Goal: Task Accomplishment & Management: Use online tool/utility

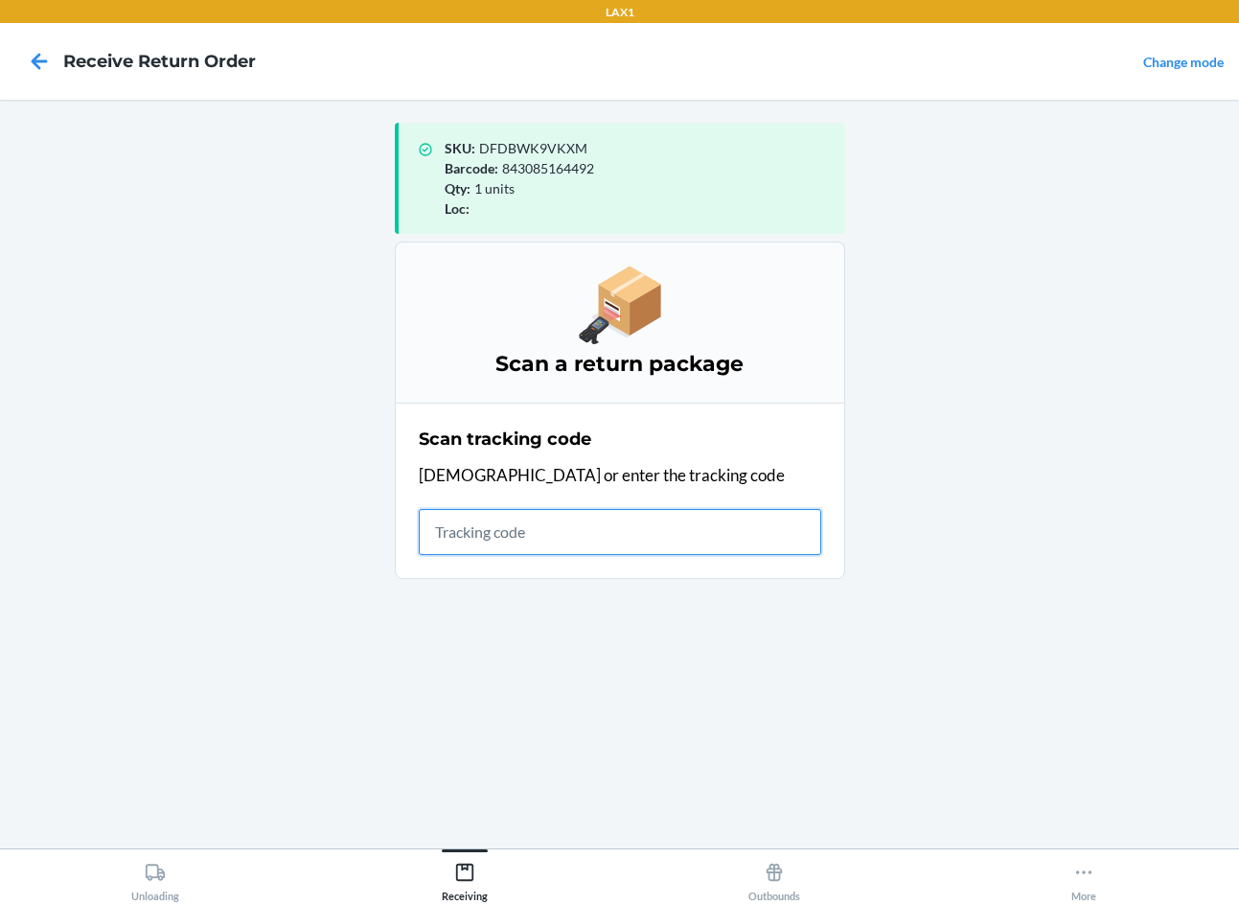
click at [458, 548] on input "text" at bounding box center [620, 532] width 403 height 46
type input "KIZIKBLINDRE"
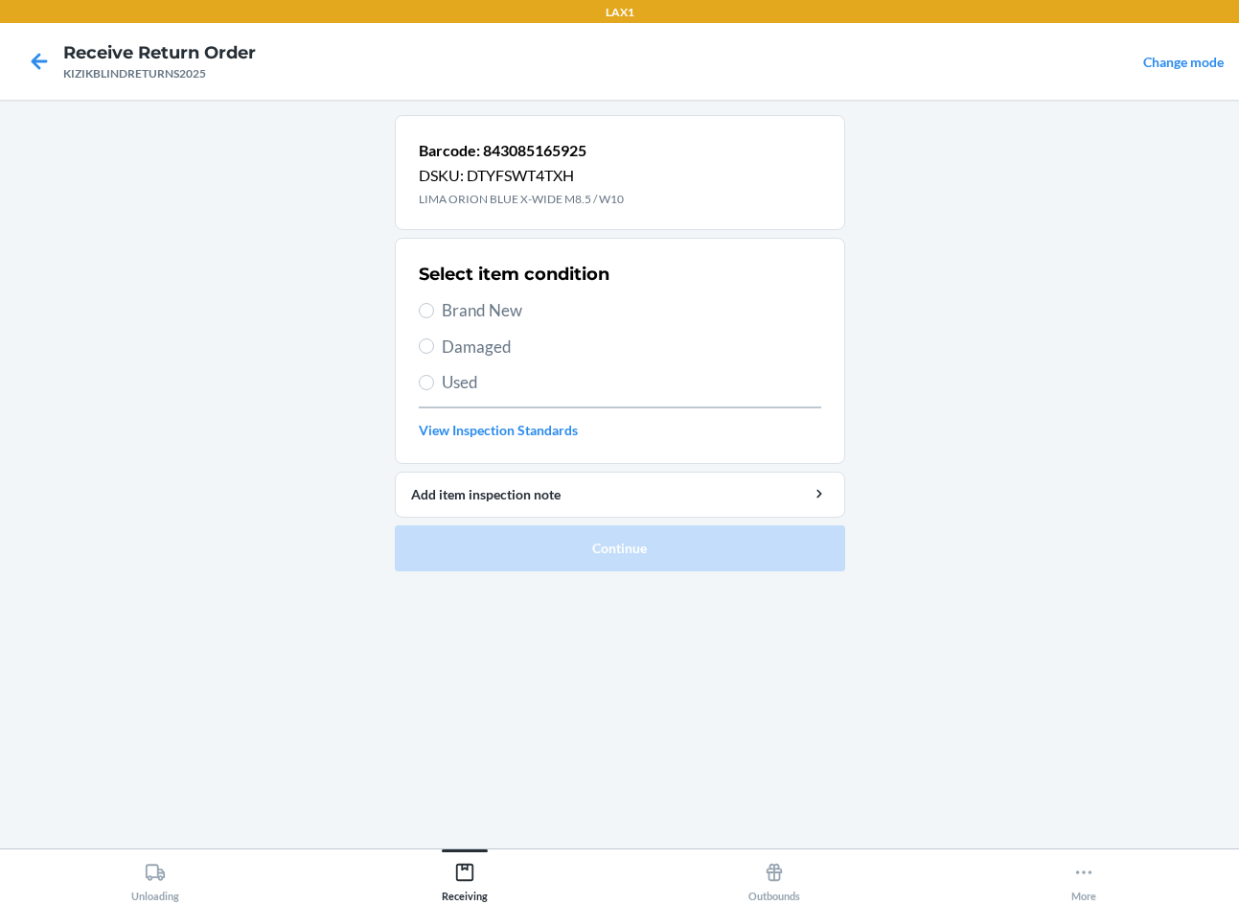
click at [22, 495] on main "Barcode: 843085165925 DSKU: DTYFSWT4TXH LIMA ORION BLUE X-WIDE M8.5 / W10 Selec…" at bounding box center [619, 474] width 1239 height 749
click at [33, 71] on icon at bounding box center [39, 61] width 33 height 33
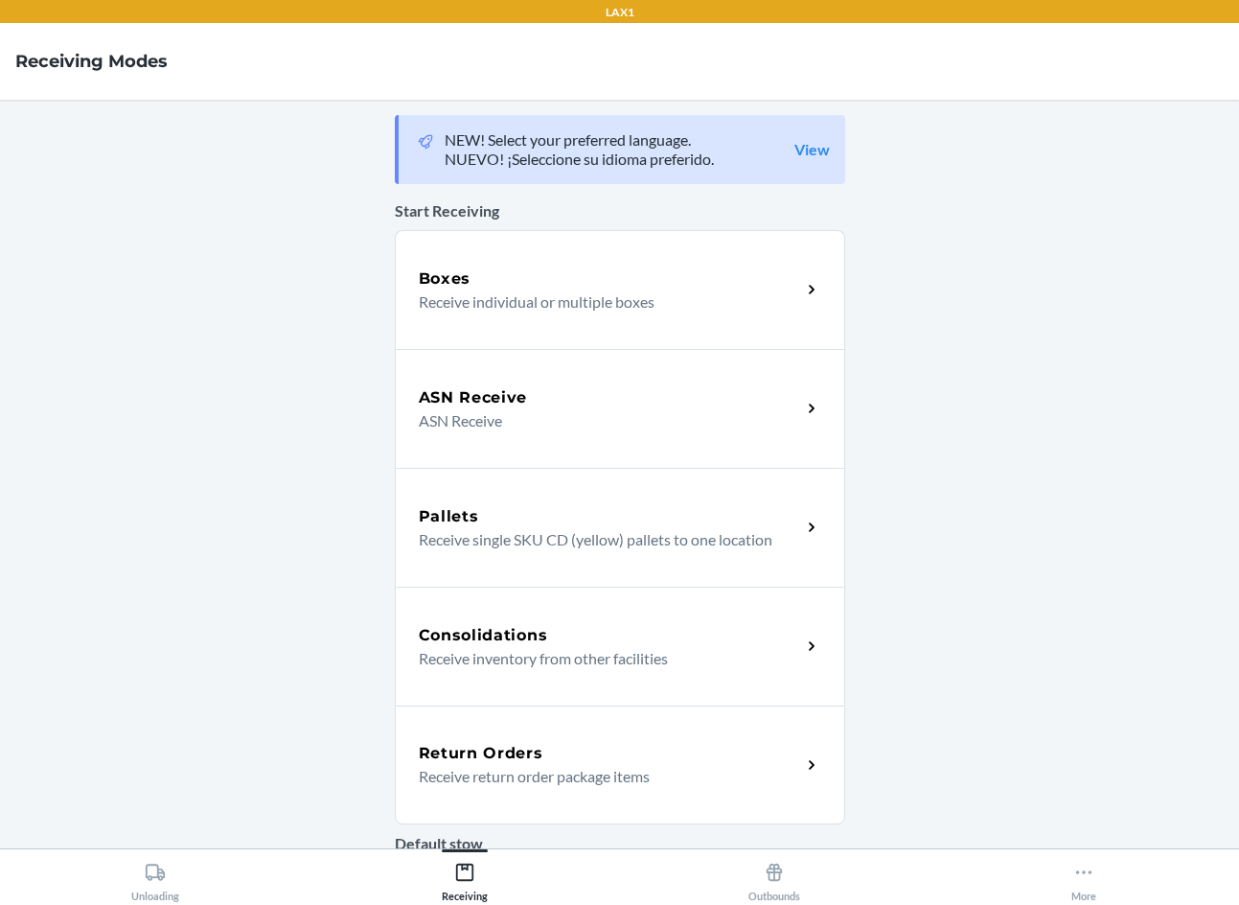
click at [667, 744] on div "Return Orders" at bounding box center [610, 753] width 382 height 23
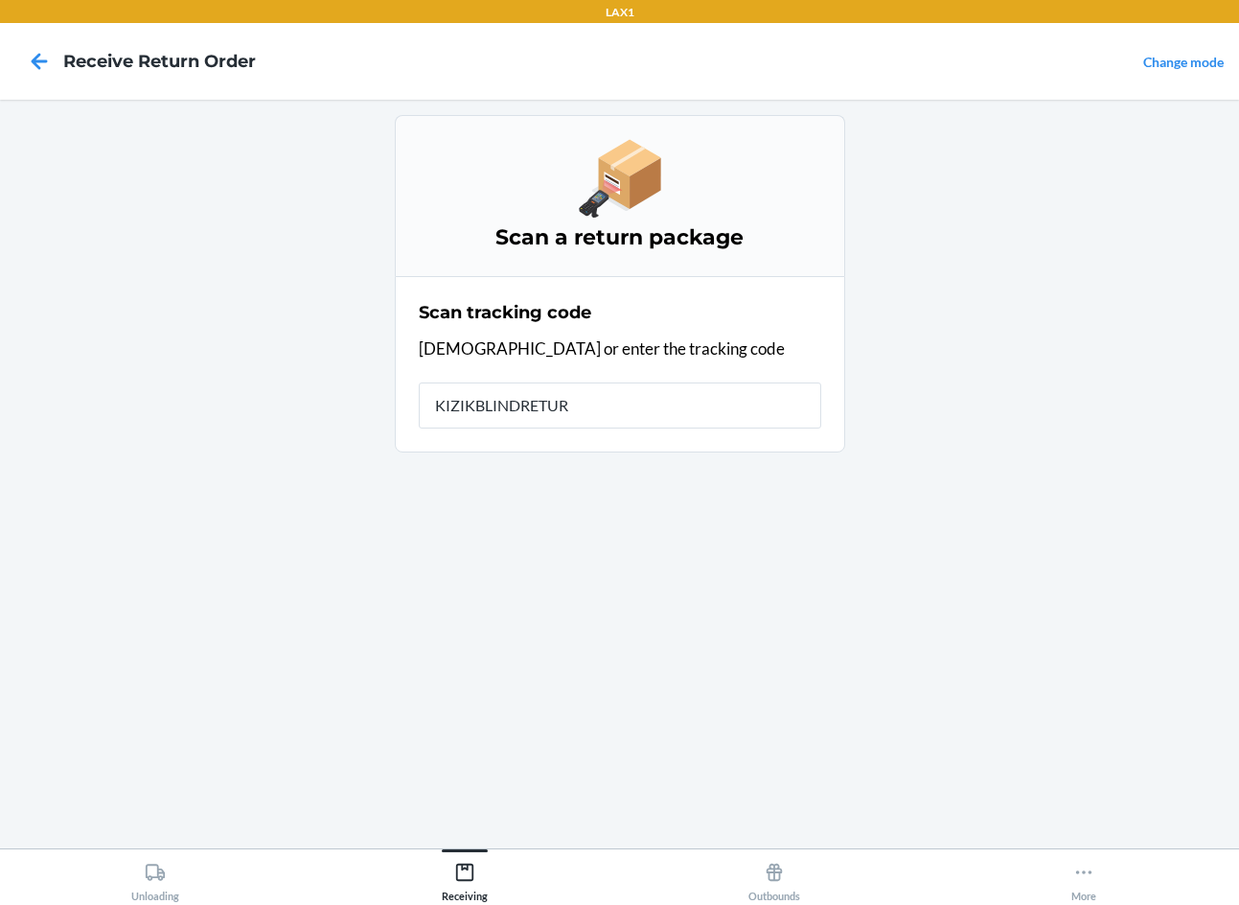
type input "KIZIKBLINDRETURN"
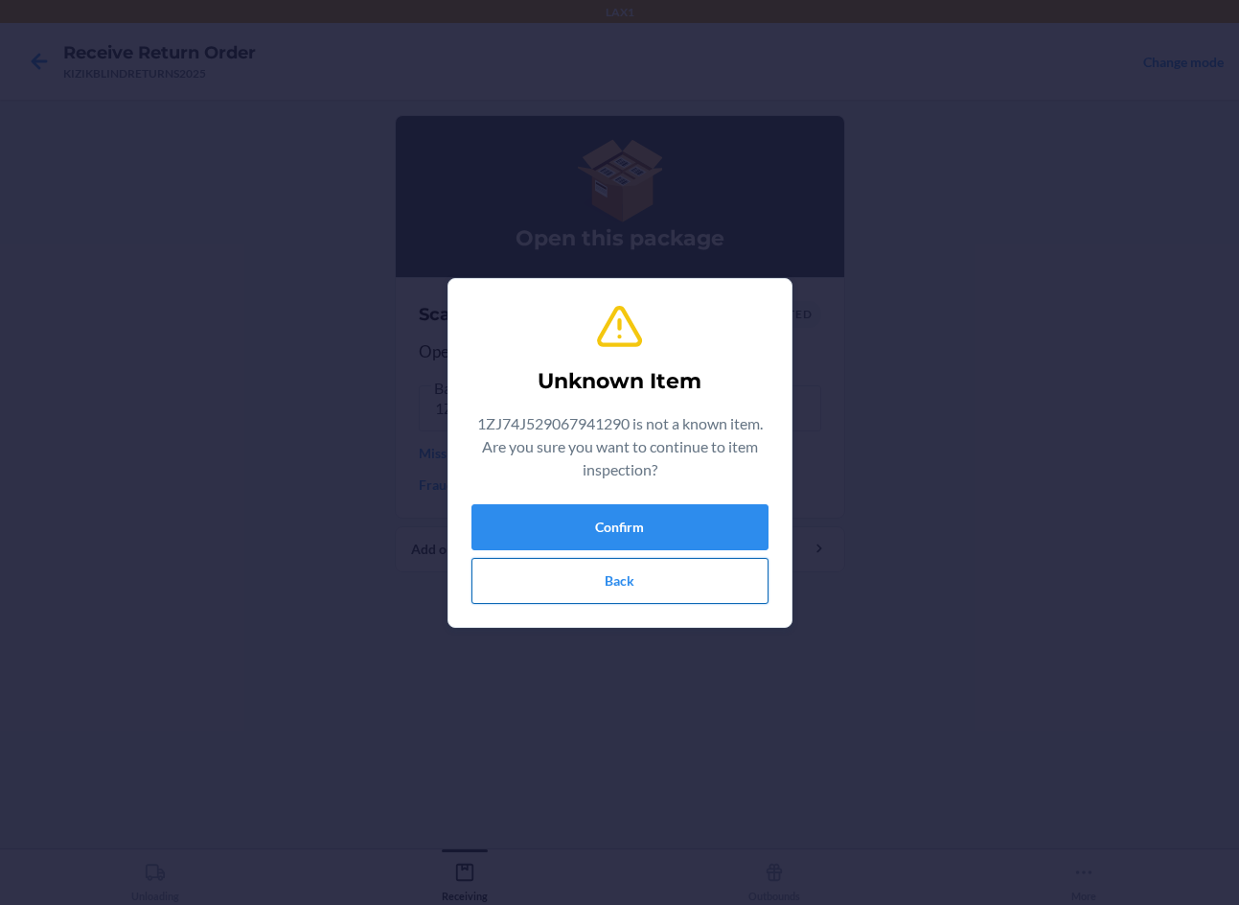
click at [604, 581] on button "Back" at bounding box center [620, 581] width 297 height 46
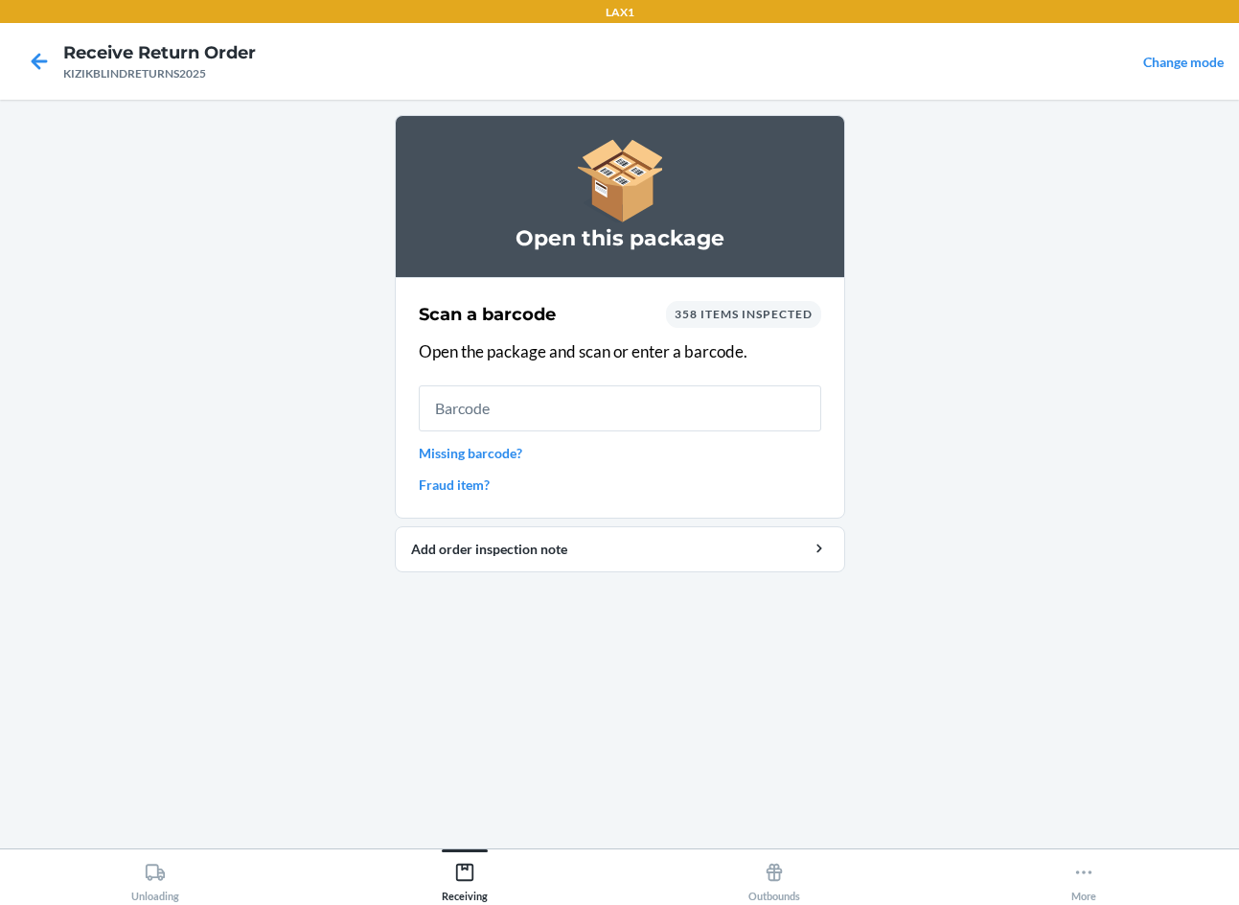
click at [521, 455] on link "Missing barcode?" at bounding box center [620, 453] width 403 height 20
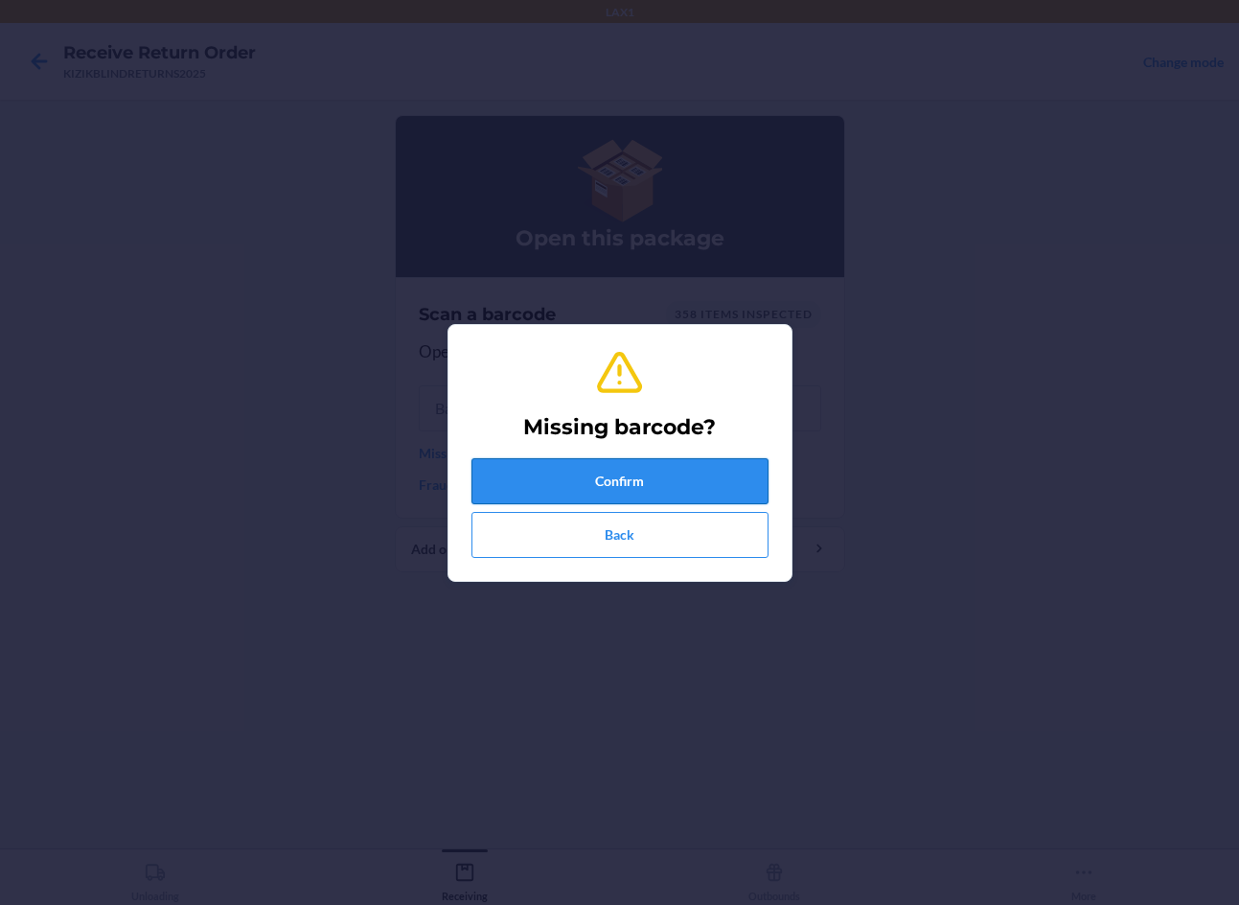
click at [558, 500] on button "Confirm" at bounding box center [620, 481] width 297 height 46
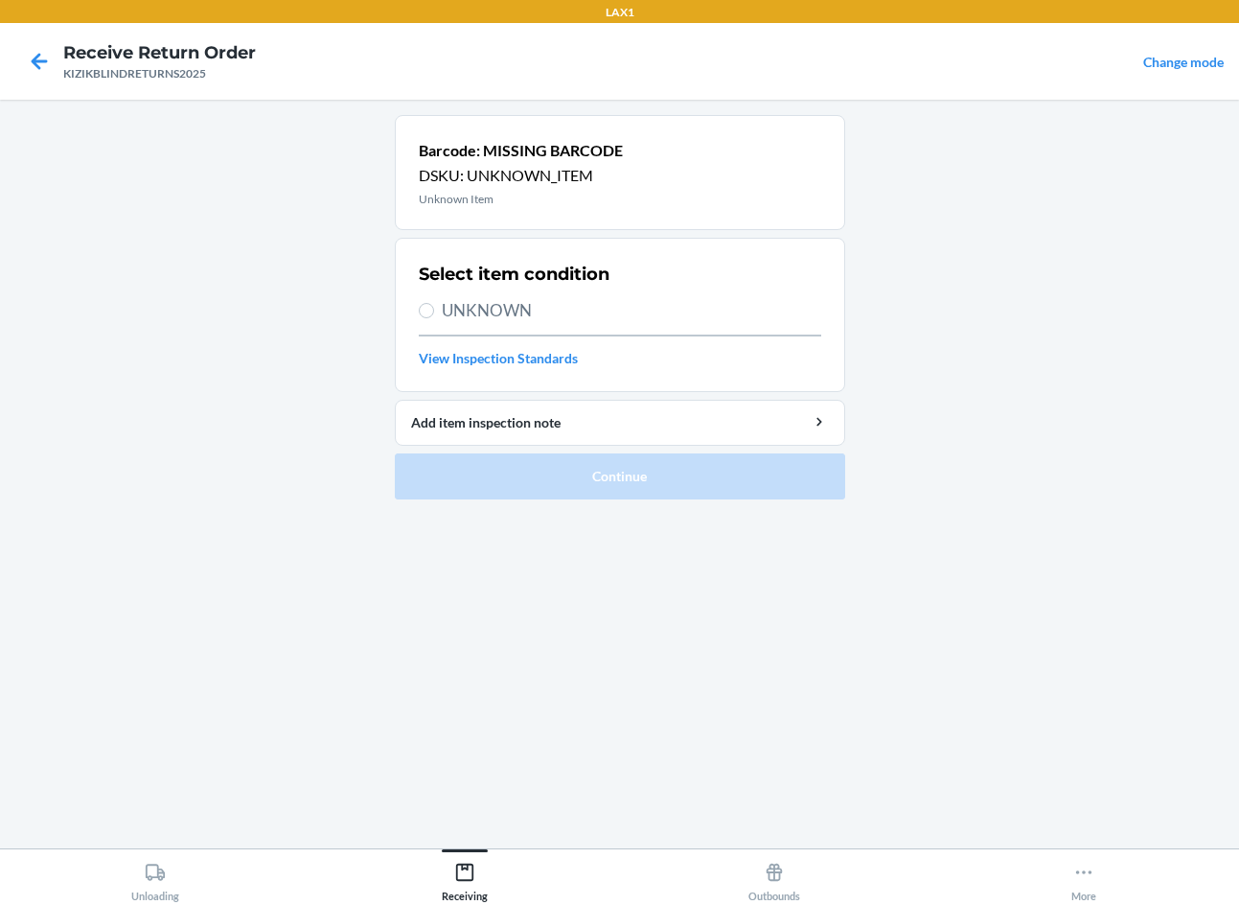
click at [555, 316] on span "UNKNOWN" at bounding box center [632, 310] width 380 height 25
click at [434, 316] on input "UNKNOWN" at bounding box center [426, 310] width 15 height 15
radio input "true"
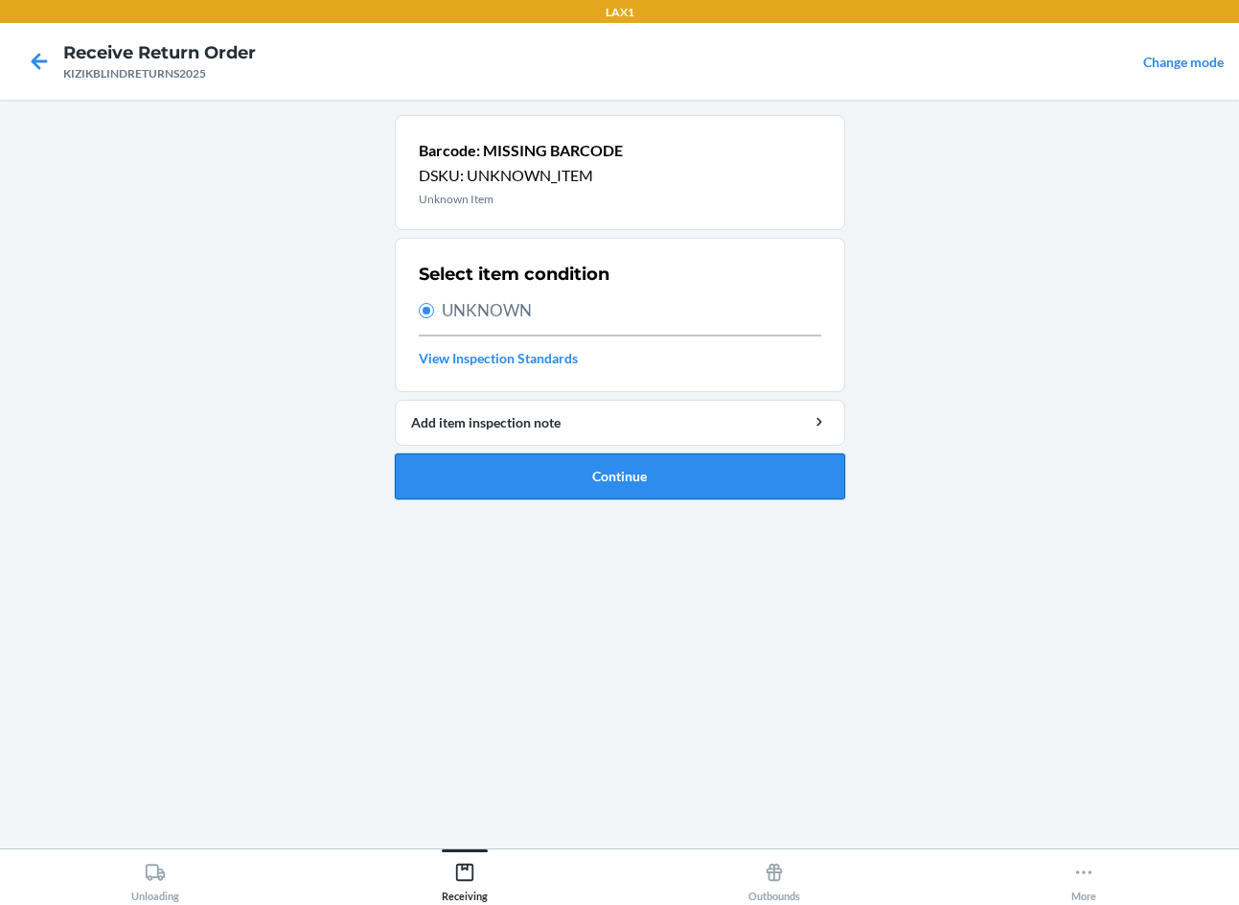
click at [573, 468] on button "Continue" at bounding box center [620, 476] width 450 height 46
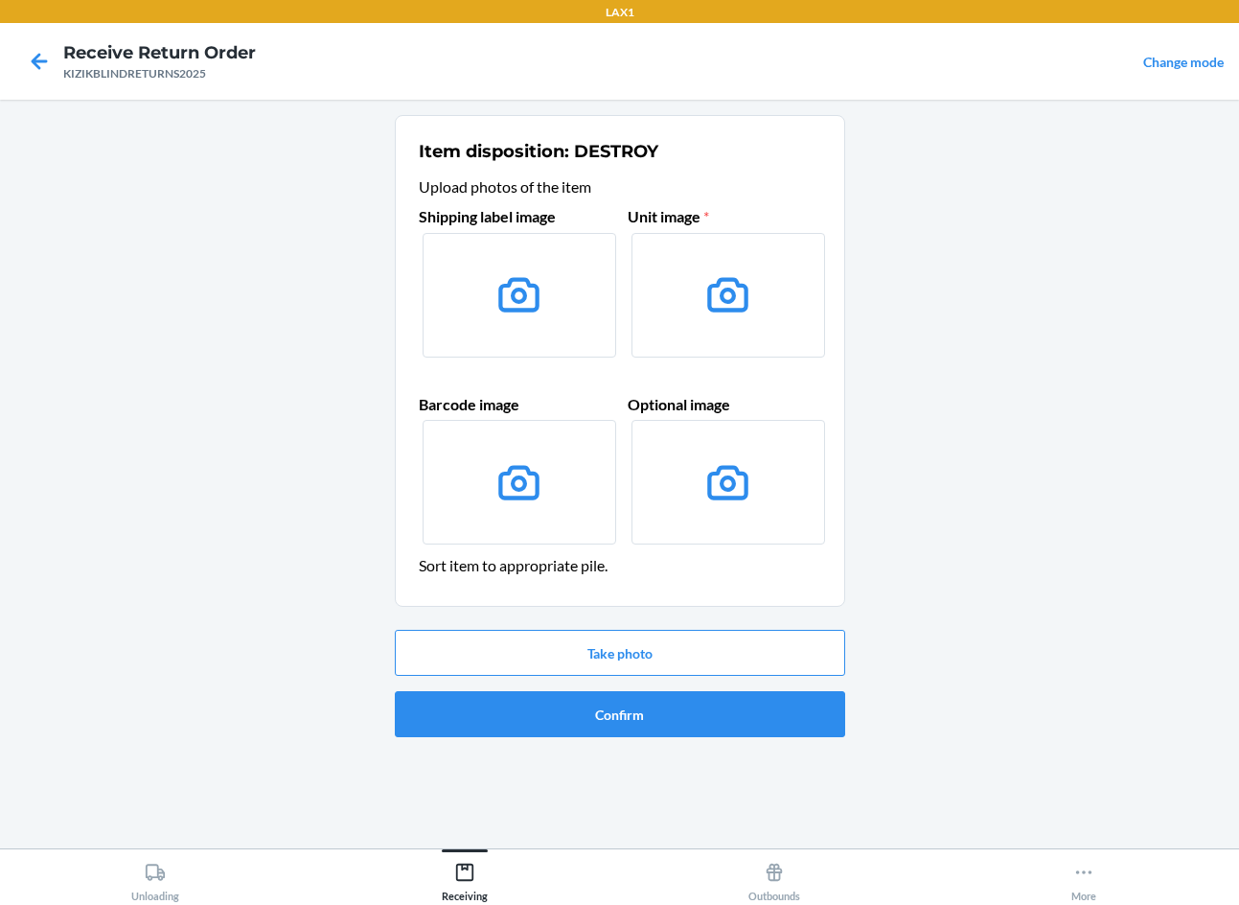
click at [699, 279] on label at bounding box center [729, 295] width 194 height 125
click at [0, 0] on input "file" at bounding box center [0, 0] width 0 height 0
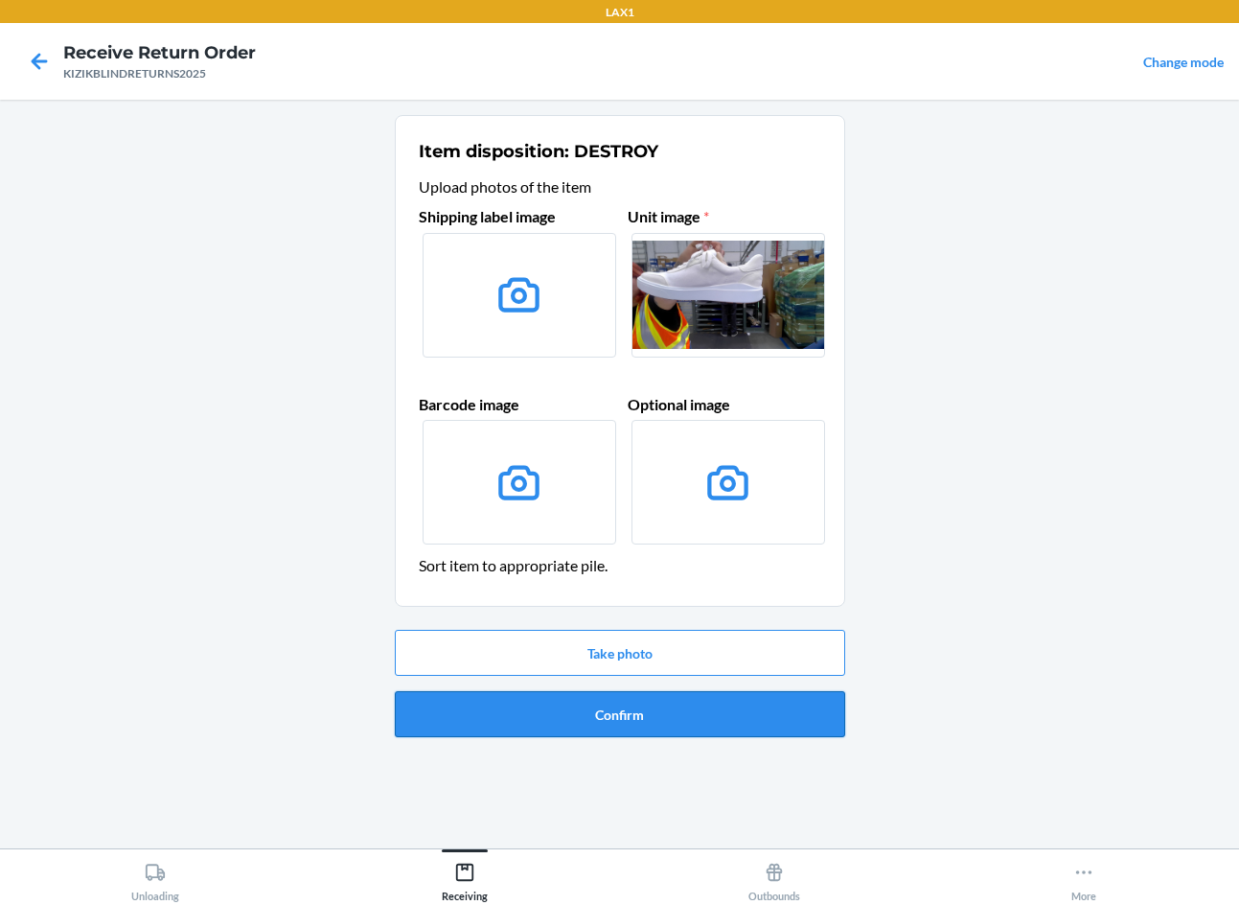
click at [668, 709] on button "Confirm" at bounding box center [620, 714] width 450 height 46
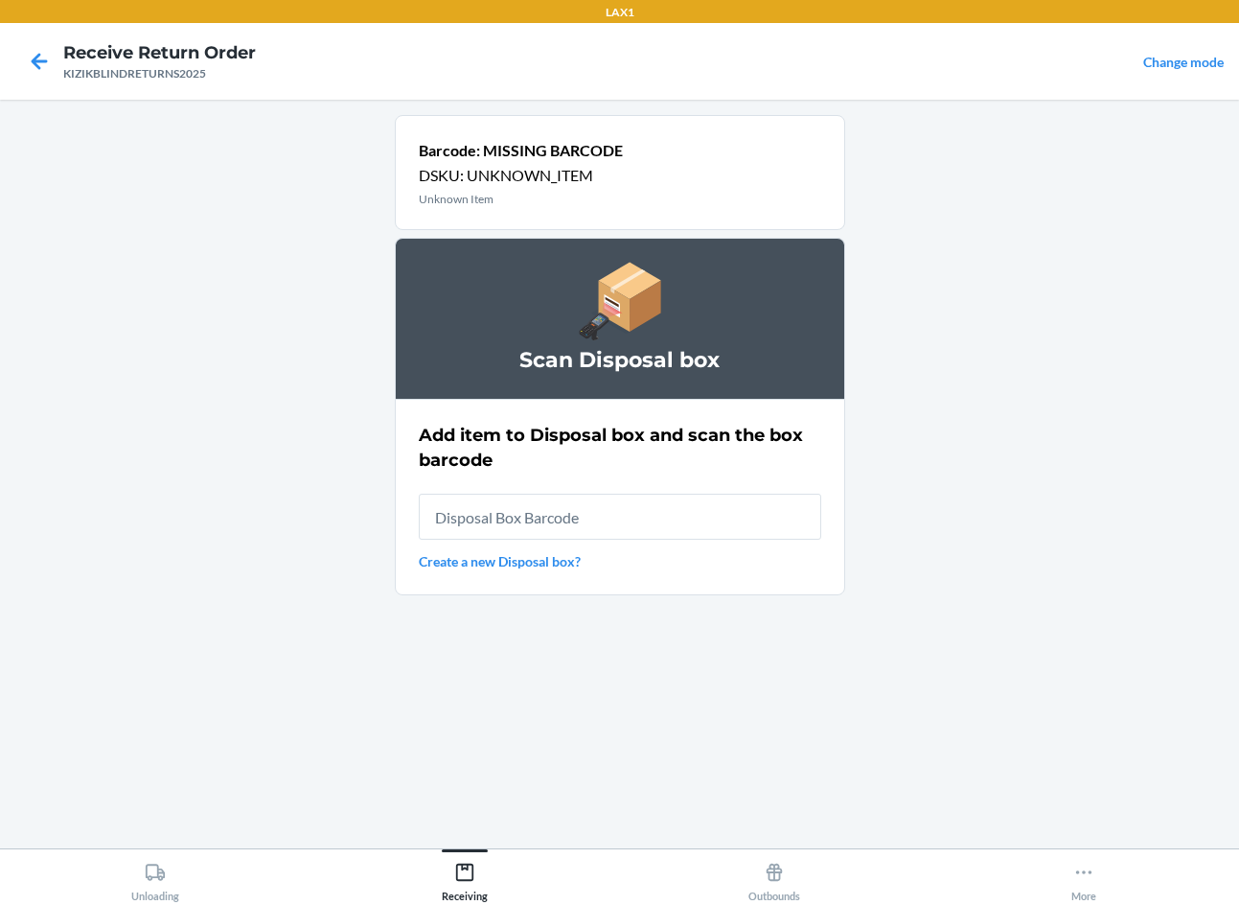
click at [605, 629] on div "Barcode: MISSING BARCODE DSKU: UNKNOWN_ITEM Unknown Item Scan Disposal box Add …" at bounding box center [620, 474] width 450 height 718
type input "RB0000019CY"
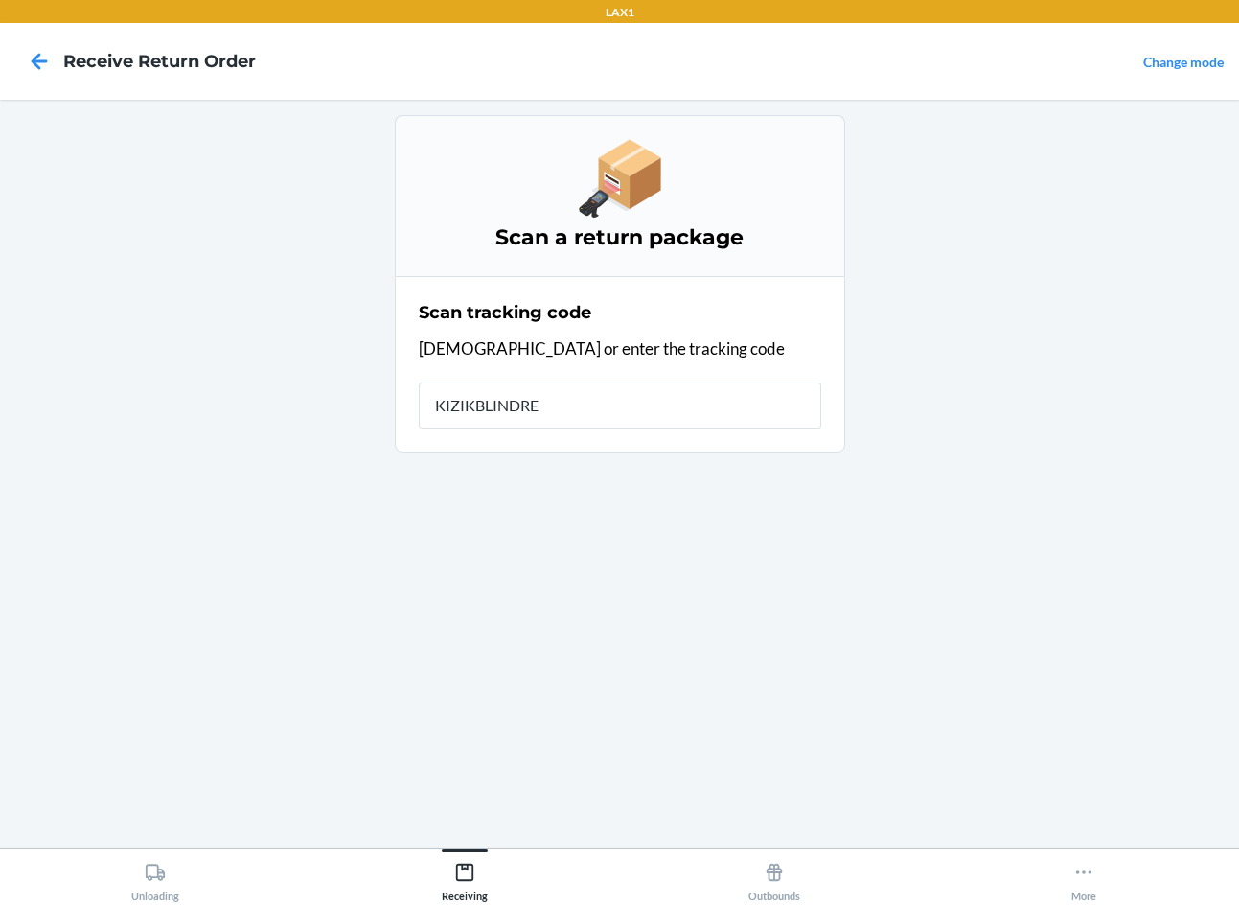
type input "KIZIKBLINDRET"
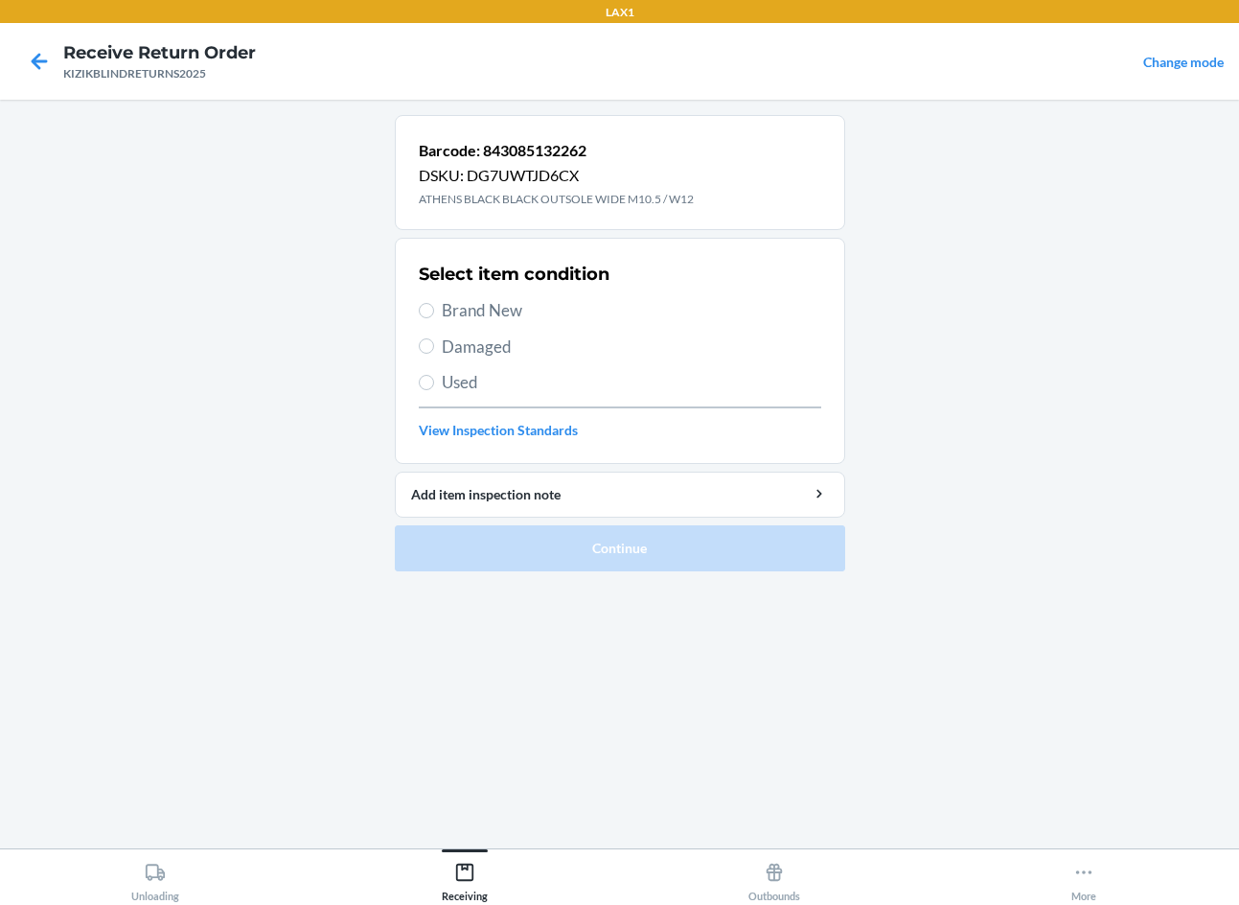
click at [509, 652] on div "Barcode: 843085132262 DSKU: DG7UWTJD6CX ATHENS BLACK BLACK OUTSOLE WIDE M10.5 /…" at bounding box center [620, 474] width 450 height 718
click at [496, 307] on span "Brand New" at bounding box center [632, 310] width 380 height 25
click at [434, 307] on input "Brand New" at bounding box center [426, 310] width 15 height 15
radio input "true"
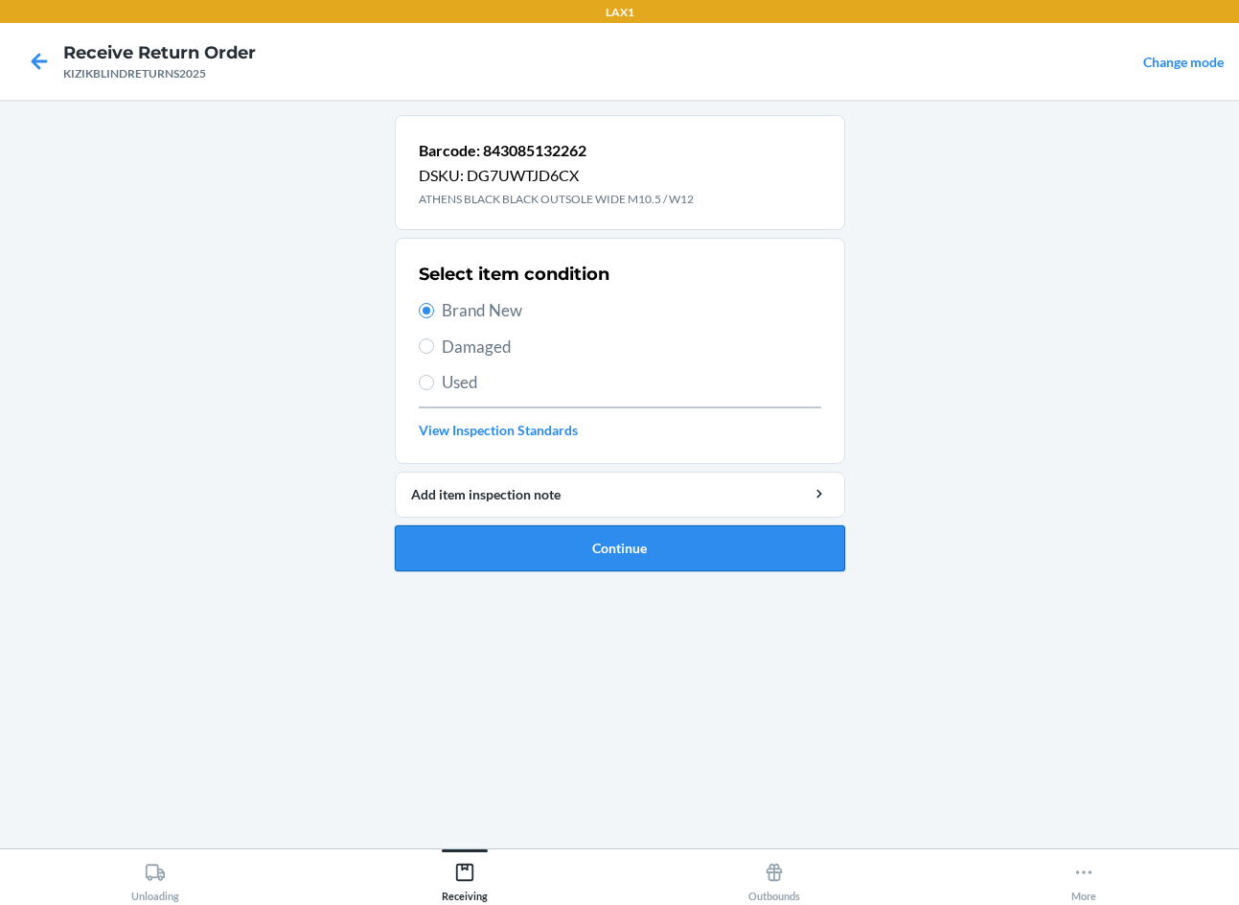
click at [694, 536] on button "Continue" at bounding box center [620, 548] width 450 height 46
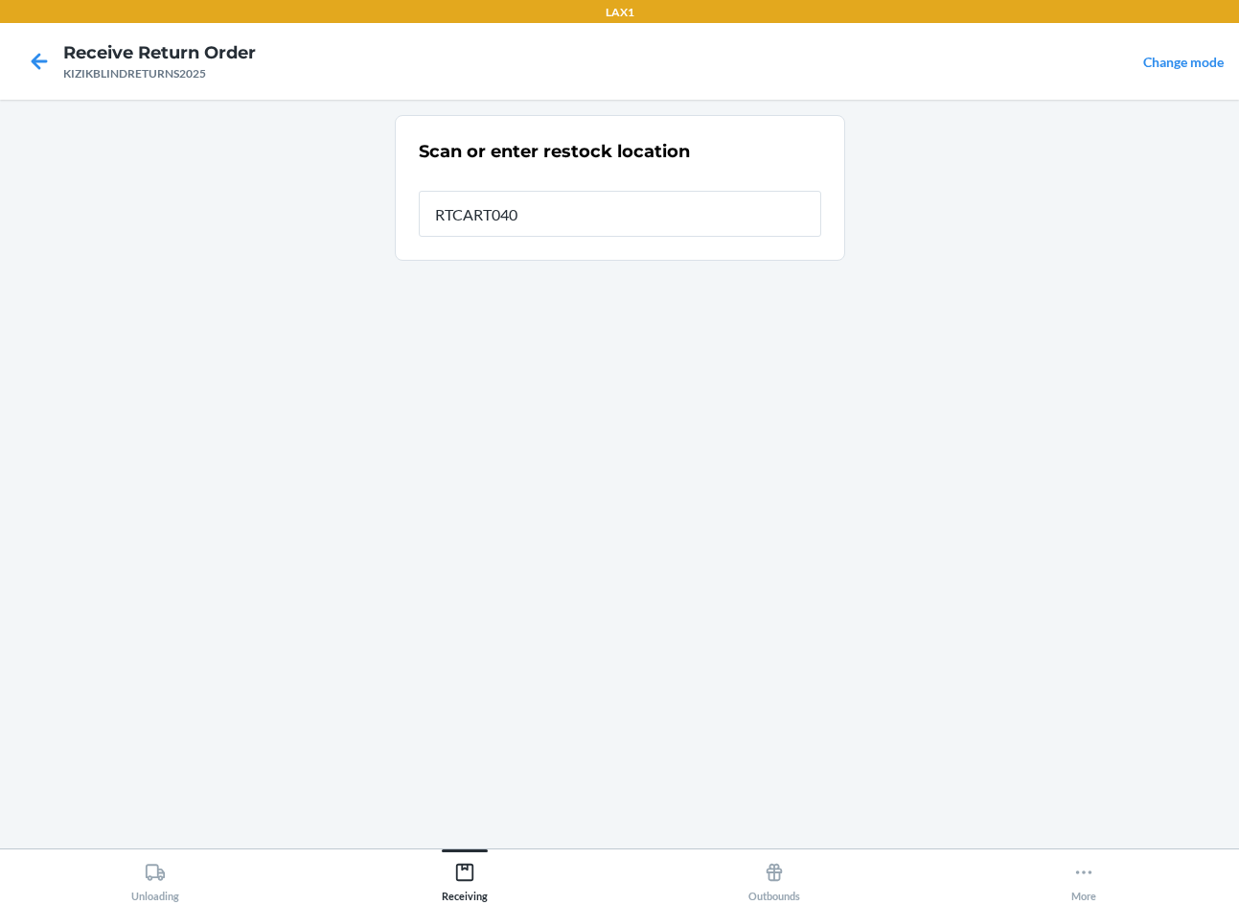
type input "RTCART040"
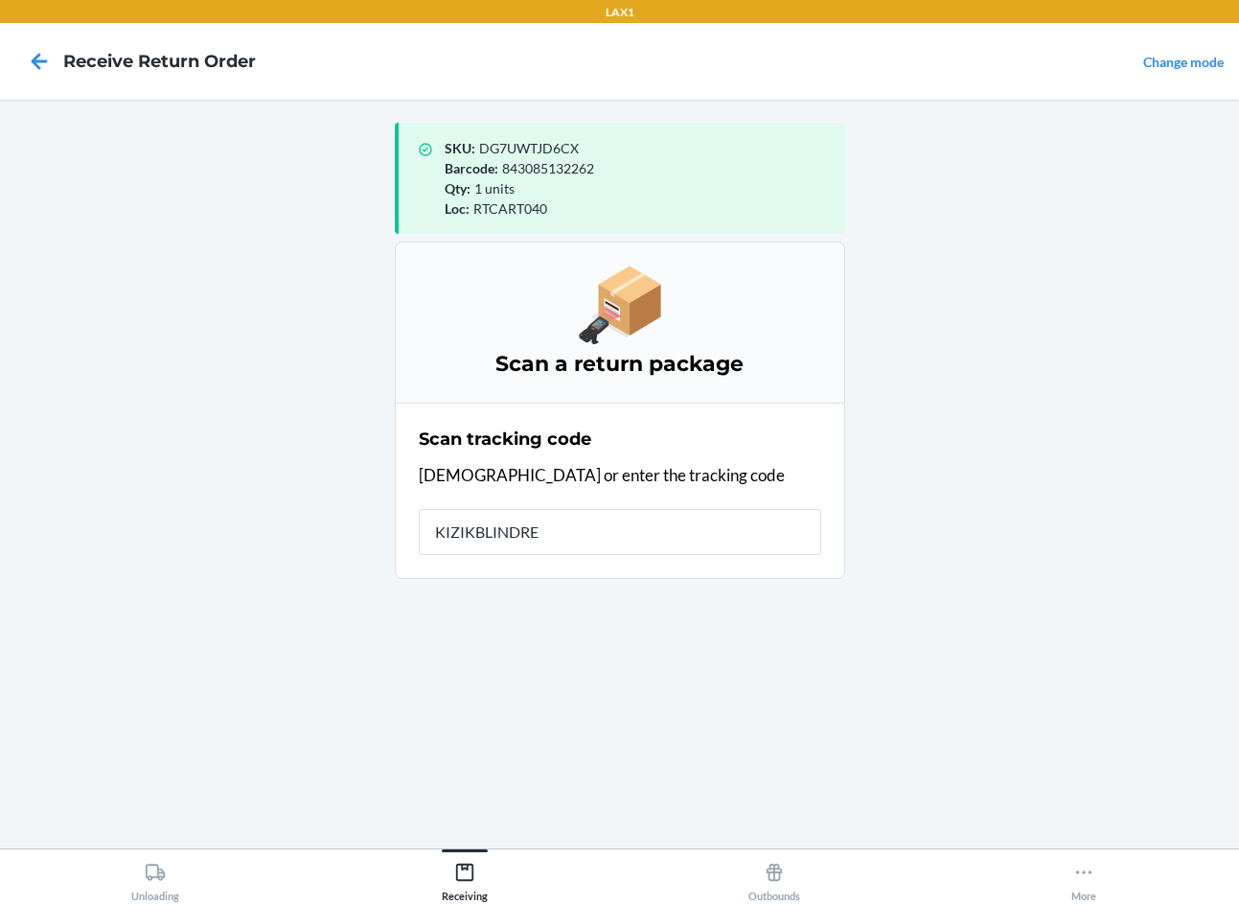
type input "KIZIKBLINDRET"
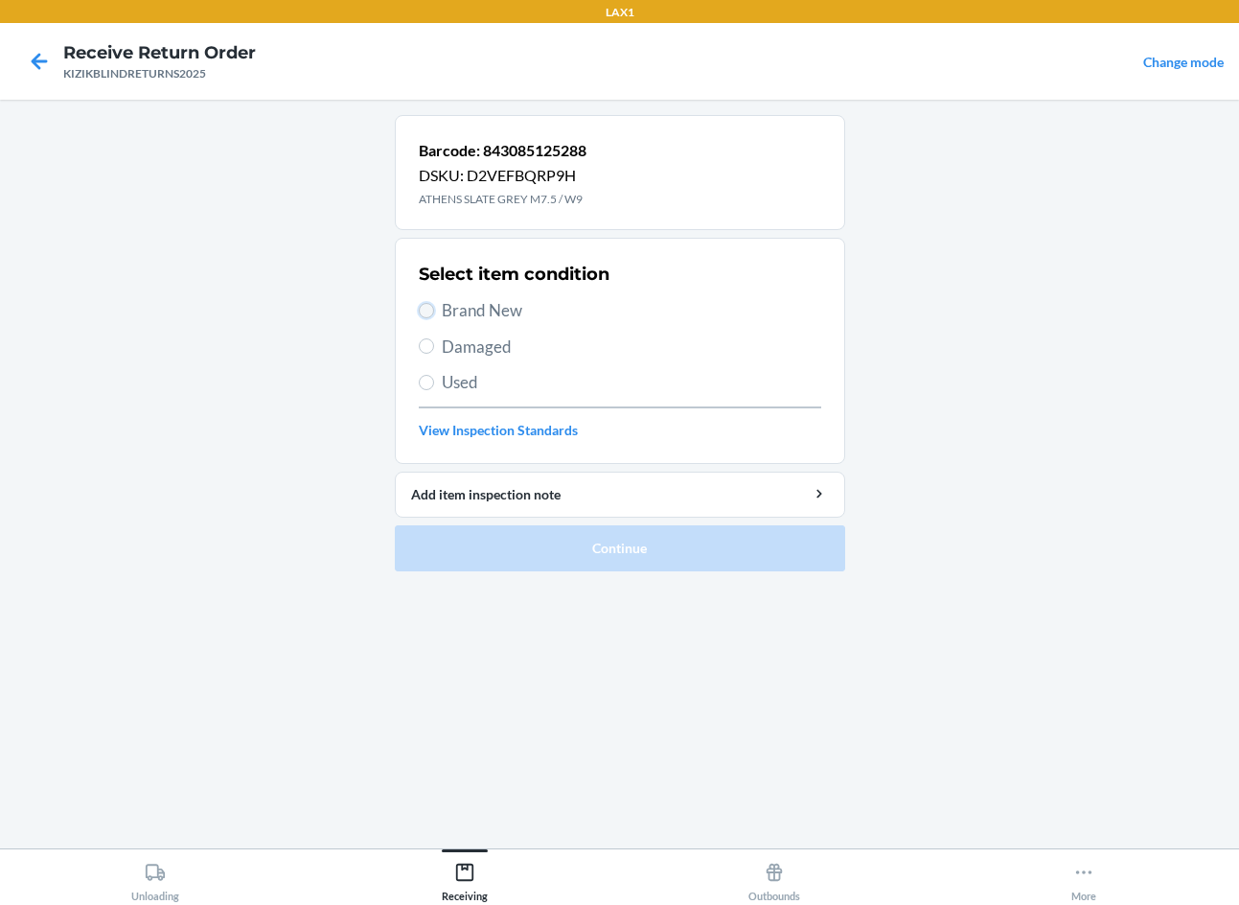
click at [432, 306] on input "Brand New" at bounding box center [426, 310] width 15 height 15
radio input "true"
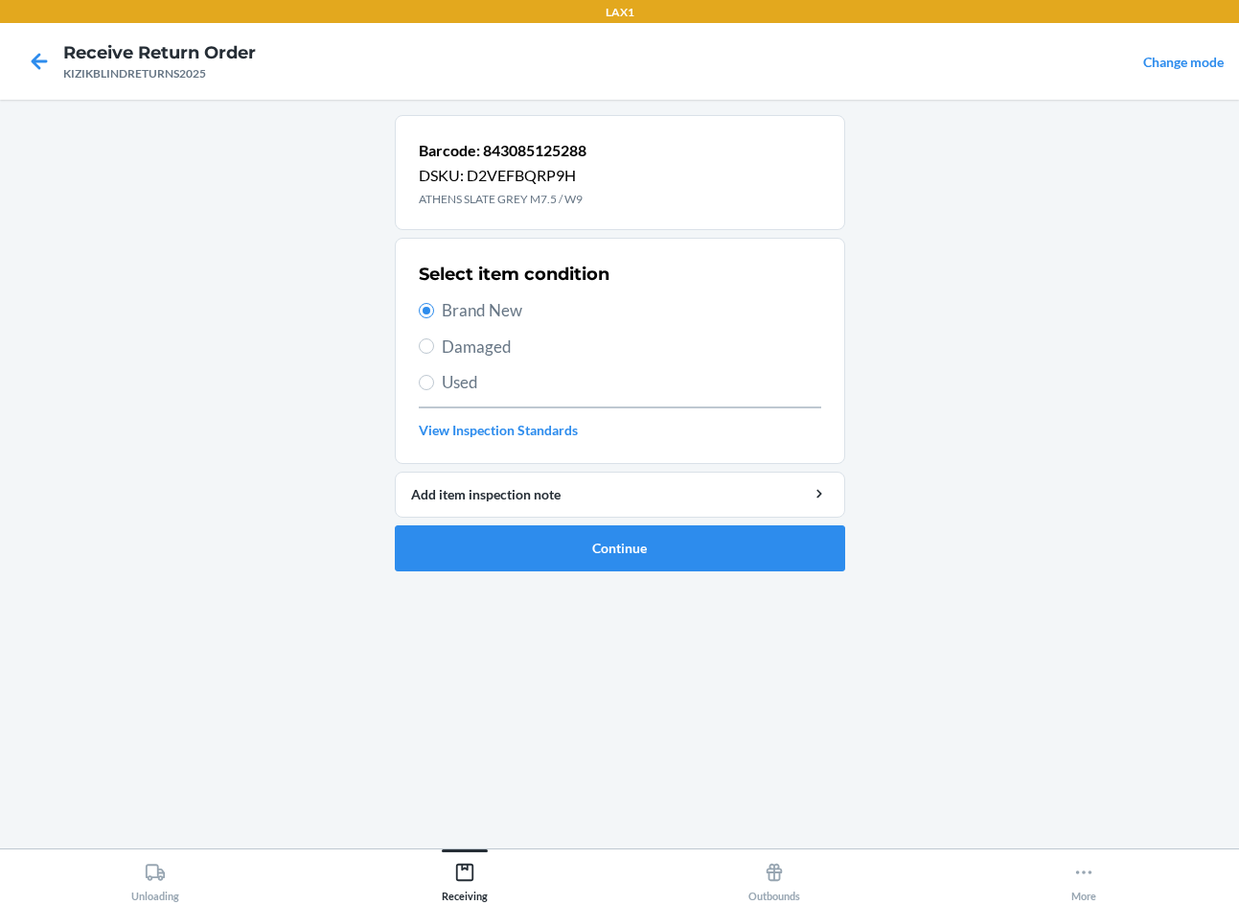
click at [408, 637] on div "Barcode: 843085125288 DSKU: D2VEFBQRP9H ATHENS SLATE GREY M7.5 / W9 Select item…" at bounding box center [620, 474] width 450 height 718
click at [473, 552] on button "Continue" at bounding box center [620, 548] width 450 height 46
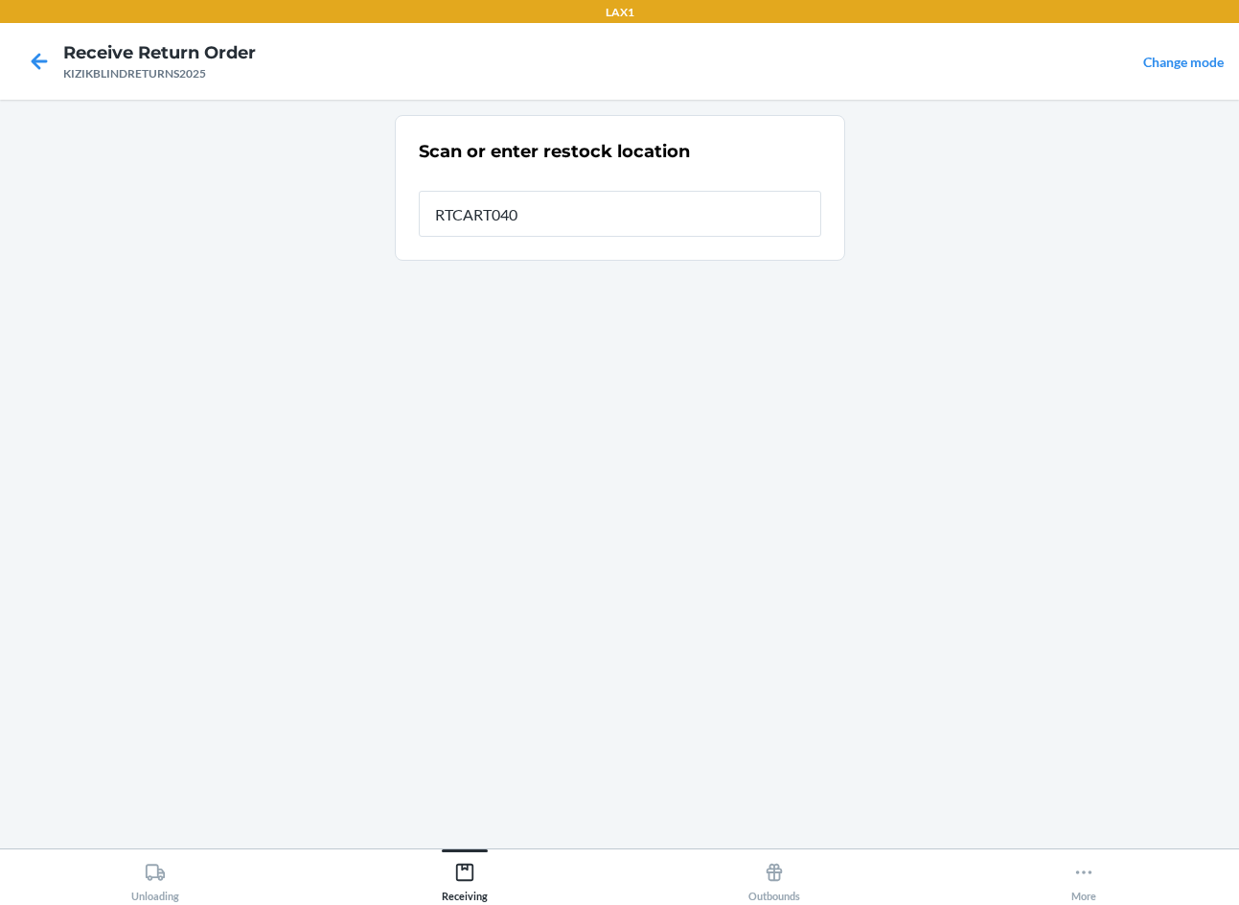
type input "RTCART040"
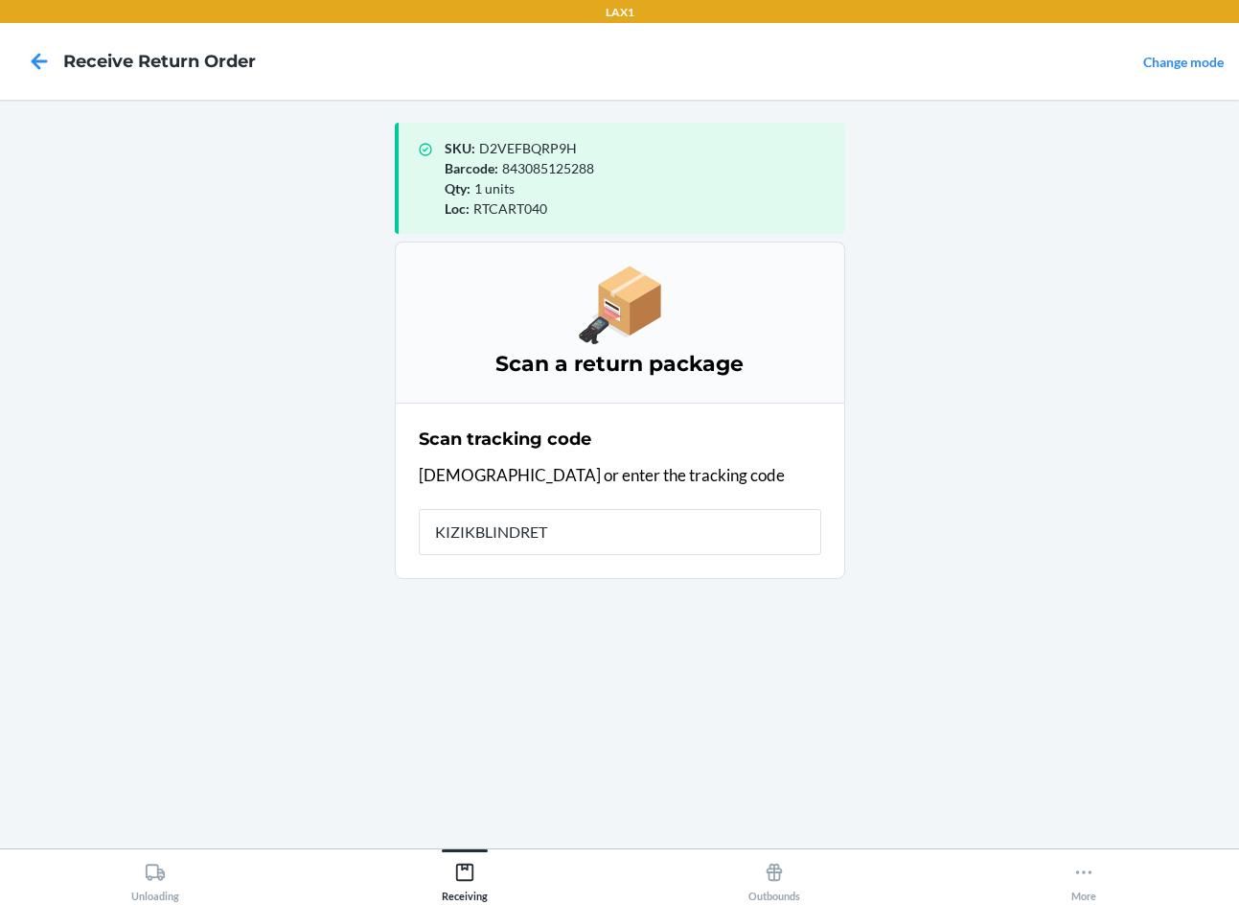
type input "KIZIKBLINDRETU"
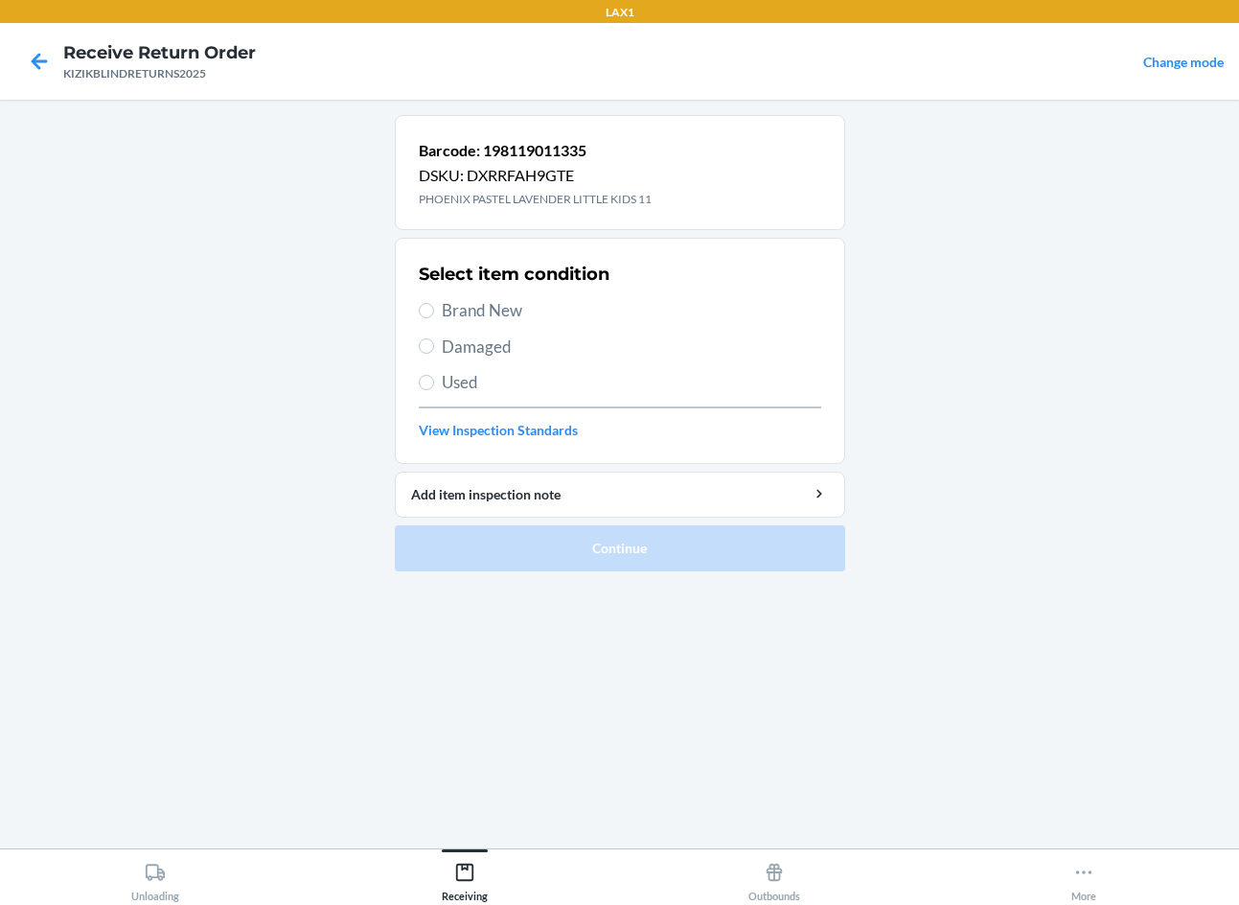
drag, startPoint x: 387, startPoint y: 692, endPoint x: 383, endPoint y: 673, distance: 19.5
click at [387, 684] on main "Barcode: 198119011335 DSKU: DXRRFAH9GTE PHOENIX PASTEL LAVENDER LITTLE KIDS 11 …" at bounding box center [619, 474] width 1239 height 749
click at [470, 304] on span "Brand New" at bounding box center [632, 310] width 380 height 25
click at [434, 304] on input "Brand New" at bounding box center [426, 310] width 15 height 15
radio input "true"
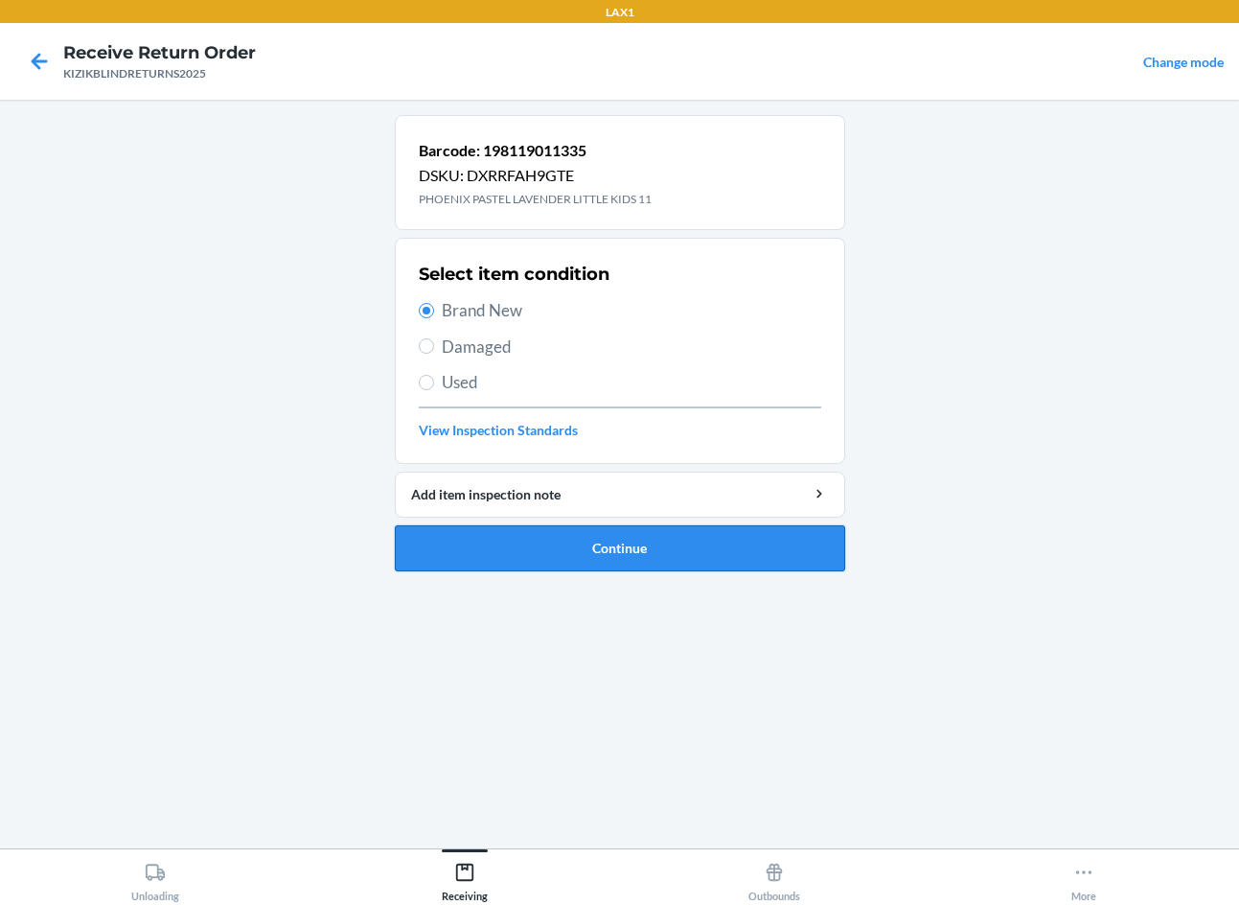
click at [547, 536] on button "Continue" at bounding box center [620, 548] width 450 height 46
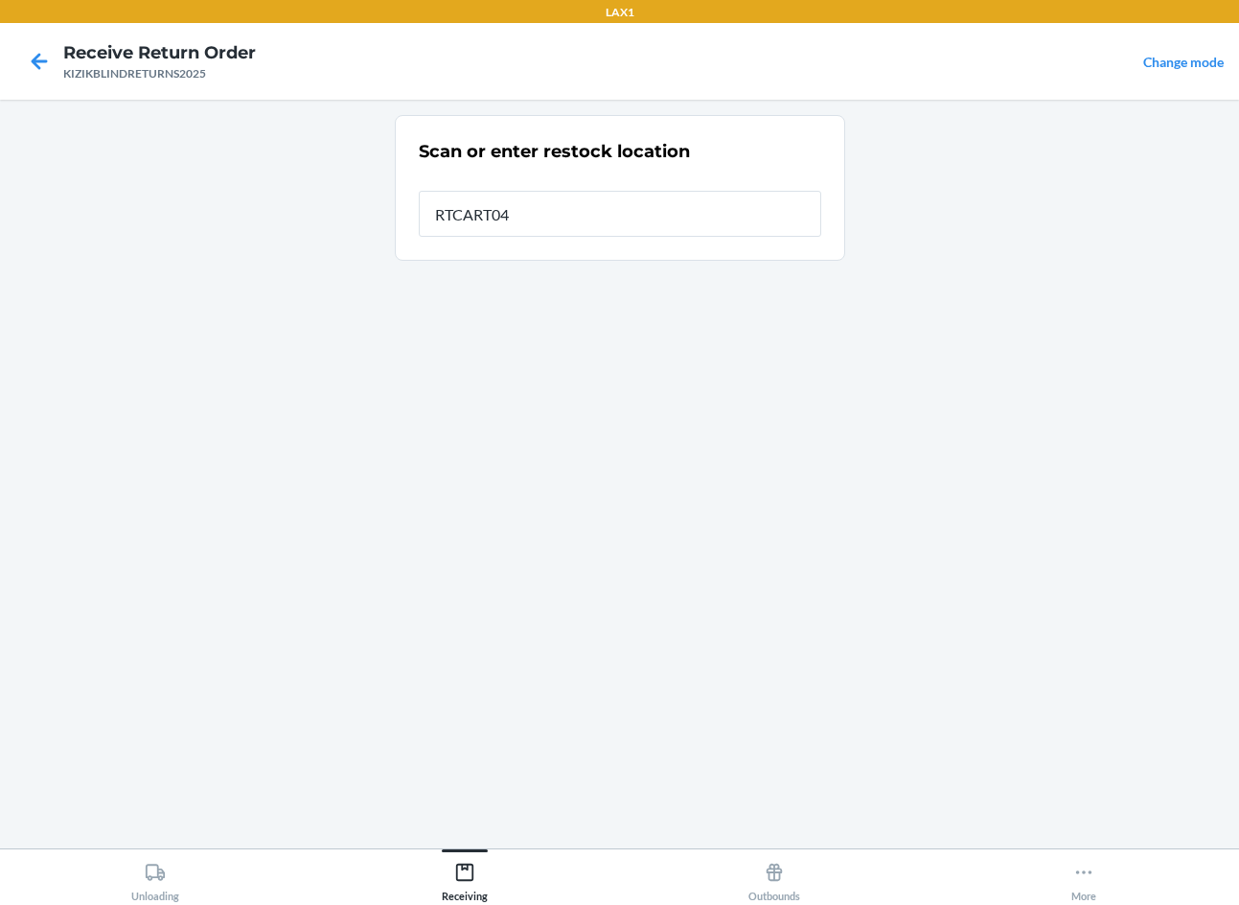
type input "RTCART040"
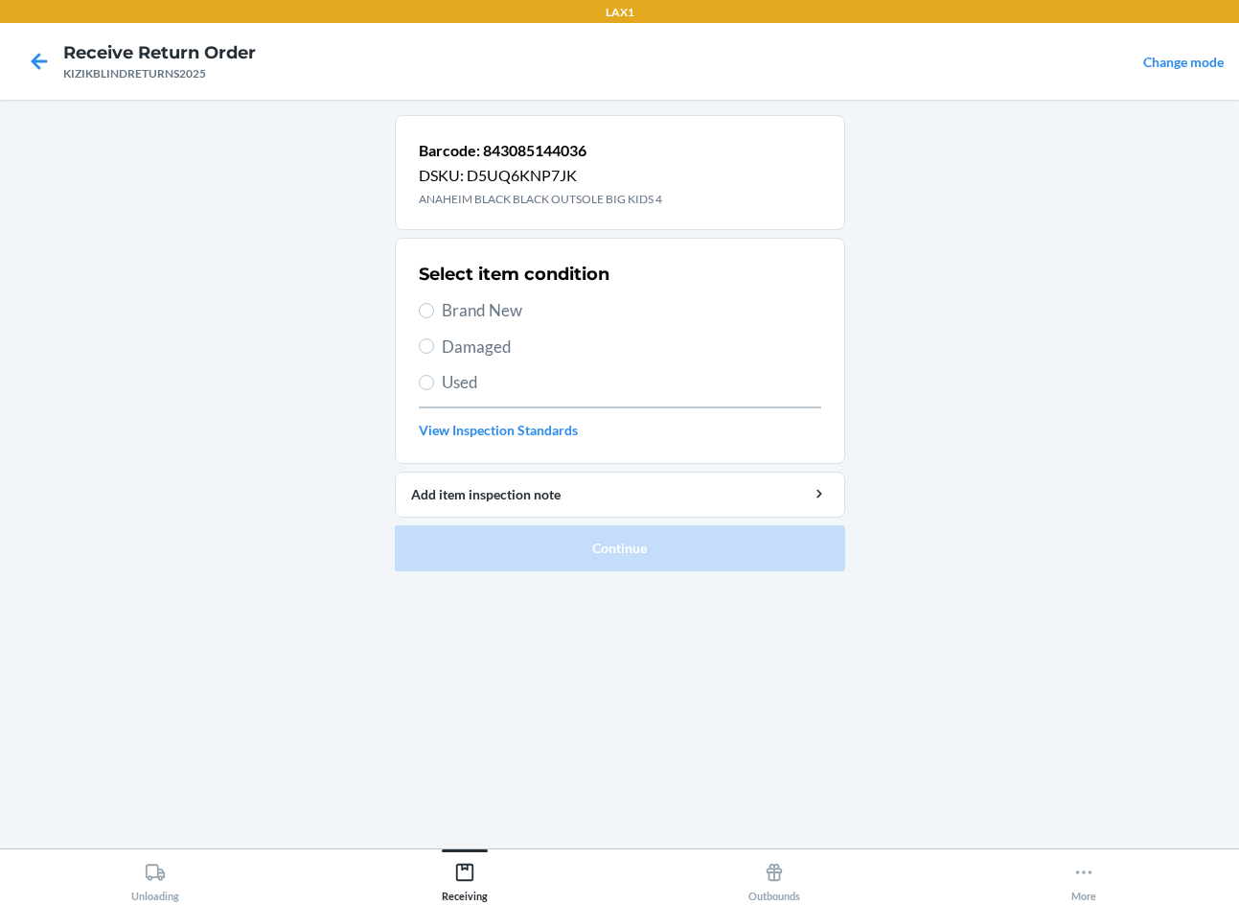
click at [703, 709] on div "Barcode: 843085144036 DSKU: D5UQ6KNP7JK ANAHEIM BLACK BLACK OUTSOLE BIG KIDS 4 …" at bounding box center [620, 474] width 450 height 718
click at [469, 326] on div "Select item condition Brand New Damaged Used View Inspection Standards" at bounding box center [620, 351] width 403 height 190
click at [465, 317] on span "Brand New" at bounding box center [632, 310] width 380 height 25
click at [434, 317] on input "Brand New" at bounding box center [426, 310] width 15 height 15
radio input "true"
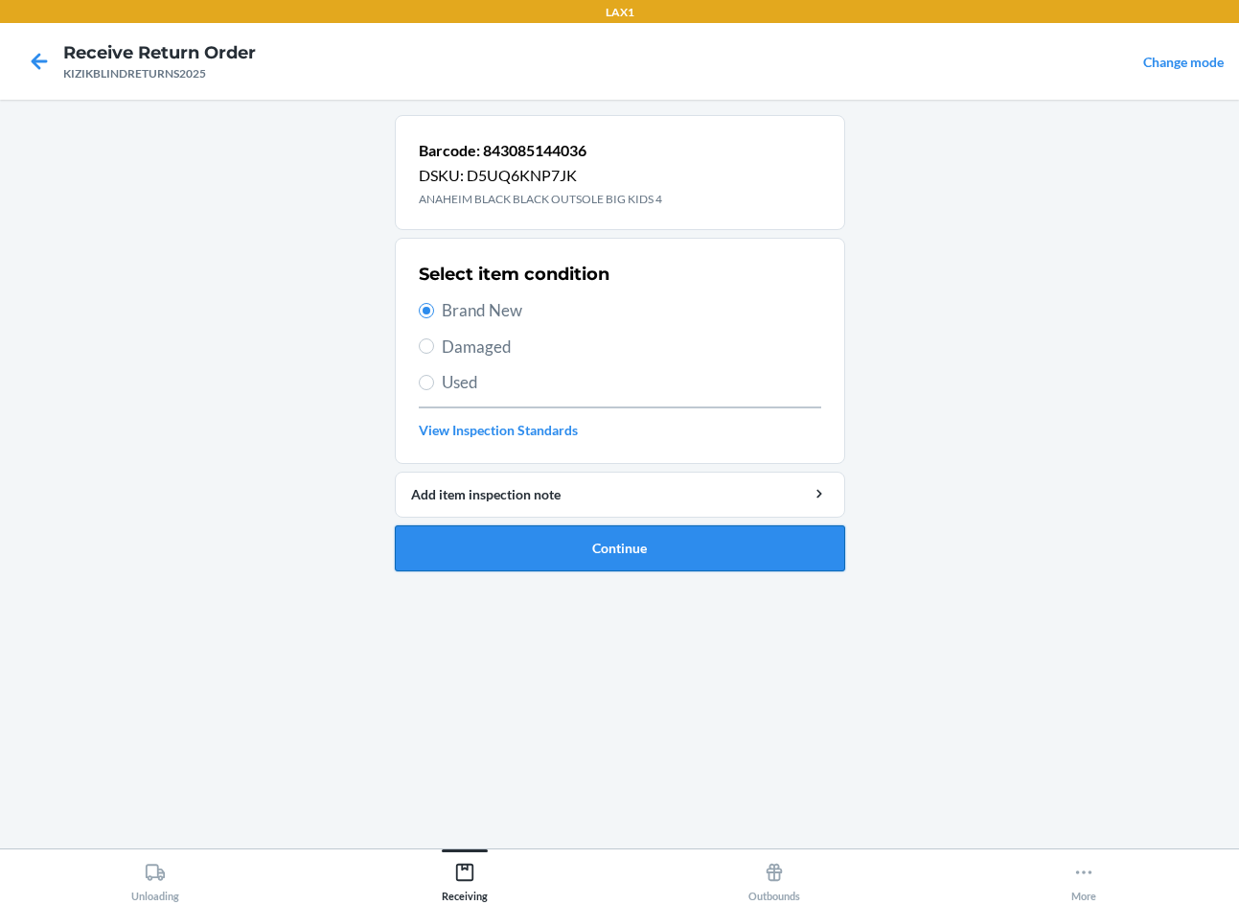
click at [531, 547] on button "Continue" at bounding box center [620, 548] width 450 height 46
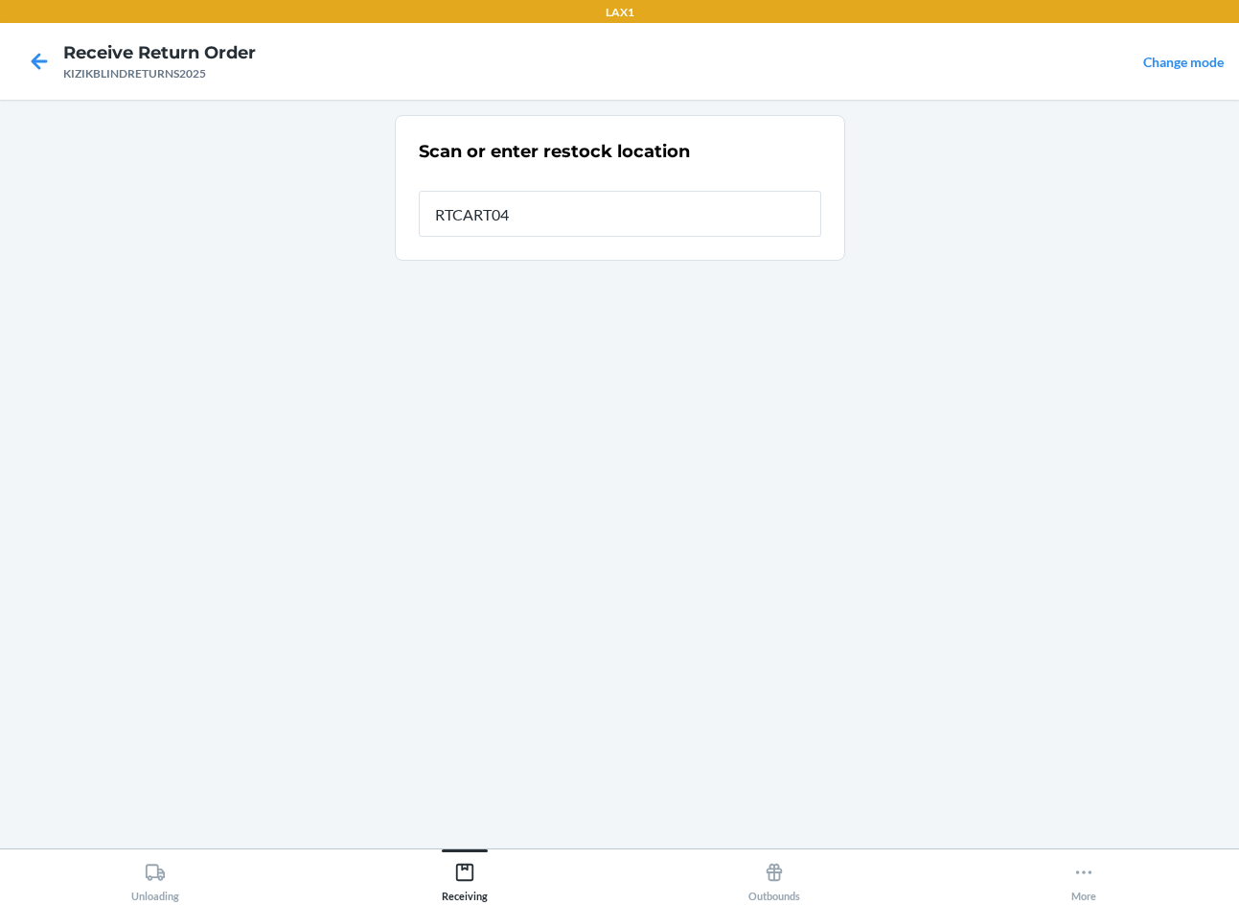
type input "RTCART040"
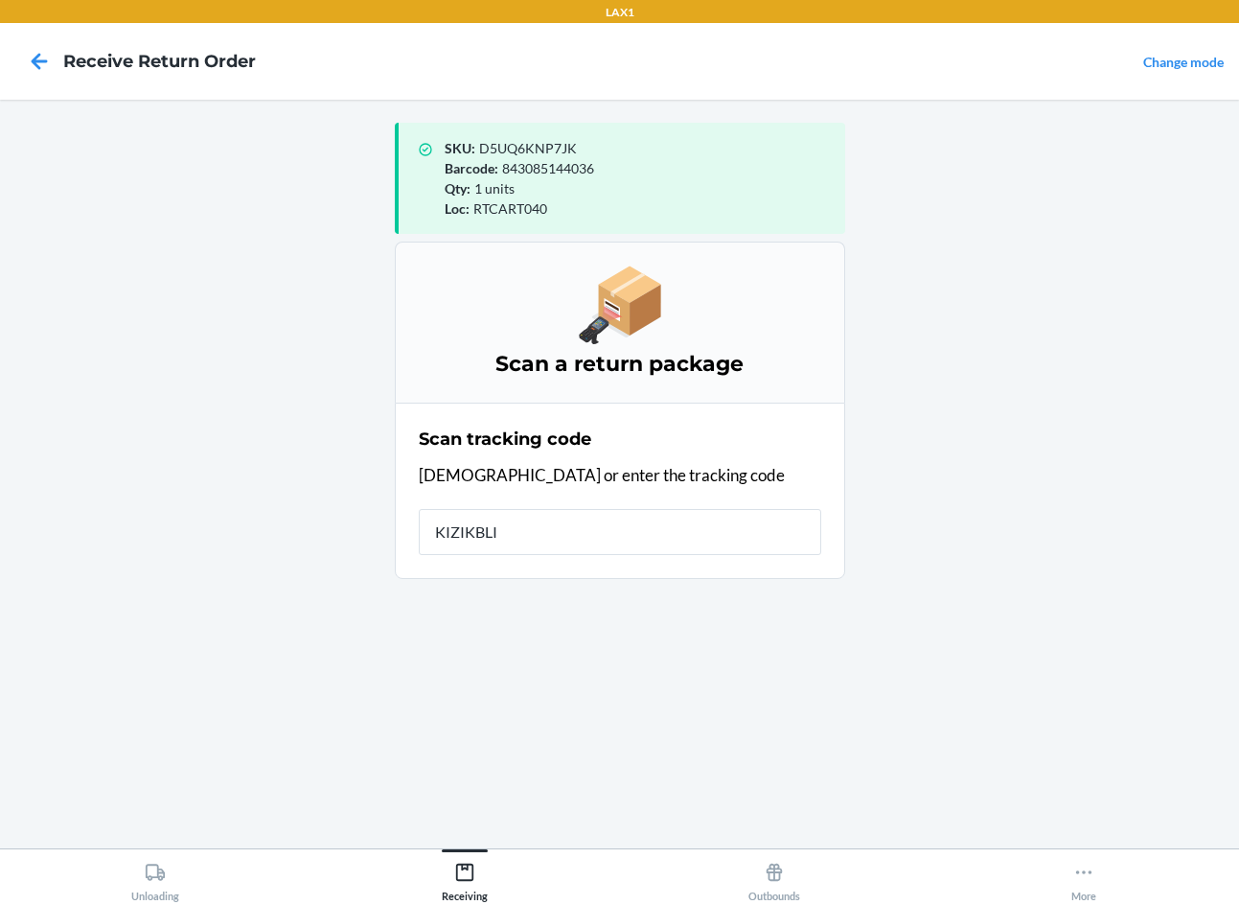
type input "KIZIKBLIN"
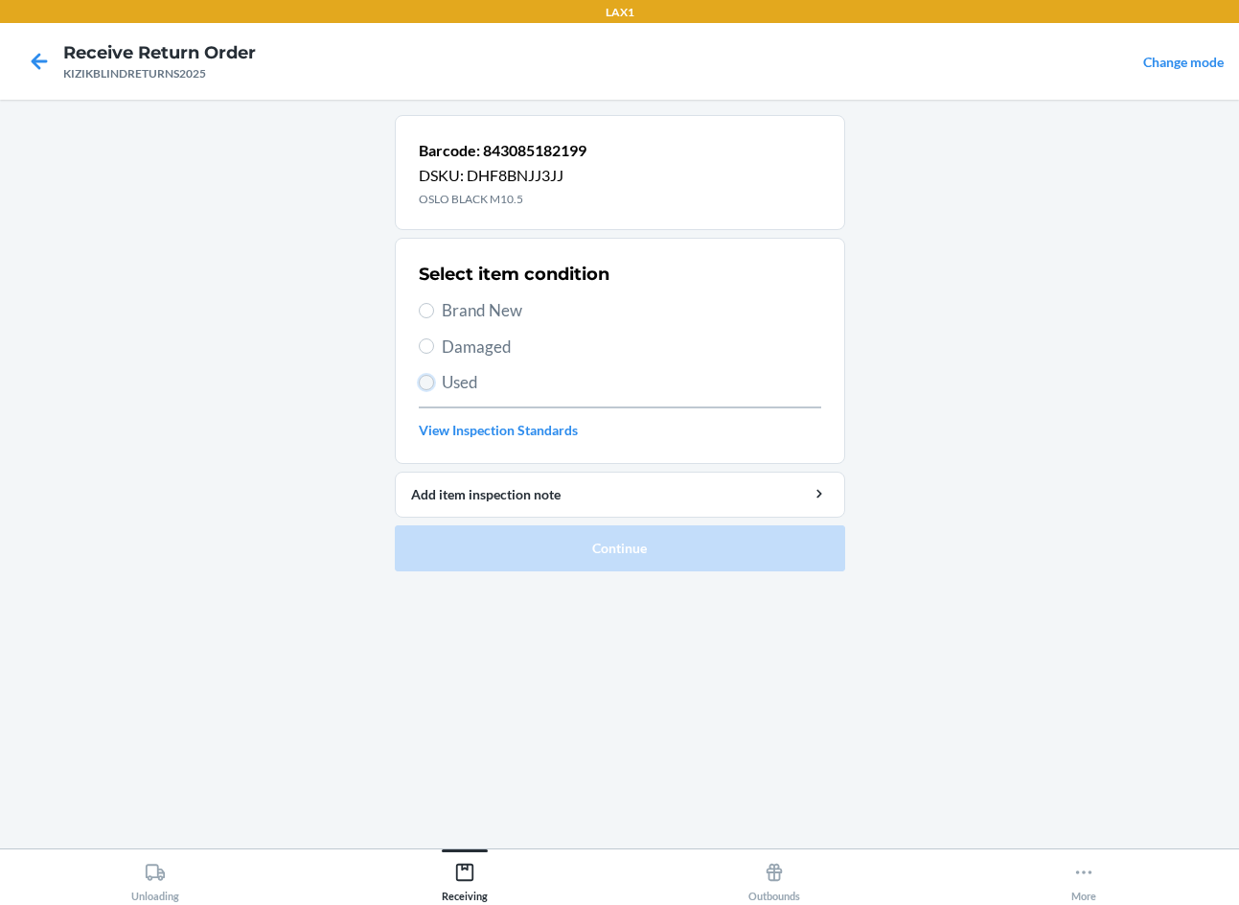
click at [424, 385] on input "Used" at bounding box center [426, 382] width 15 height 15
radio input "true"
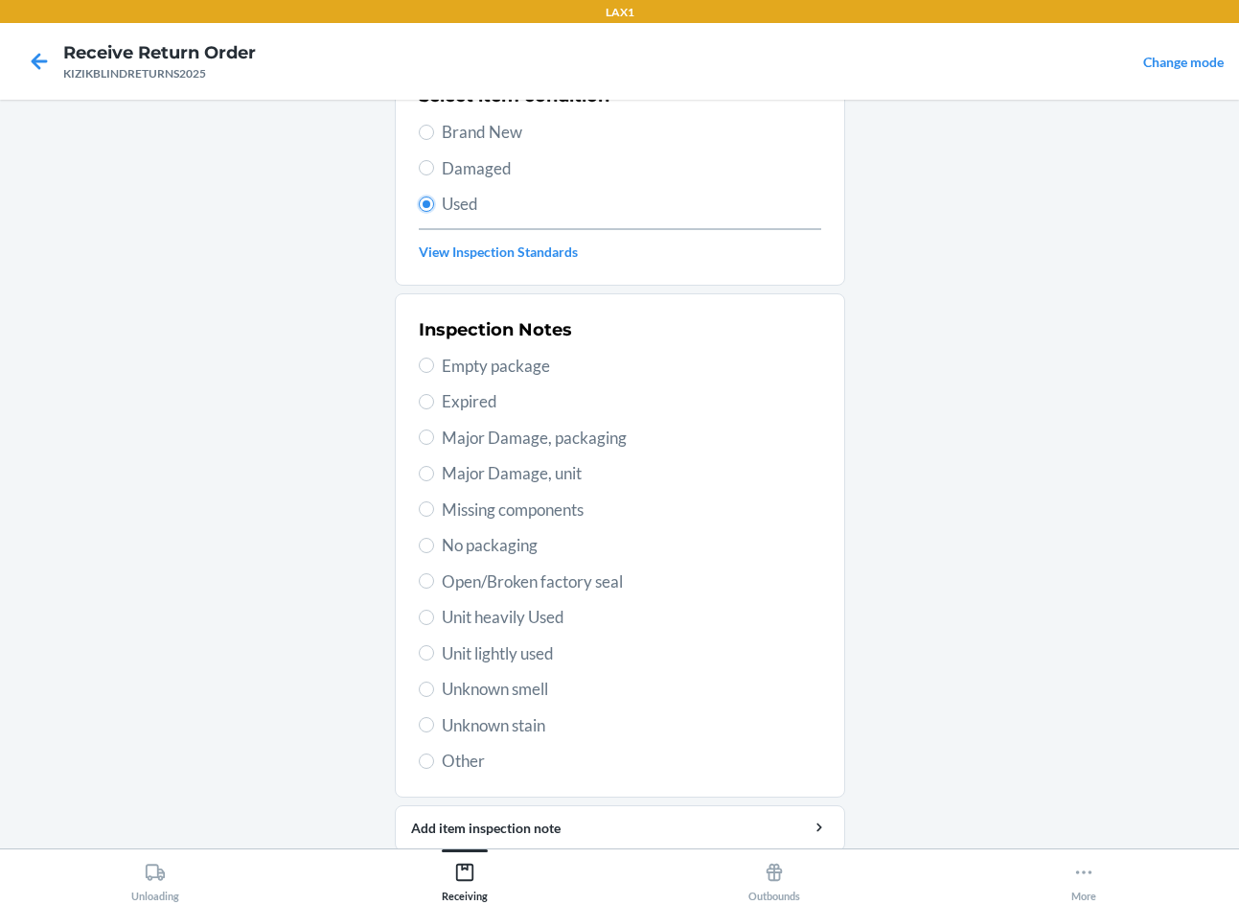
scroll to position [192, 0]
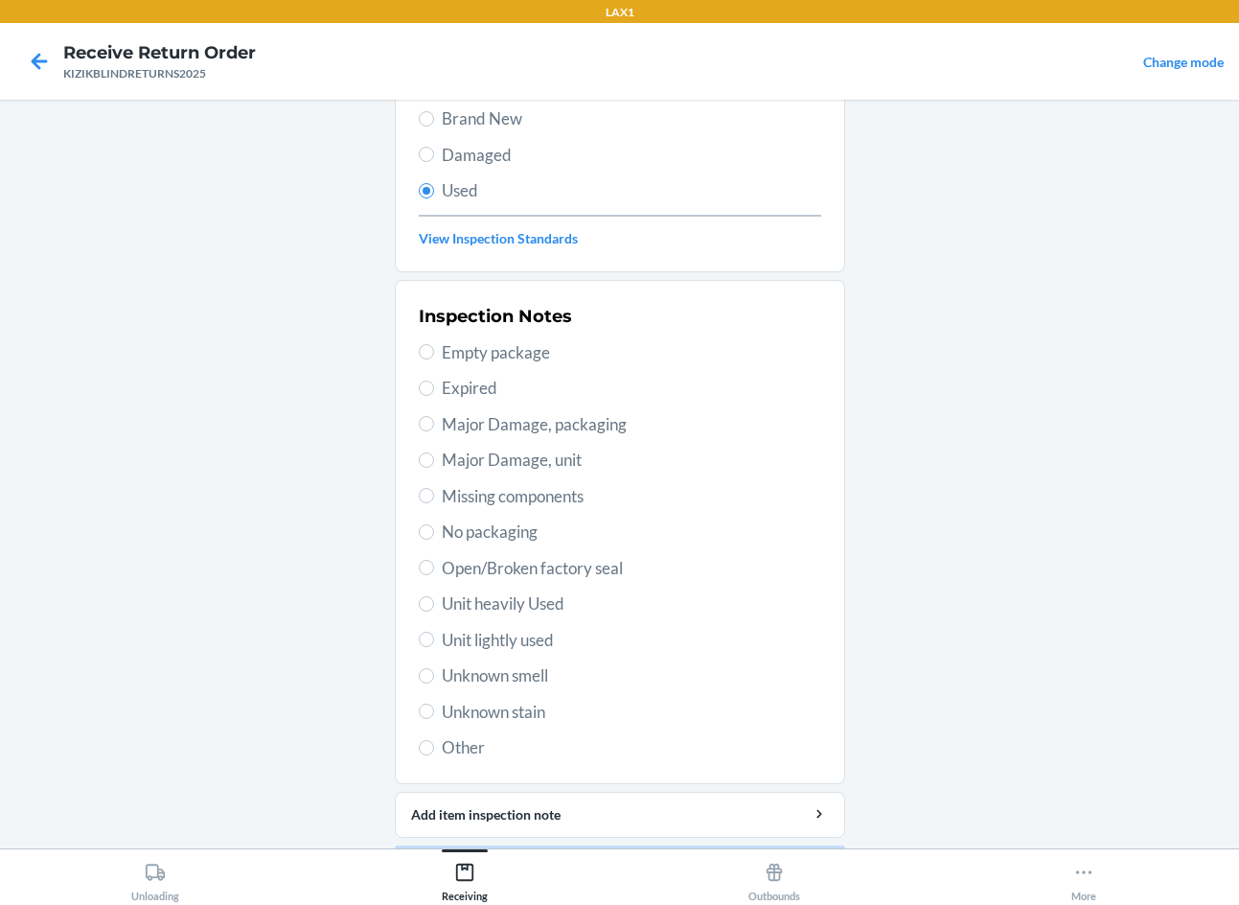
click at [533, 609] on span "Unit heavily Used" at bounding box center [632, 603] width 380 height 25
click at [434, 609] on input "Unit heavily Used" at bounding box center [426, 603] width 15 height 15
radio input "true"
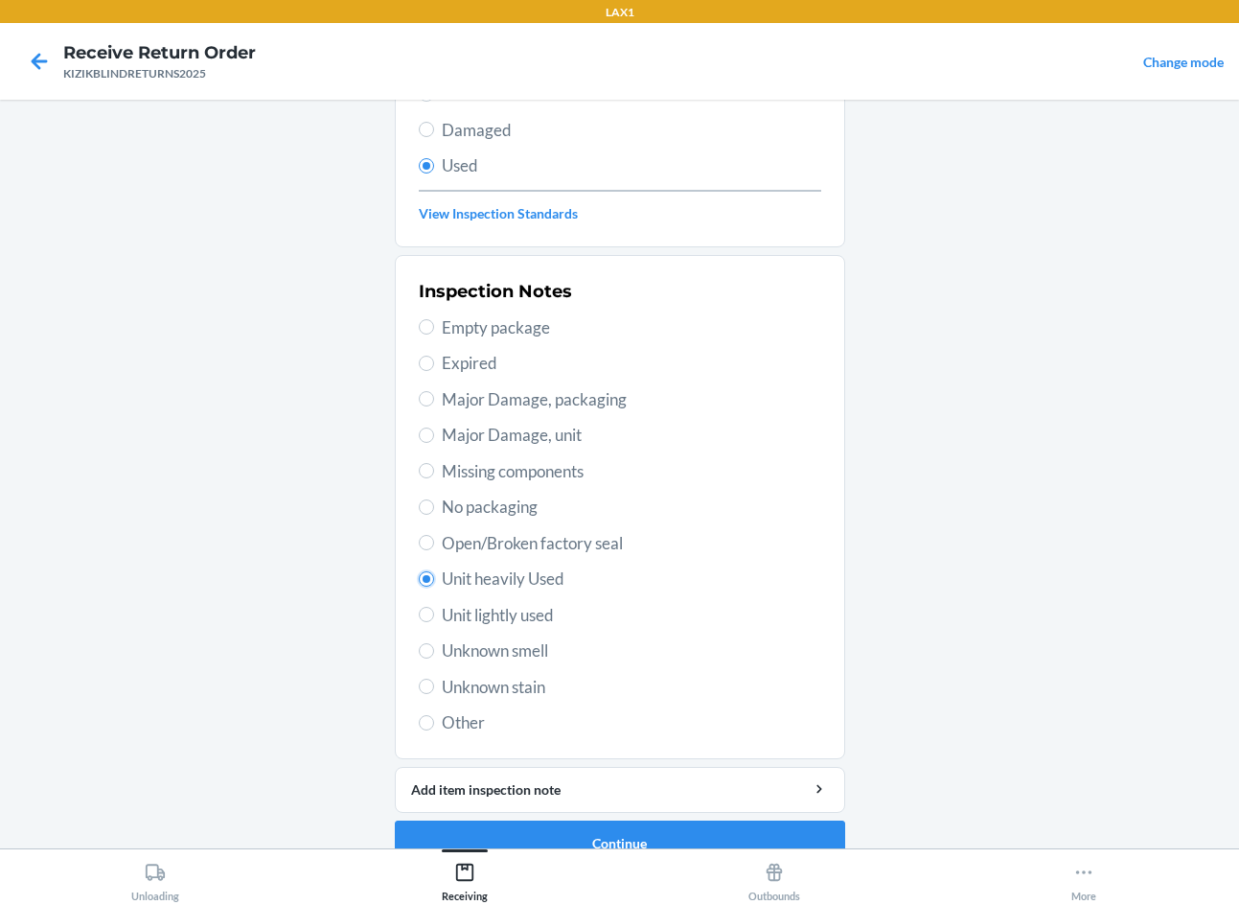
scroll to position [250, 0]
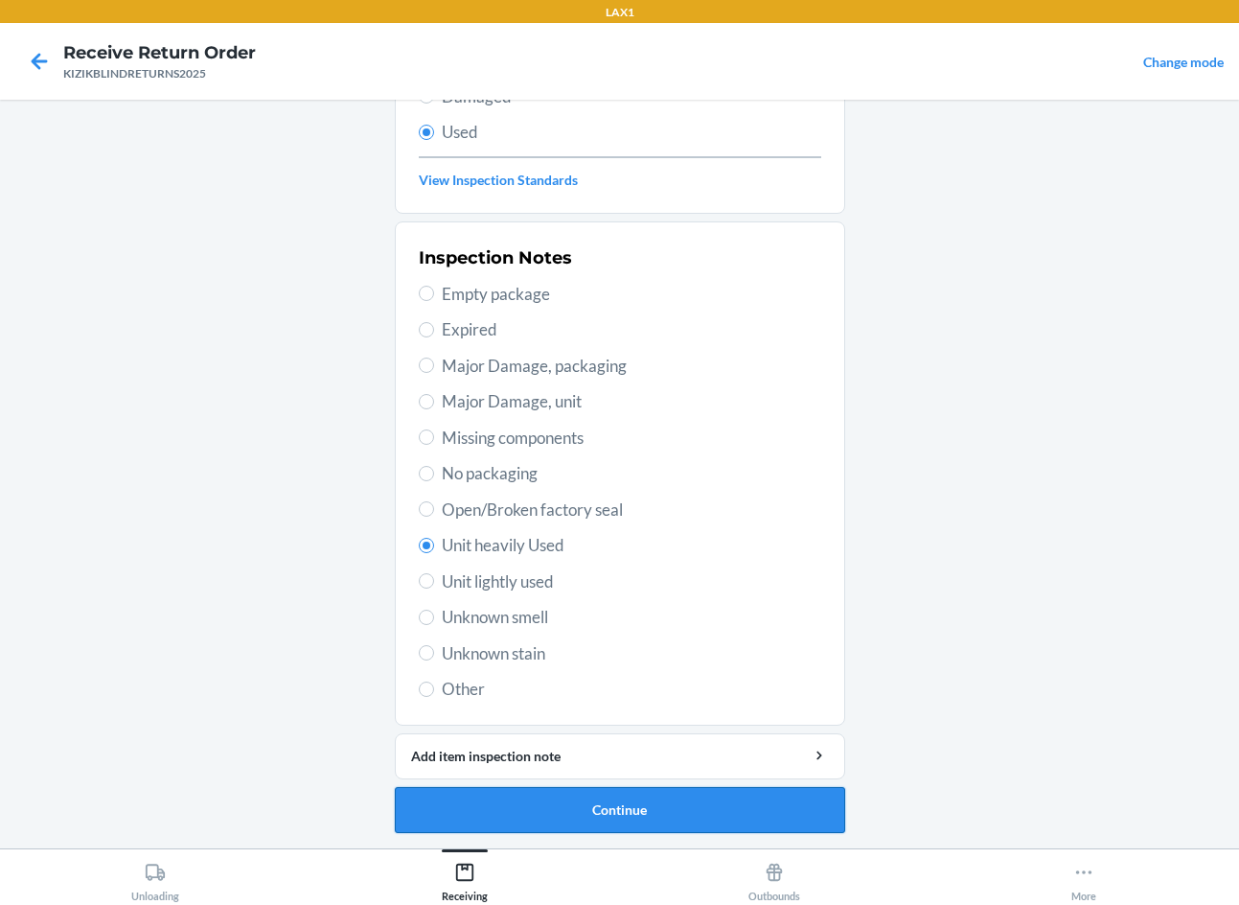
click at [791, 807] on button "Continue" at bounding box center [620, 810] width 450 height 46
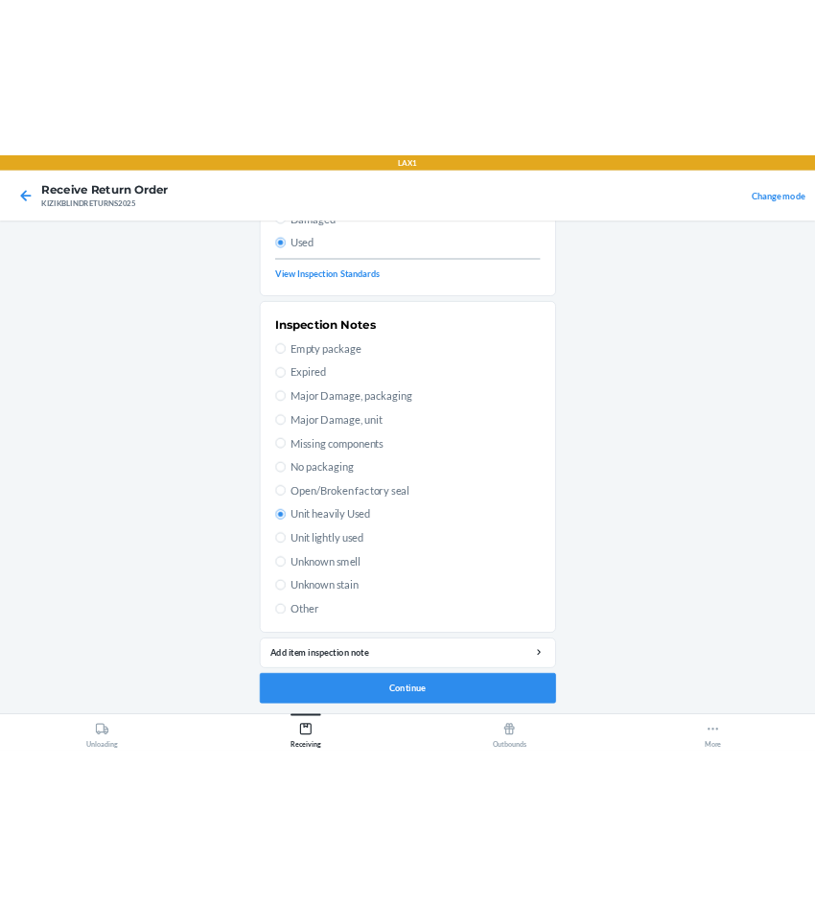
scroll to position [0, 0]
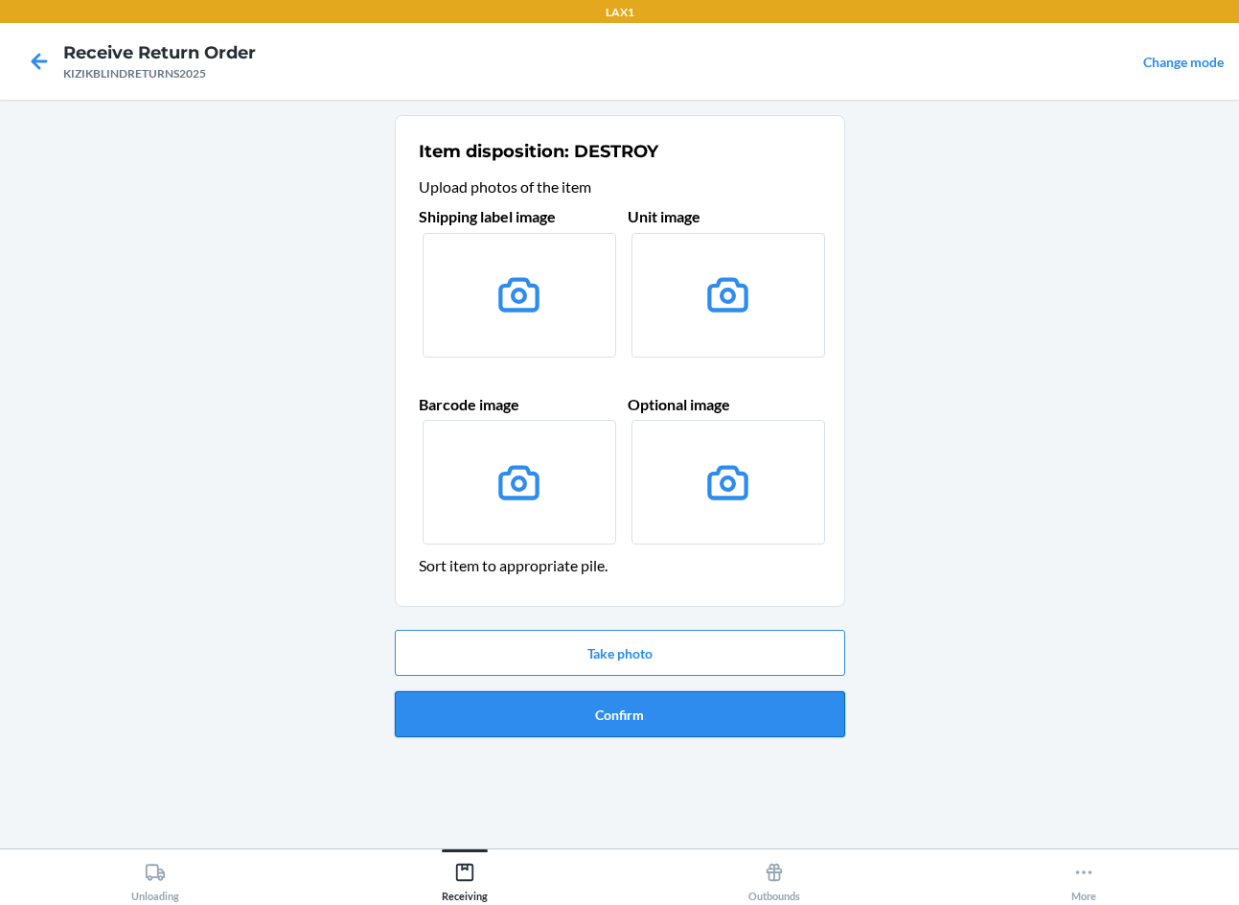
click at [697, 719] on button "Confirm" at bounding box center [620, 714] width 450 height 46
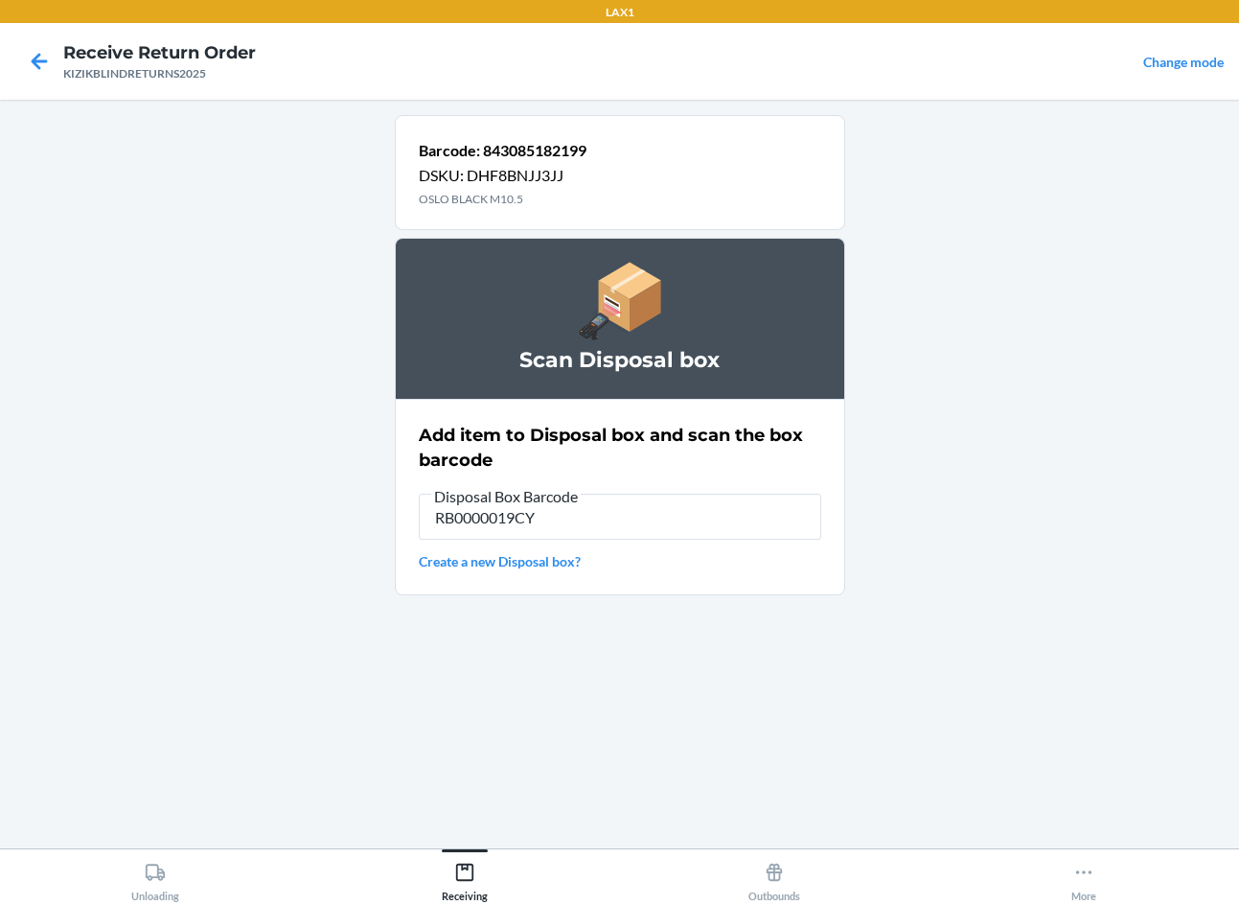
type input "RB0000019CY"
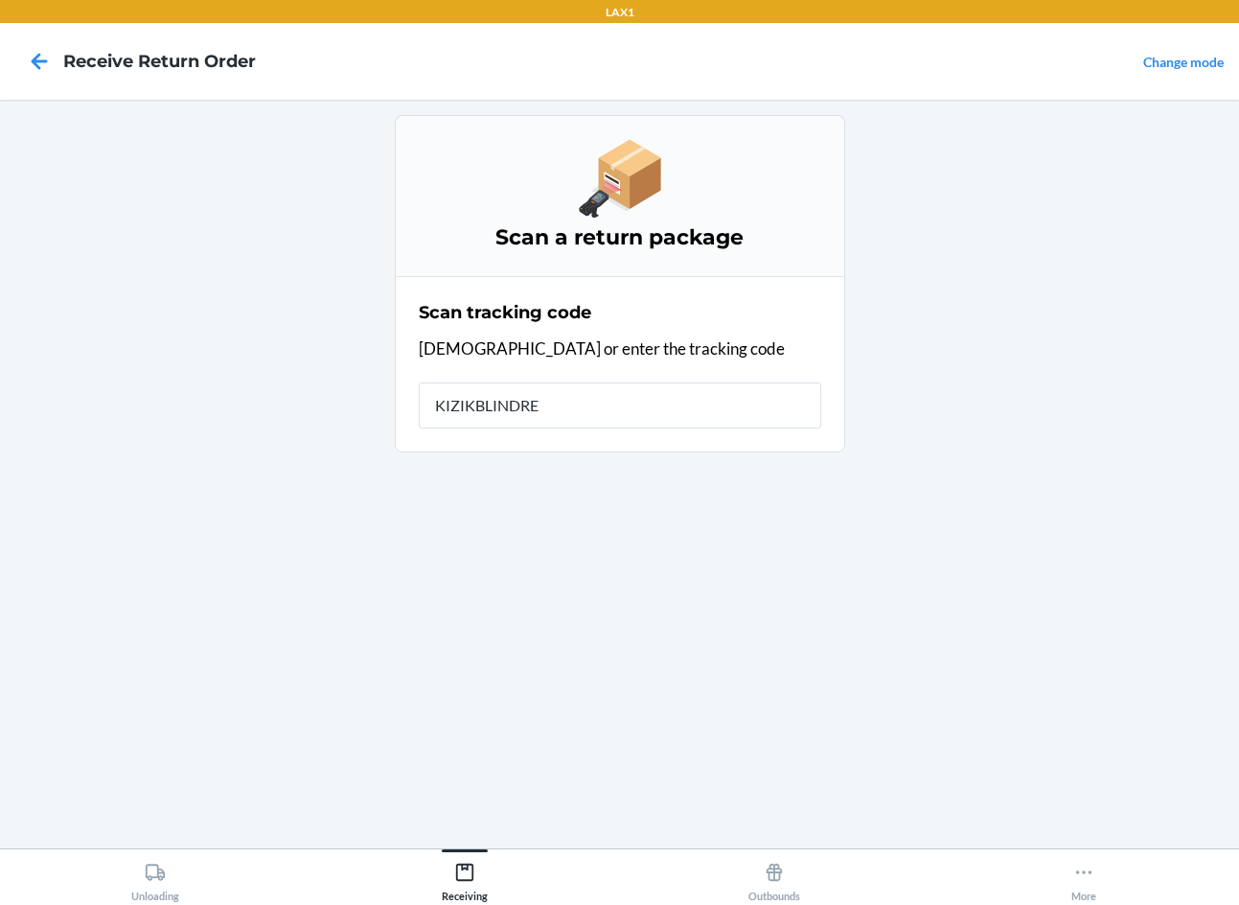
type input "KIZIKBLINDRET"
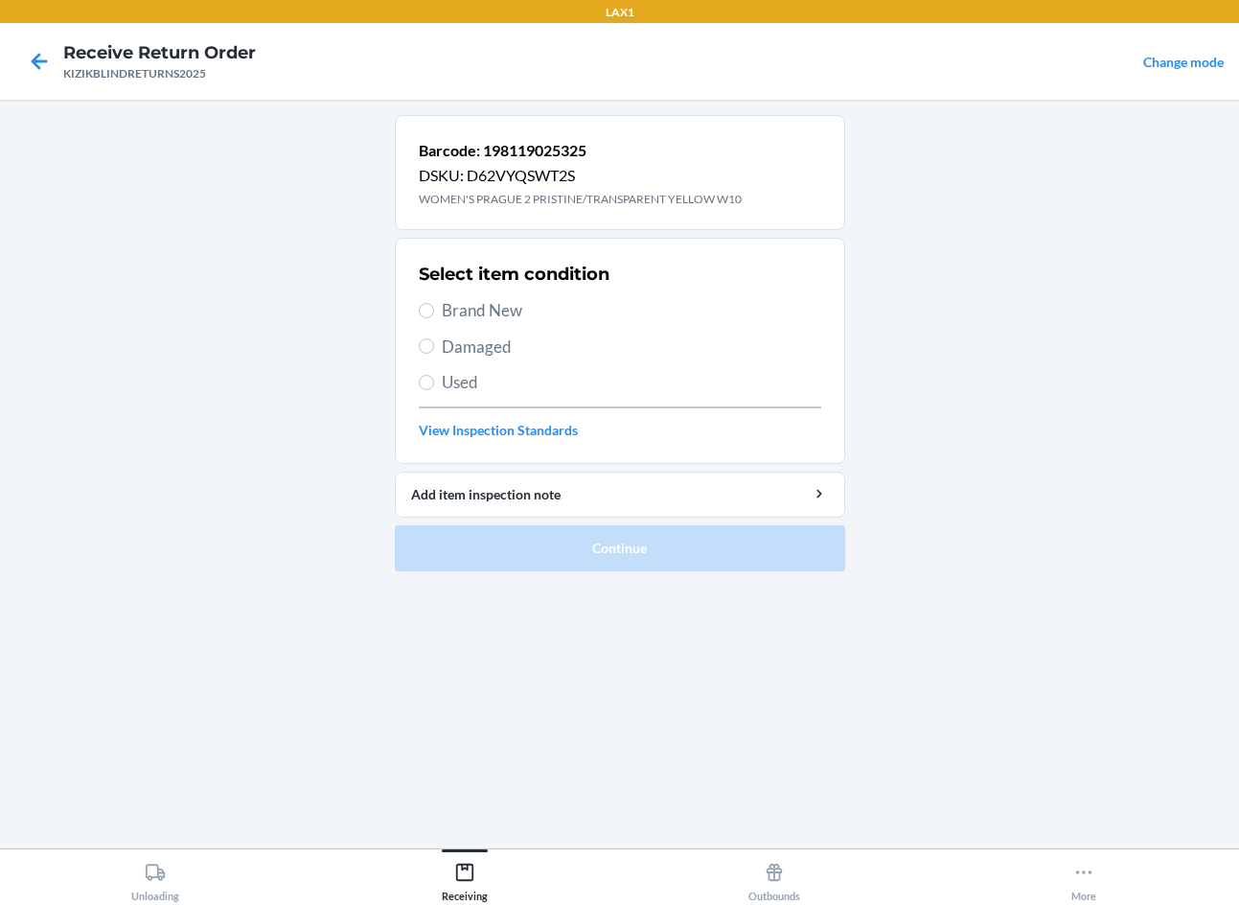
drag, startPoint x: 343, startPoint y: 835, endPoint x: 385, endPoint y: 731, distance: 111.8
click at [350, 818] on main "Barcode: 198119025325 DSKU: D62VYQSWT2S WOMEN'S PRAGUE 2 PRISTINE/TRANSPARENT Y…" at bounding box center [619, 474] width 1239 height 749
click at [474, 312] on span "Brand New" at bounding box center [632, 310] width 380 height 25
click at [434, 312] on input "Brand New" at bounding box center [426, 310] width 15 height 15
radio input "true"
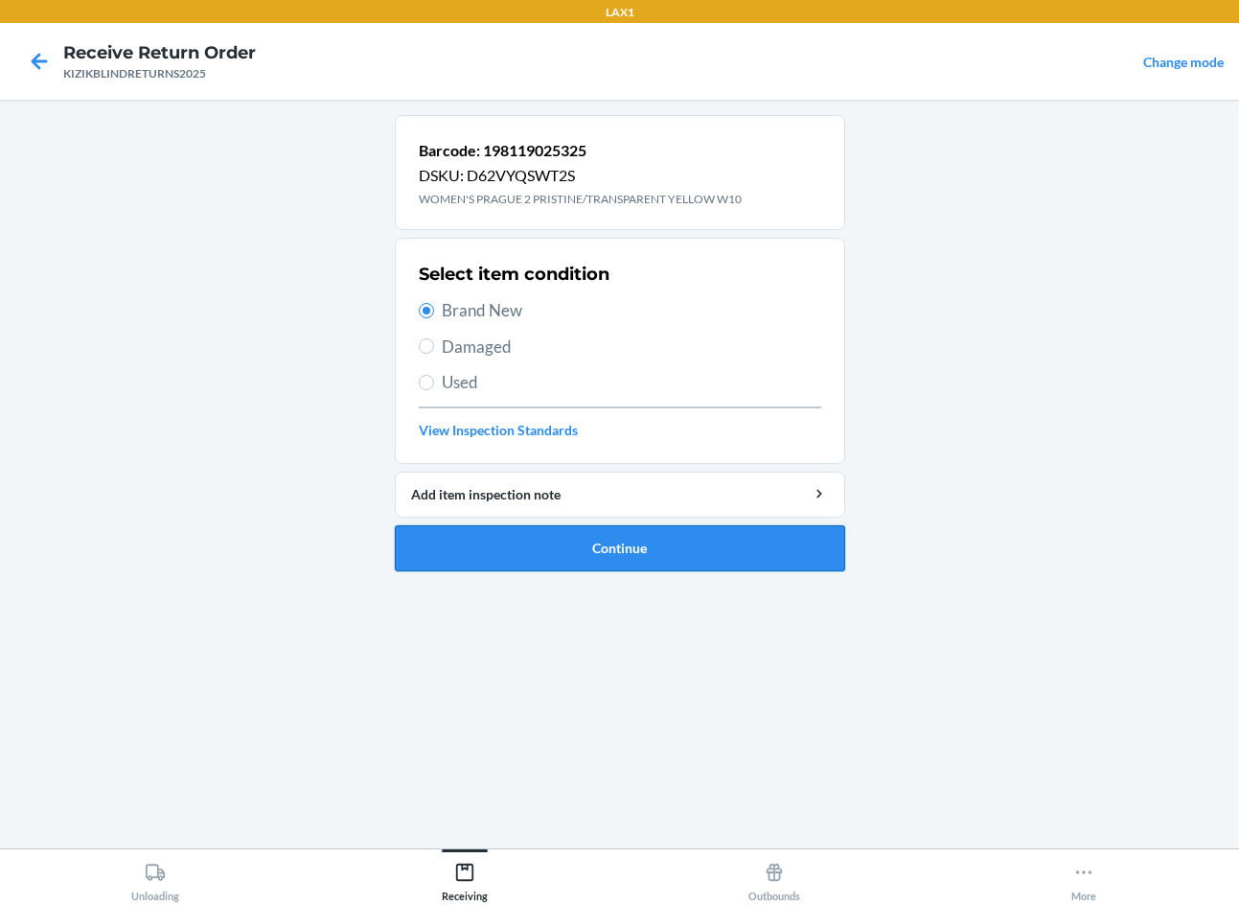
click at [465, 550] on button "Continue" at bounding box center [620, 548] width 450 height 46
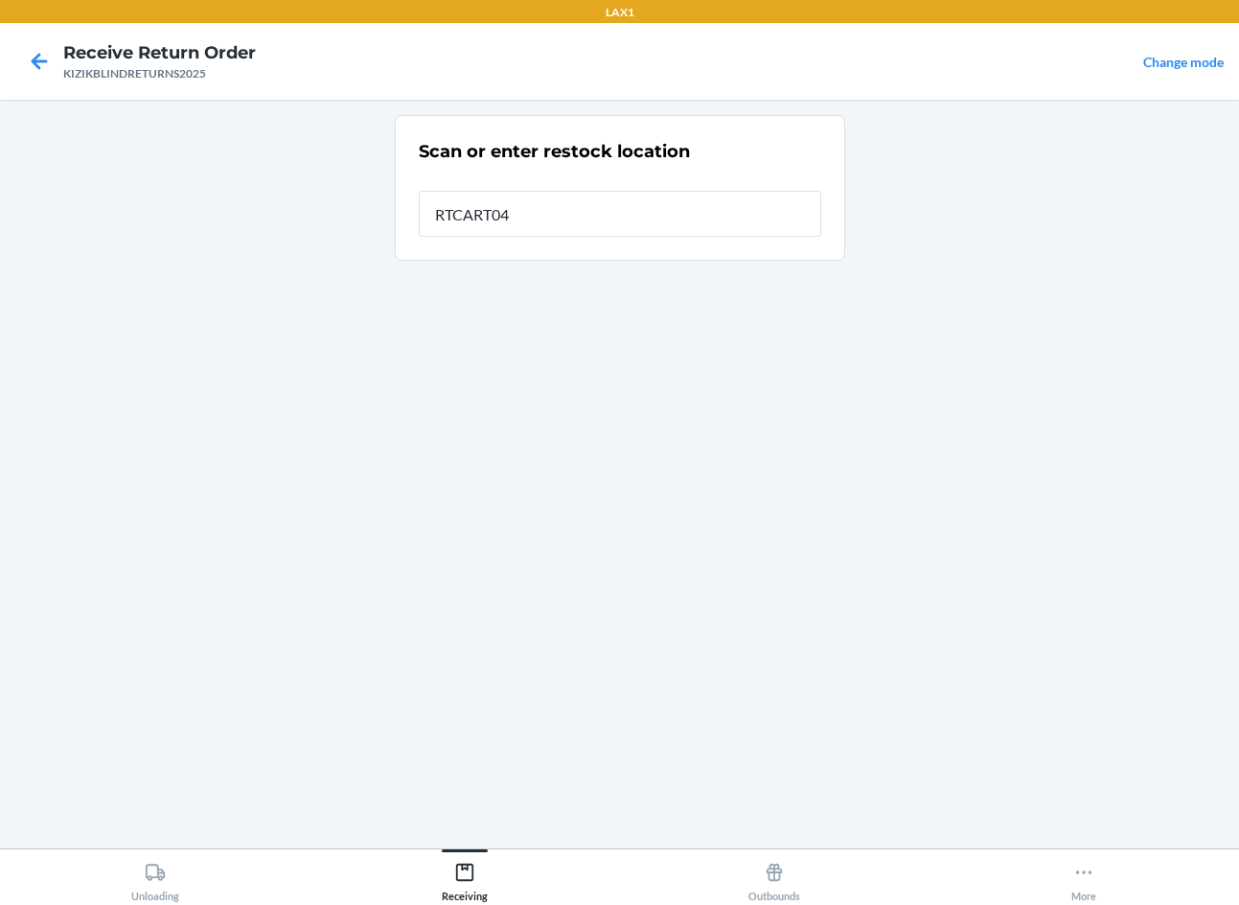
type input "RTCART040"
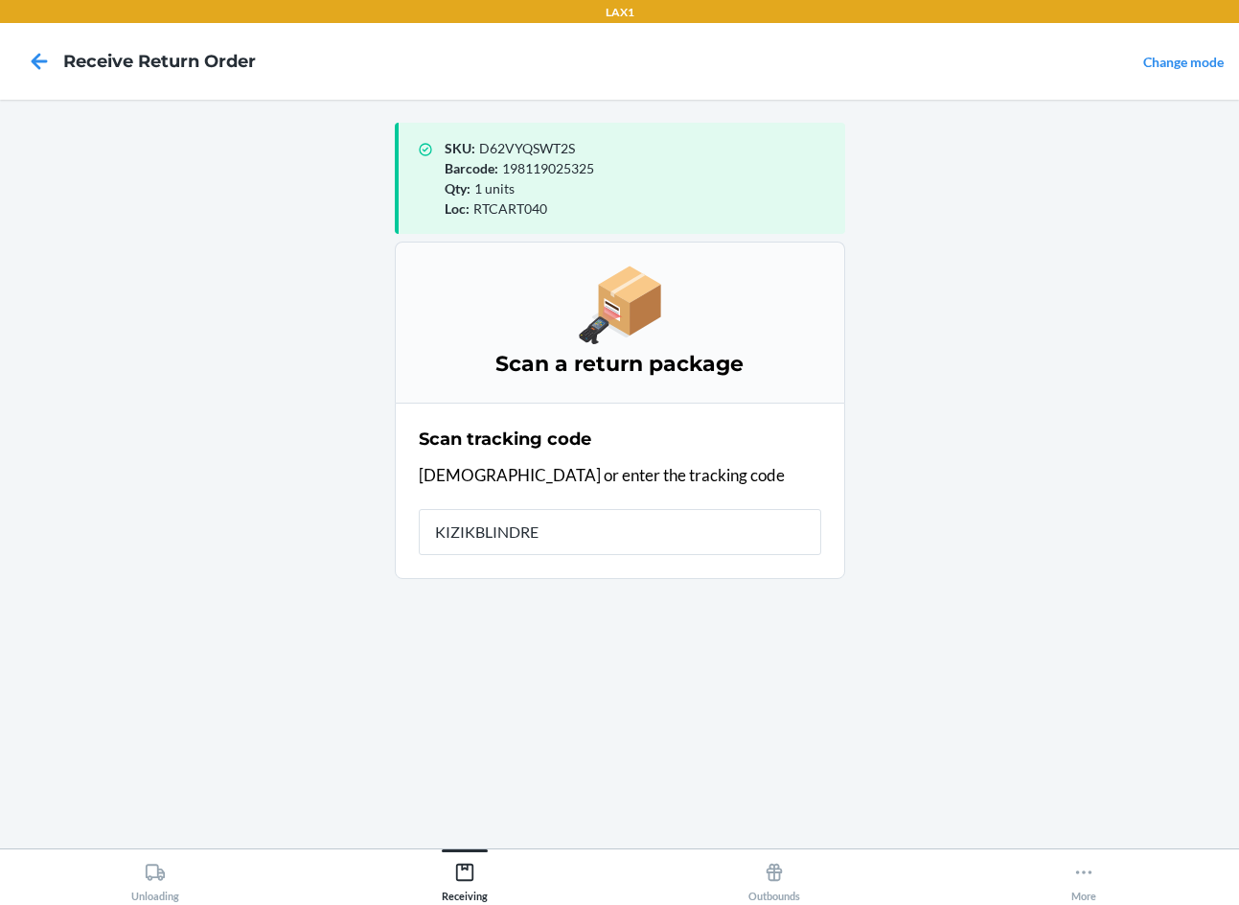
type input "KIZIKBLINDRET"
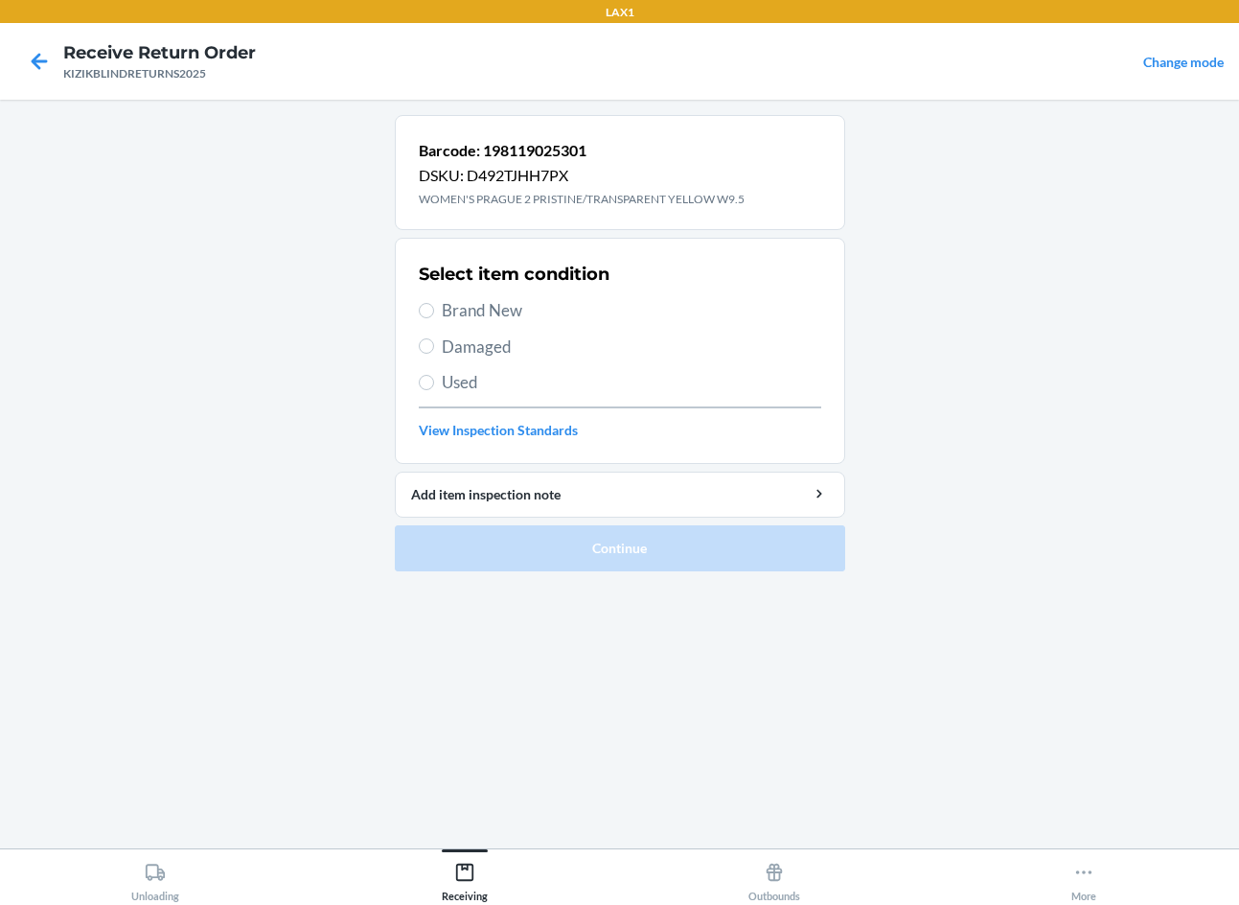
click at [473, 686] on div "Barcode: 198119025301 DSKU: D492TJHH7PX WOMEN'S PRAGUE 2 PRISTINE/TRANSPARENT Y…" at bounding box center [620, 474] width 450 height 718
click at [497, 311] on span "Brand New" at bounding box center [632, 310] width 380 height 25
click at [434, 311] on input "Brand New" at bounding box center [426, 310] width 15 height 15
radio input "true"
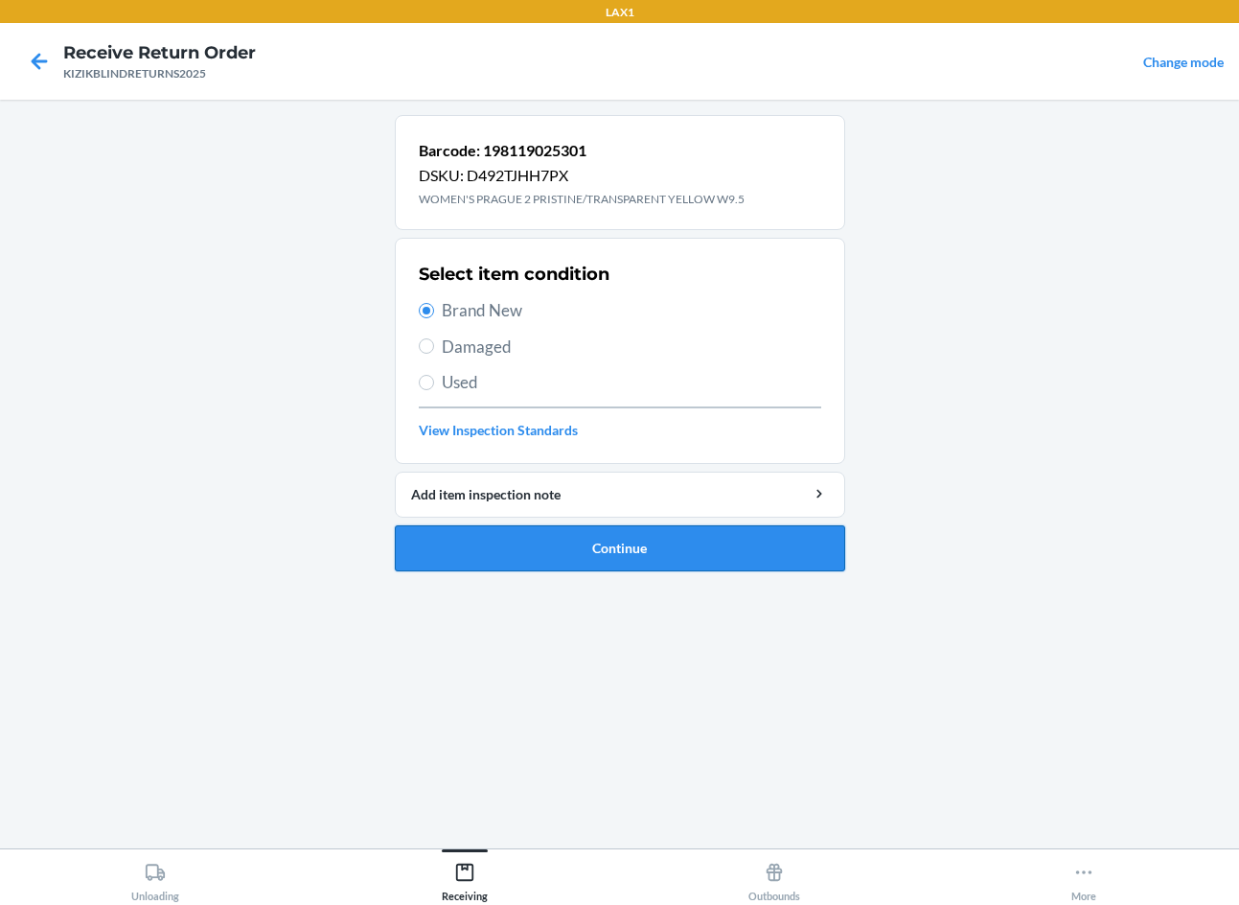
click at [451, 554] on button "Continue" at bounding box center [620, 548] width 450 height 46
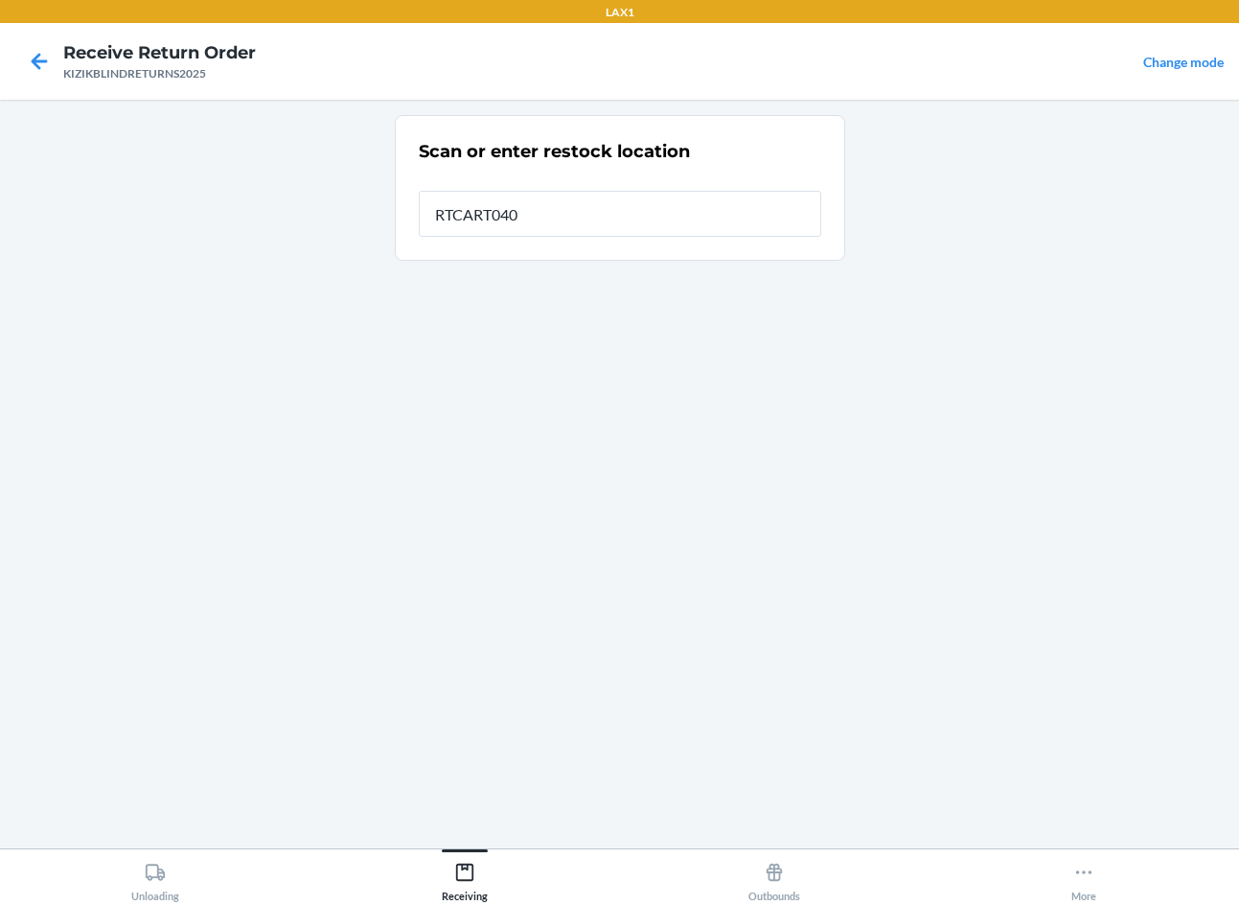
type input "RTCART040"
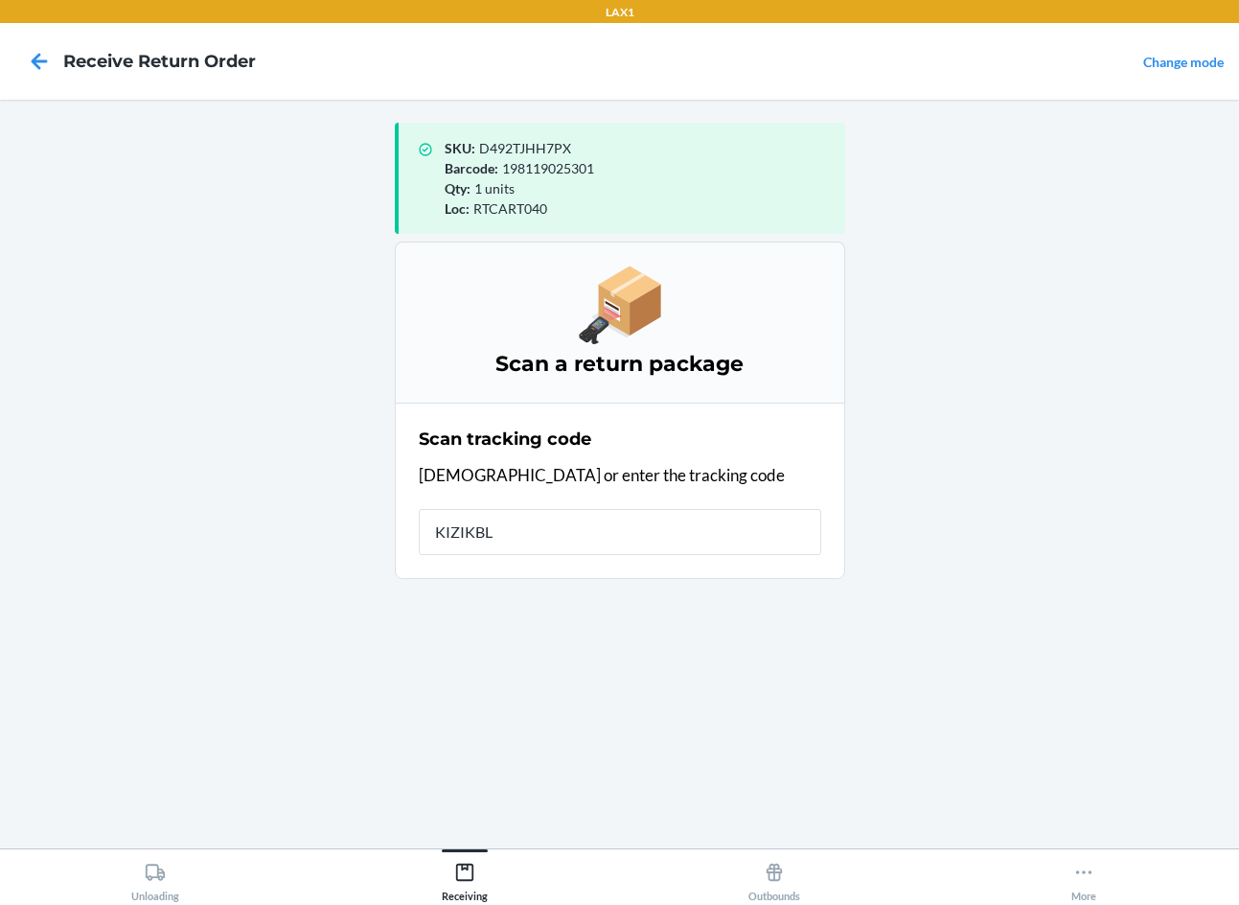
type input "KIZIKBLI"
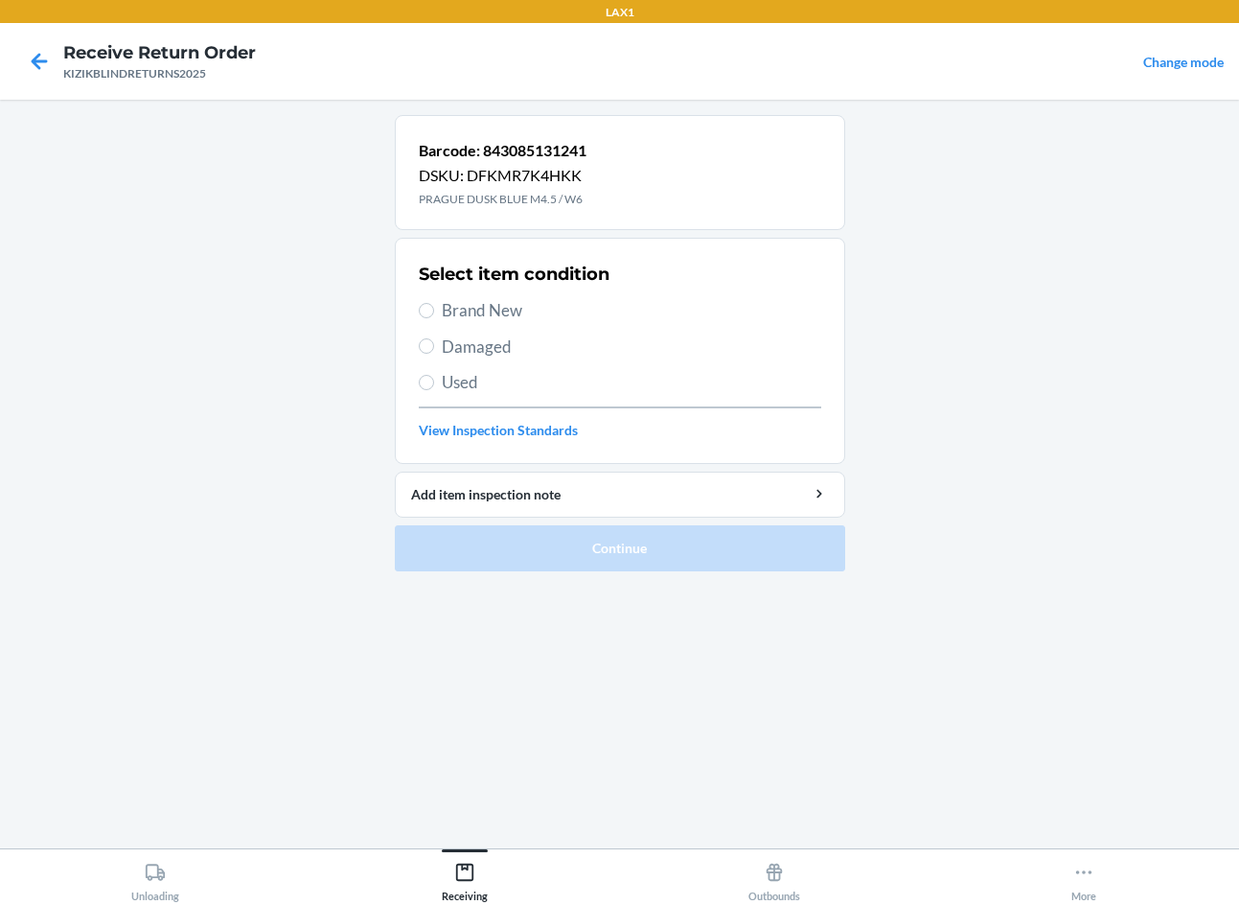
click at [443, 309] on span "Brand New" at bounding box center [632, 310] width 380 height 25
click at [434, 309] on input "Brand New" at bounding box center [426, 310] width 15 height 15
radio input "true"
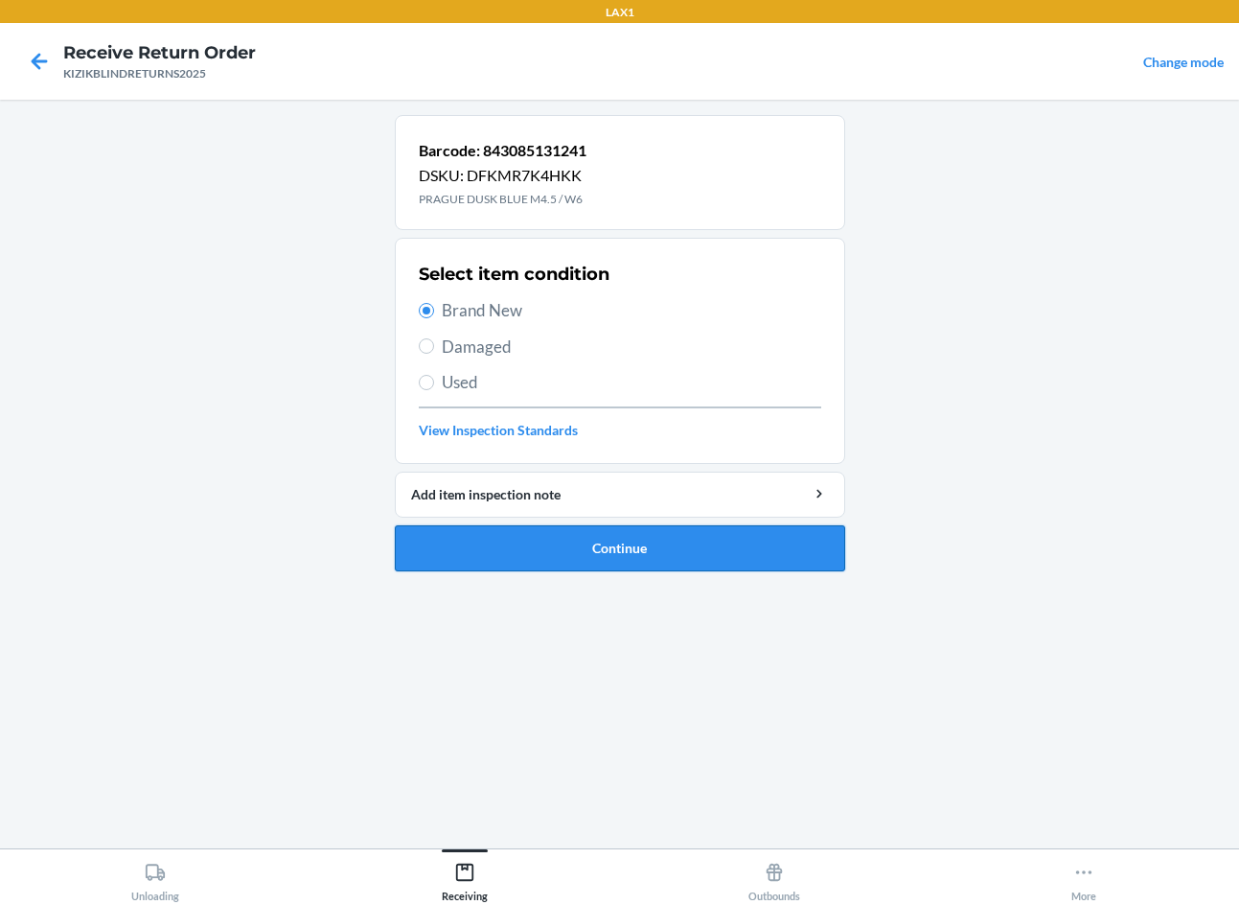
click at [496, 558] on button "Continue" at bounding box center [620, 548] width 450 height 46
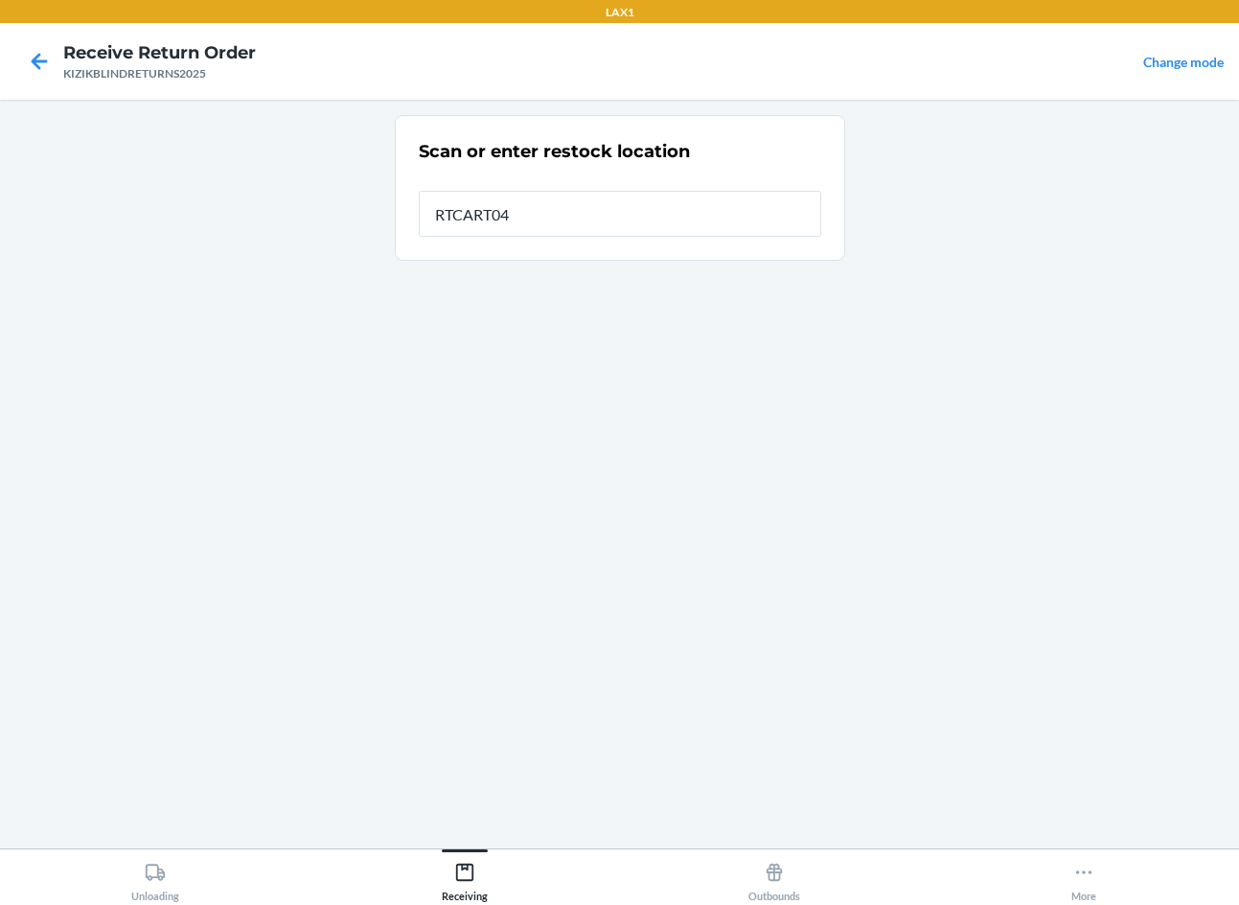
type input "RTCART040"
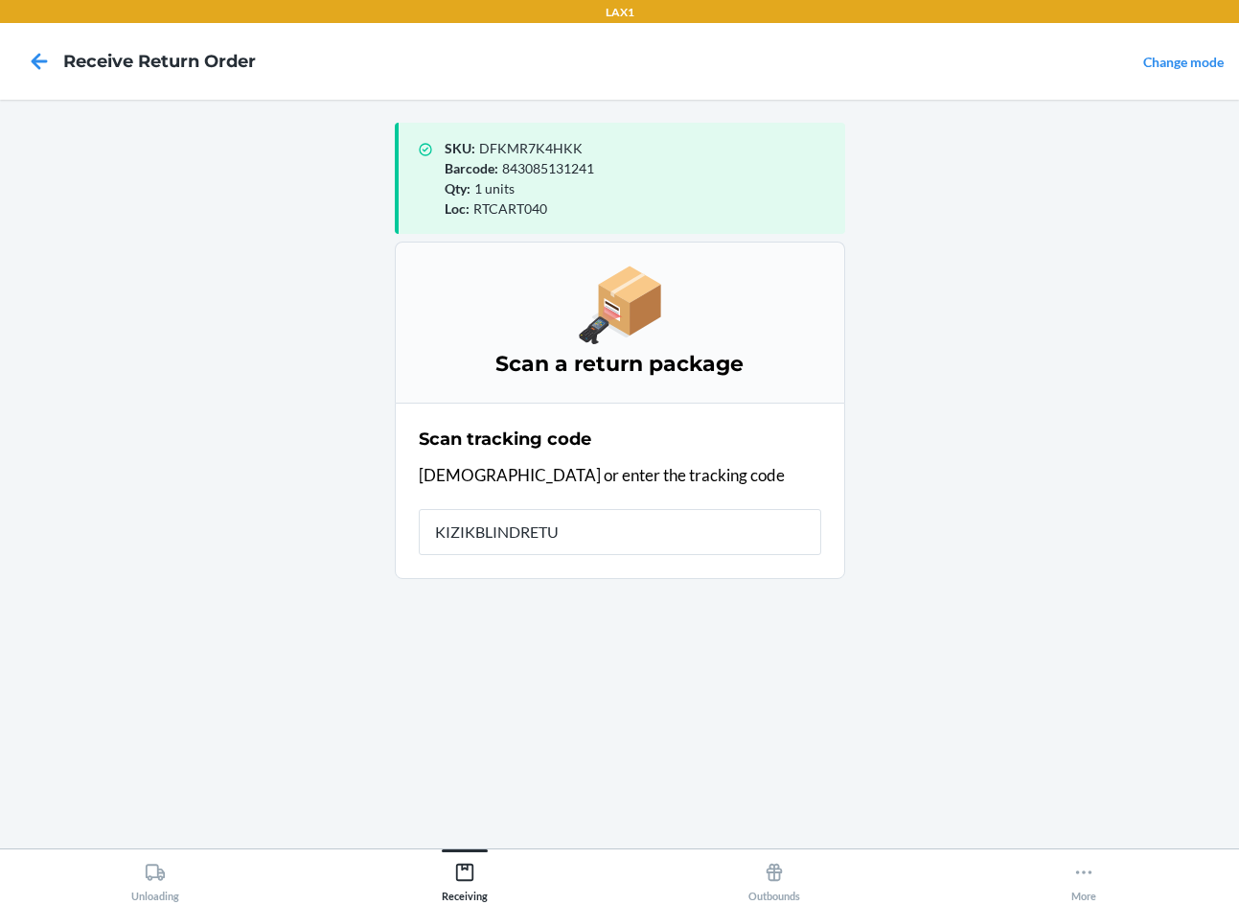
type input "KIZIKBLINDRETUR"
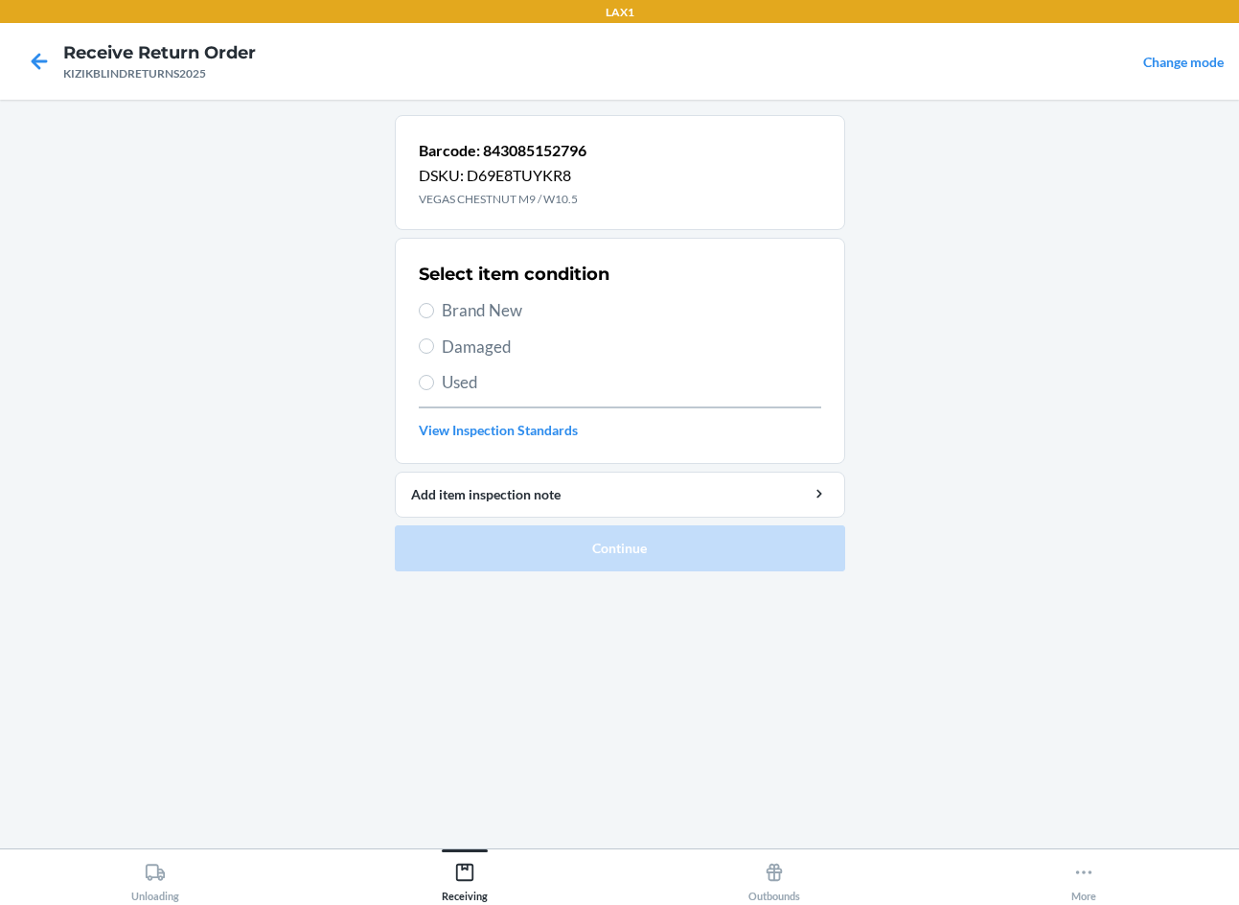
click at [621, 686] on div "Barcode: 843085152796 DSKU: D69E8TUYKR8 VEGAS CHESTNUT M9 / W10.5 Select item c…" at bounding box center [620, 474] width 450 height 718
click at [501, 304] on span "Brand New" at bounding box center [632, 310] width 380 height 25
click at [434, 304] on input "Brand New" at bounding box center [426, 310] width 15 height 15
radio input "true"
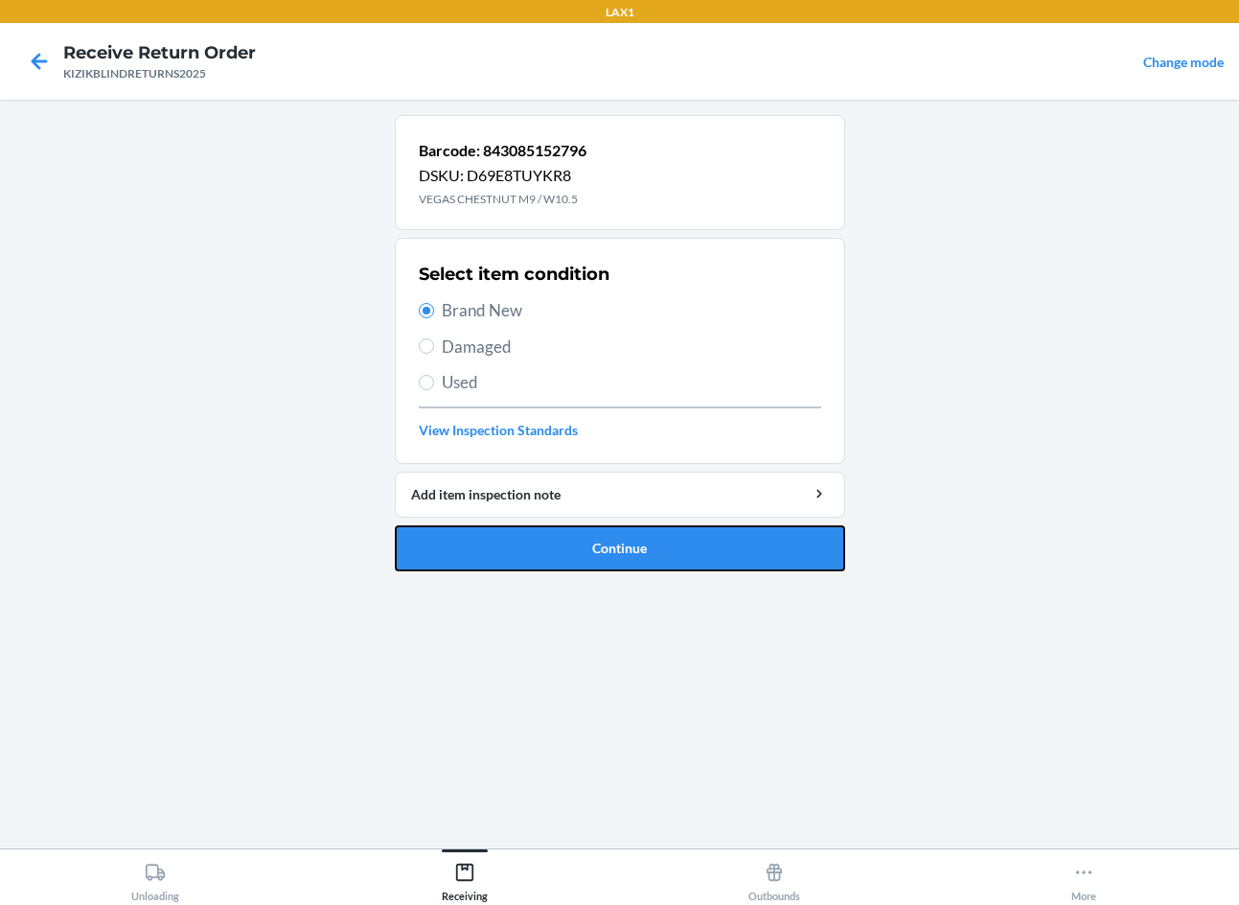
click at [542, 547] on button "Continue" at bounding box center [620, 548] width 450 height 46
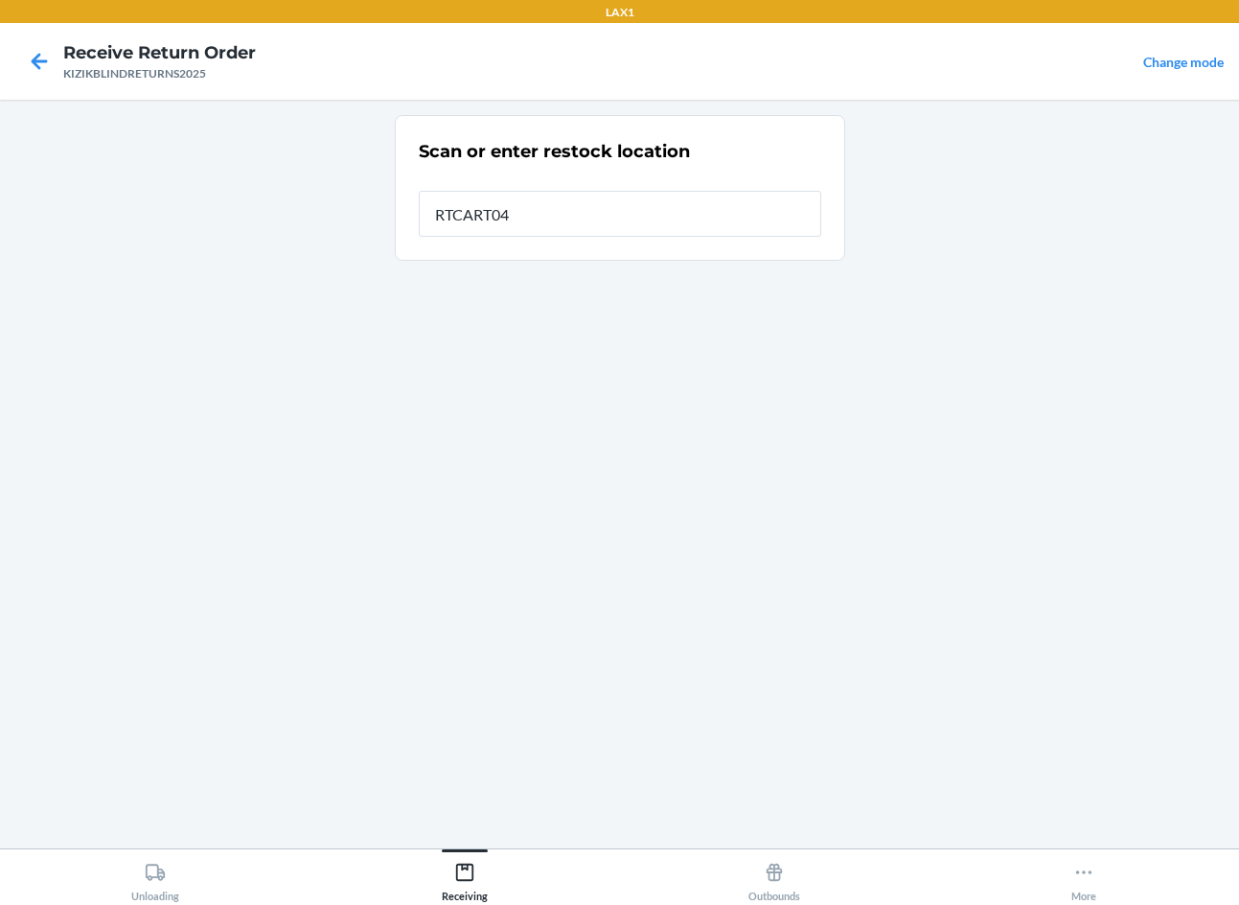
type input "RTCART040"
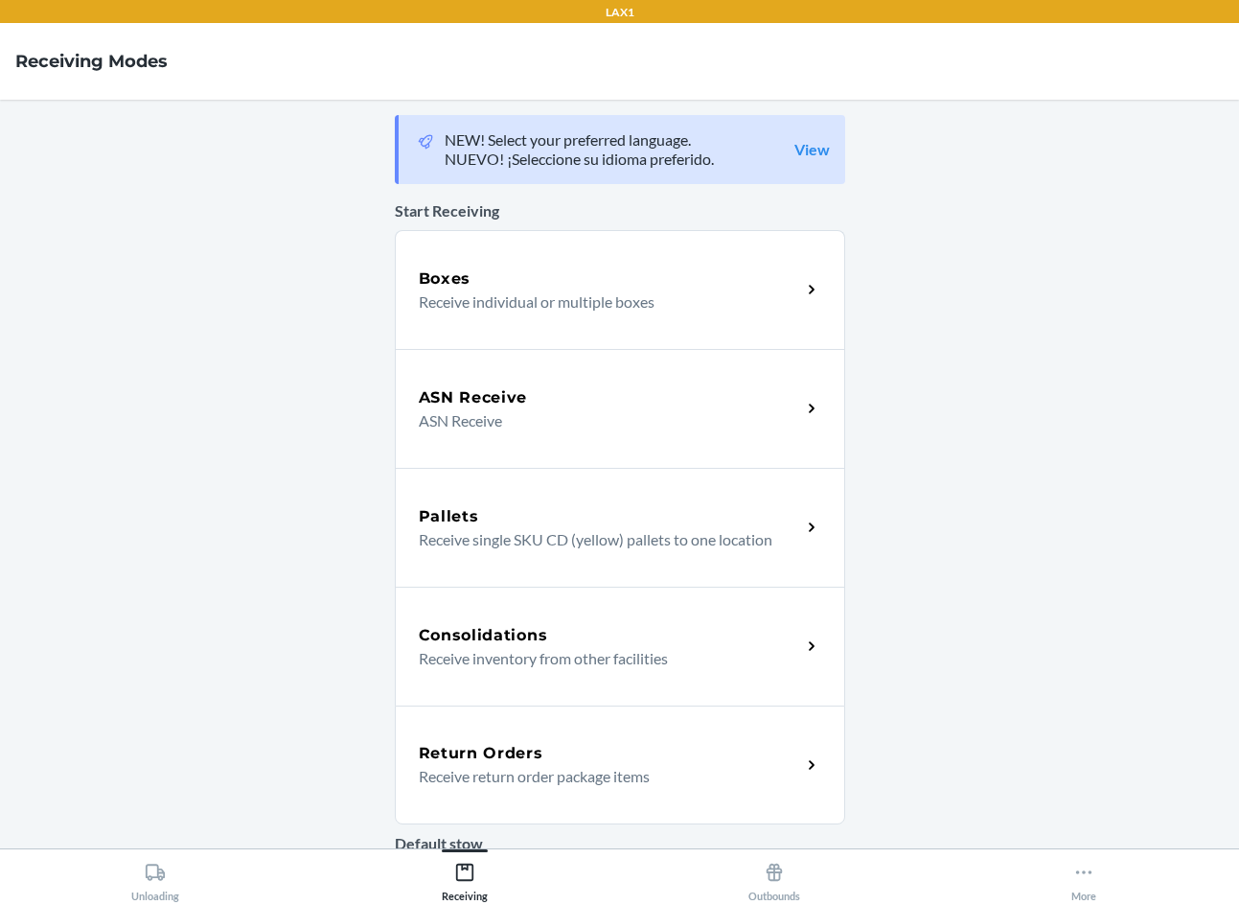
click at [670, 772] on p "Receive return order package items" at bounding box center [602, 776] width 367 height 23
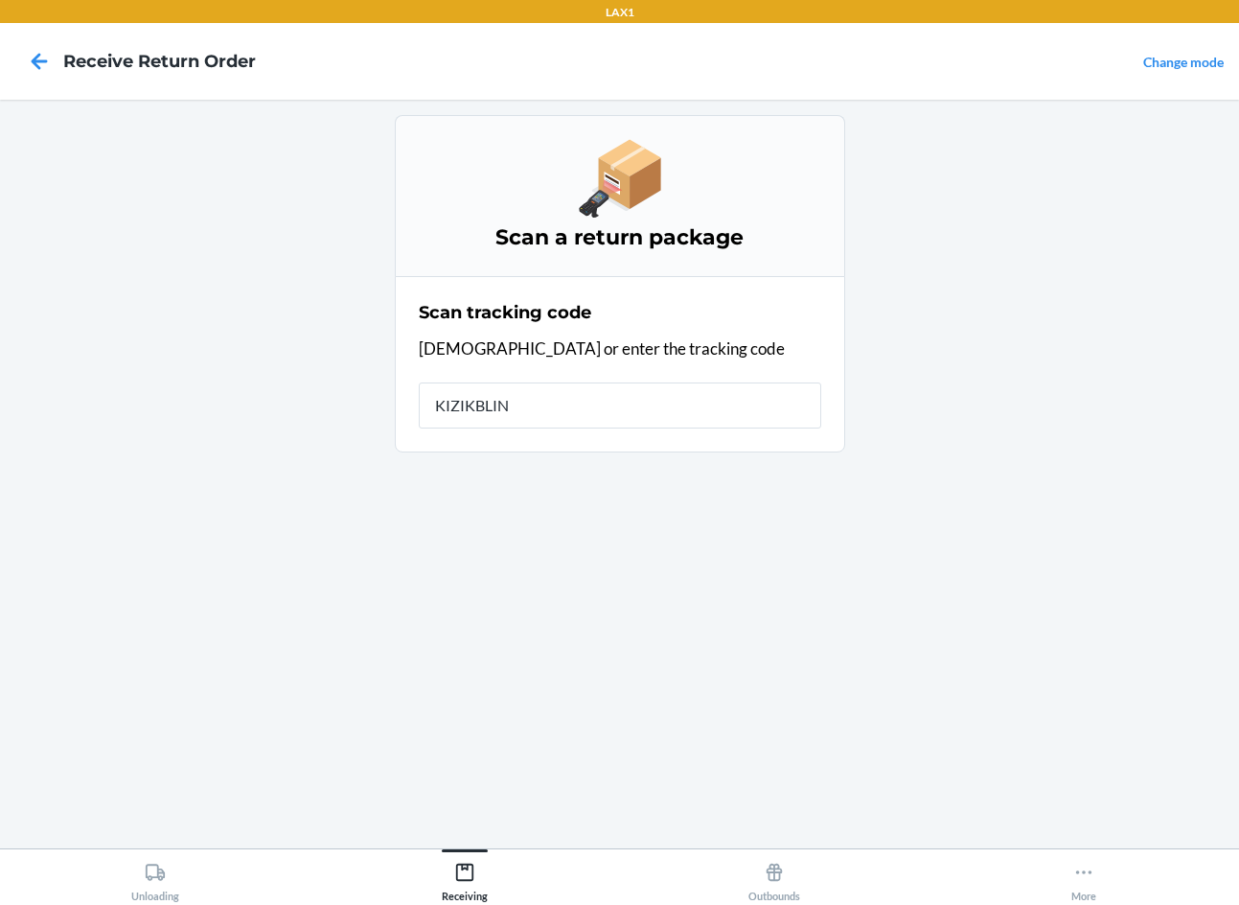
type input "KIZIKBLIND"
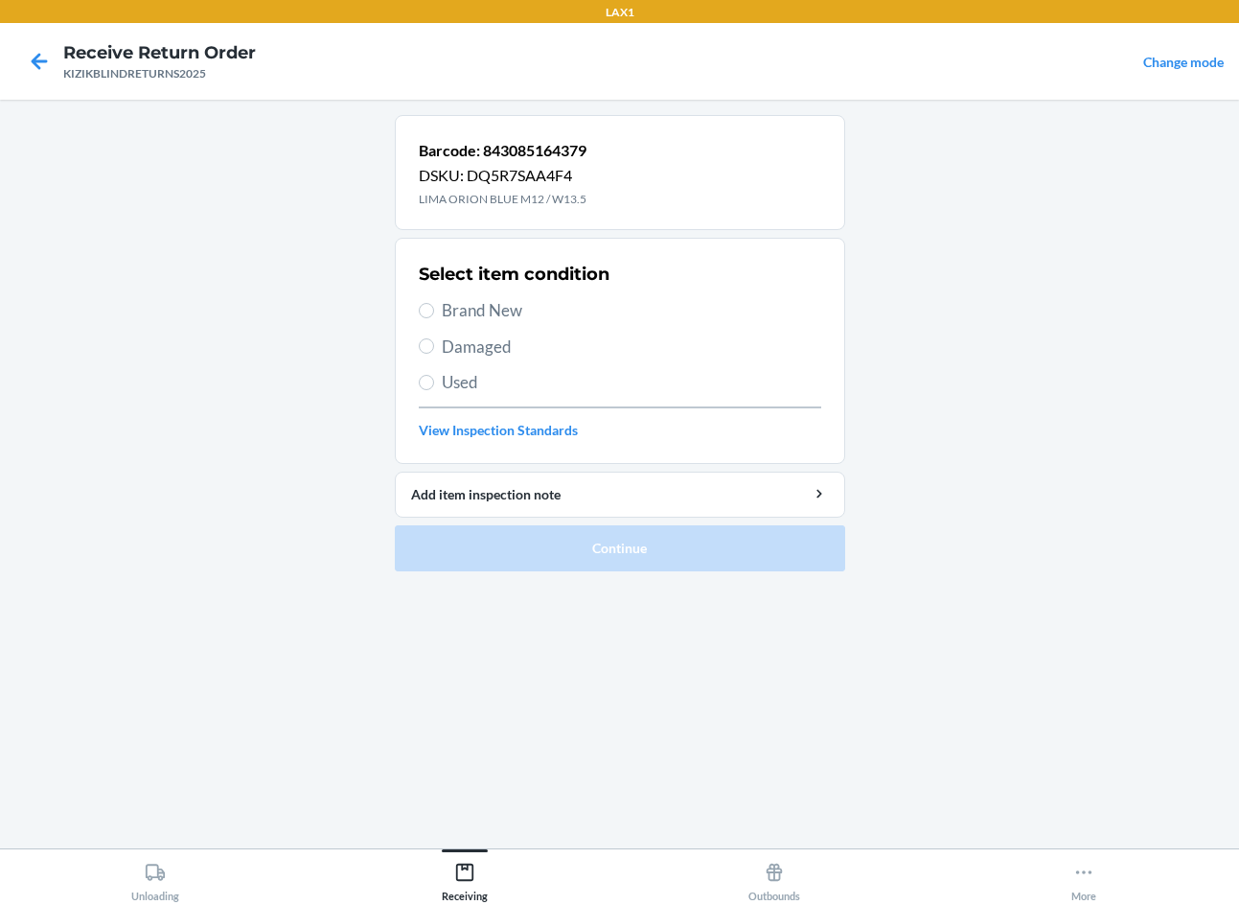
click at [725, 746] on div "Barcode: 843085164379 DSKU: DQ5R7SAA4F4 LIMA ORION BLUE M12 / W13.5 Select item…" at bounding box center [620, 474] width 450 height 718
click at [446, 312] on span "Brand New" at bounding box center [632, 310] width 380 height 25
click at [434, 312] on input "Brand New" at bounding box center [426, 310] width 15 height 15
radio input "true"
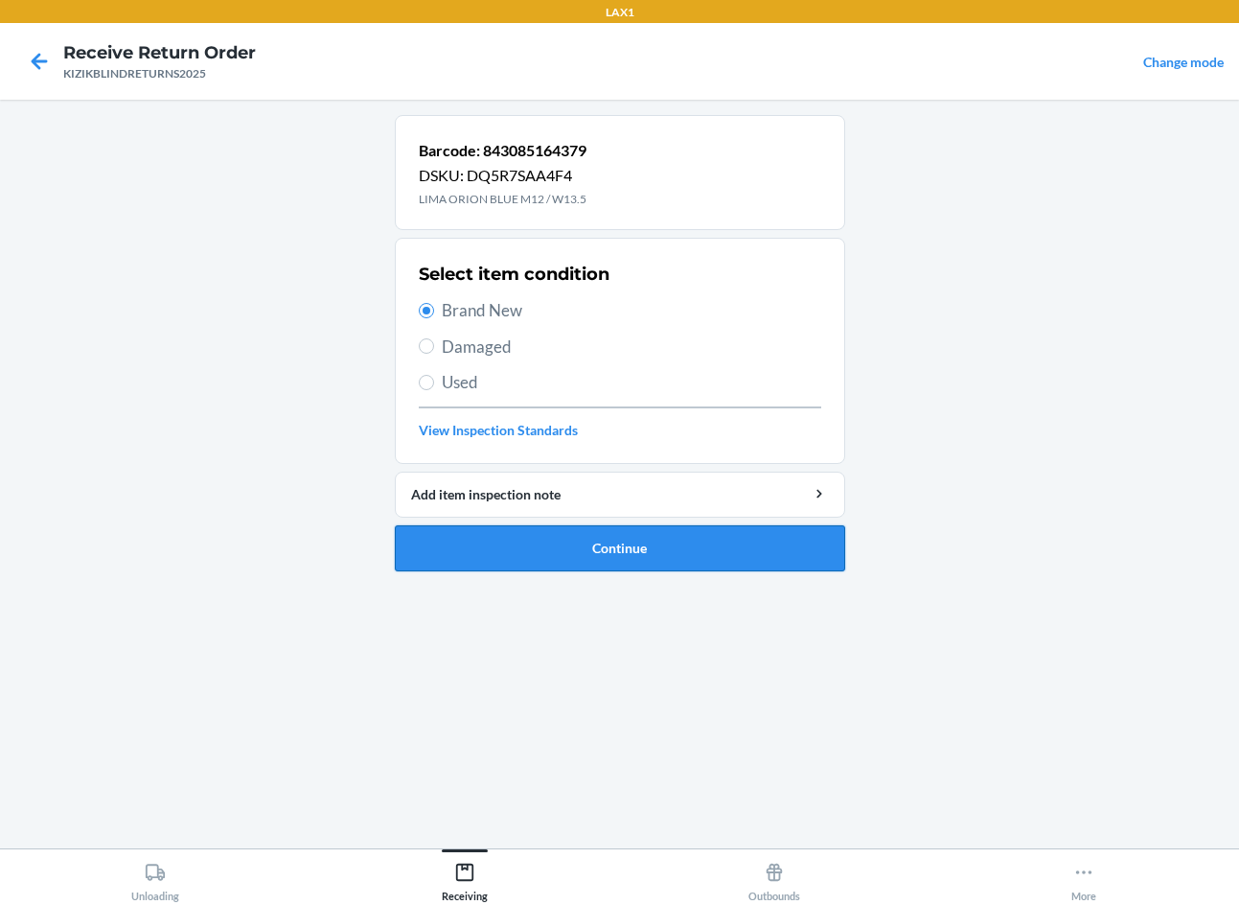
click at [441, 557] on button "Continue" at bounding box center [620, 548] width 450 height 46
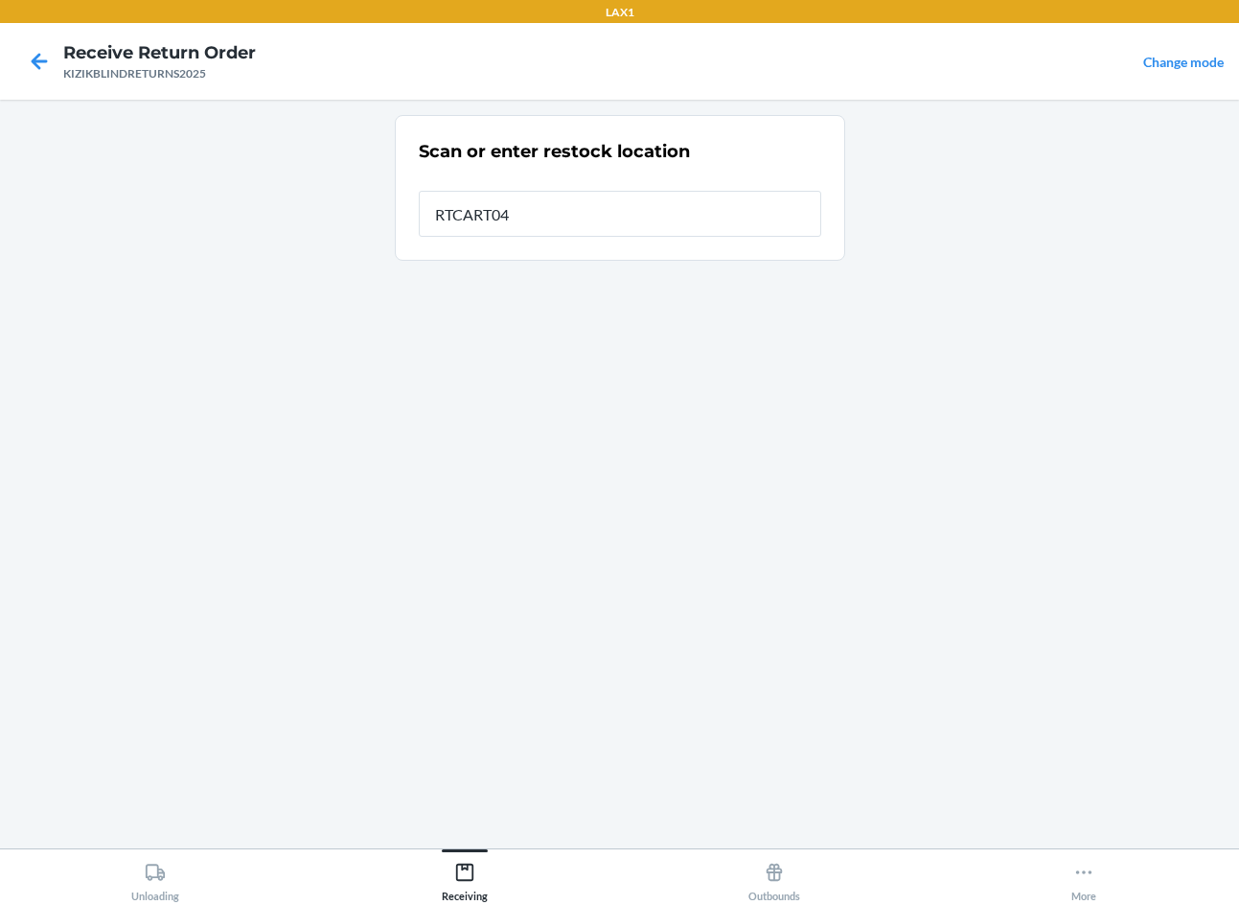
type input "RTCART040"
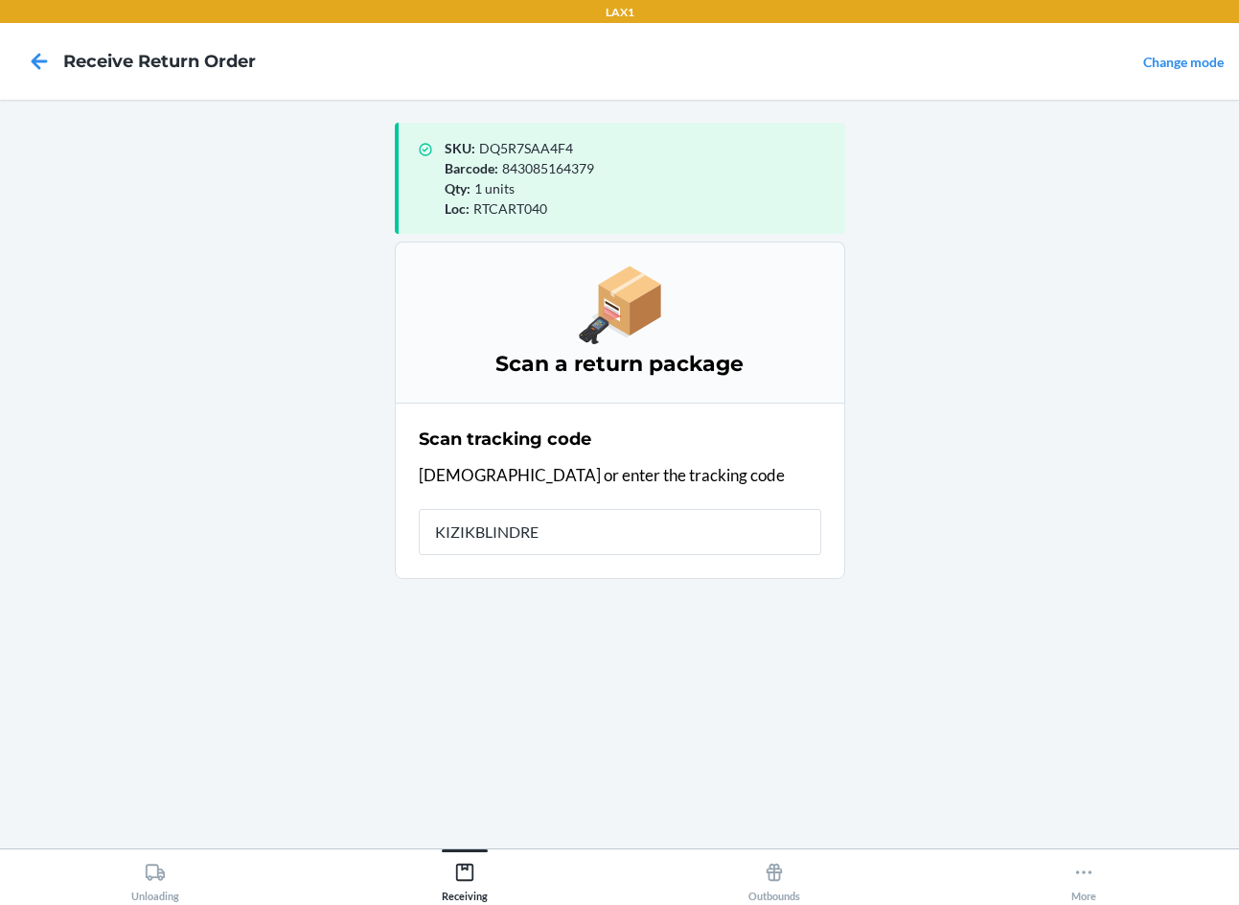
type input "KIZIKBLINDRET"
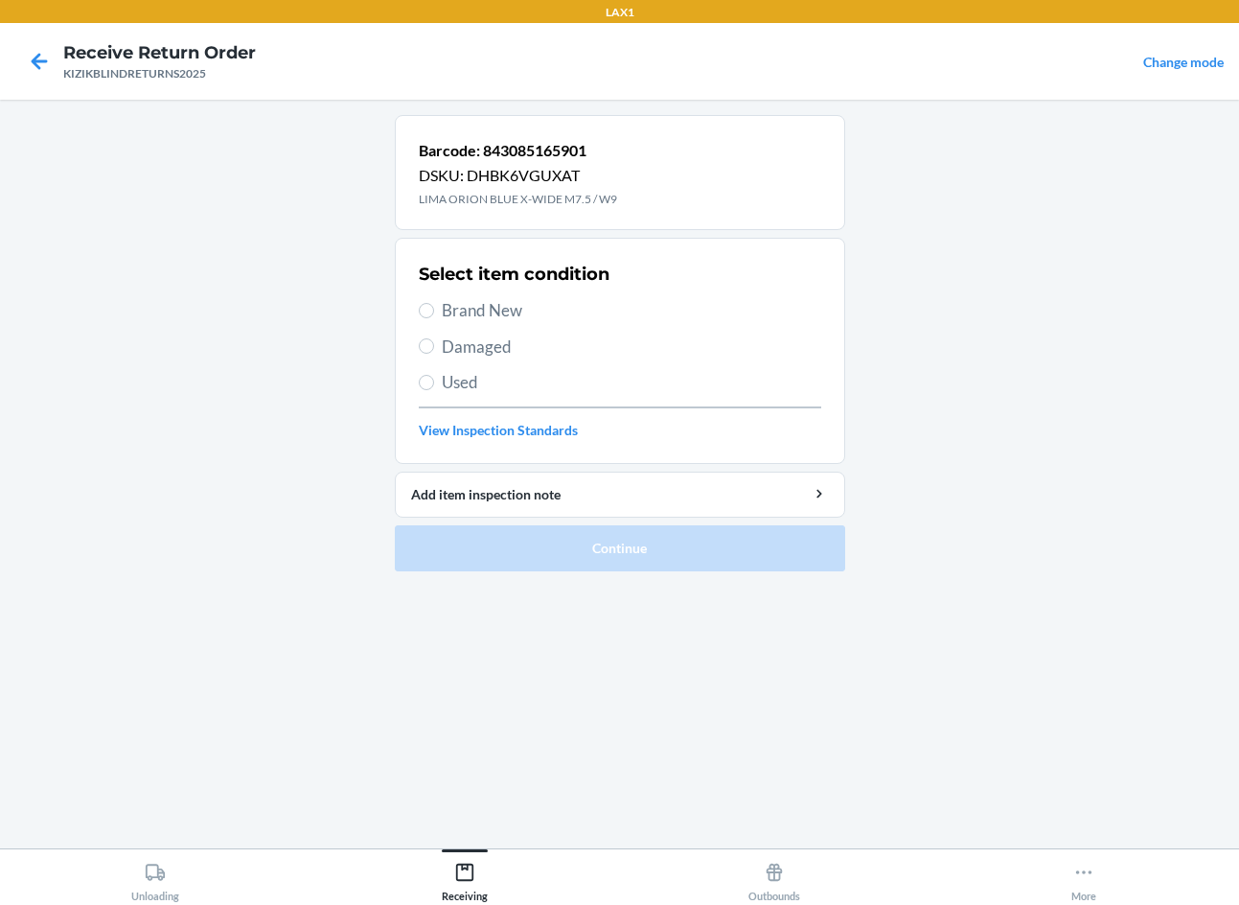
click at [565, 722] on div "Barcode: 843085165901 DSKU: DHBK6VGUXAT LIMA ORION BLUE X-WIDE M7.5 / W9 Select…" at bounding box center [620, 474] width 450 height 718
click at [417, 305] on section "Select item condition Brand New Damaged Used View Inspection Standards" at bounding box center [620, 351] width 450 height 226
click at [425, 307] on input "Brand New" at bounding box center [426, 310] width 15 height 15
radio input "true"
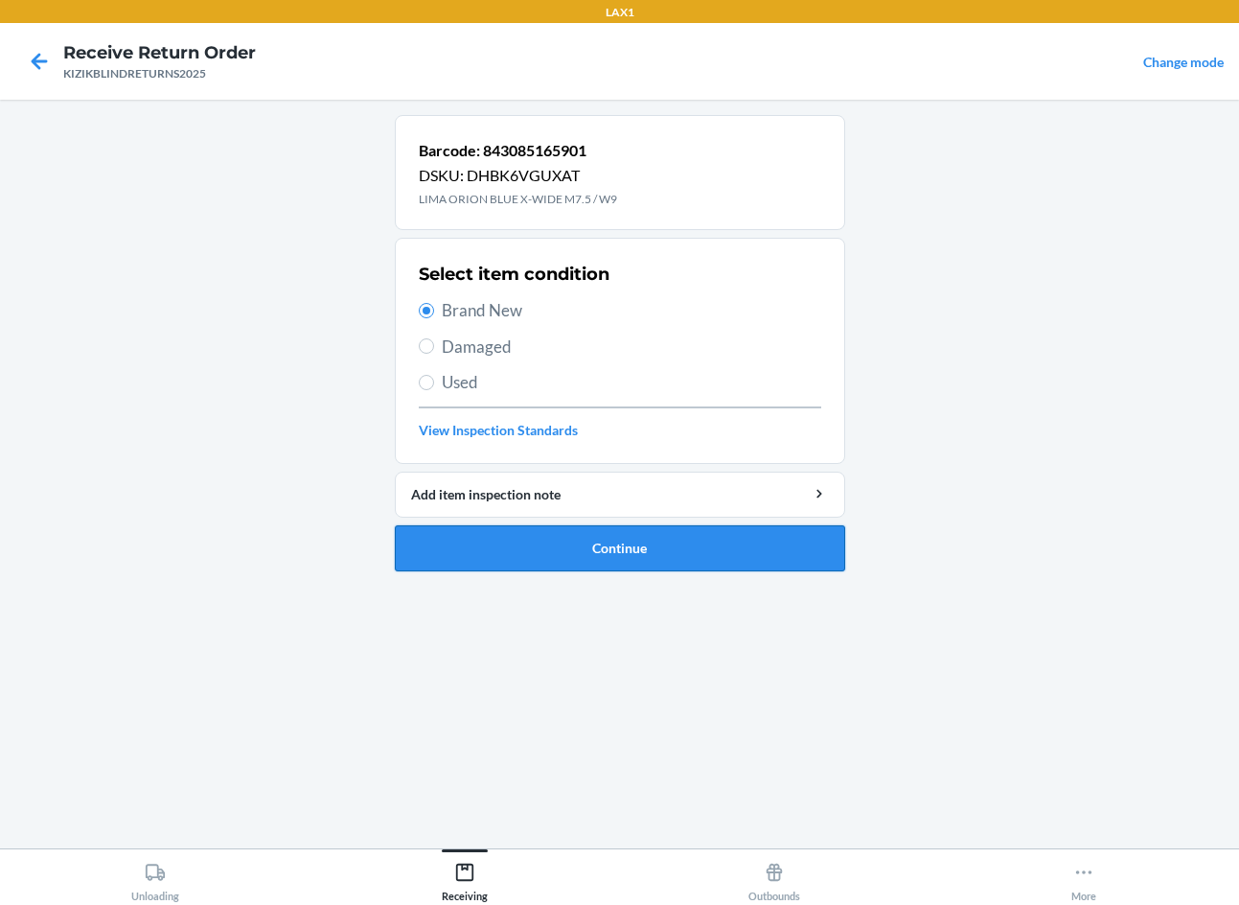
click at [569, 559] on button "Continue" at bounding box center [620, 548] width 450 height 46
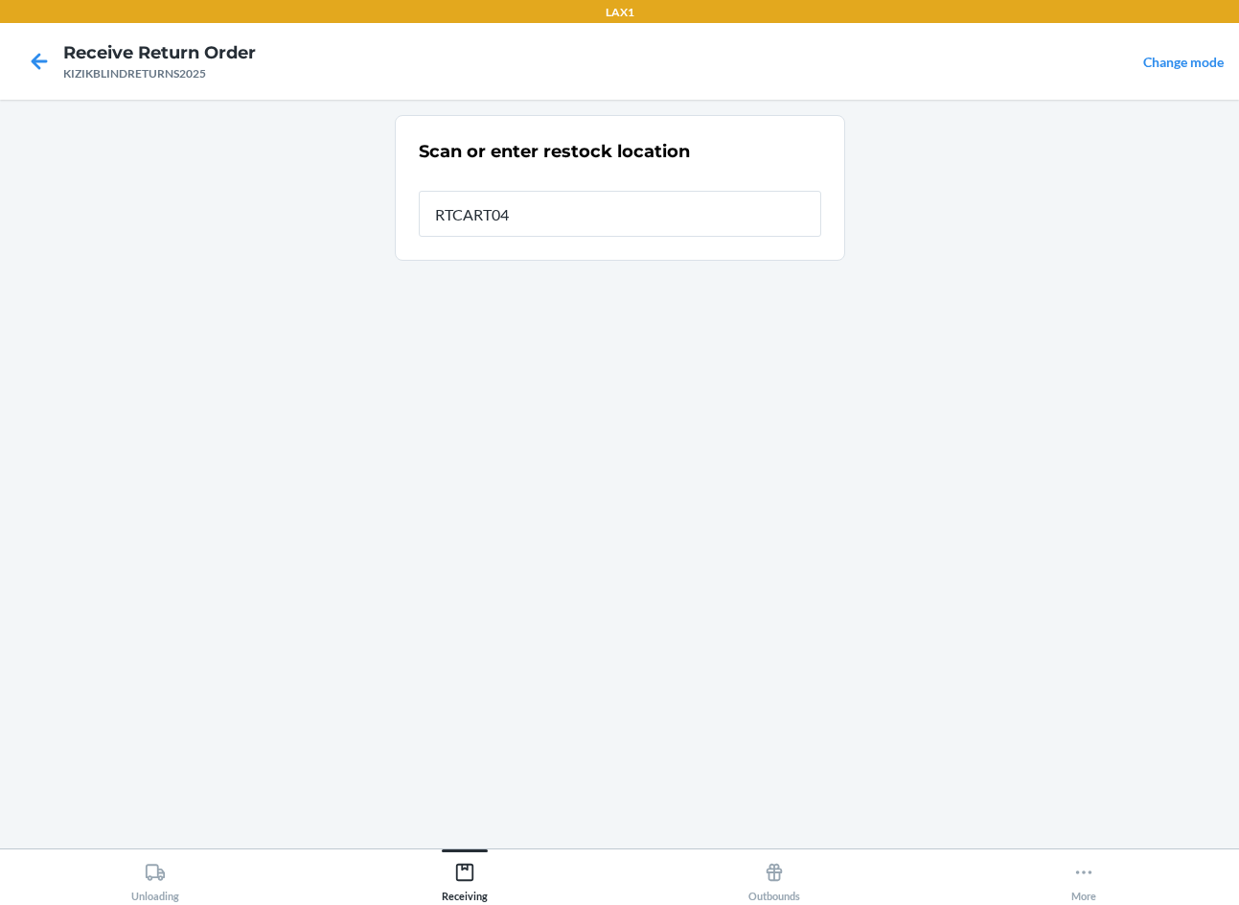
type input "RTCART040"
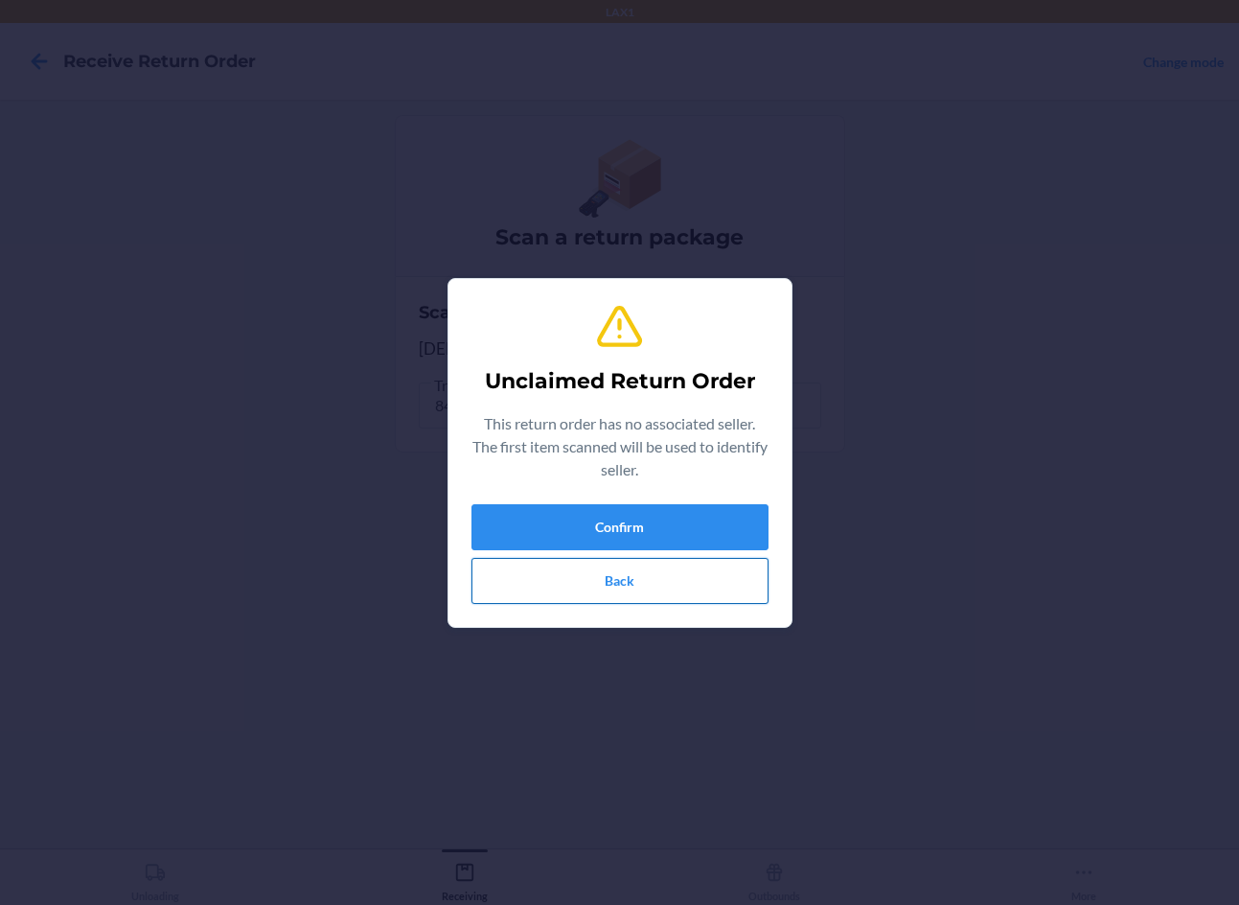
click at [579, 581] on button "Back" at bounding box center [620, 581] width 297 height 46
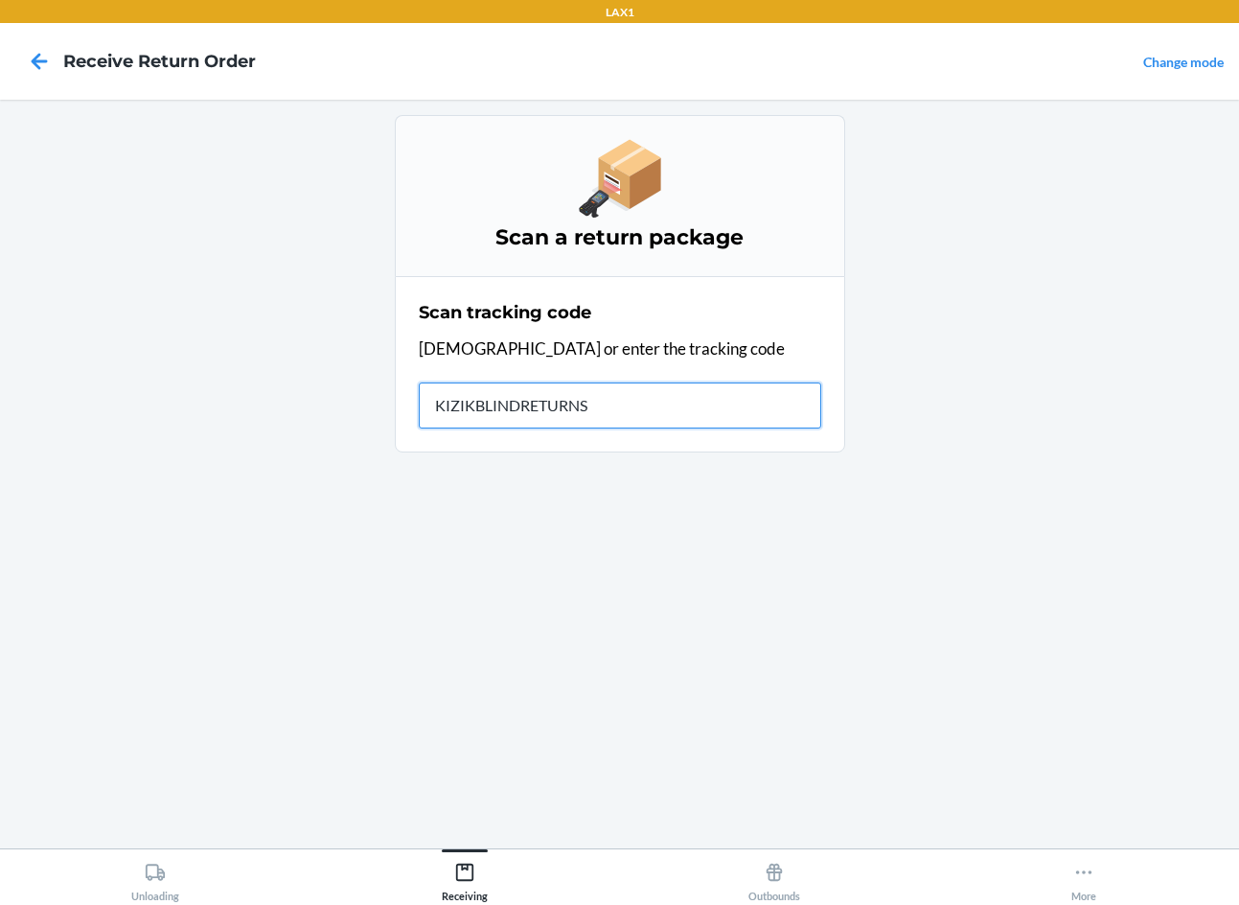
type input "KIZIKBLINDRETURNS2"
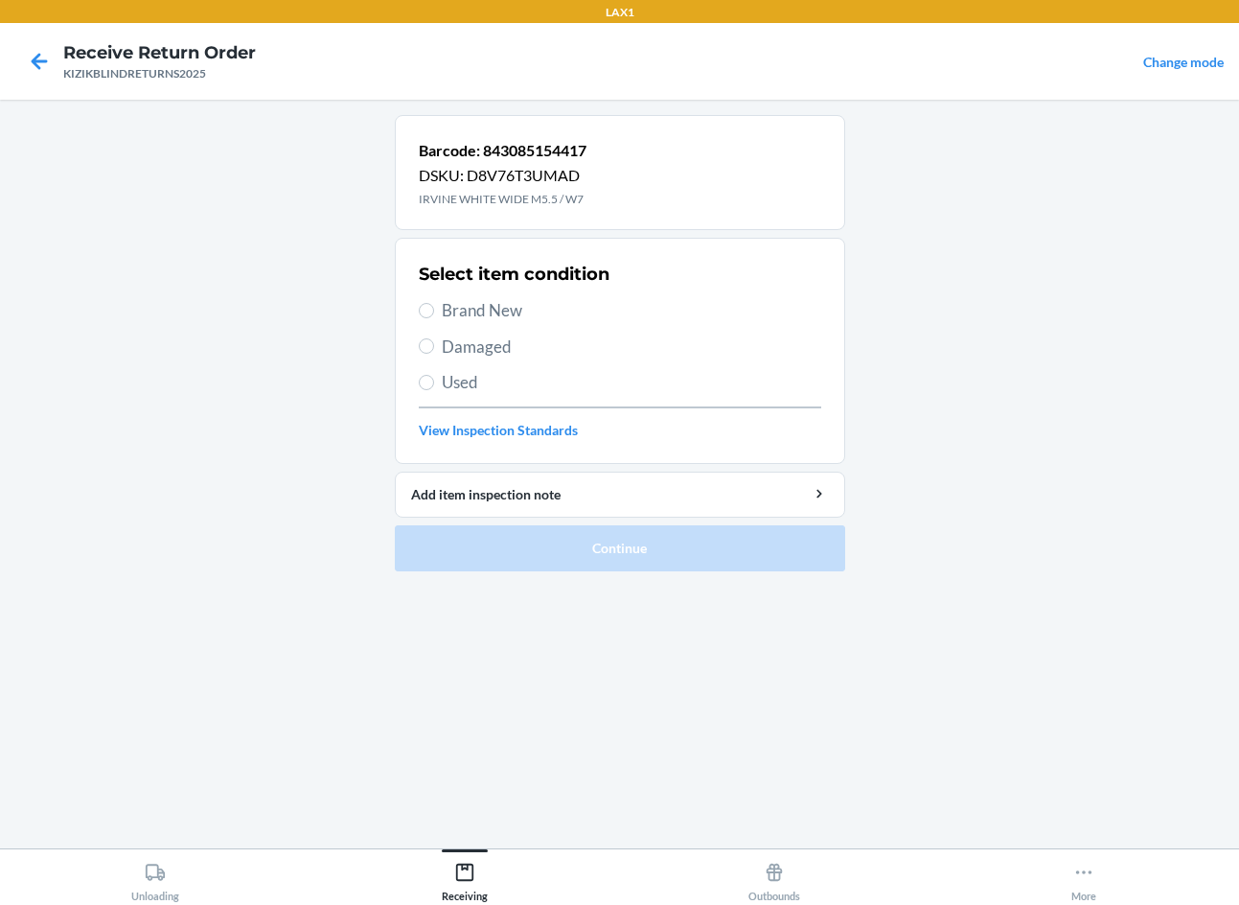
click at [569, 800] on div "Barcode: 843085154417 DSKU: D8V76T3UMAD IRVINE WHITE WIDE M5.5 / W7 Select item…" at bounding box center [620, 474] width 450 height 718
click at [497, 306] on span "Brand New" at bounding box center [632, 310] width 380 height 25
click at [434, 306] on input "Brand New" at bounding box center [426, 310] width 15 height 15
radio input "true"
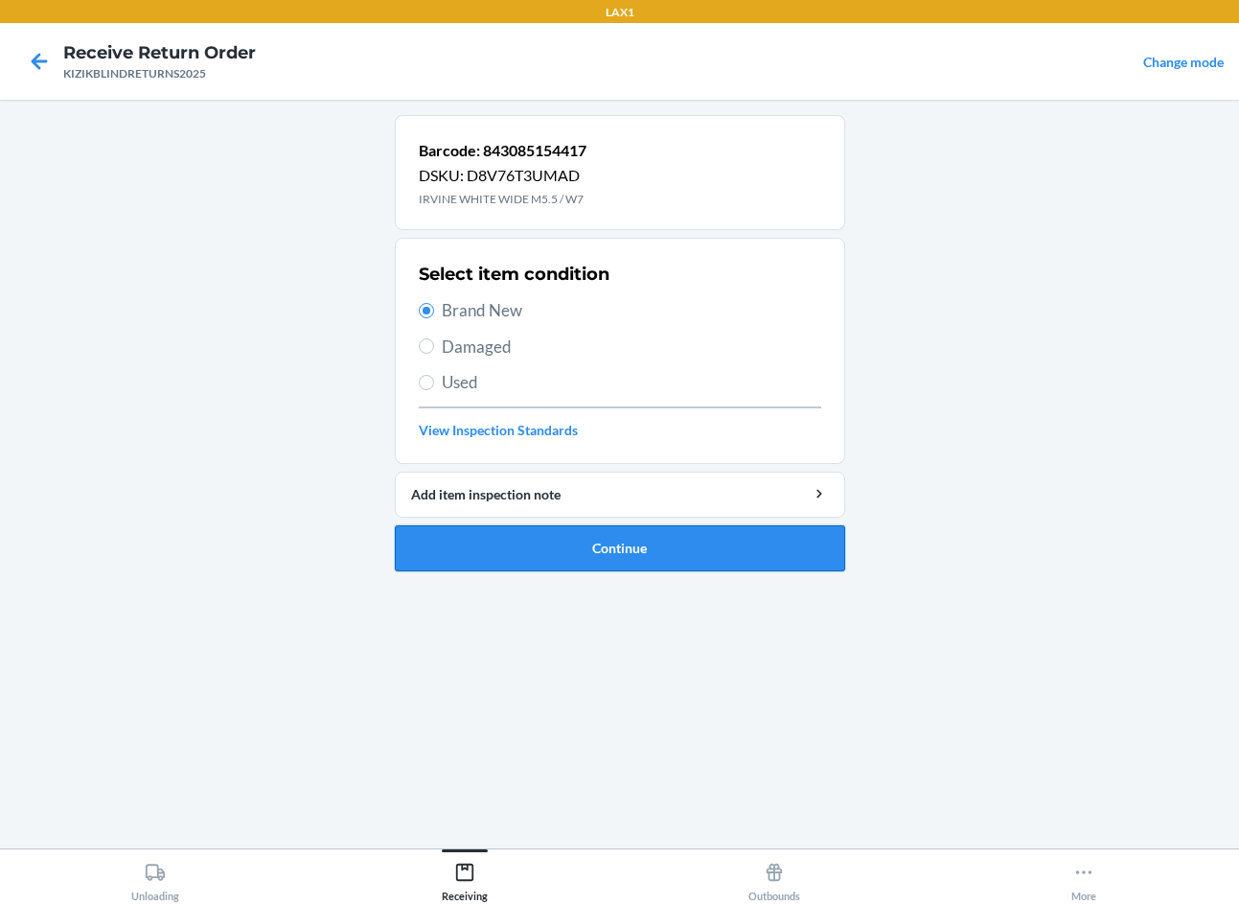
click at [568, 542] on button "Continue" at bounding box center [620, 548] width 450 height 46
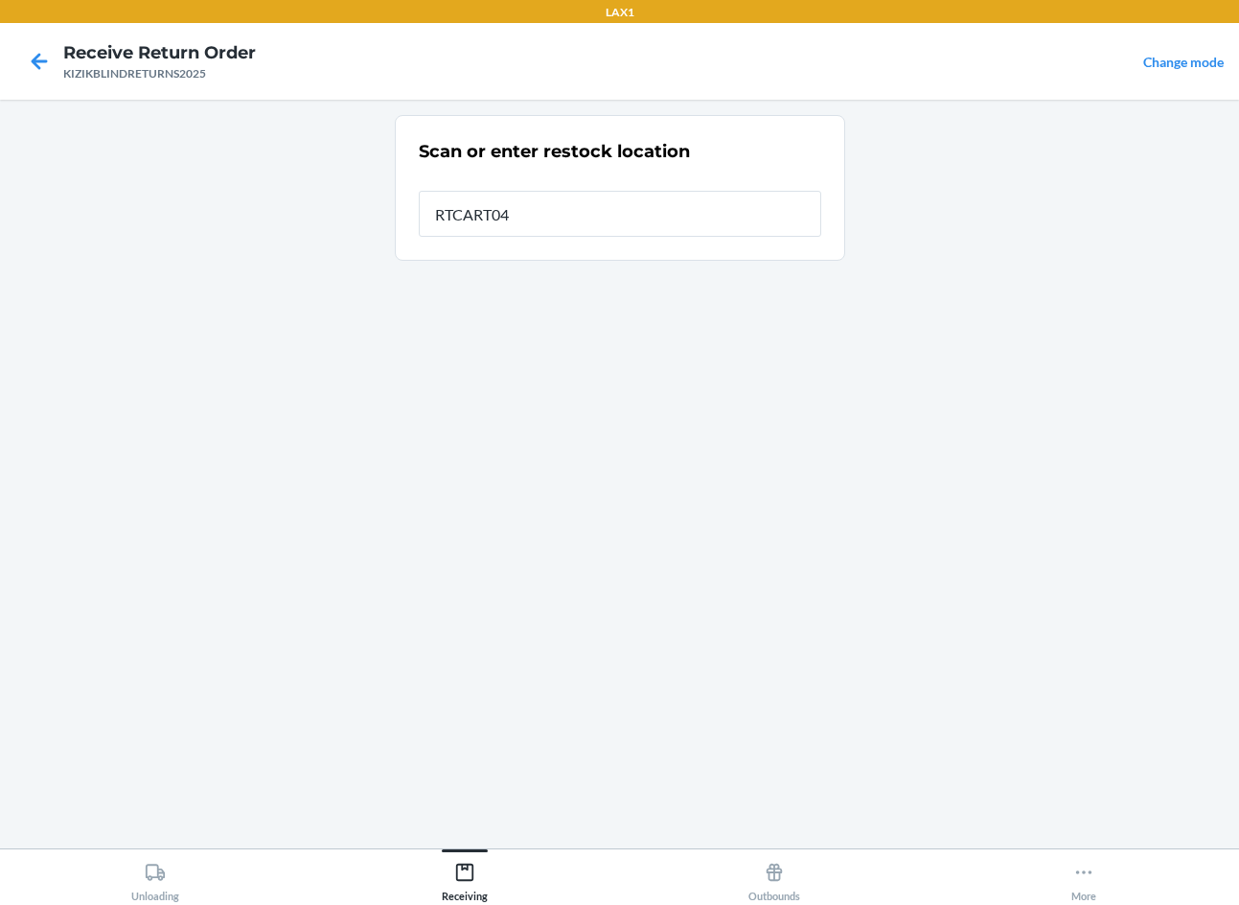
type input "RTCART040"
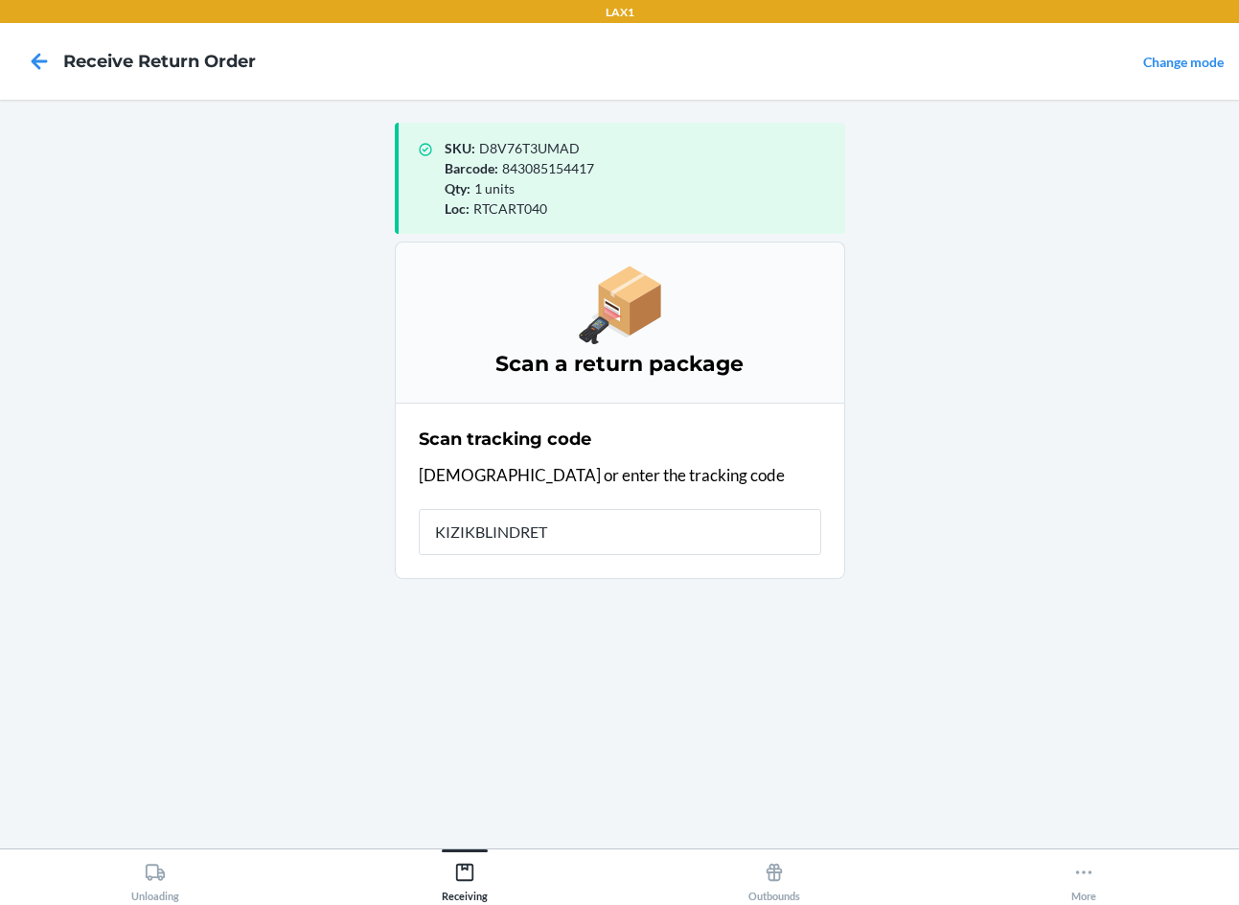
type input "KIZIKBLINDRETU"
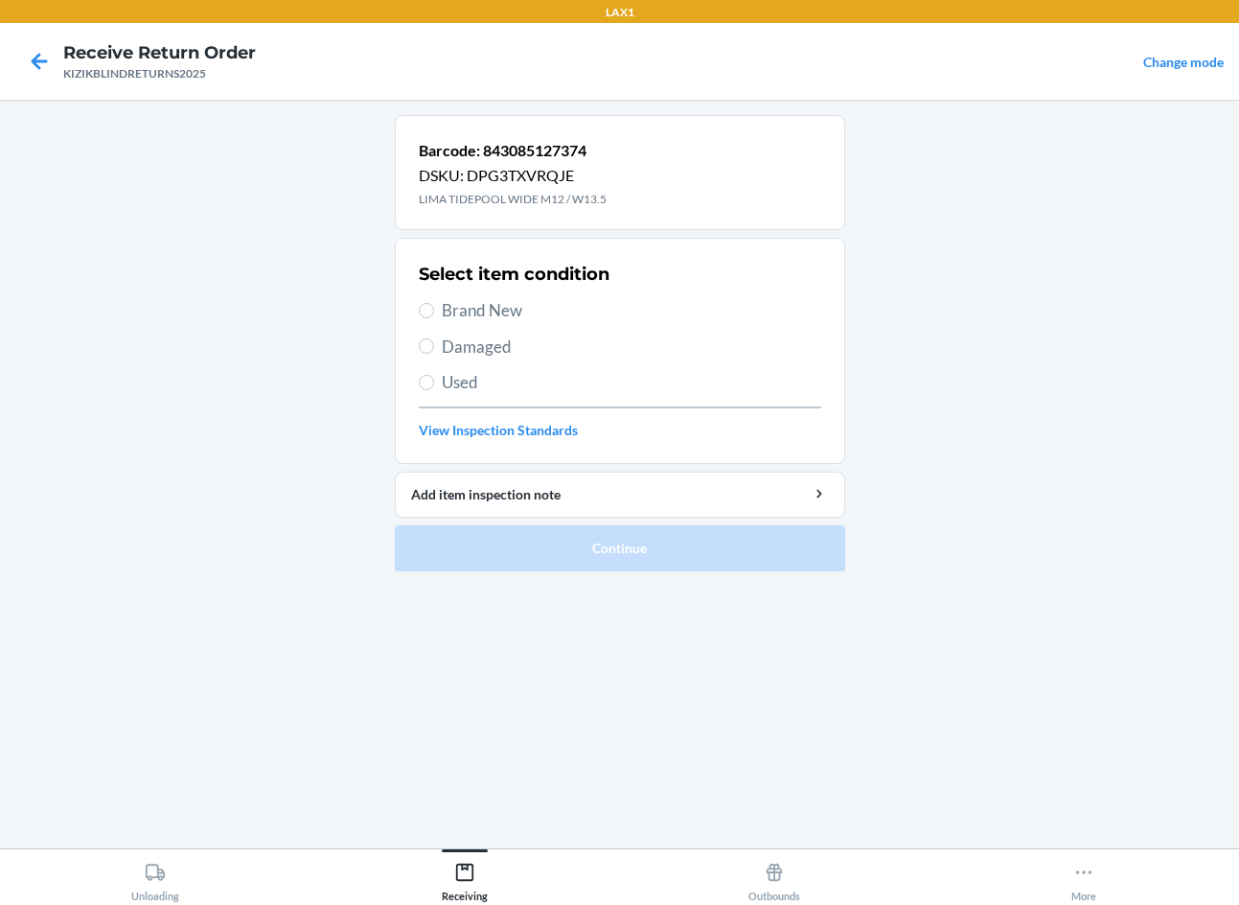
click at [580, 725] on div "Barcode: 843085127374 DSKU: DPG3TXVRQJE LIMA TIDEPOOL WIDE M12 / W13.5 Select i…" at bounding box center [620, 474] width 450 height 718
click at [480, 311] on span "Brand New" at bounding box center [632, 310] width 380 height 25
click at [434, 311] on input "Brand New" at bounding box center [426, 310] width 15 height 15
radio input "true"
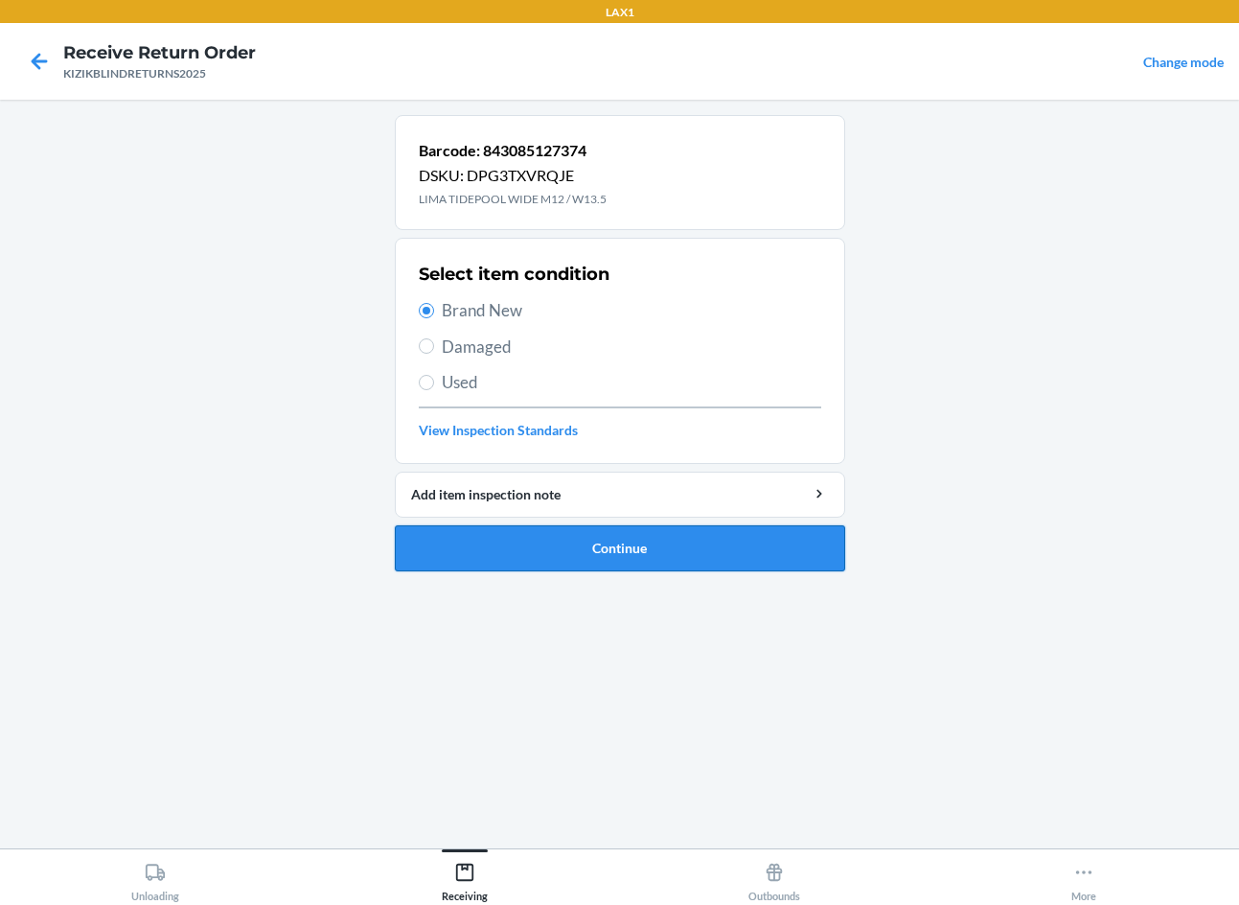
click at [593, 552] on button "Continue" at bounding box center [620, 548] width 450 height 46
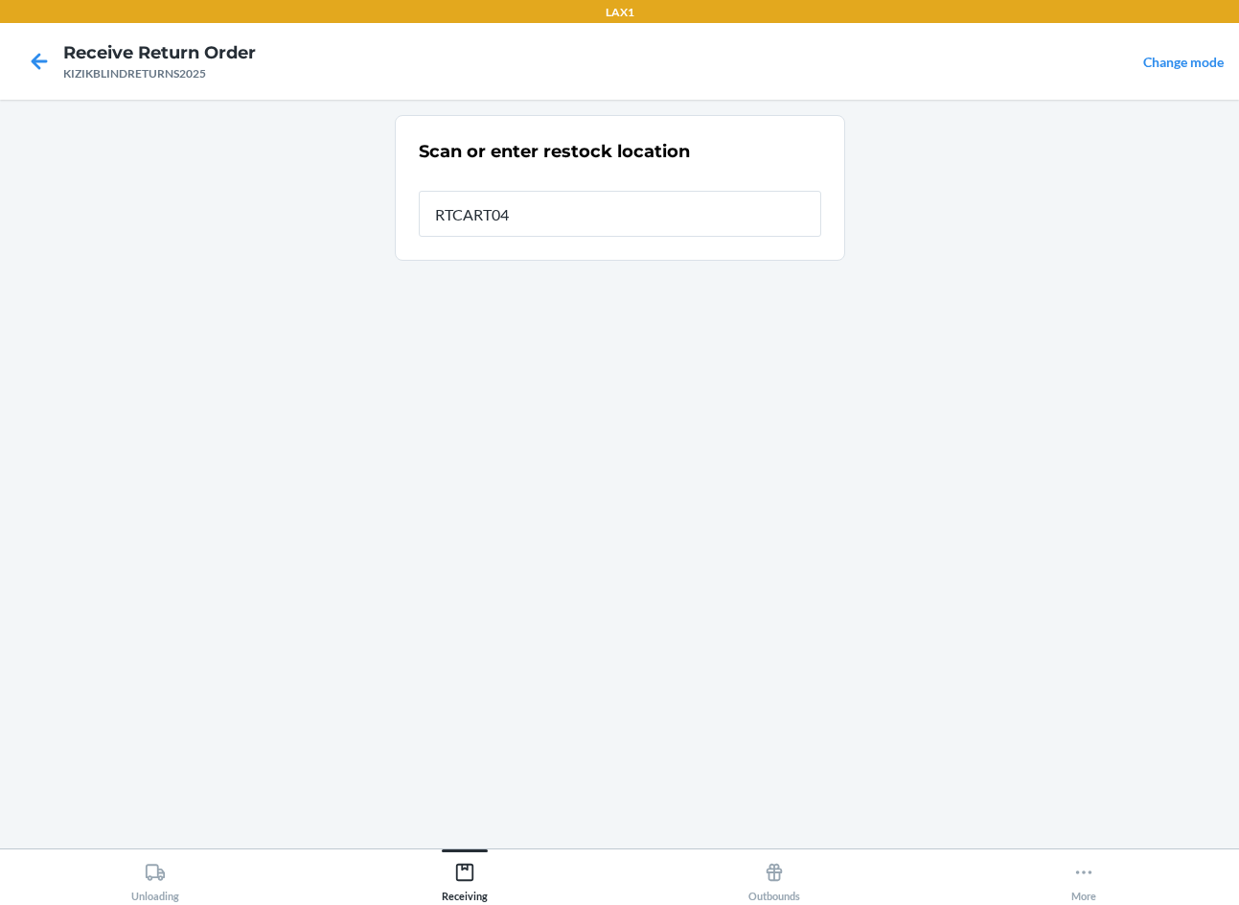
type input "RTCART040"
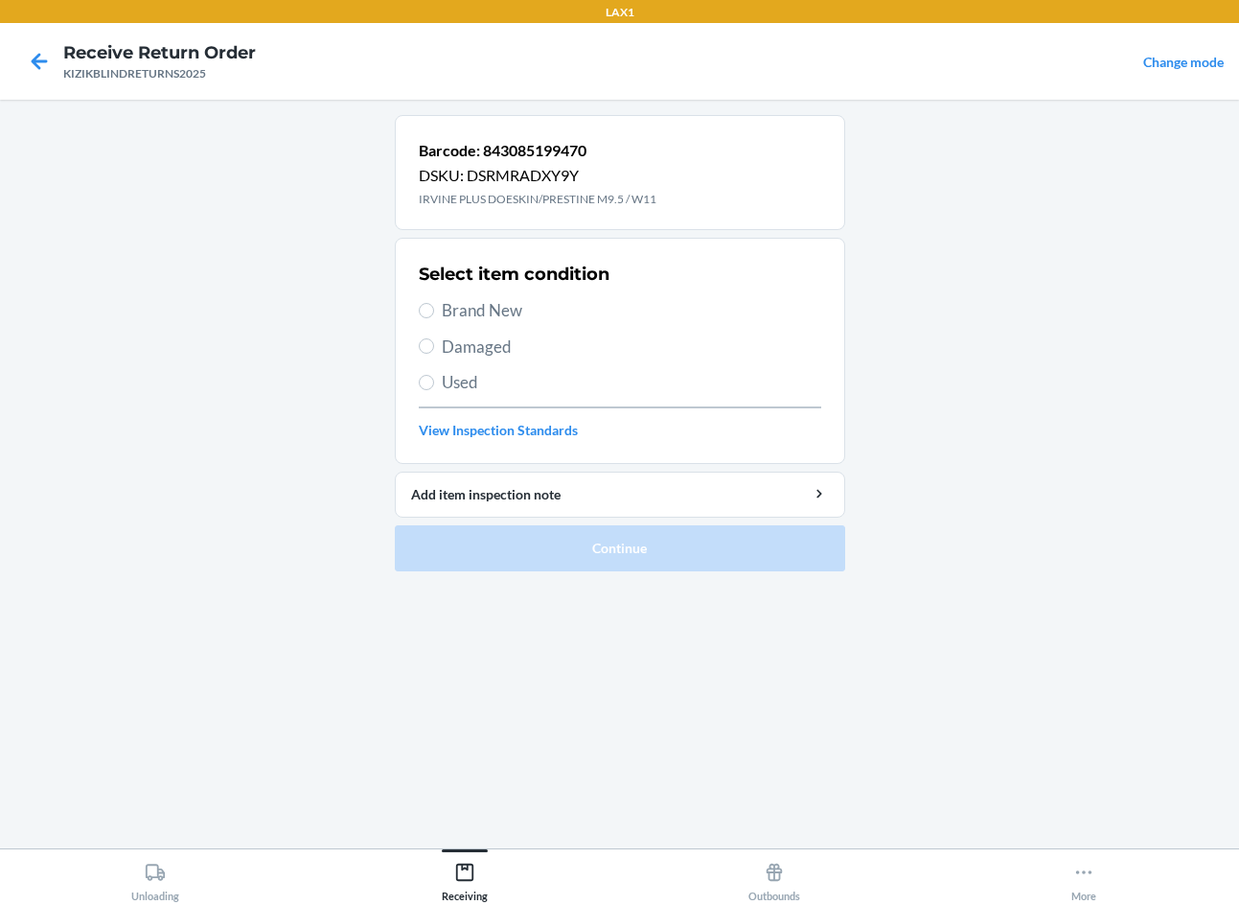
click at [488, 736] on div "Barcode: 843085199470 DSKU: DSRMRADXY9Y IRVINE PLUS DOESKIN/PRESTINE M9.5 / W11…" at bounding box center [620, 474] width 450 height 718
click at [578, 625] on div "Barcode: 843085199470 DSKU: DSRMRADXY9Y IRVINE PLUS DOESKIN/PRESTINE M9.5 / W11…" at bounding box center [620, 474] width 450 height 718
click at [525, 311] on span "Brand New" at bounding box center [632, 310] width 380 height 25
click at [434, 311] on input "Brand New" at bounding box center [426, 310] width 15 height 15
radio input "true"
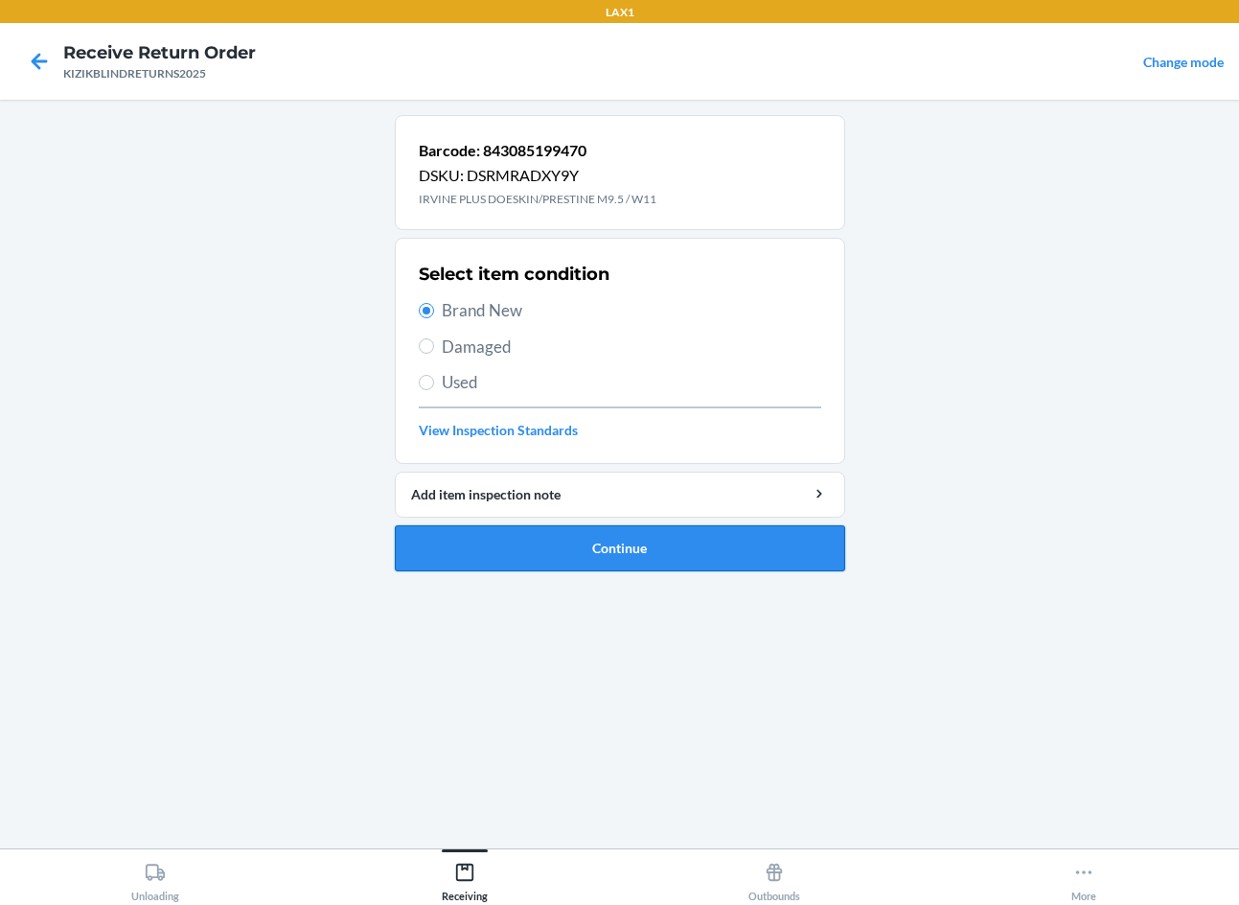
click at [587, 547] on button "Continue" at bounding box center [620, 548] width 450 height 46
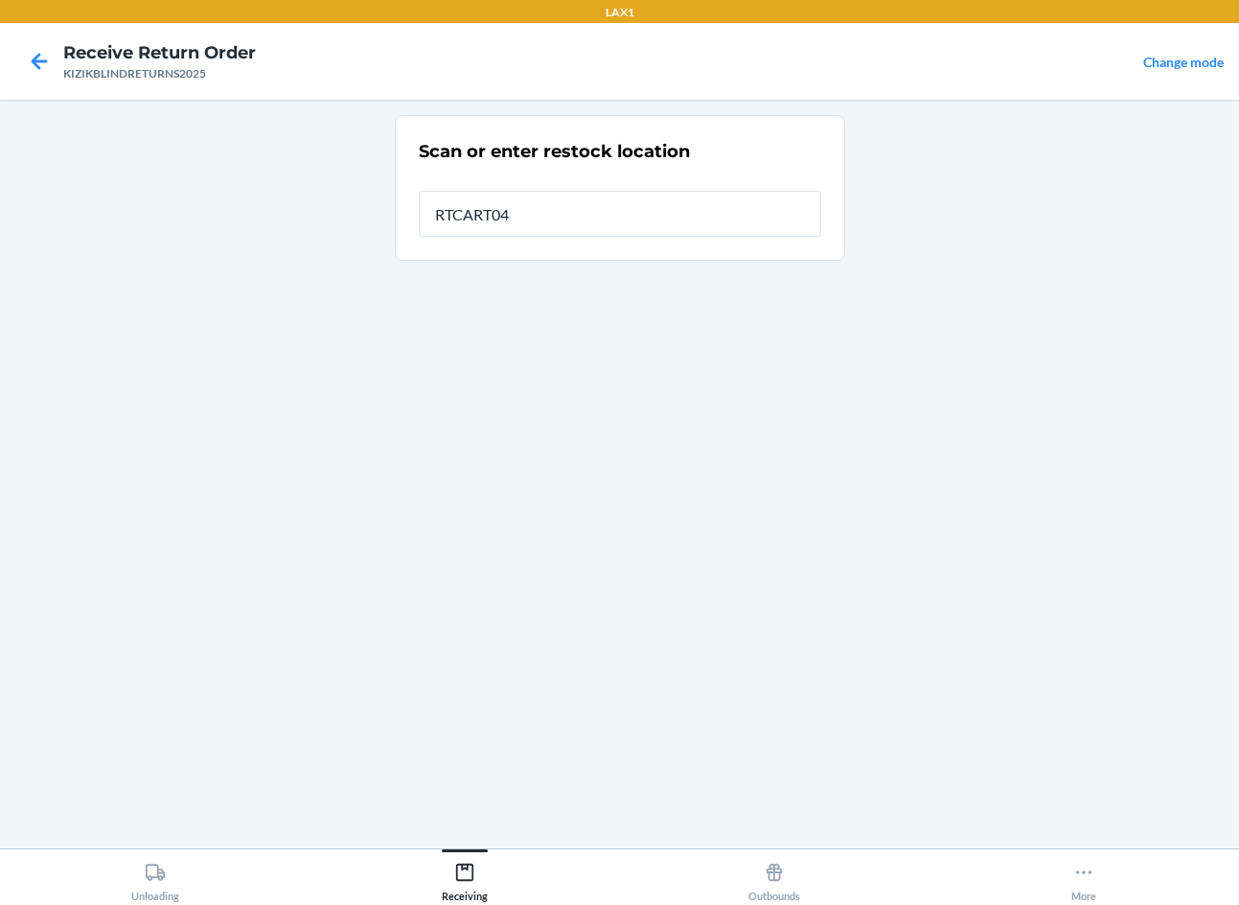
type input "RTCART040"
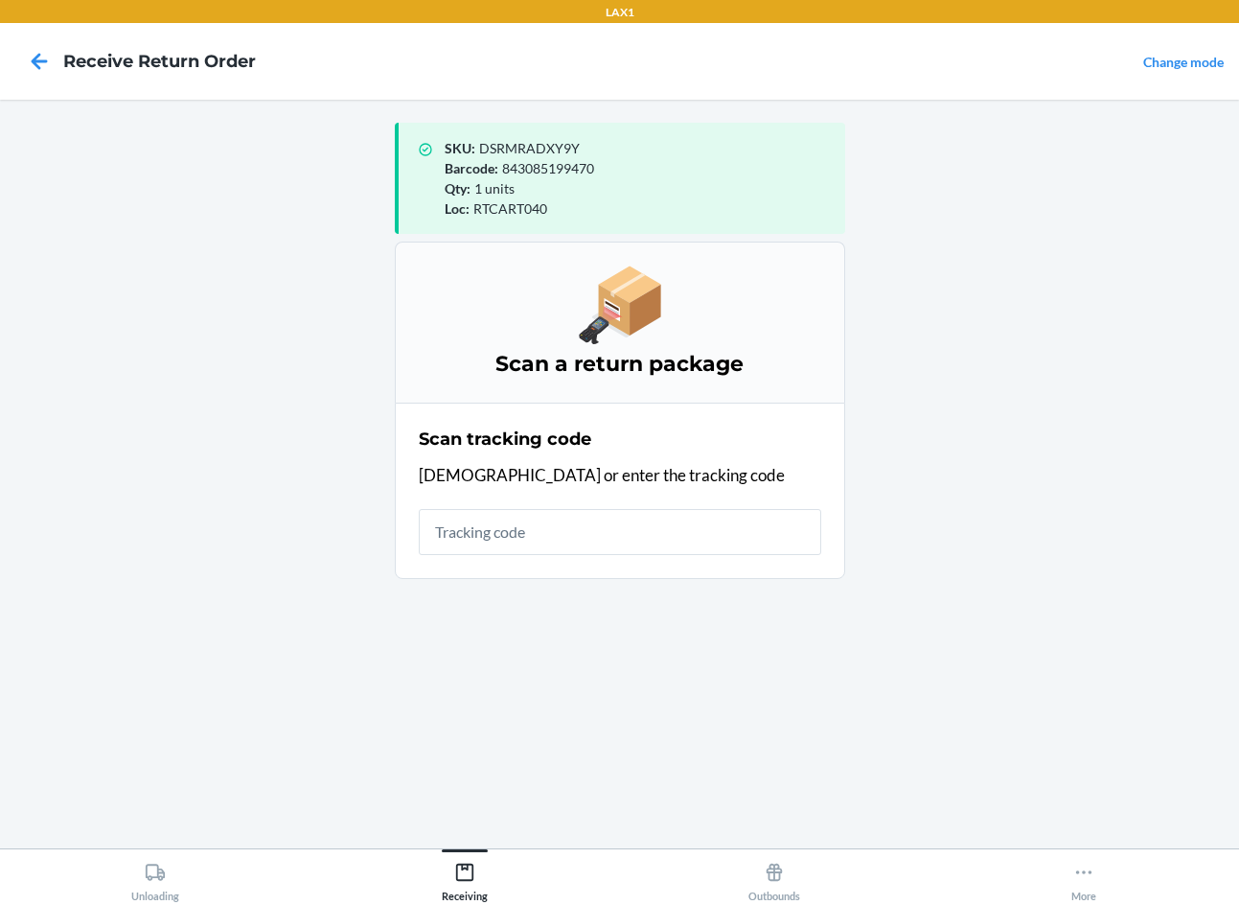
click at [269, 657] on main "SKU : DSRMRADXY9Y Barcode : 843085199470 Qty : 1 units Loc : RTCART040 Scan a r…" at bounding box center [619, 474] width 1239 height 749
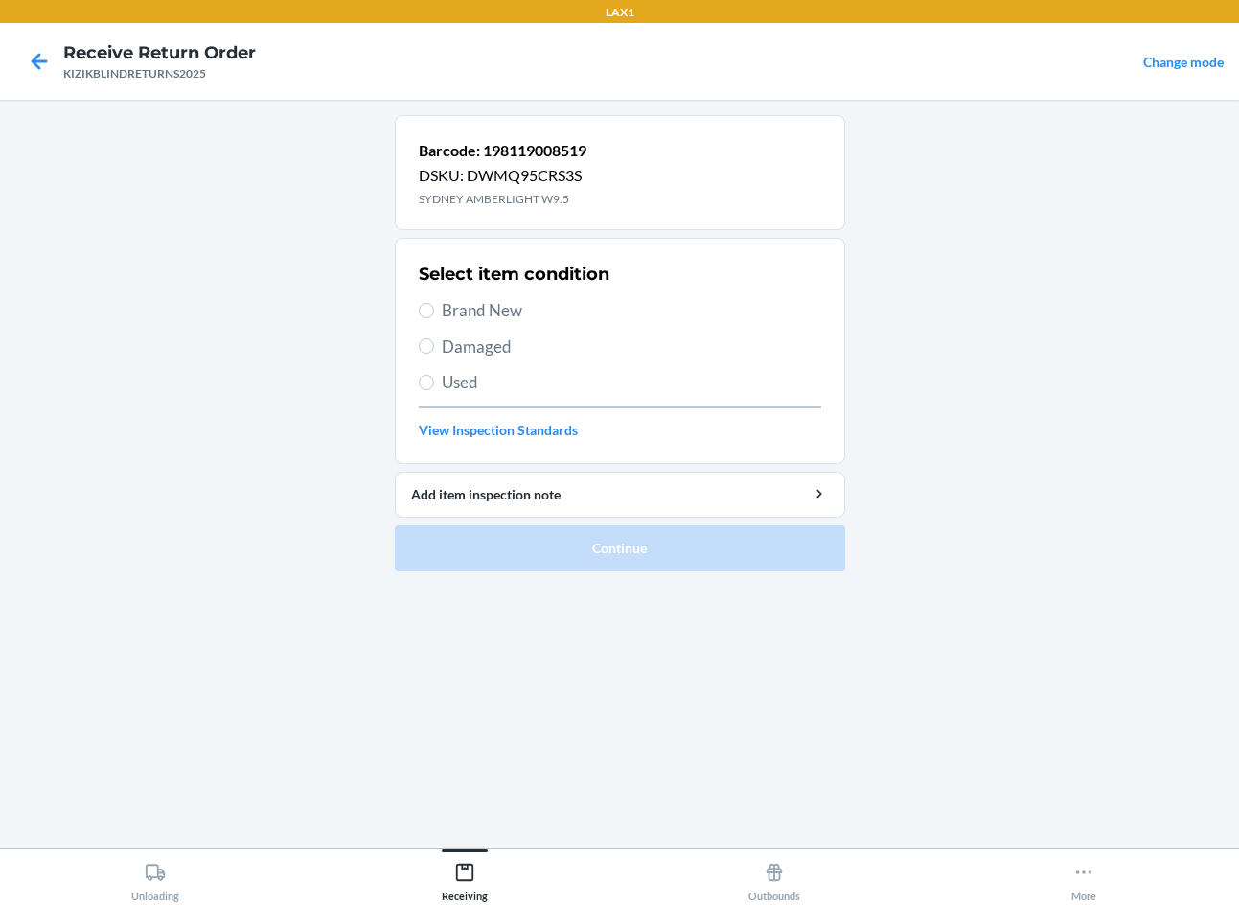
click at [182, 603] on main "Barcode: 198119008519 DSKU: DWMQ95CRS3S SYDNEY AMBERLIGHT W9.5 Select item cond…" at bounding box center [619, 474] width 1239 height 749
click at [505, 313] on span "Brand New" at bounding box center [632, 310] width 380 height 25
click at [434, 313] on input "Brand New" at bounding box center [426, 310] width 15 height 15
radio input "true"
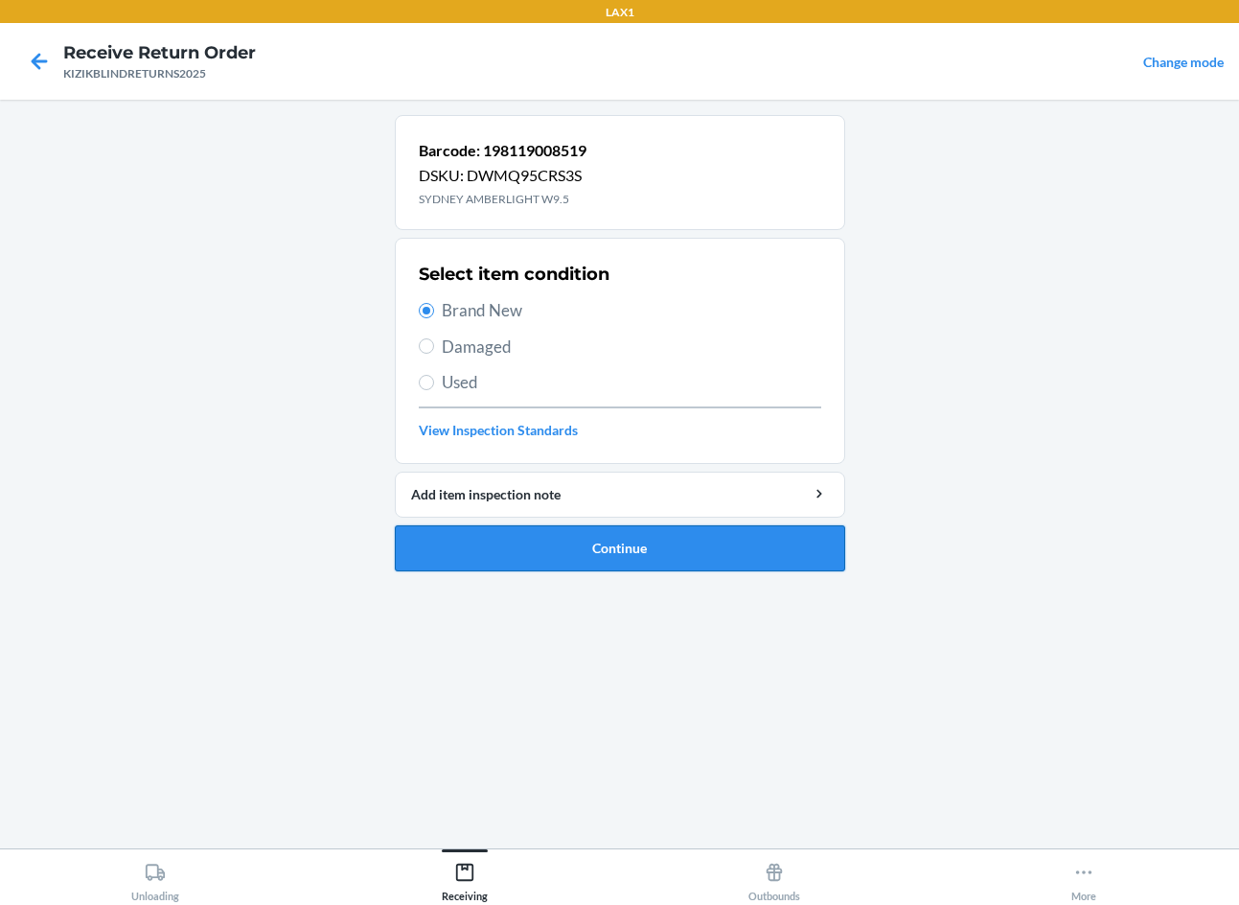
click at [528, 554] on button "Continue" at bounding box center [620, 548] width 450 height 46
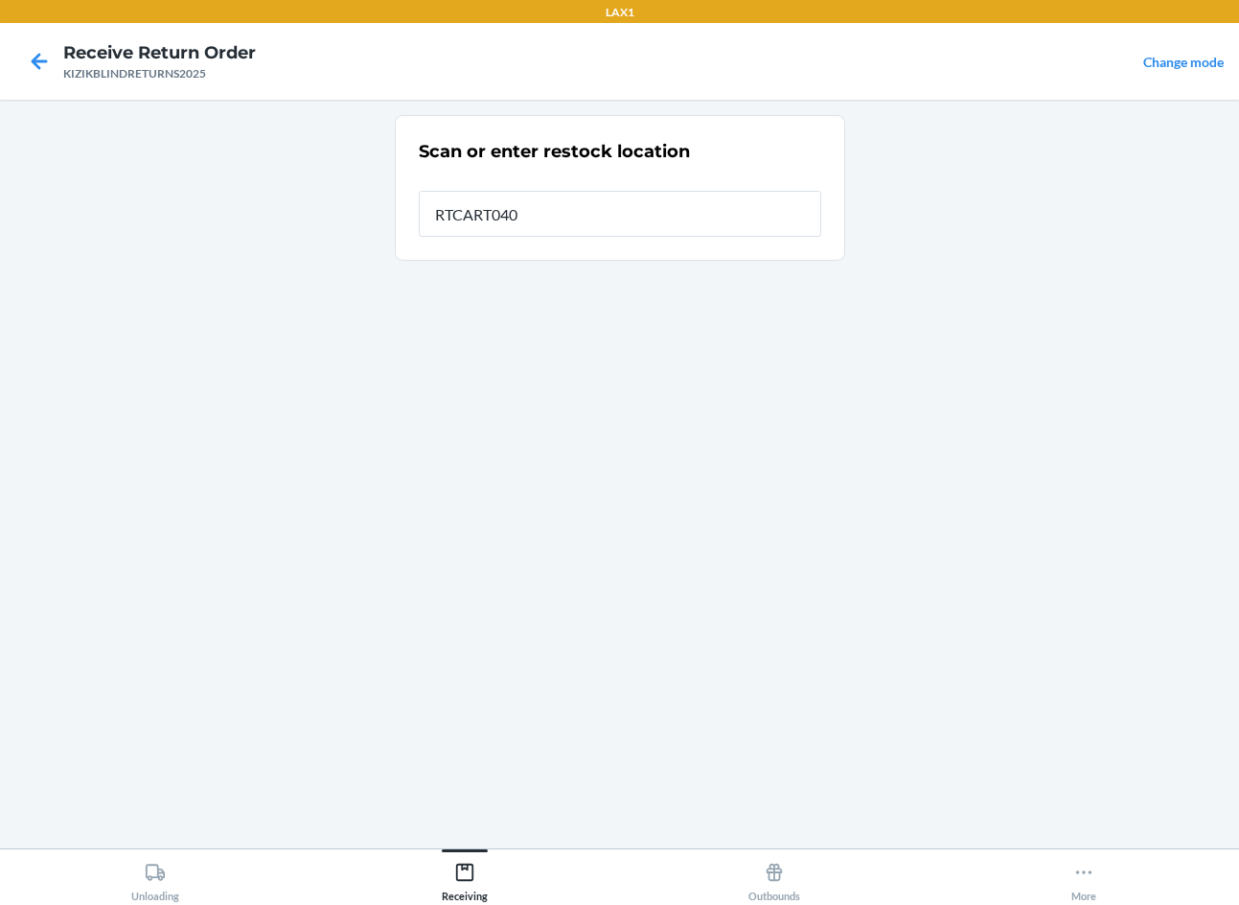
type input "RTCART040"
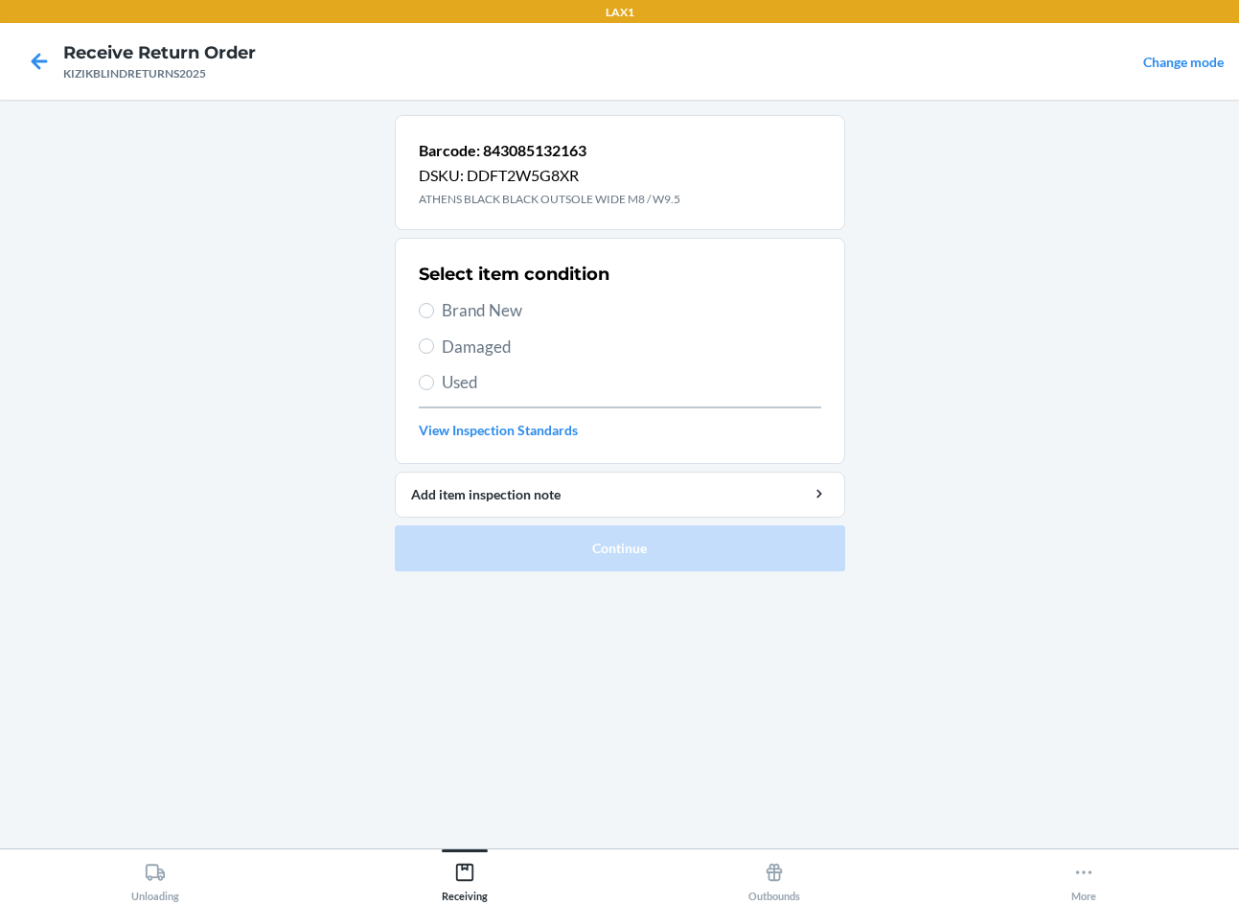
click at [387, 680] on main "Barcode: 843085132163 DSKU: DDFT2W5G8XR ATHENS BLACK BLACK OUTSOLE WIDE M8 / W9…" at bounding box center [619, 474] width 1239 height 749
click at [469, 312] on span "Brand New" at bounding box center [632, 310] width 380 height 25
click at [434, 312] on input "Brand New" at bounding box center [426, 310] width 15 height 15
radio input "true"
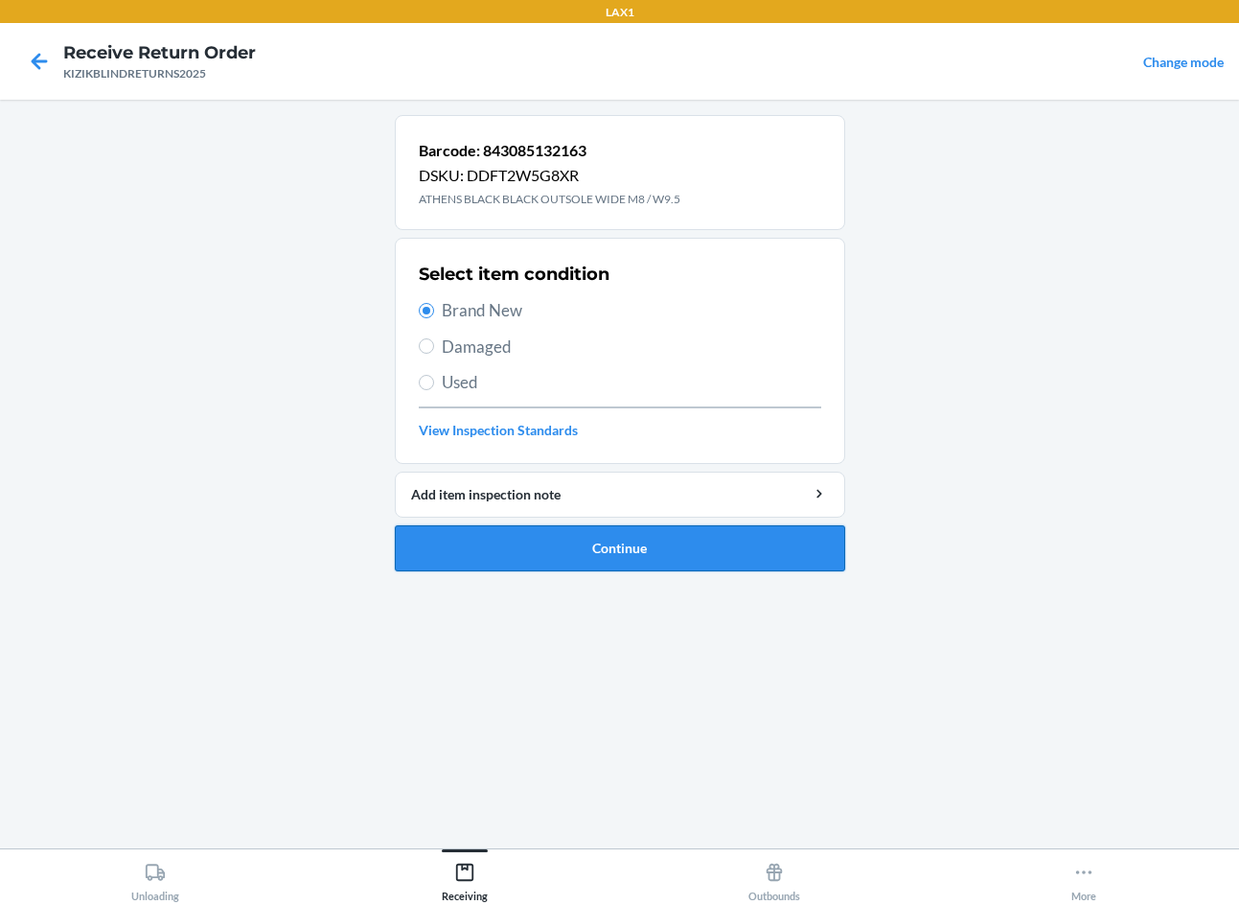
click at [531, 552] on button "Continue" at bounding box center [620, 548] width 450 height 46
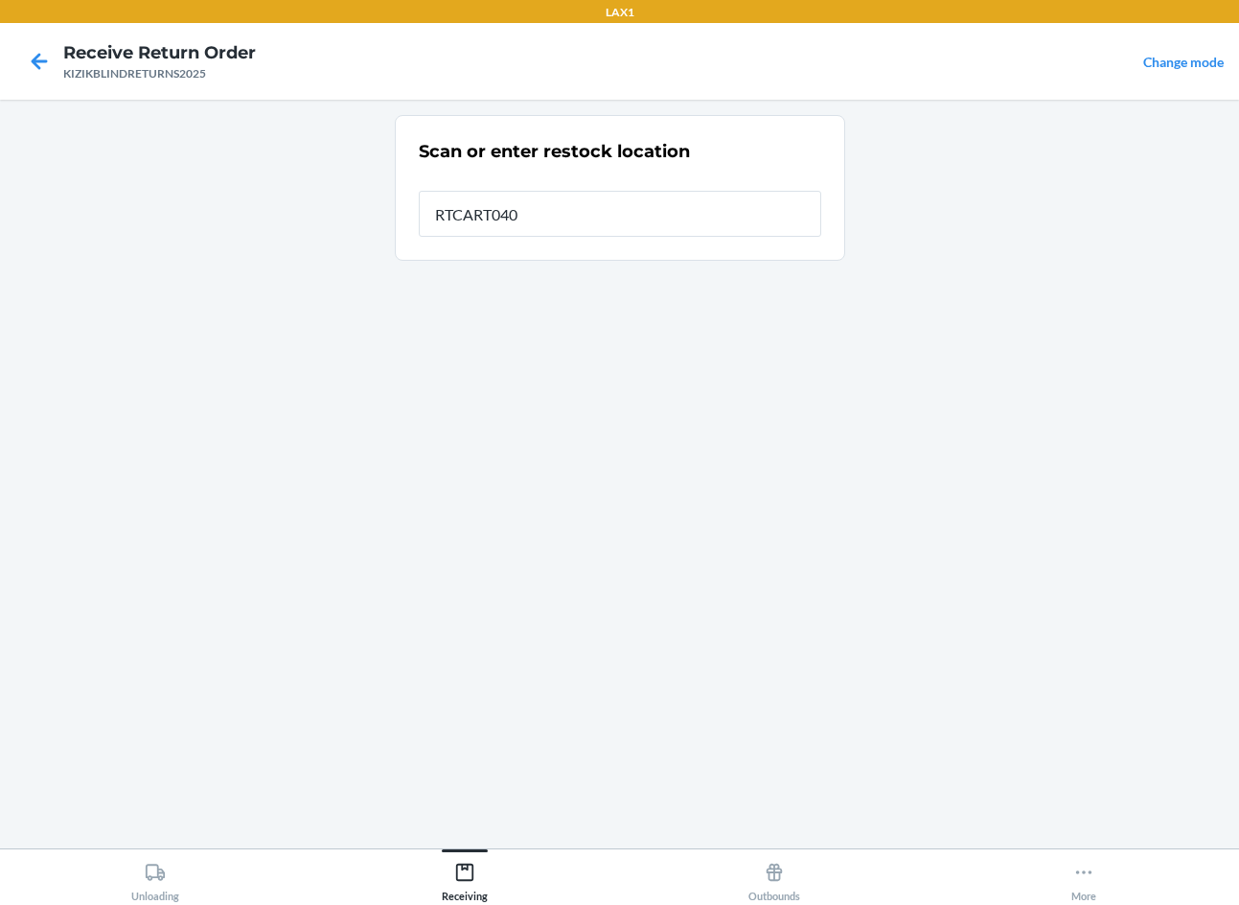
type input "RTCART040"
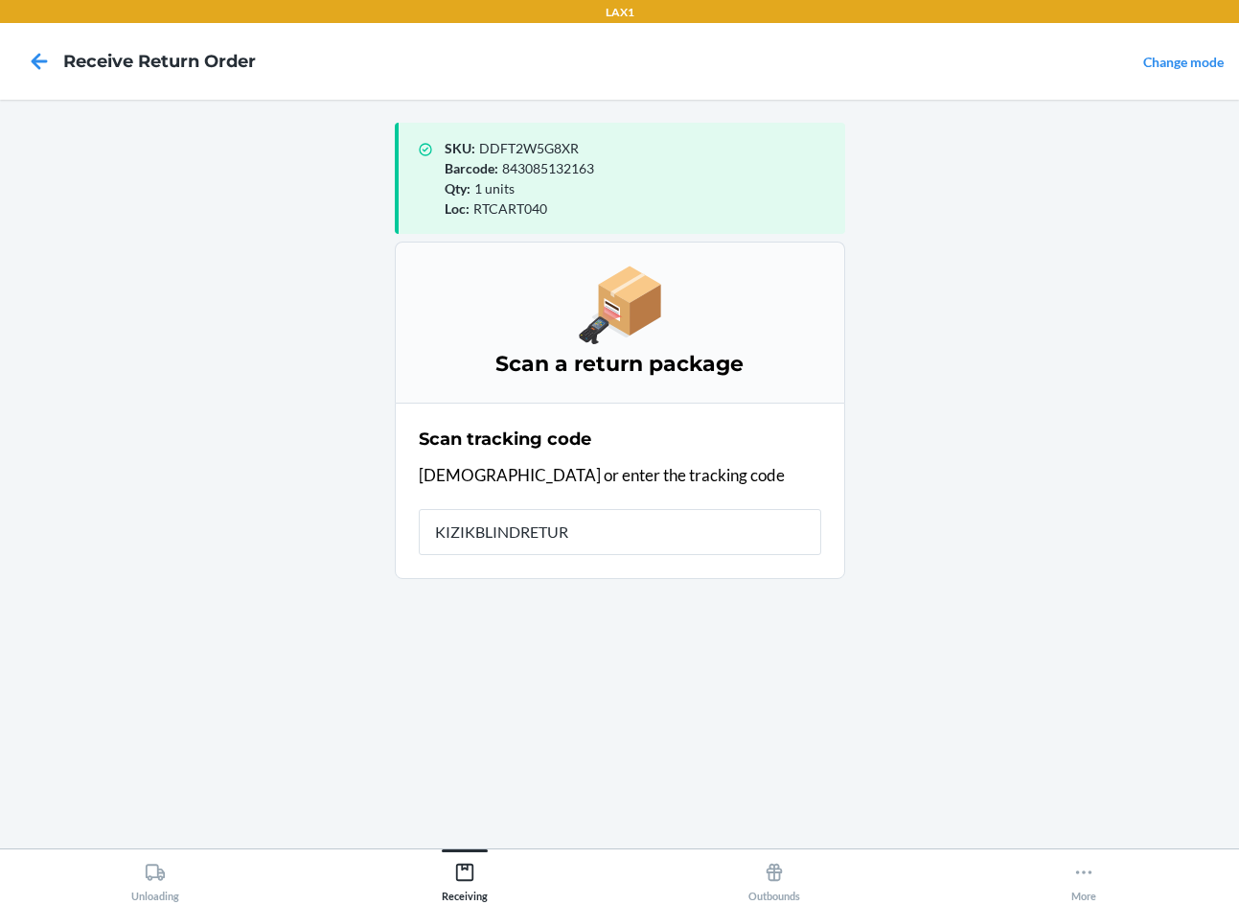
type input "KIZIKBLINDRETURN"
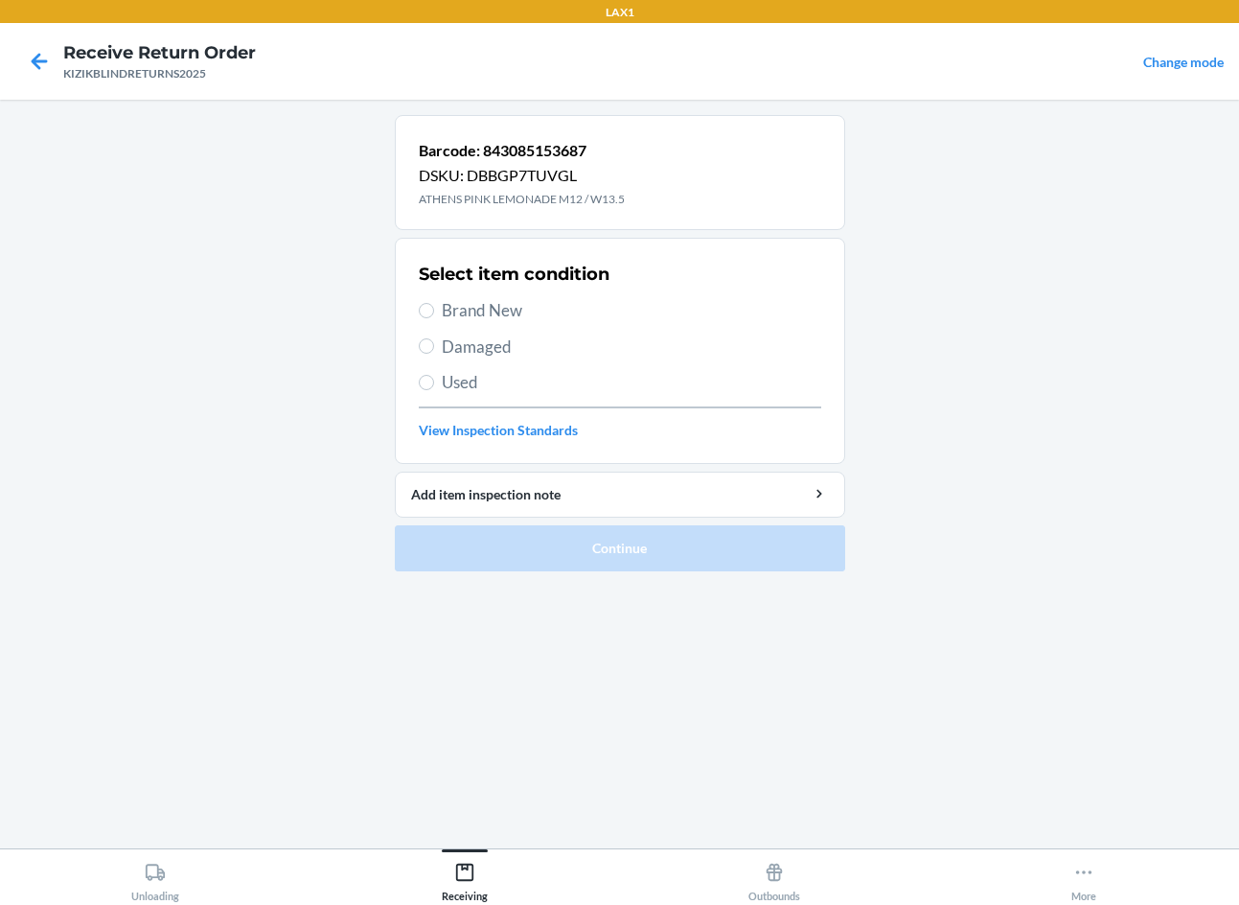
click at [135, 388] on main "Barcode: 843085153687 DSKU: DBBGP7TUVGL ATHENS PINK LEMONADE M12 / W13.5 Select…" at bounding box center [619, 474] width 1239 height 749
click at [519, 309] on span "Brand New" at bounding box center [632, 310] width 380 height 25
click at [434, 309] on input "Brand New" at bounding box center [426, 310] width 15 height 15
radio input "true"
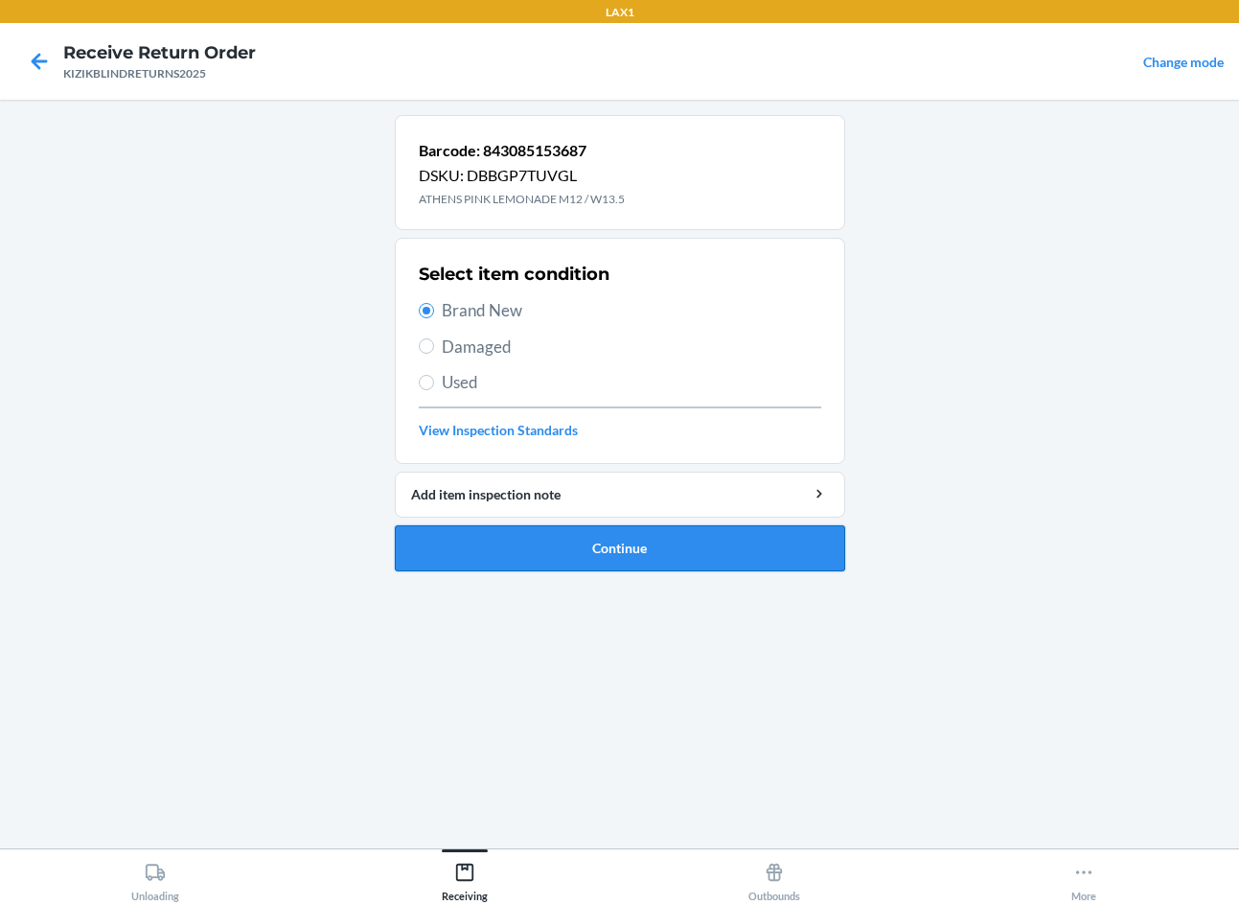
click at [532, 552] on button "Continue" at bounding box center [620, 548] width 450 height 46
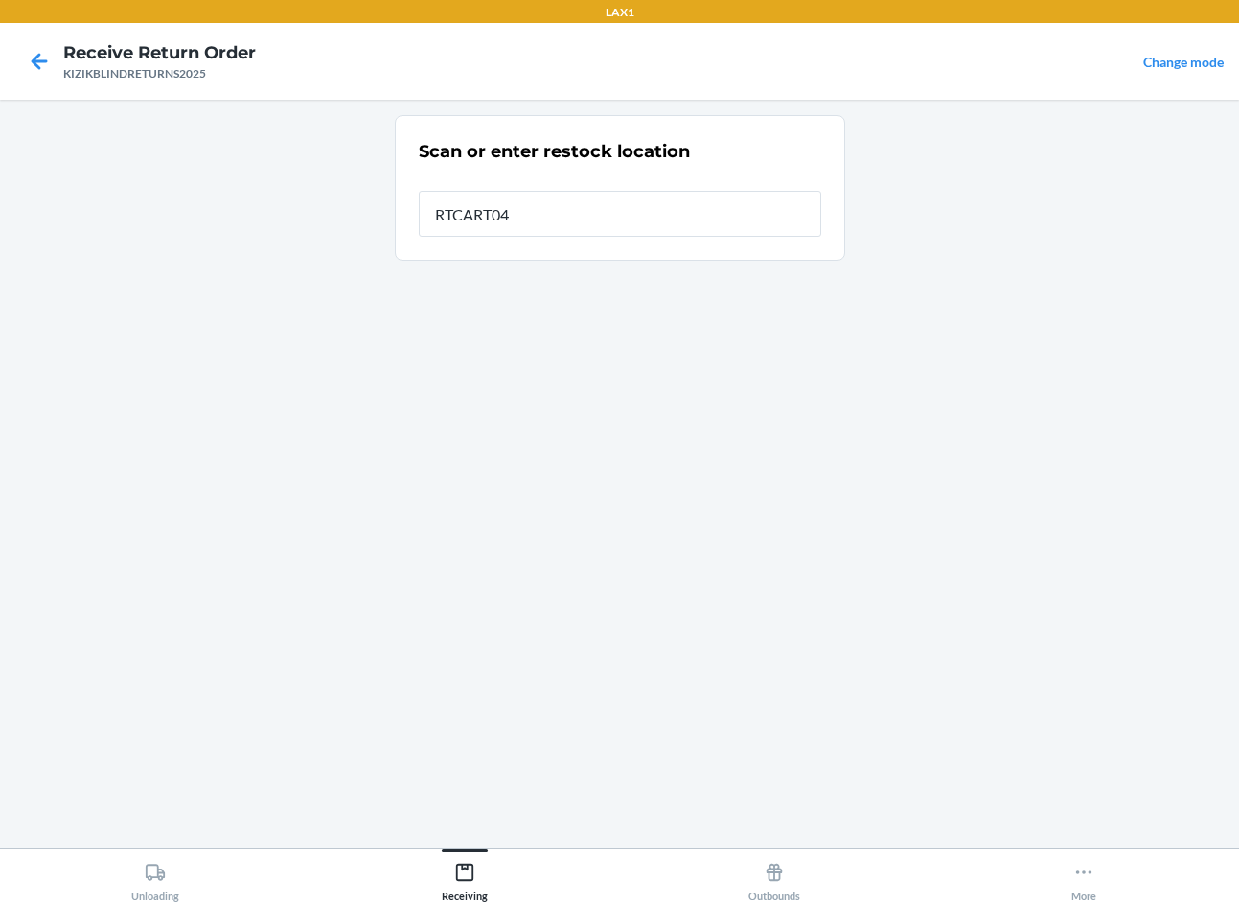
type input "RTCART040"
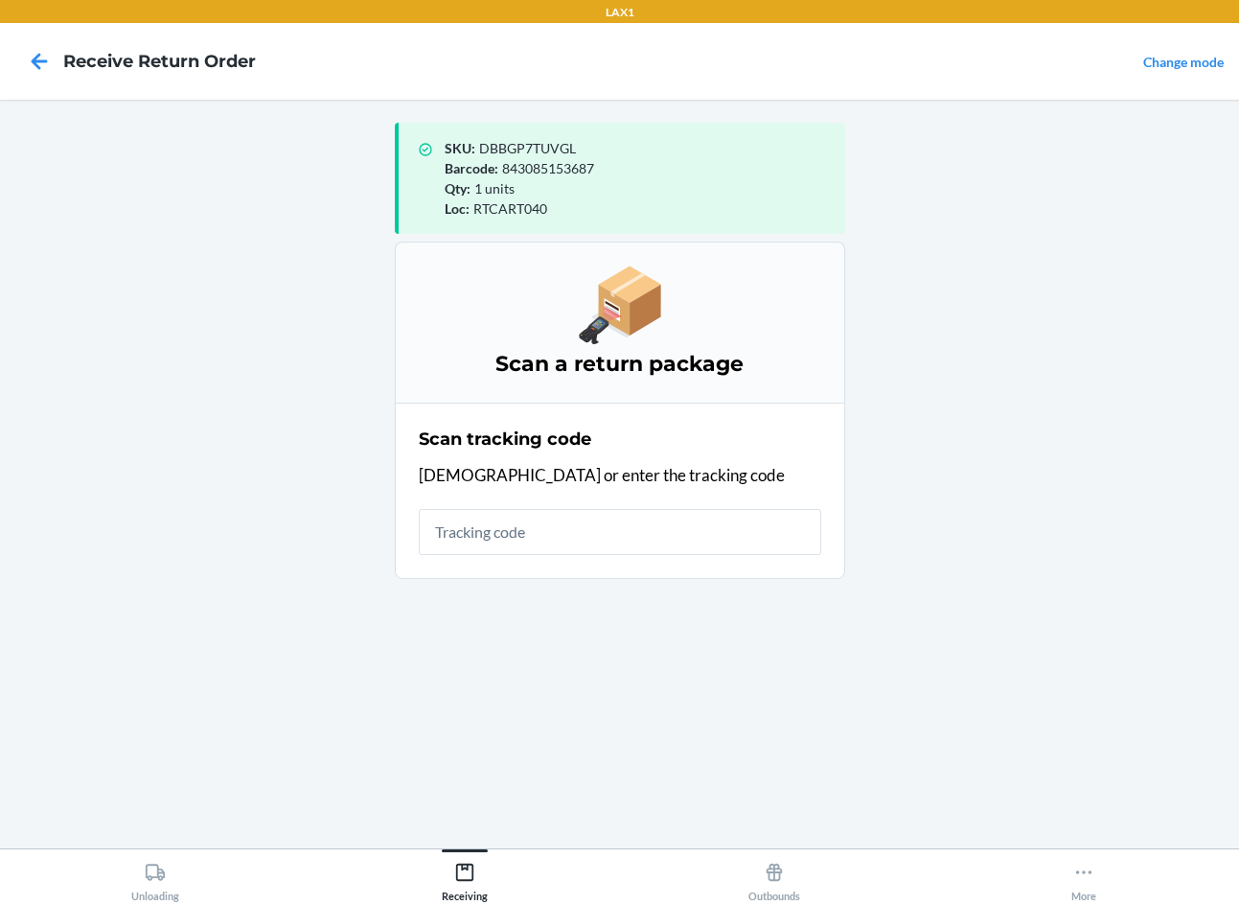
click at [93, 289] on main "SKU : DBBGP7TUVGL Barcode : 843085153687 Qty : 1 units Loc : RTCART040 Scan a r…" at bounding box center [619, 474] width 1239 height 749
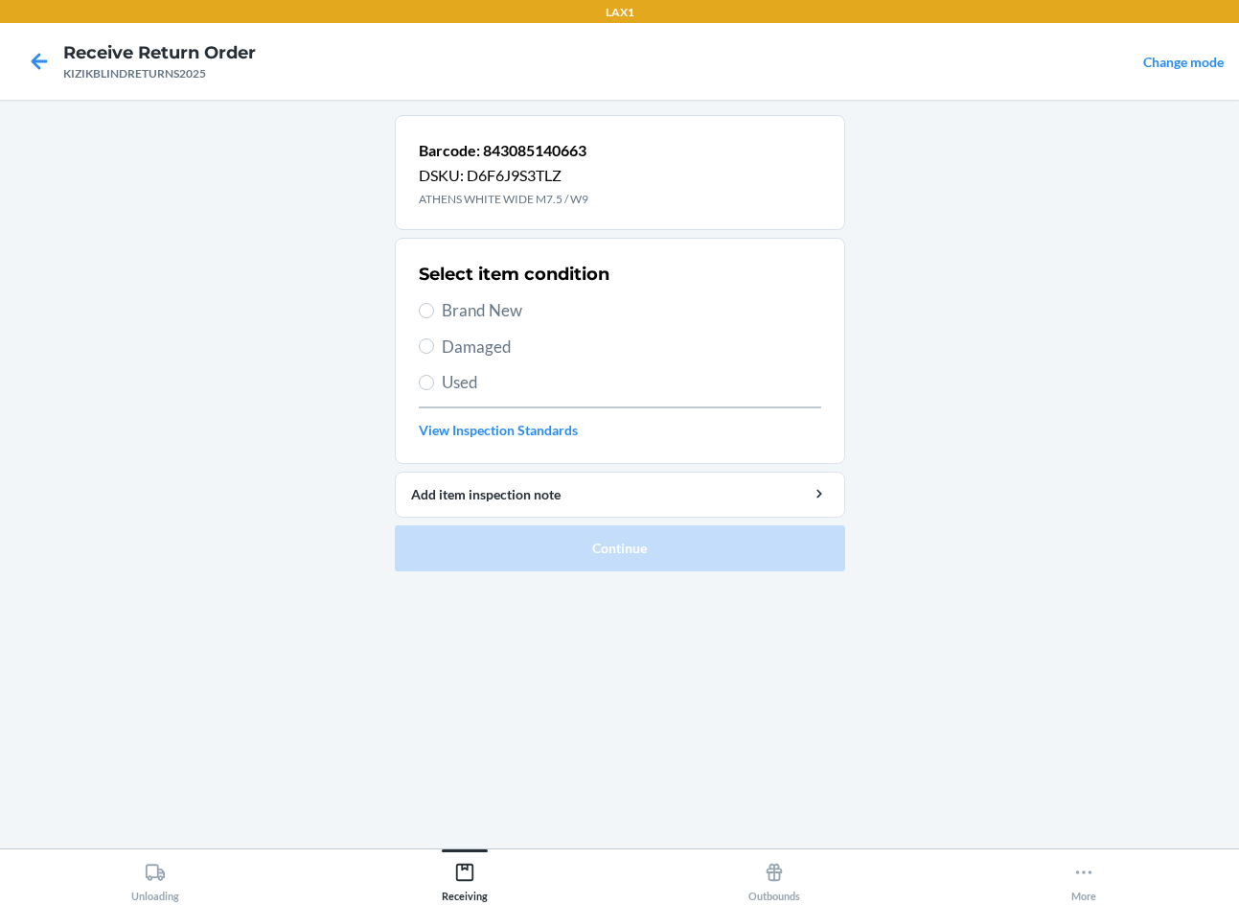
click at [584, 618] on div "Barcode: 843085140663 DSKU: D6F6J9S3TLZ ATHENS WHITE WIDE M7.5 / W9 Select item…" at bounding box center [620, 474] width 450 height 718
click at [420, 311] on input "Brand New" at bounding box center [426, 310] width 15 height 15
radio input "true"
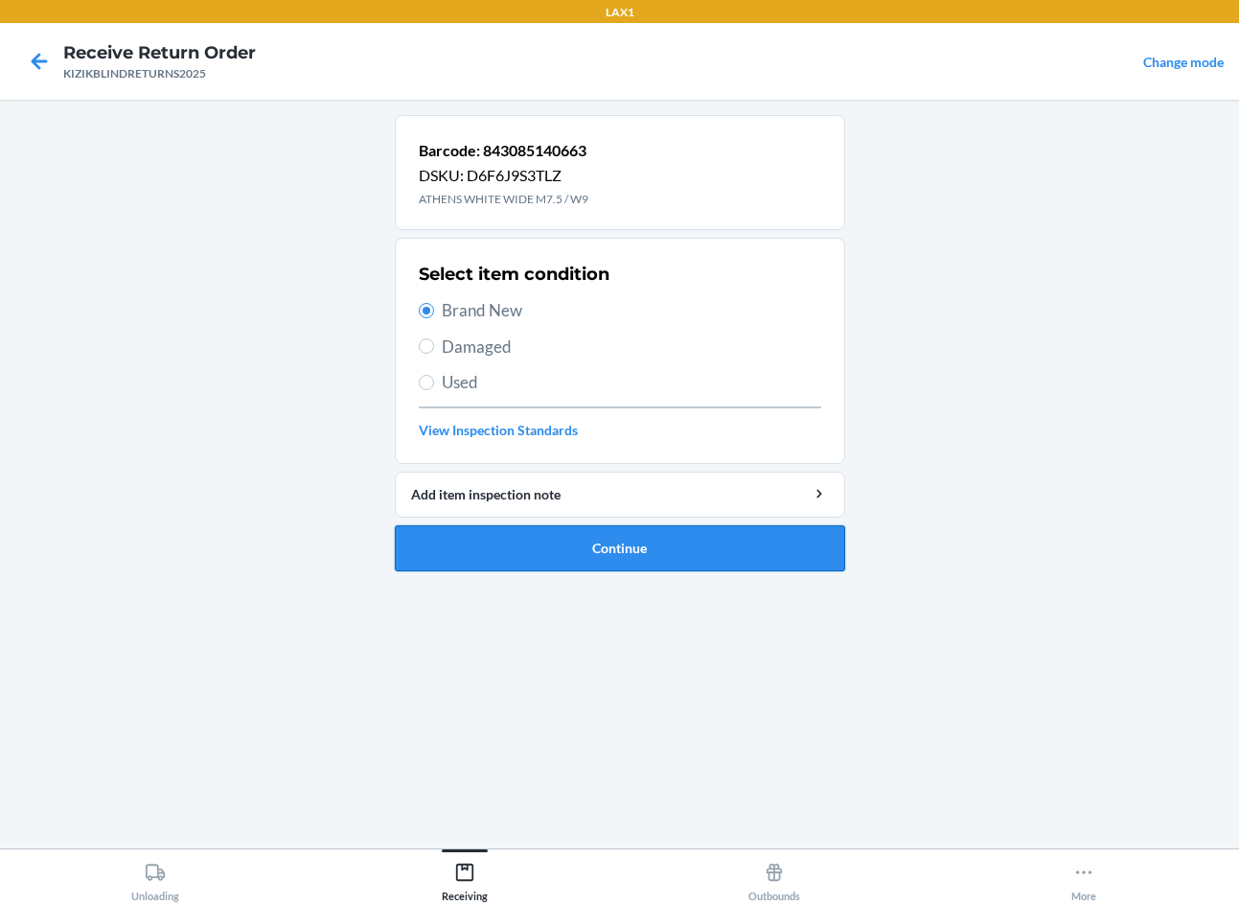
click at [475, 551] on button "Continue" at bounding box center [620, 548] width 450 height 46
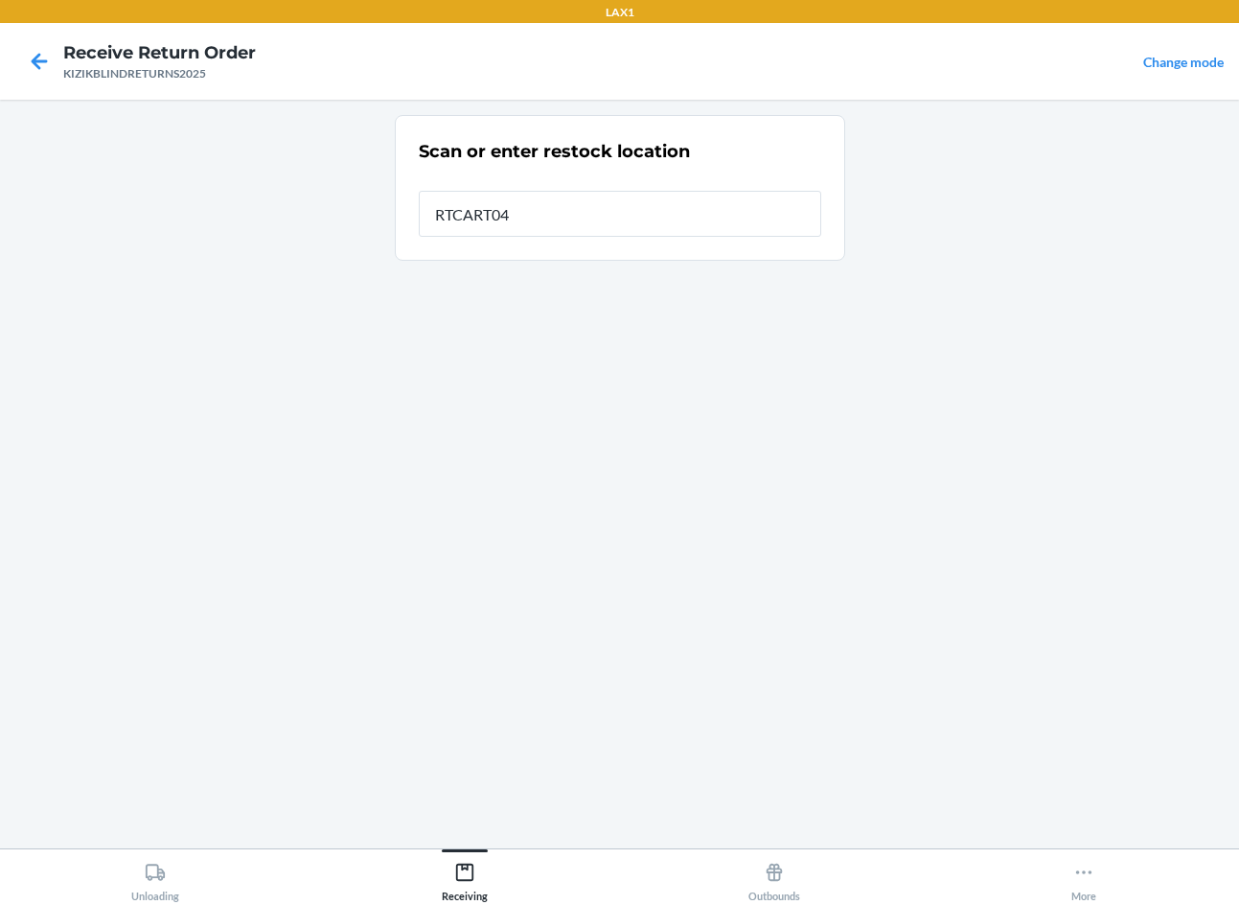
type input "RTCART040"
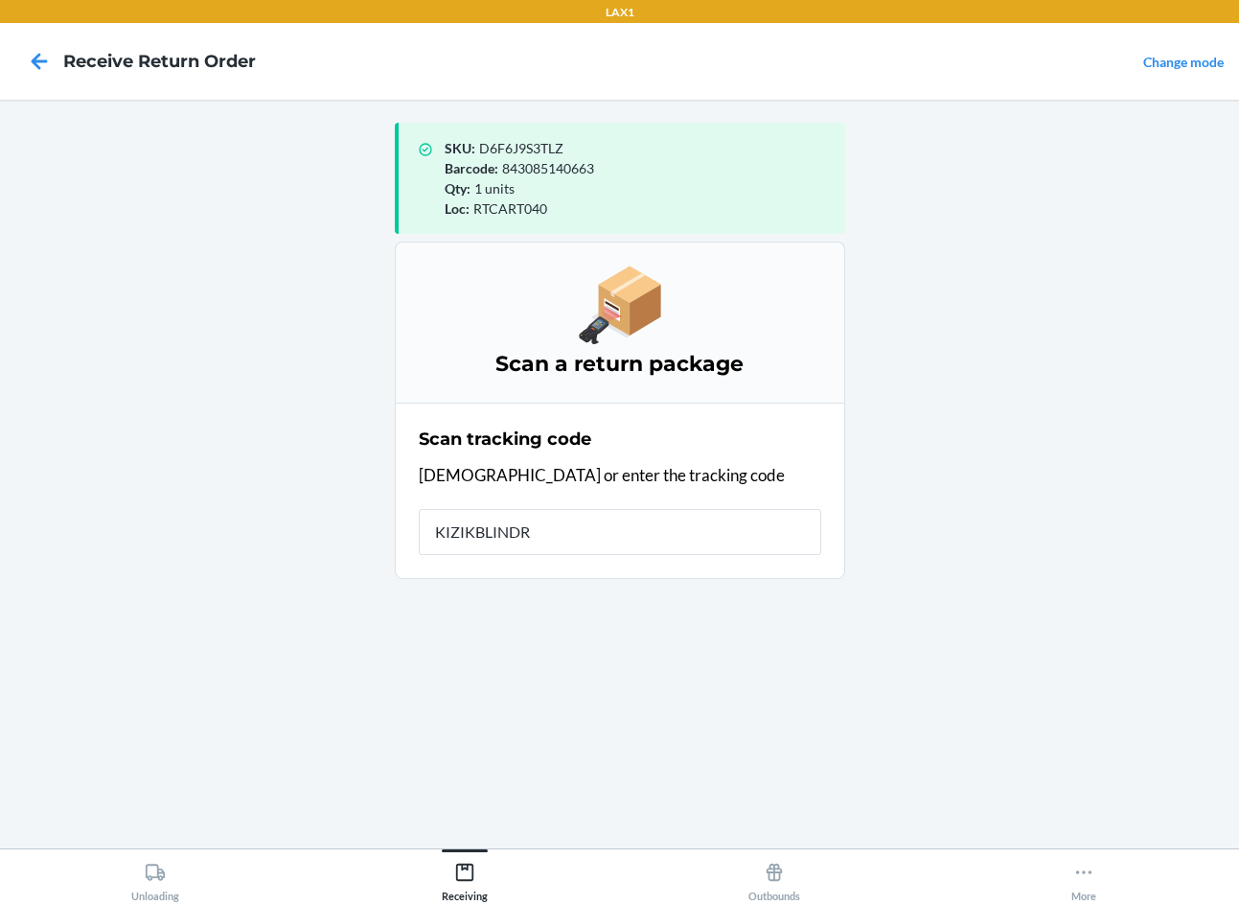
type input "KIZIKBLINDRE"
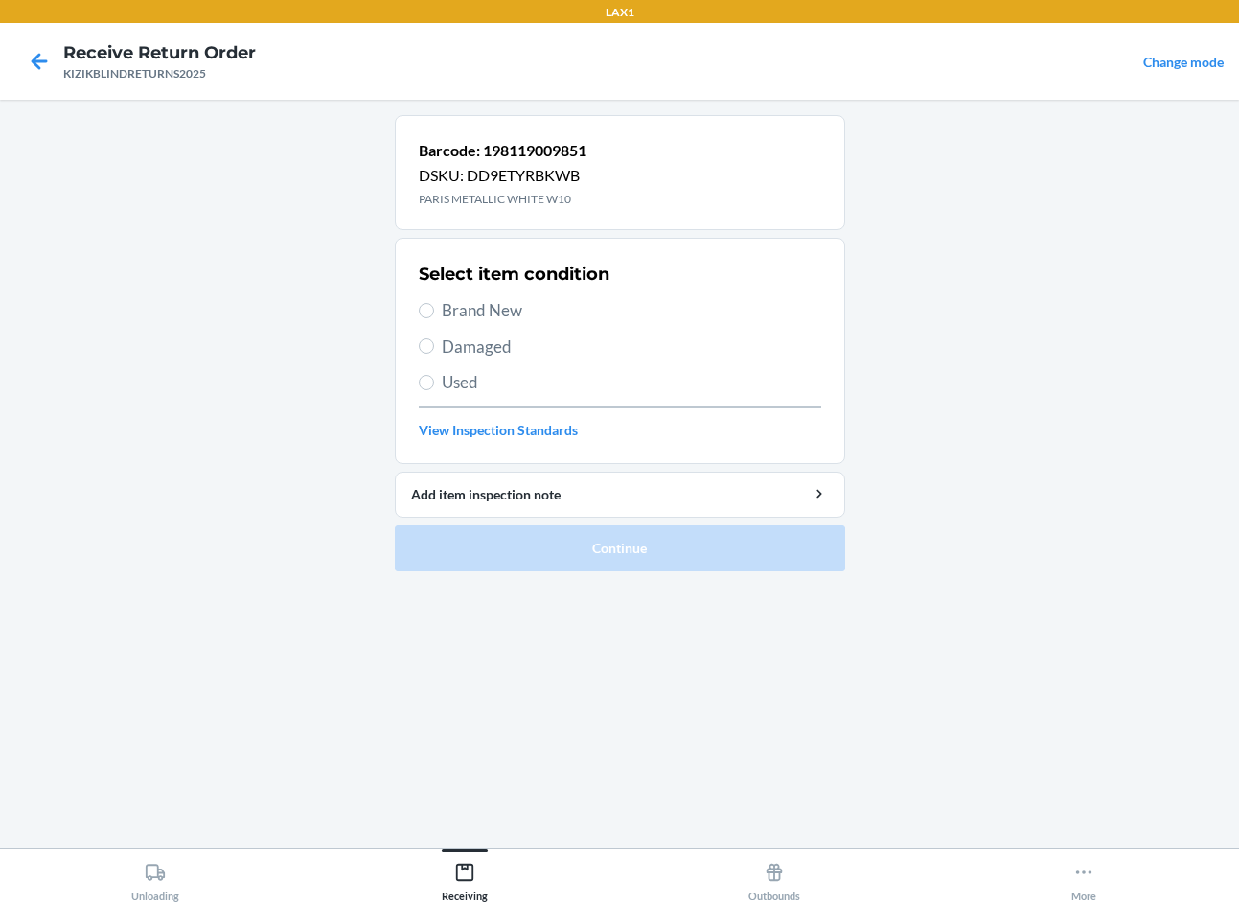
click at [480, 311] on span "Brand New" at bounding box center [632, 310] width 380 height 25
click at [434, 311] on input "Brand New" at bounding box center [426, 310] width 15 height 15
radio input "true"
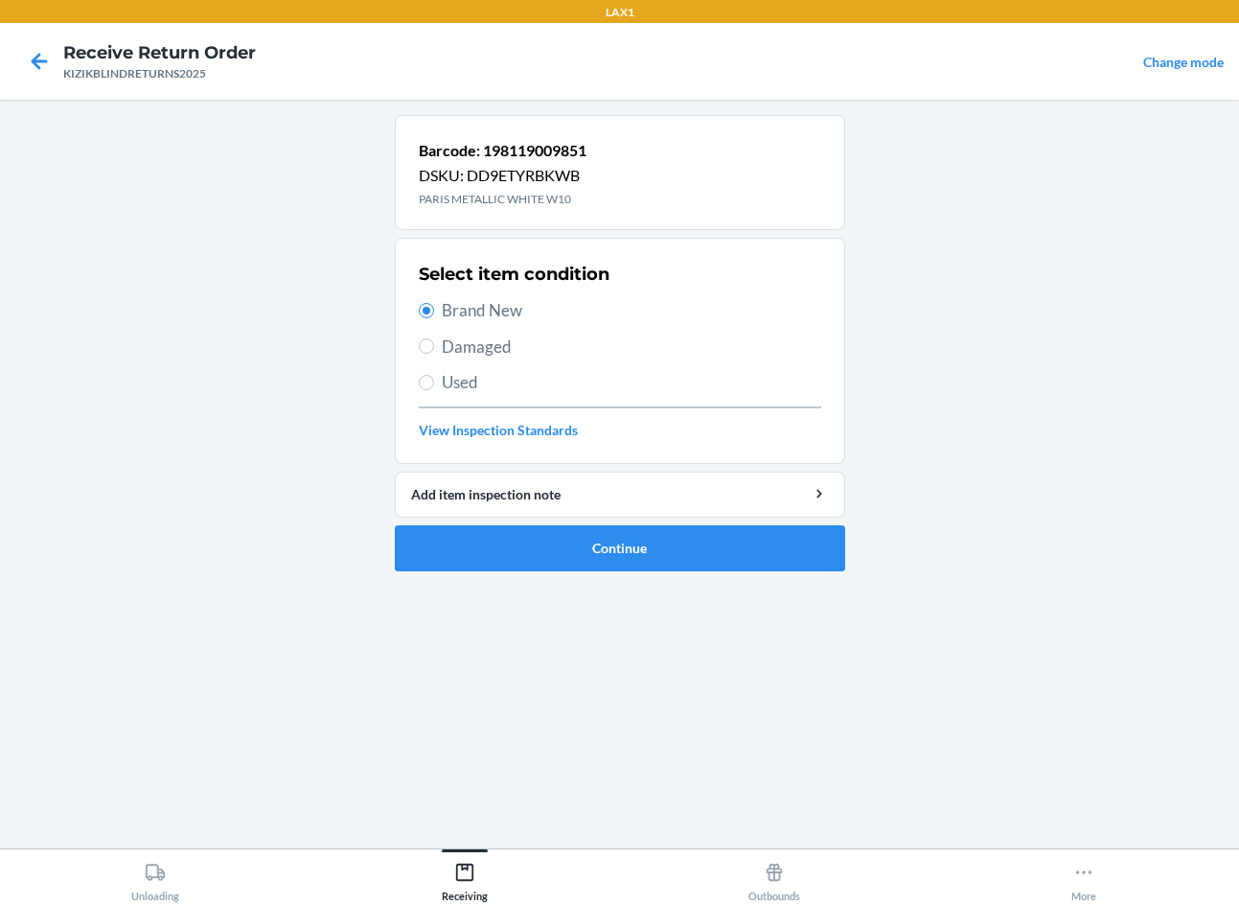
click at [242, 615] on main "Barcode: 198119009851 DSKU: DD9ETYRBKWB PARIS METALLIC WHITE W10 Select item co…" at bounding box center [619, 474] width 1239 height 749
click at [602, 549] on button "Continue" at bounding box center [620, 548] width 450 height 46
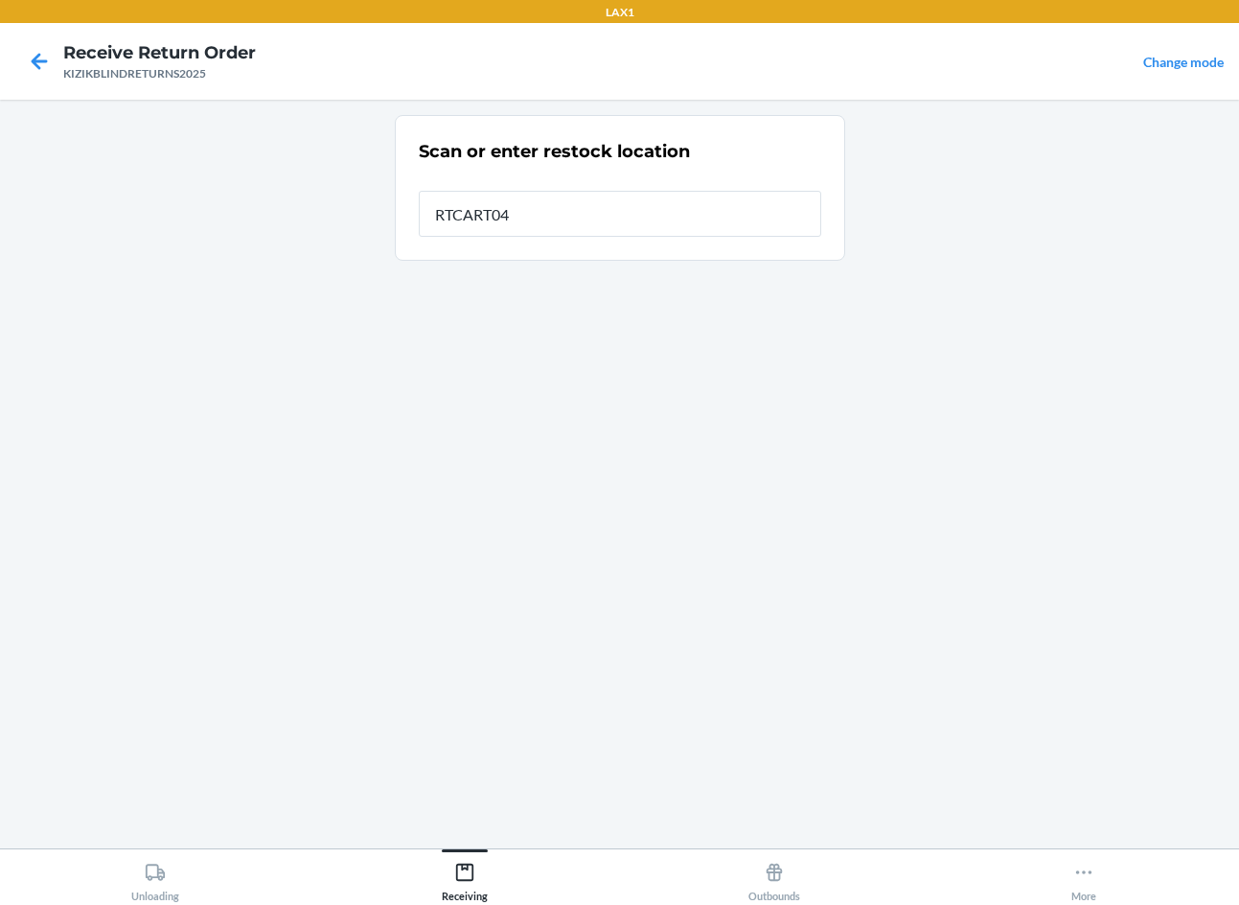
type input "RTCART040"
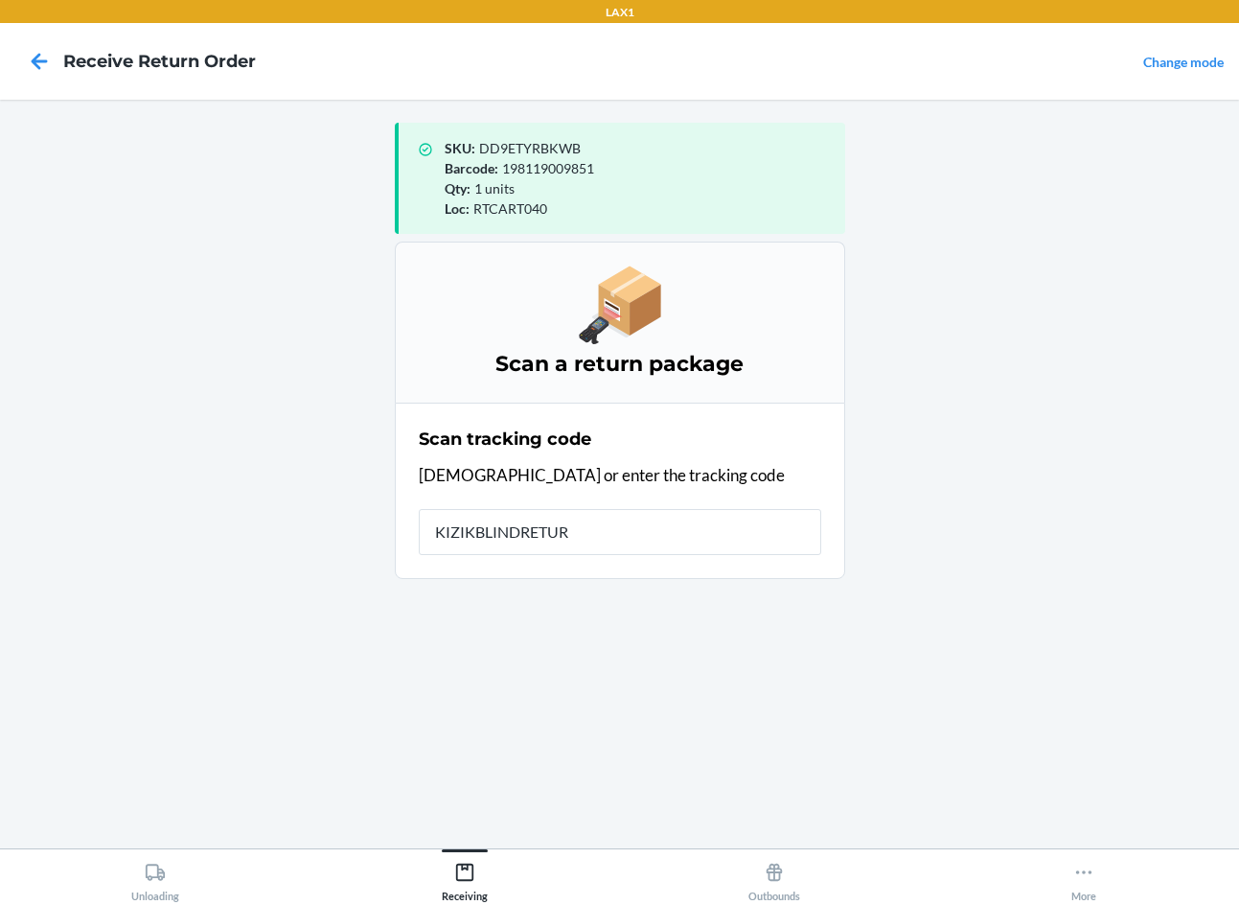
type input "KIZIKBLINDRETURN"
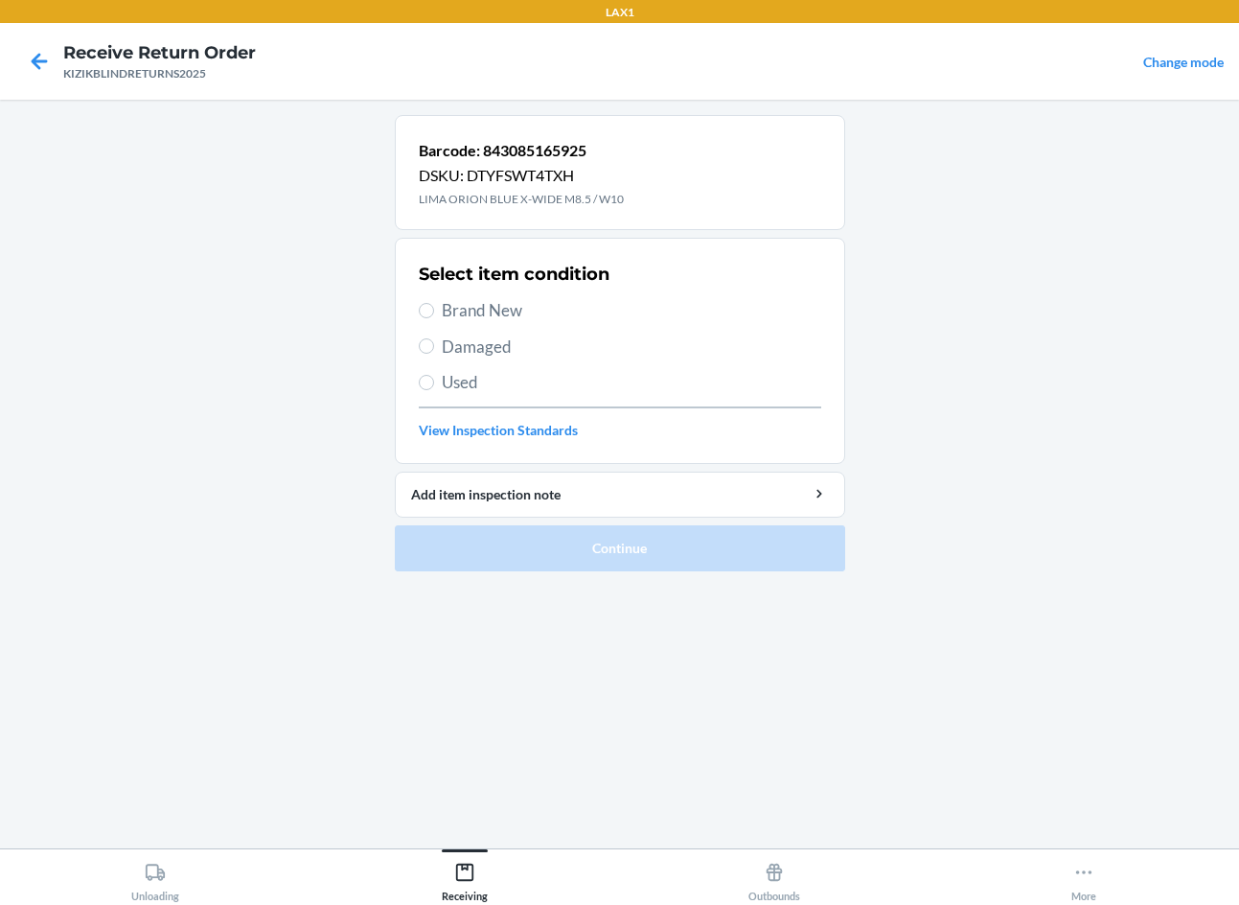
drag, startPoint x: 279, startPoint y: 752, endPoint x: 291, endPoint y: 677, distance: 76.7
click at [279, 752] on main "Barcode: 843085165925 DSKU: DTYFSWT4TXH LIMA ORION BLUE X-WIDE M8.5 / W10 Selec…" at bounding box center [619, 474] width 1239 height 749
click at [24, 53] on icon at bounding box center [39, 61] width 33 height 33
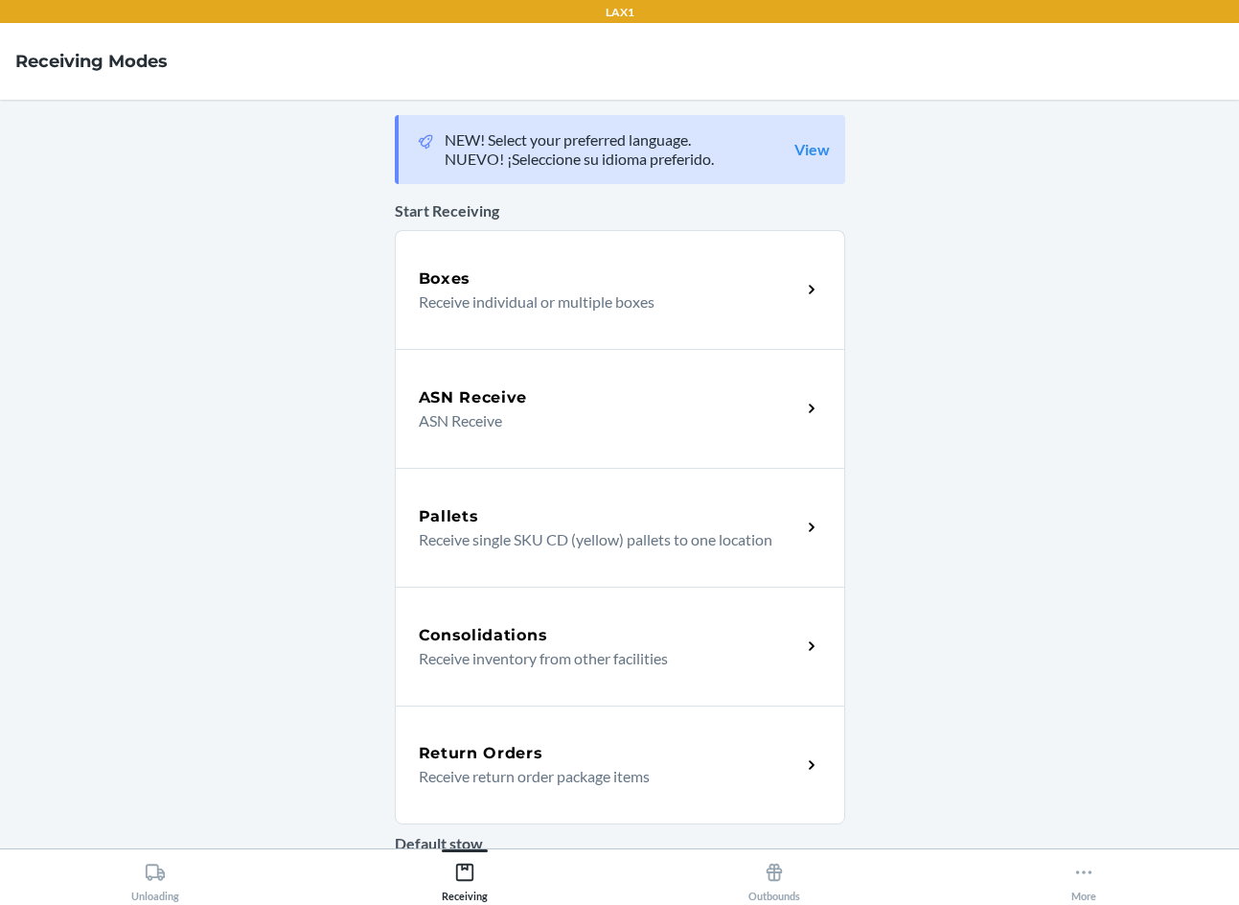
click at [612, 745] on div "Return Orders" at bounding box center [610, 753] width 382 height 23
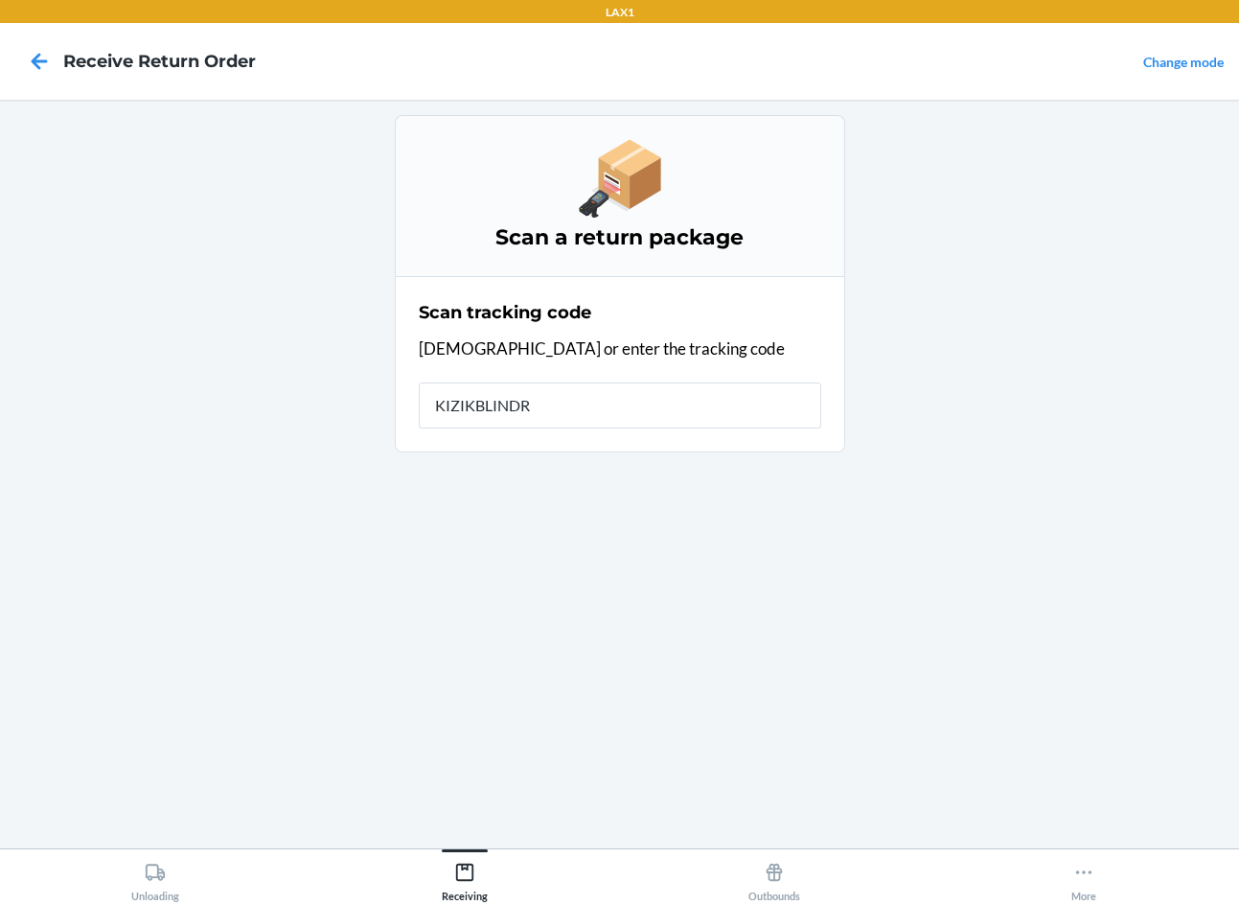
type input "KIZIKBLINDRE"
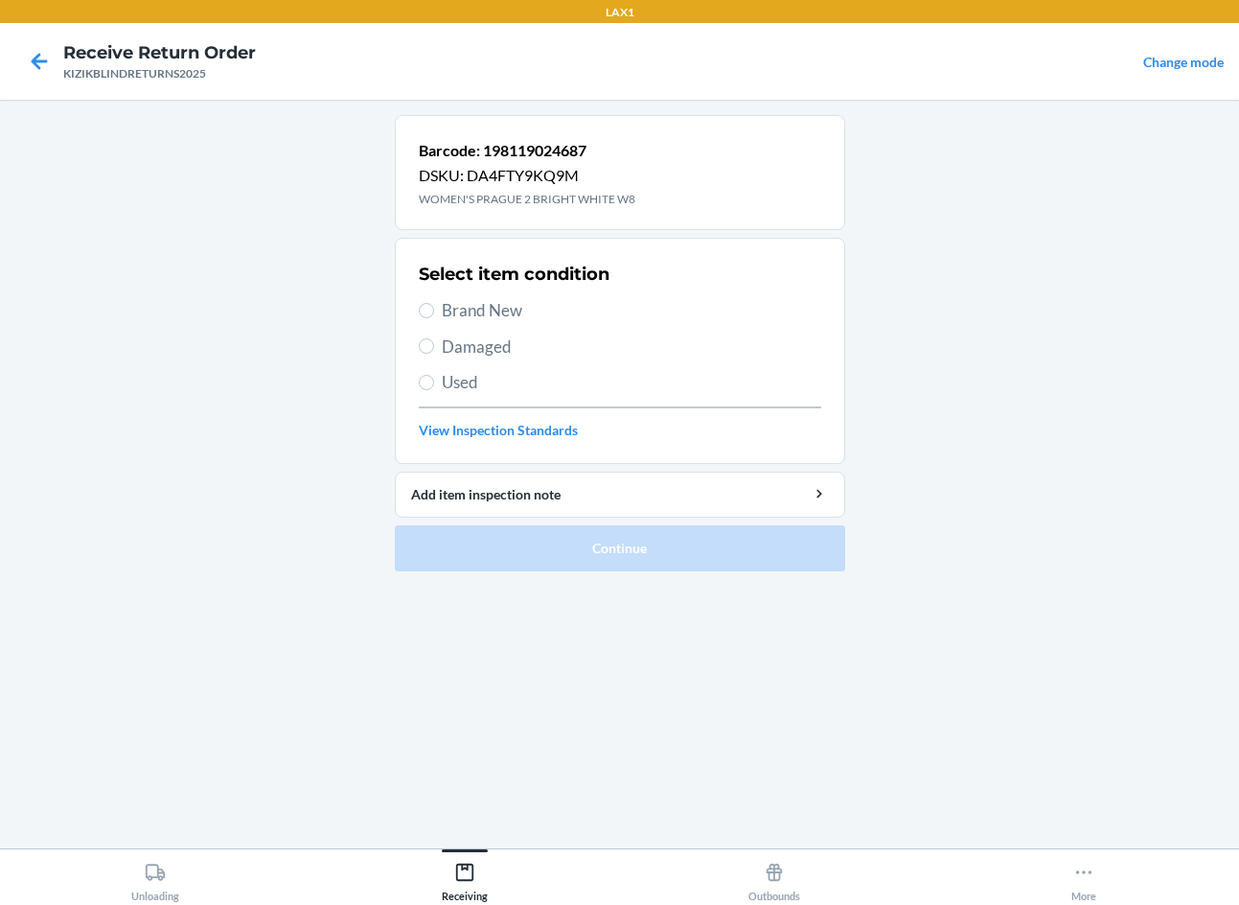
click at [459, 309] on span "Brand New" at bounding box center [632, 310] width 380 height 25
click at [434, 309] on input "Brand New" at bounding box center [426, 310] width 15 height 15
radio input "true"
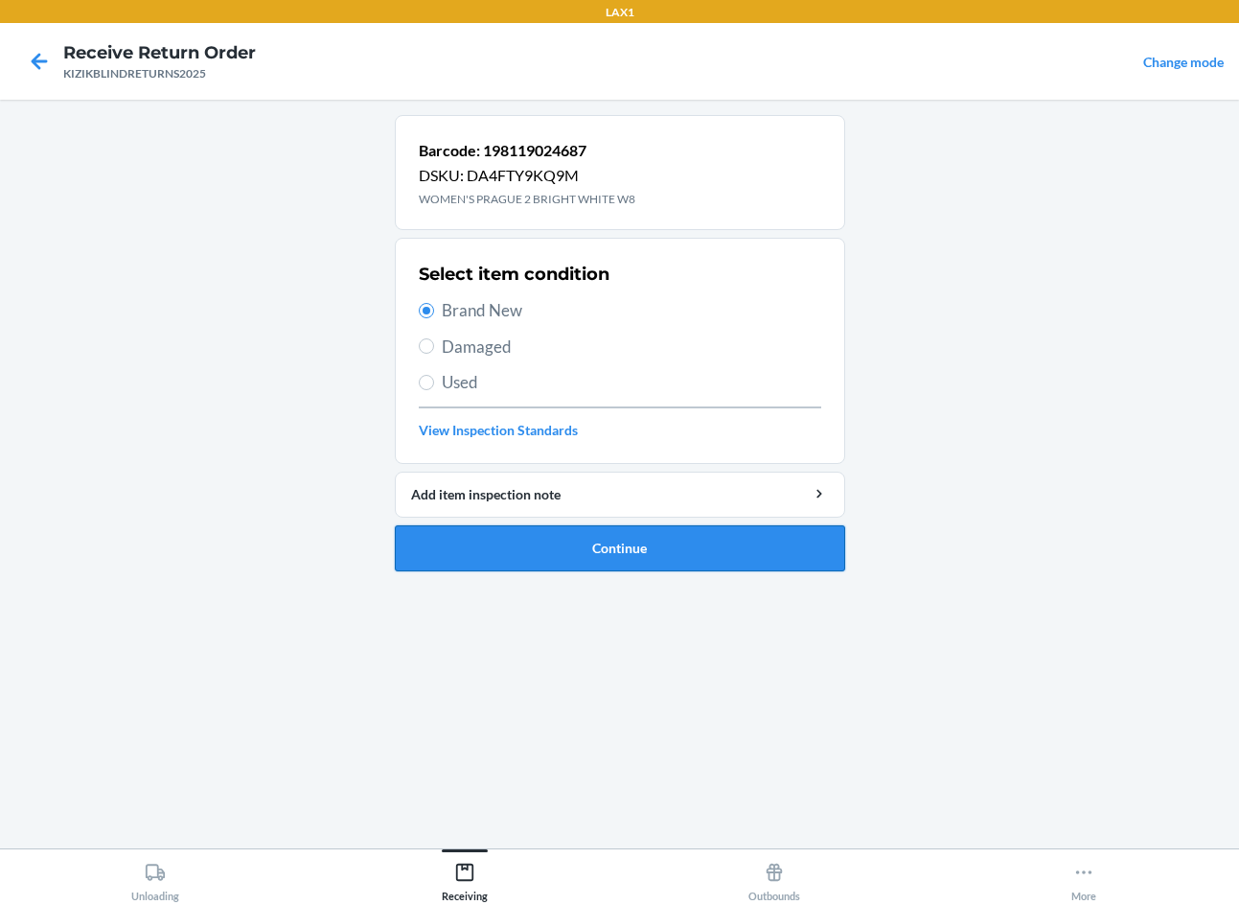
click at [537, 548] on button "Continue" at bounding box center [620, 548] width 450 height 46
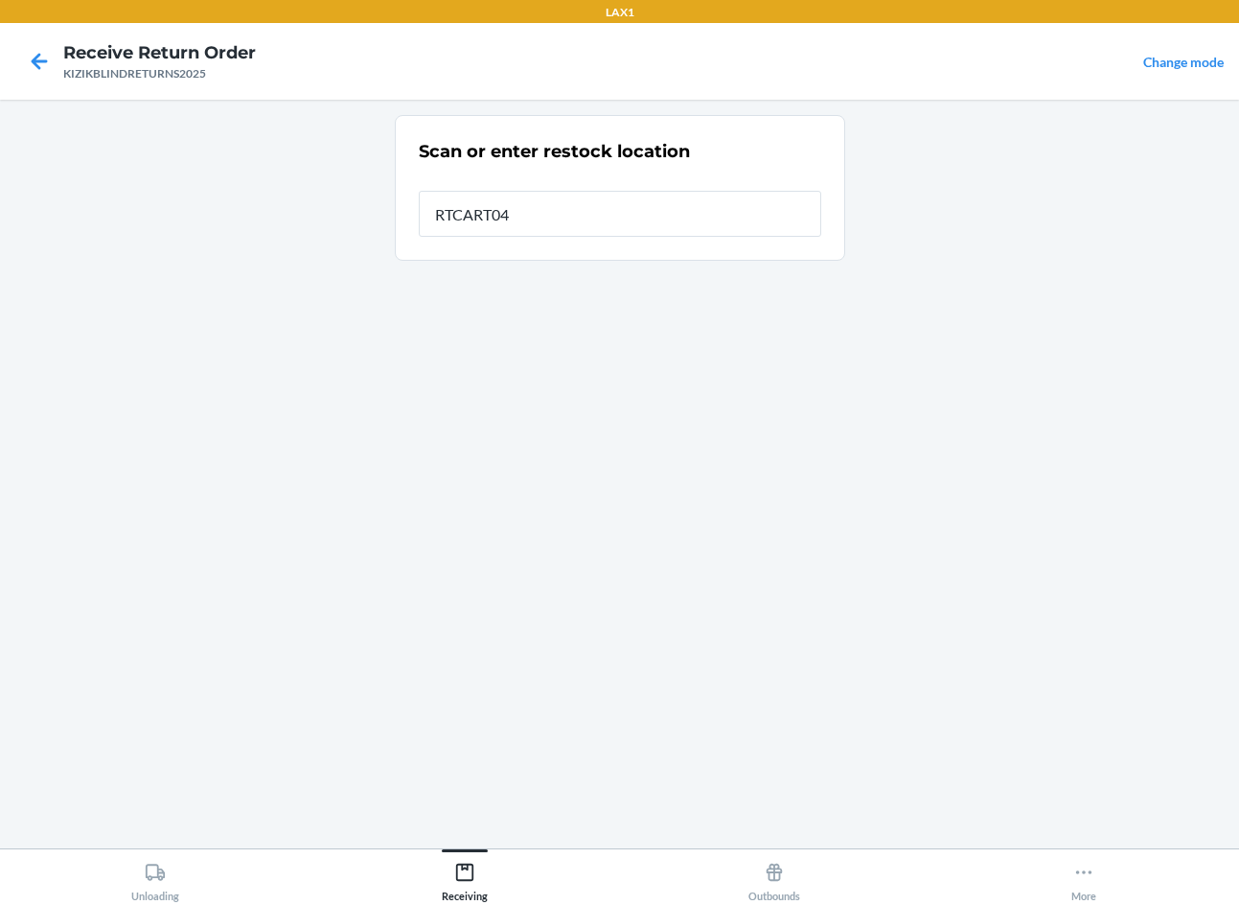
type input "RTCART040"
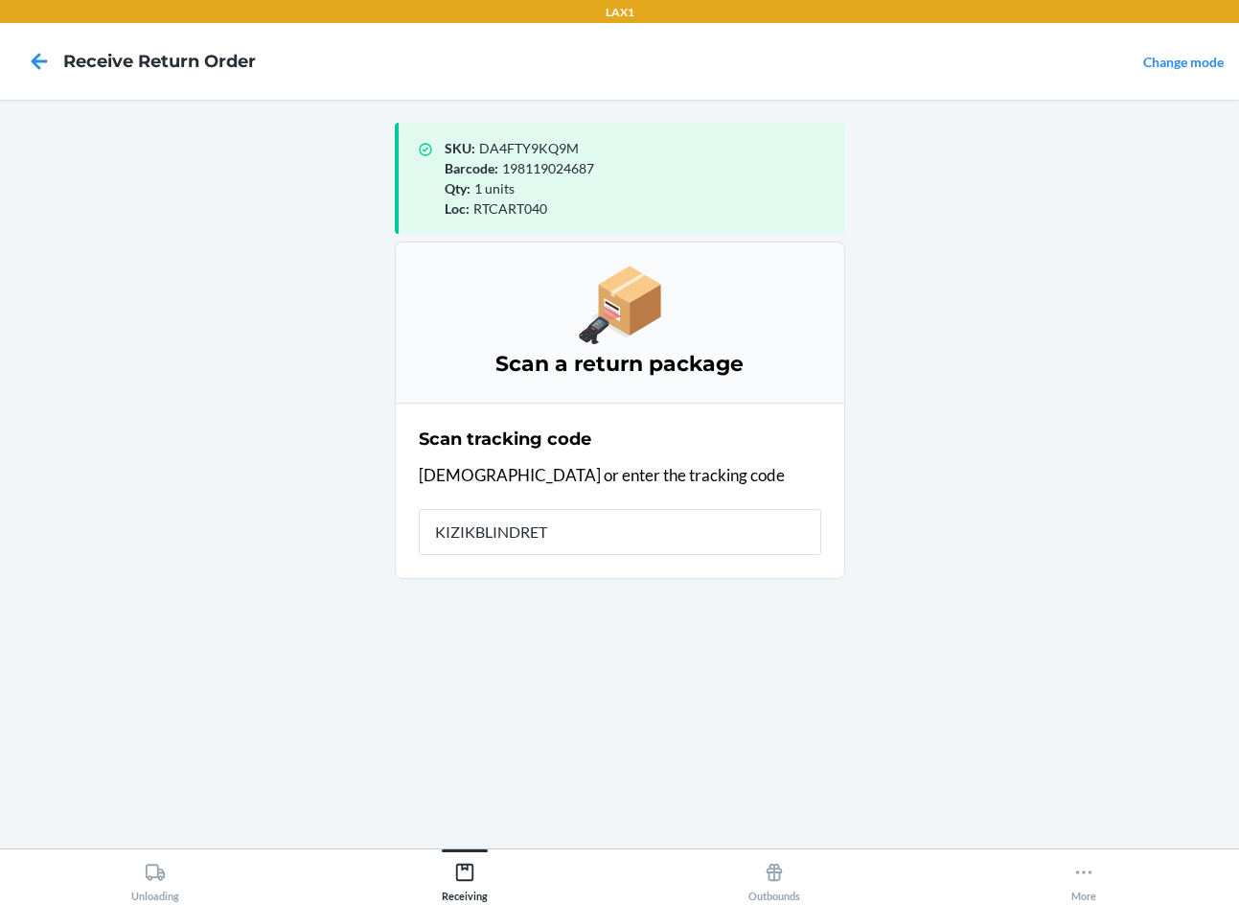
type input "KIZIKBLINDRETU"
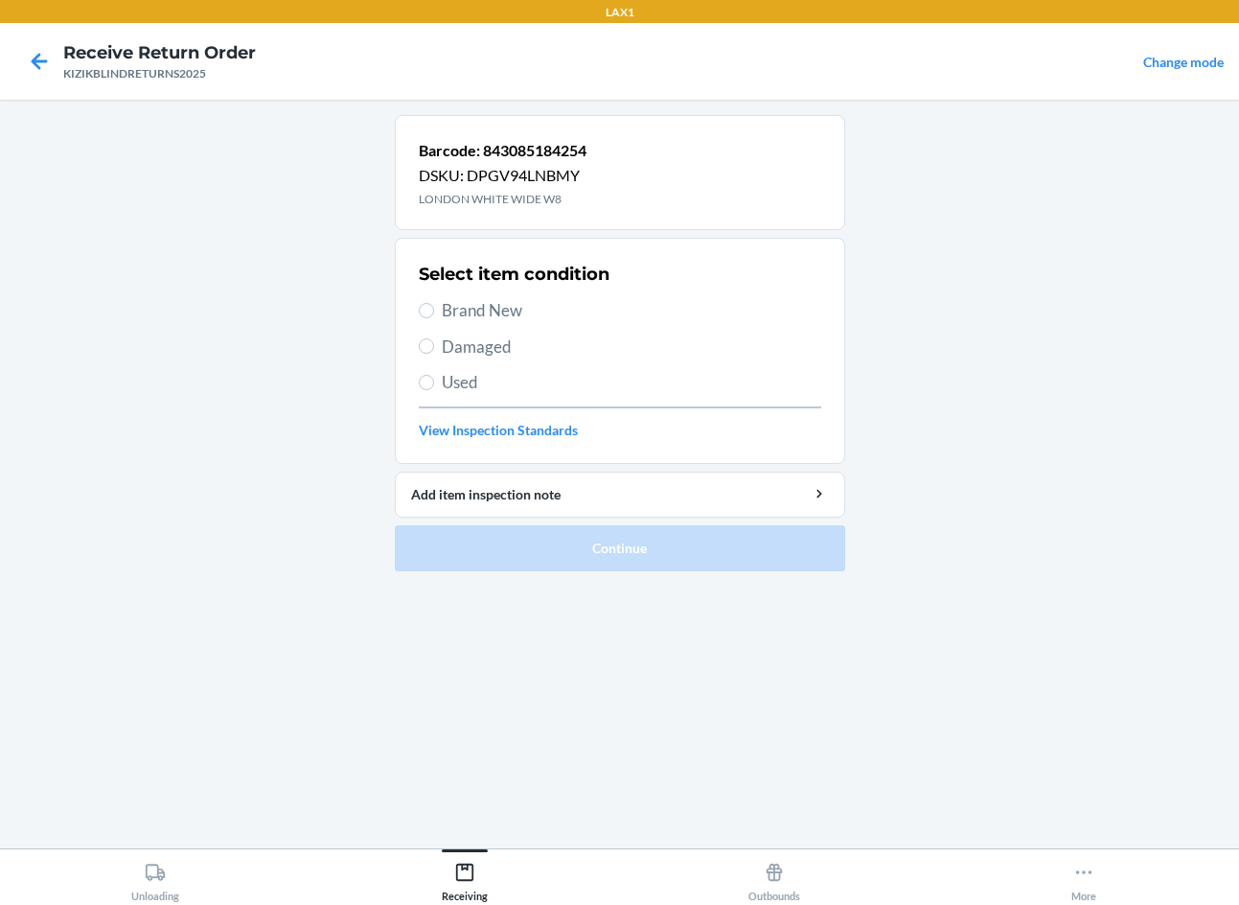
click at [531, 751] on div "Barcode: 843085184254 DSKU: DPGV94LNBMY LONDON WHITE WIDE W8 Select item condit…" at bounding box center [620, 474] width 450 height 718
click at [428, 304] on input "Brand New" at bounding box center [426, 310] width 15 height 15
radio input "true"
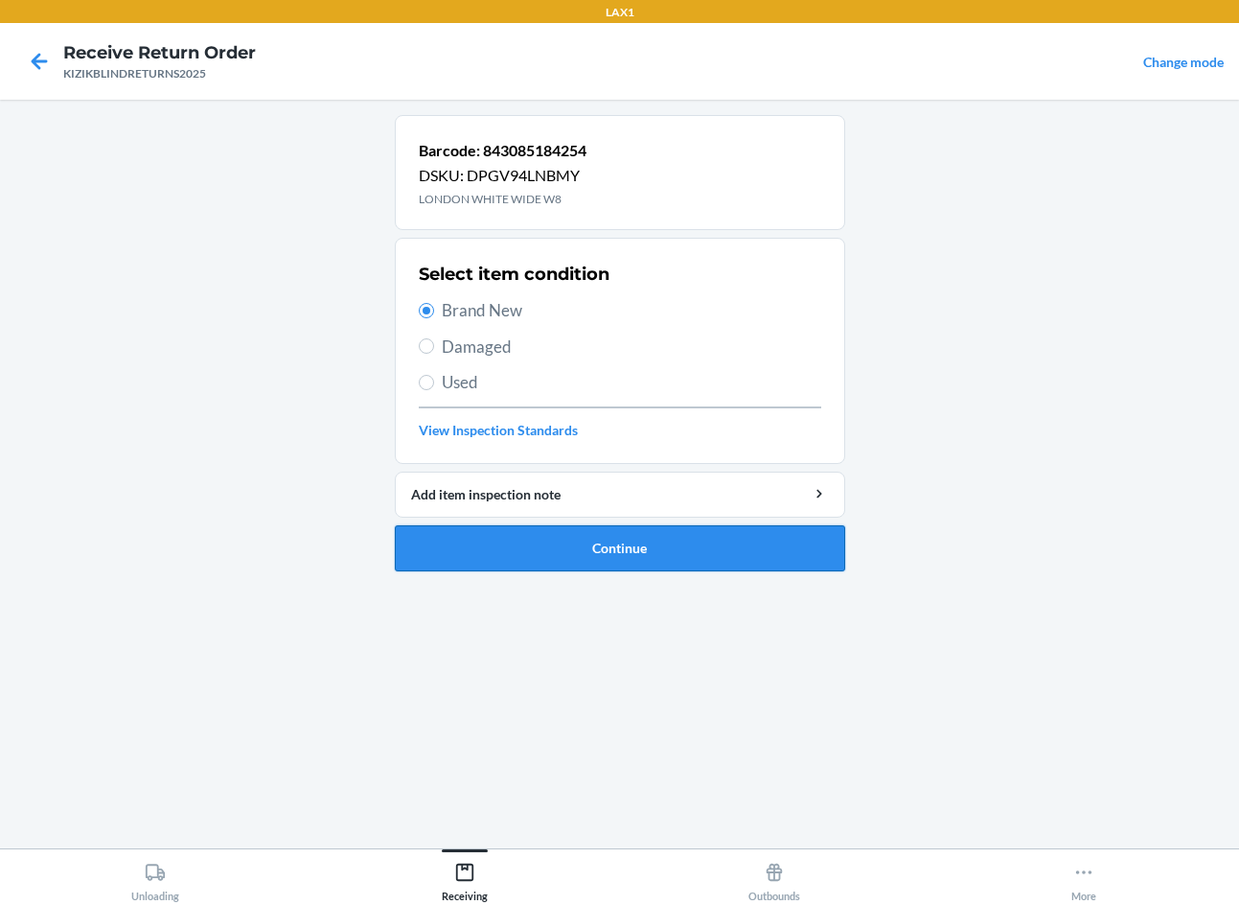
click at [580, 548] on button "Continue" at bounding box center [620, 548] width 450 height 46
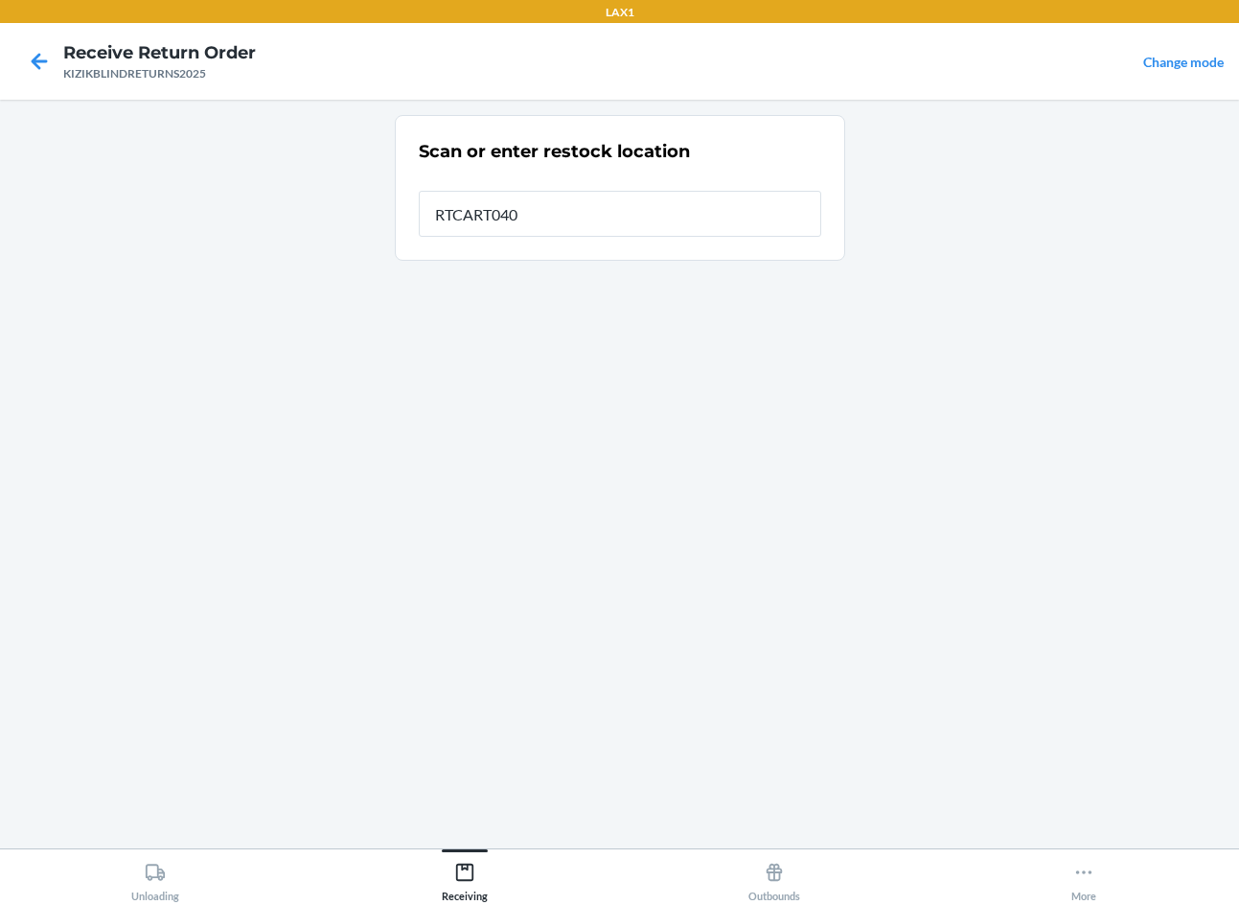
type input "RTCART040"
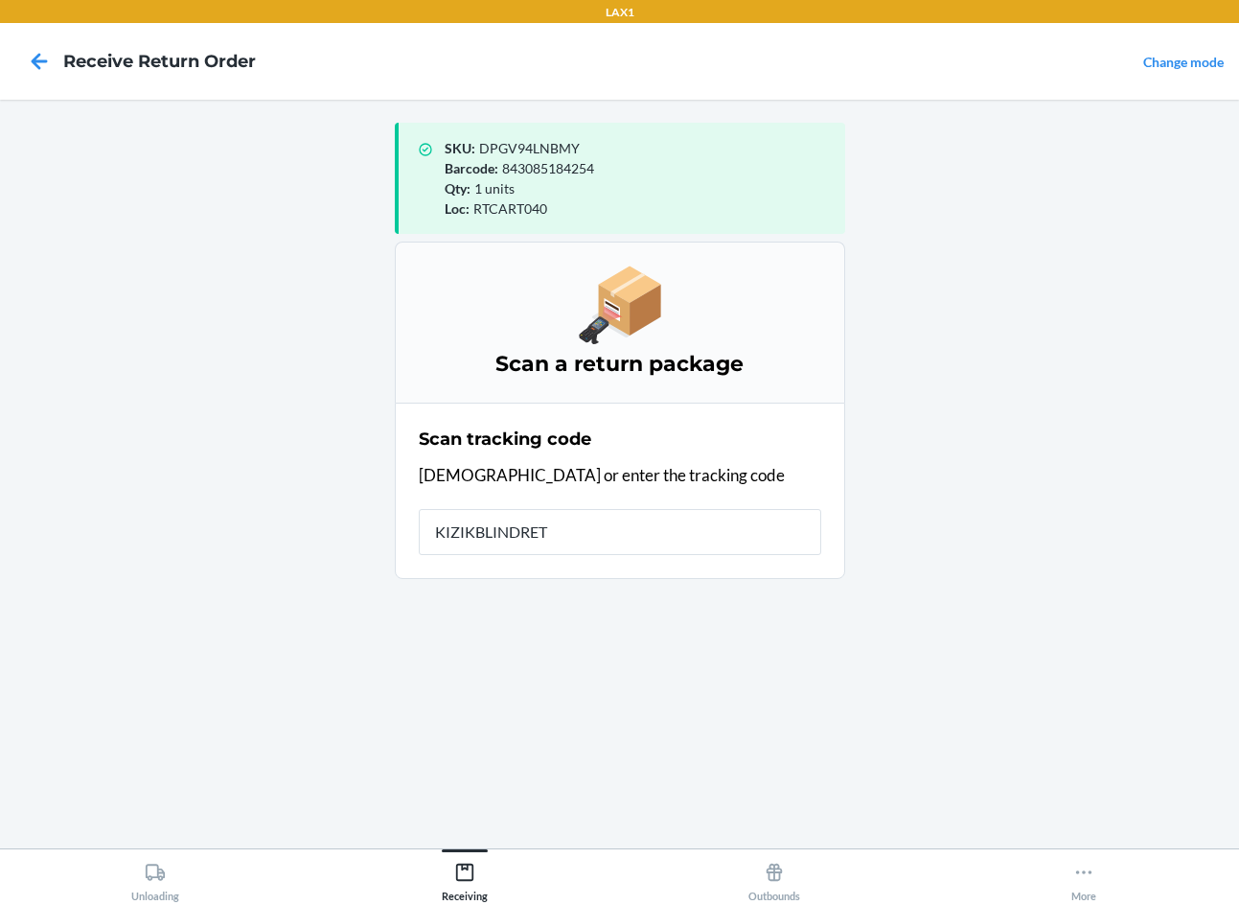
type input "KIZIKBLINDRETU"
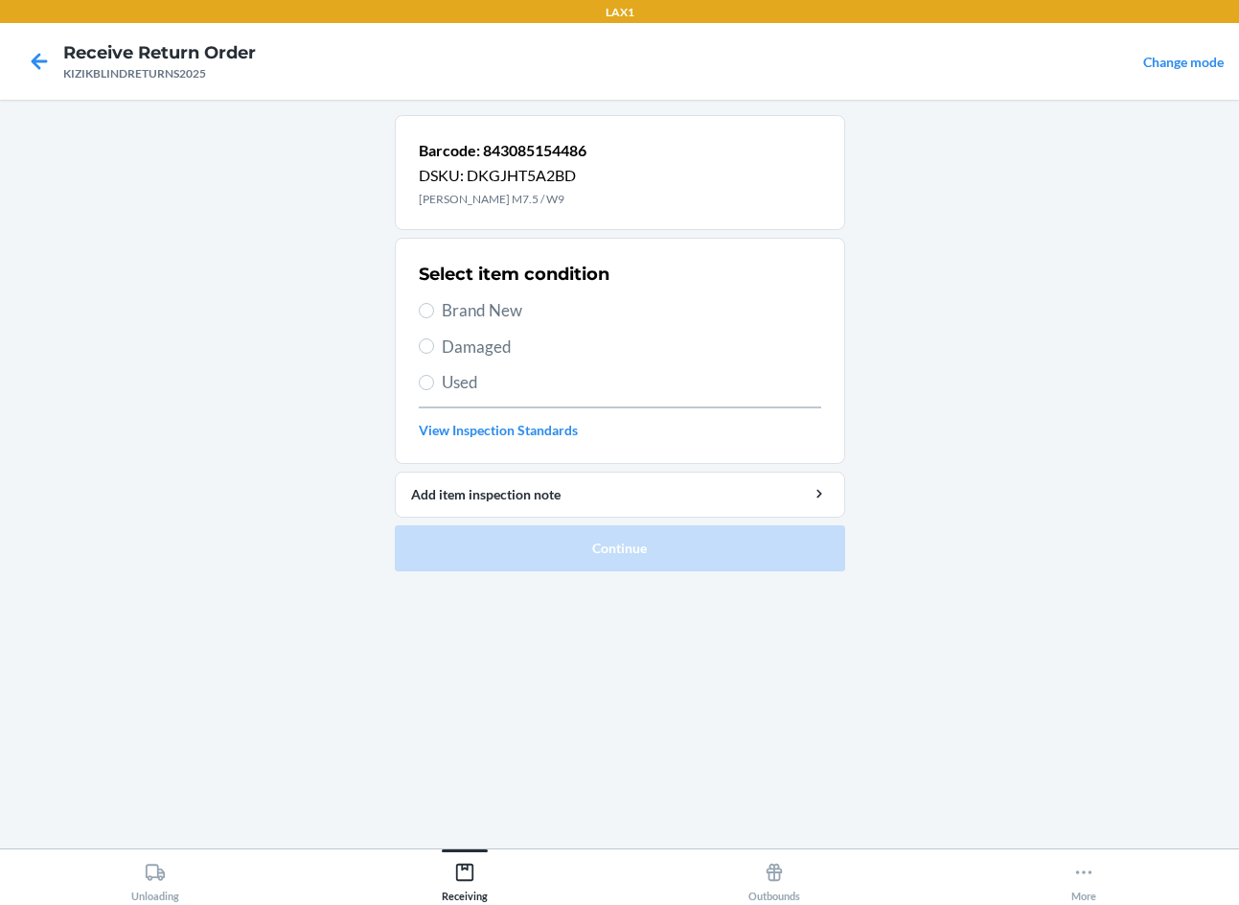
click at [593, 680] on div "Barcode: 843085154486 DSKU: DKGJHT5A2BD IRVINE WHITE M7.5 / W9 Select item cond…" at bounding box center [620, 474] width 450 height 718
click at [433, 311] on input "Brand New" at bounding box center [426, 310] width 15 height 15
radio input "true"
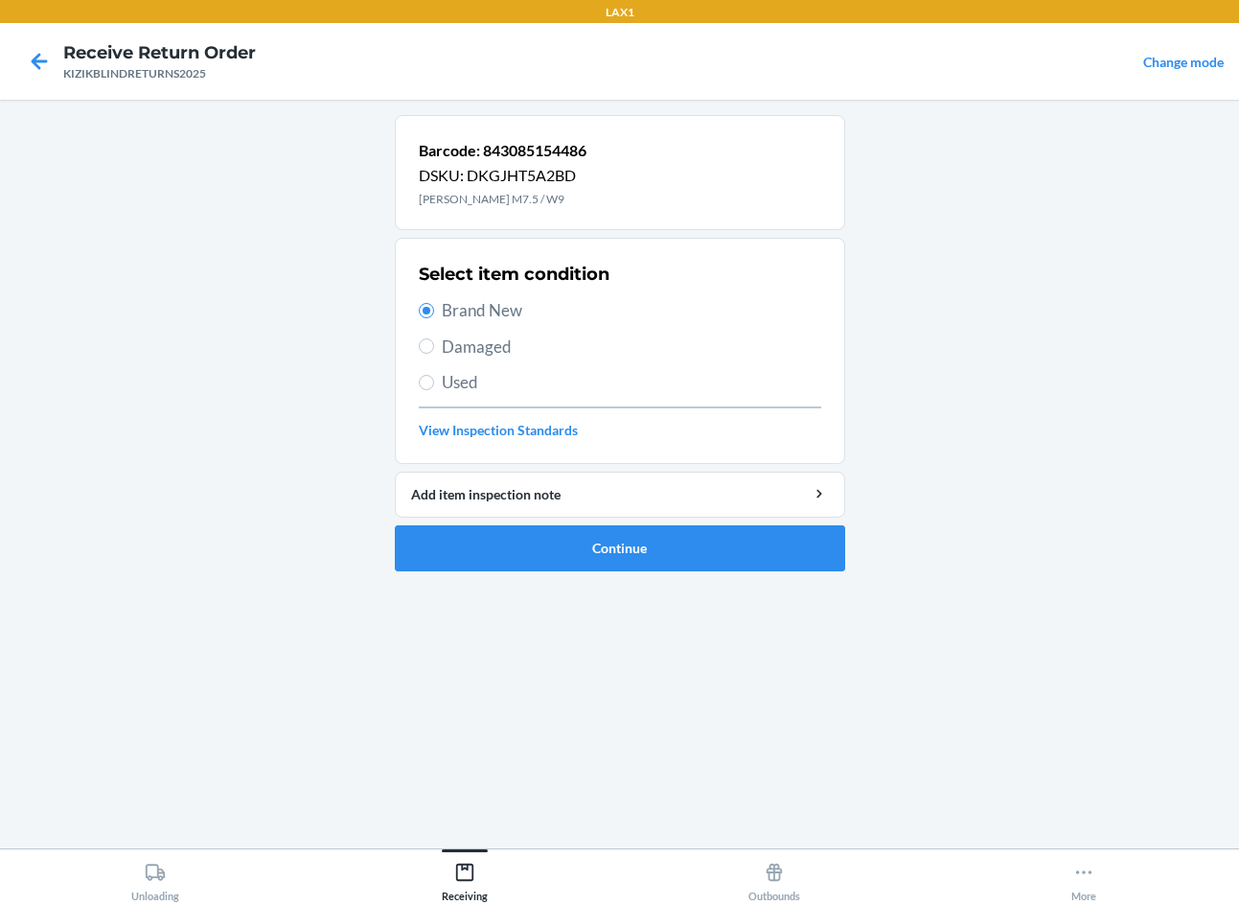
click at [329, 446] on main "Barcode: 843085154486 DSKU: DKGJHT5A2BD IRVINE WHITE M7.5 / W9 Select item cond…" at bounding box center [619, 474] width 1239 height 749
click at [547, 539] on button "Continue" at bounding box center [620, 548] width 450 height 46
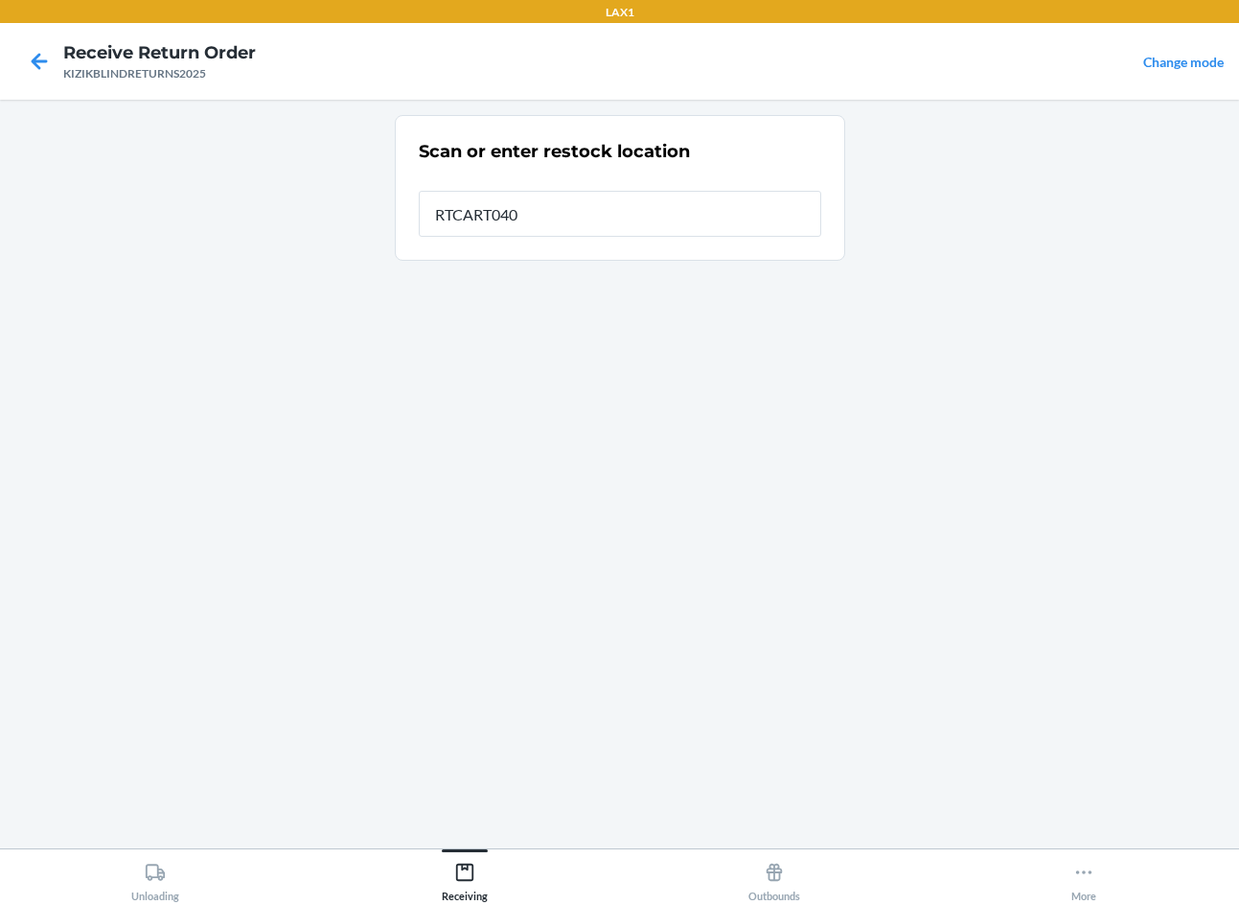
type input "RTCART040"
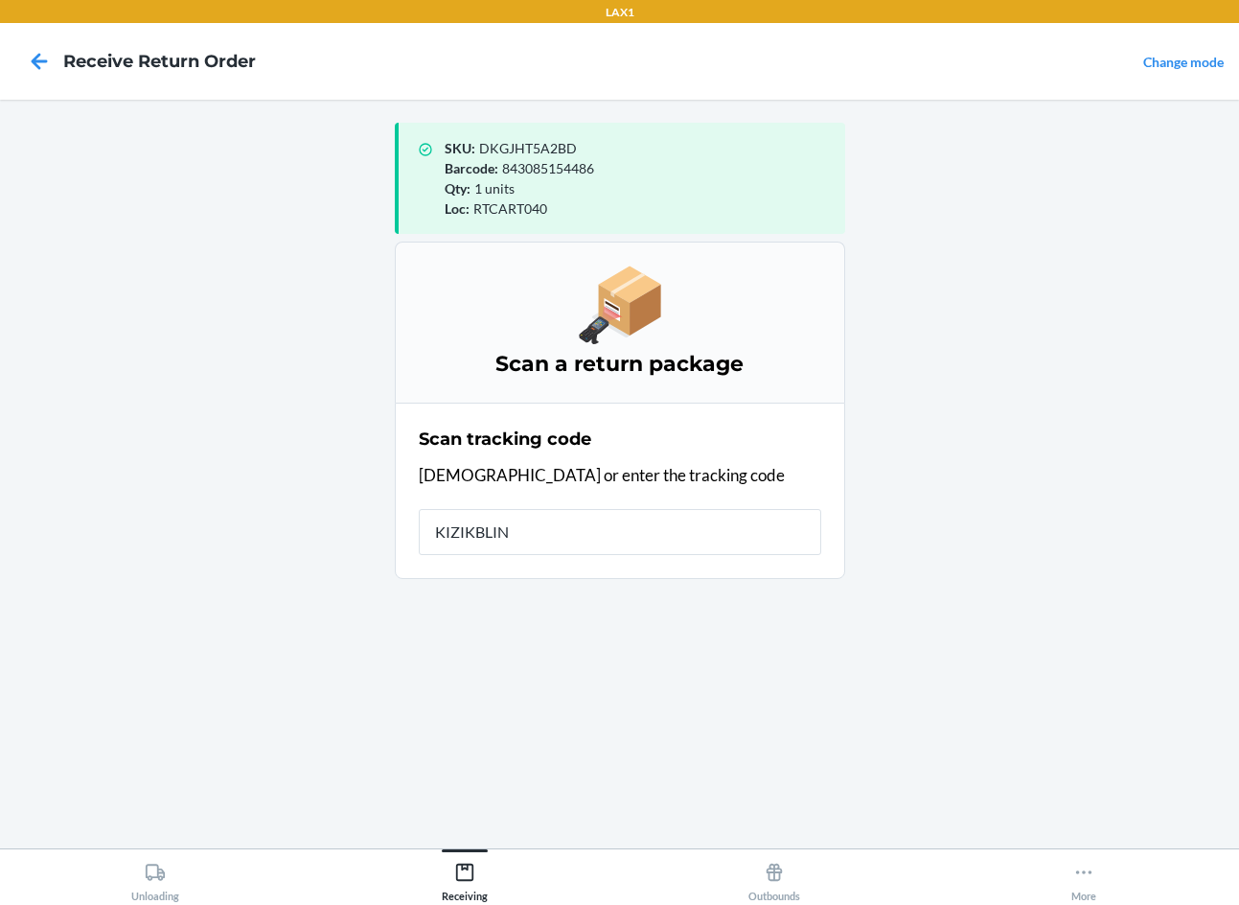
type input "KIZIKBLIND"
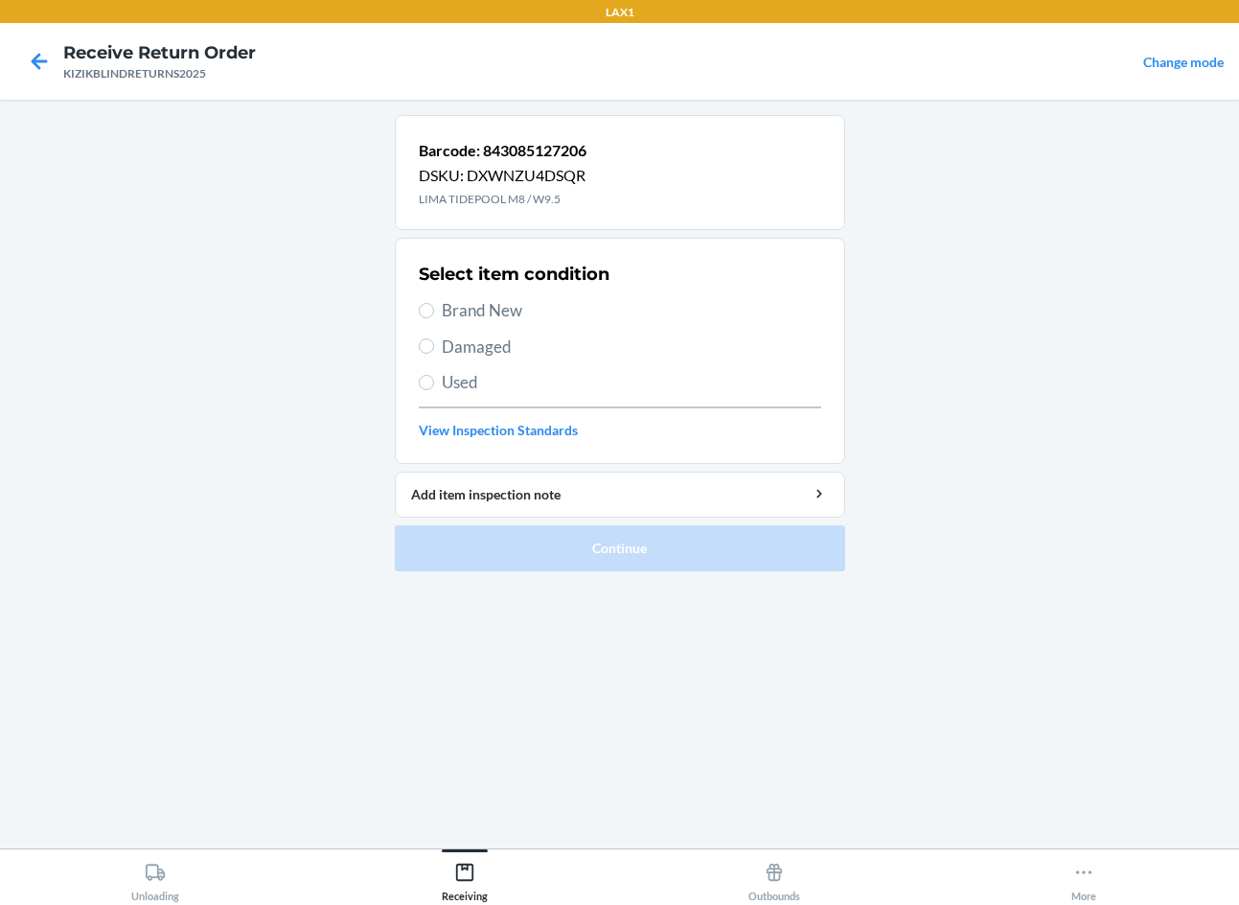
click at [462, 637] on div "Barcode: 843085127206 DSKU: DXWNZU4DSQR LIMA TIDEPOOL M8 / W9.5 Select item con…" at bounding box center [620, 474] width 450 height 718
drag, startPoint x: 797, startPoint y: 129, endPoint x: 1217, endPoint y: 894, distance: 872.5
click at [976, 446] on main "Barcode: 843085127206 DSKU: DXWNZU4DSQR LIMA TIDEPOOL M8 / W9.5 Select item con…" at bounding box center [619, 474] width 1239 height 749
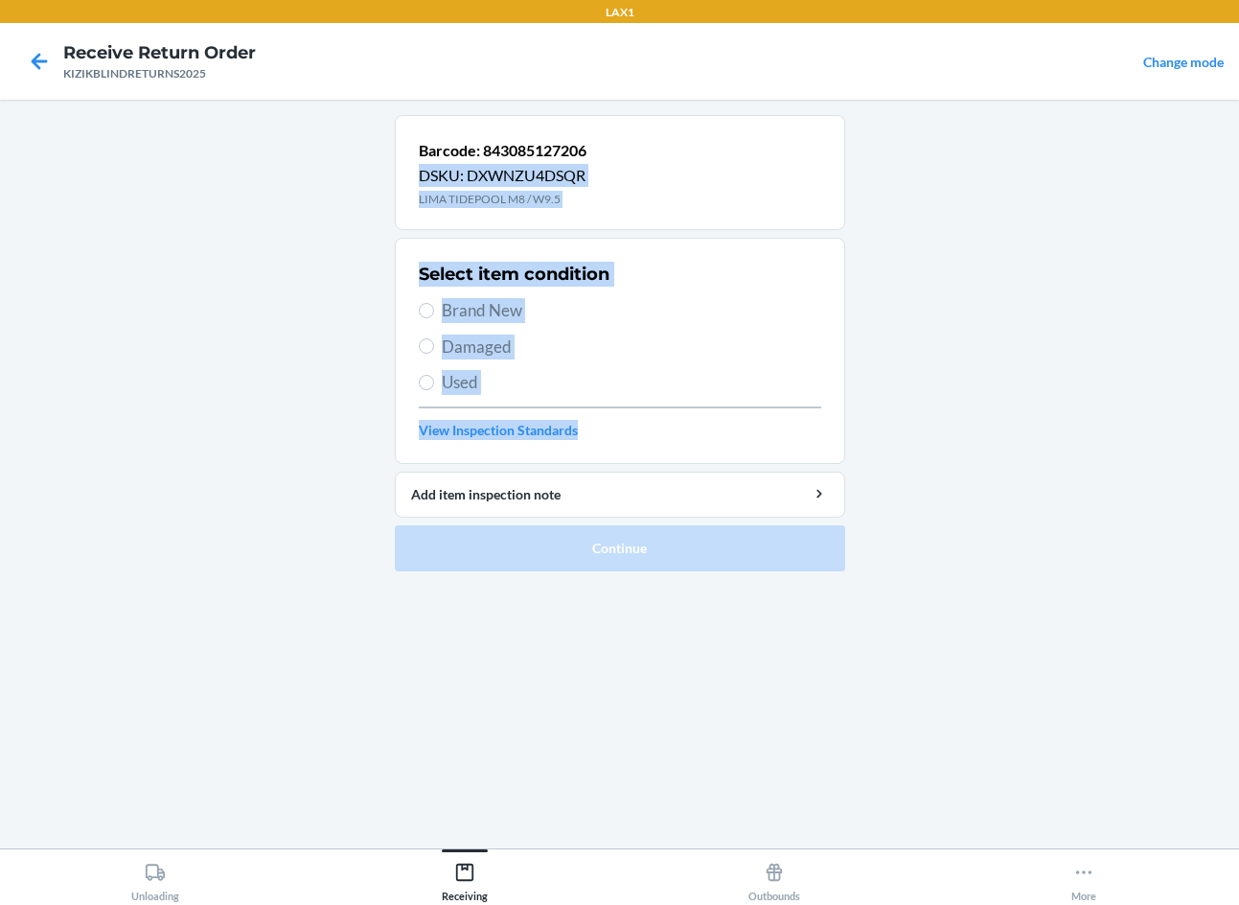
click at [932, 377] on main "Barcode: 843085127206 DSKU: DXWNZU4DSQR LIMA TIDEPOOL M8 / W9.5 Select item con…" at bounding box center [619, 474] width 1239 height 749
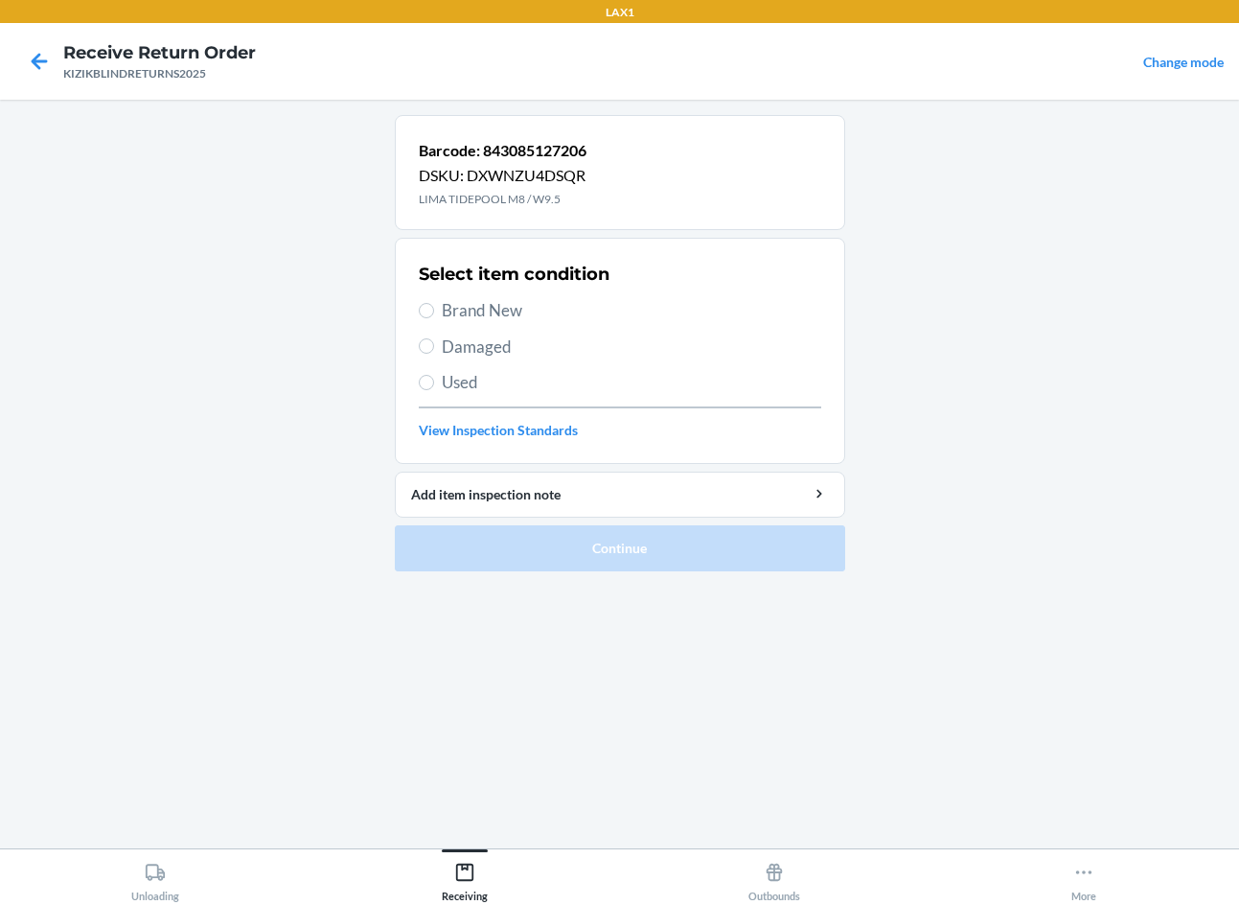
click at [443, 318] on span "Brand New" at bounding box center [632, 310] width 380 height 25
click at [434, 318] on input "Brand New" at bounding box center [426, 310] width 15 height 15
radio input "true"
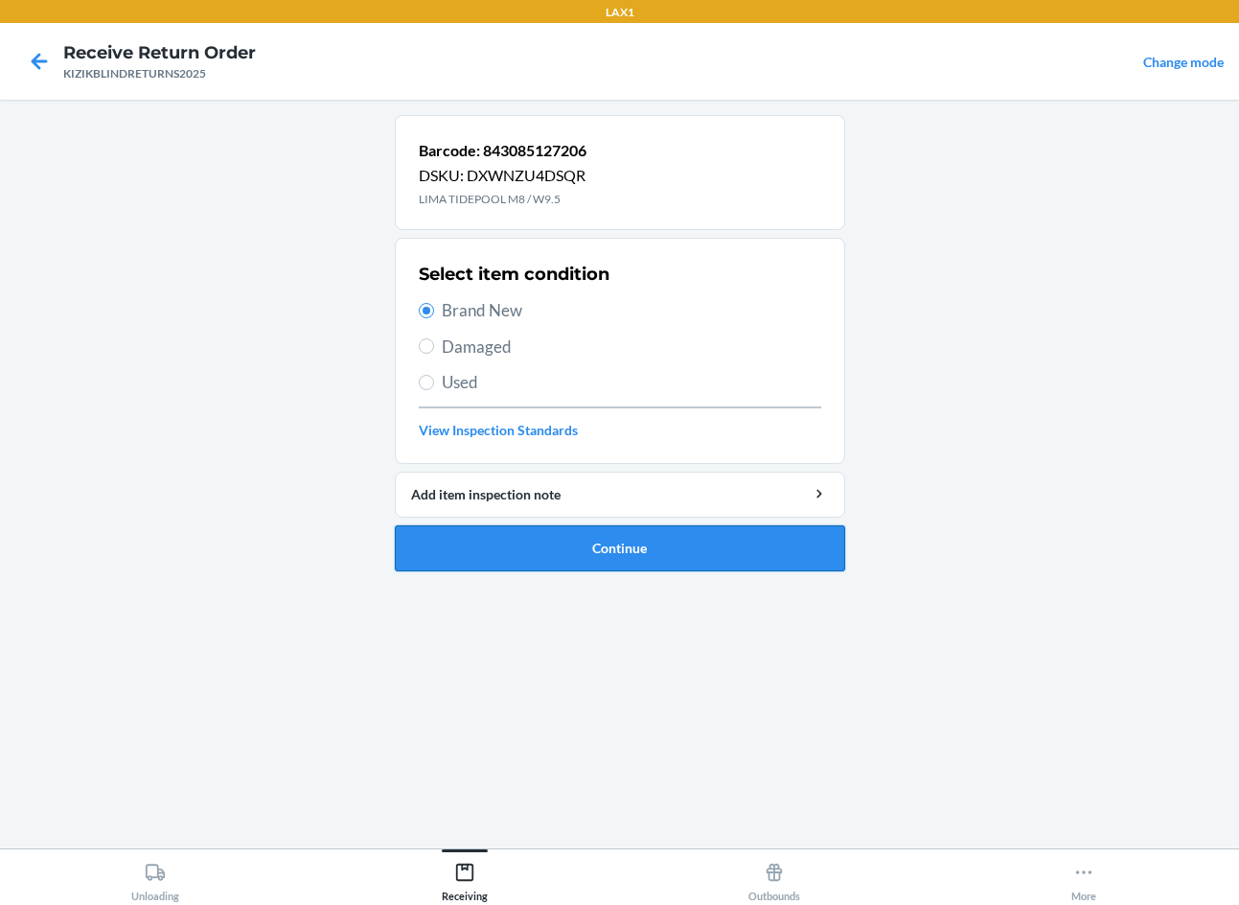
click at [550, 532] on button "Continue" at bounding box center [620, 548] width 450 height 46
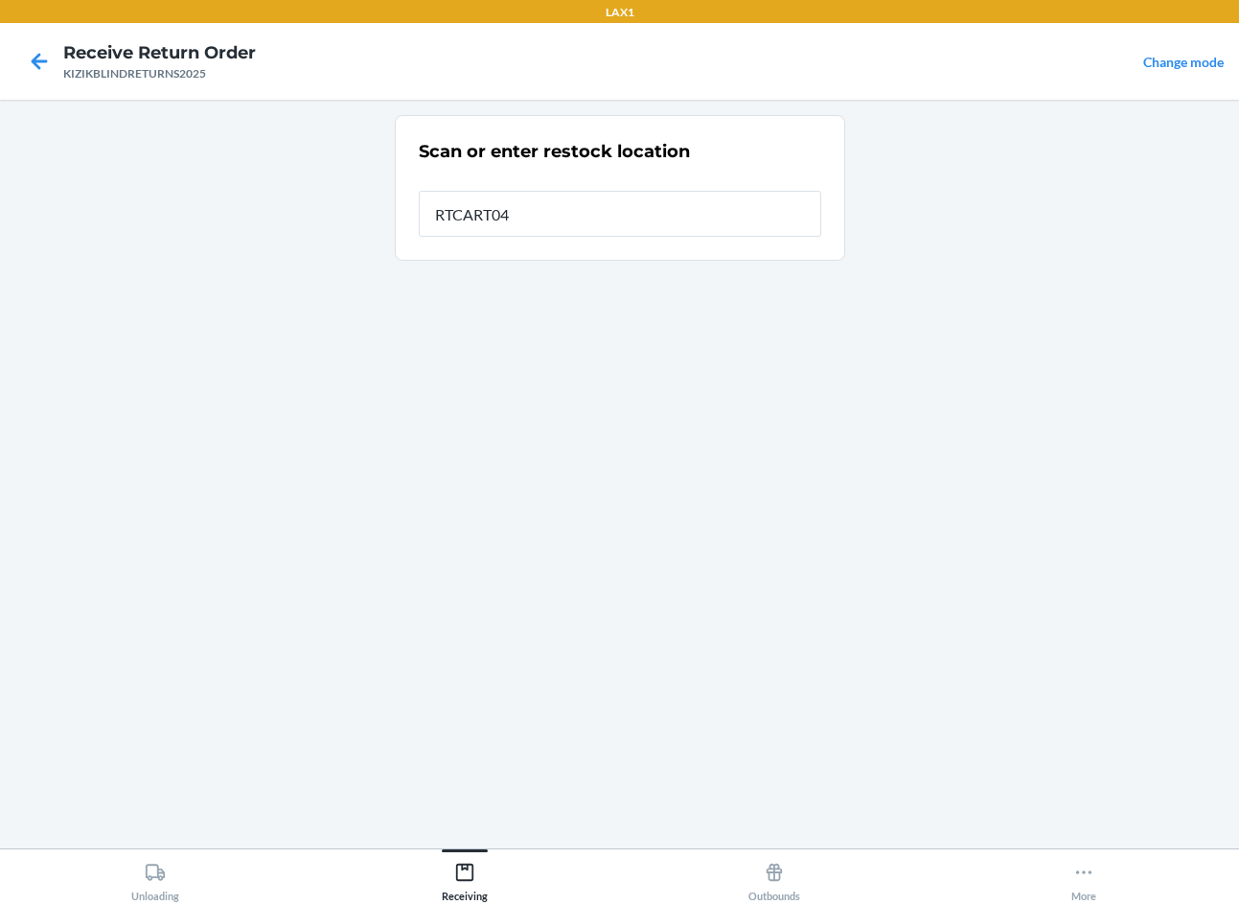
type input "RTCART040"
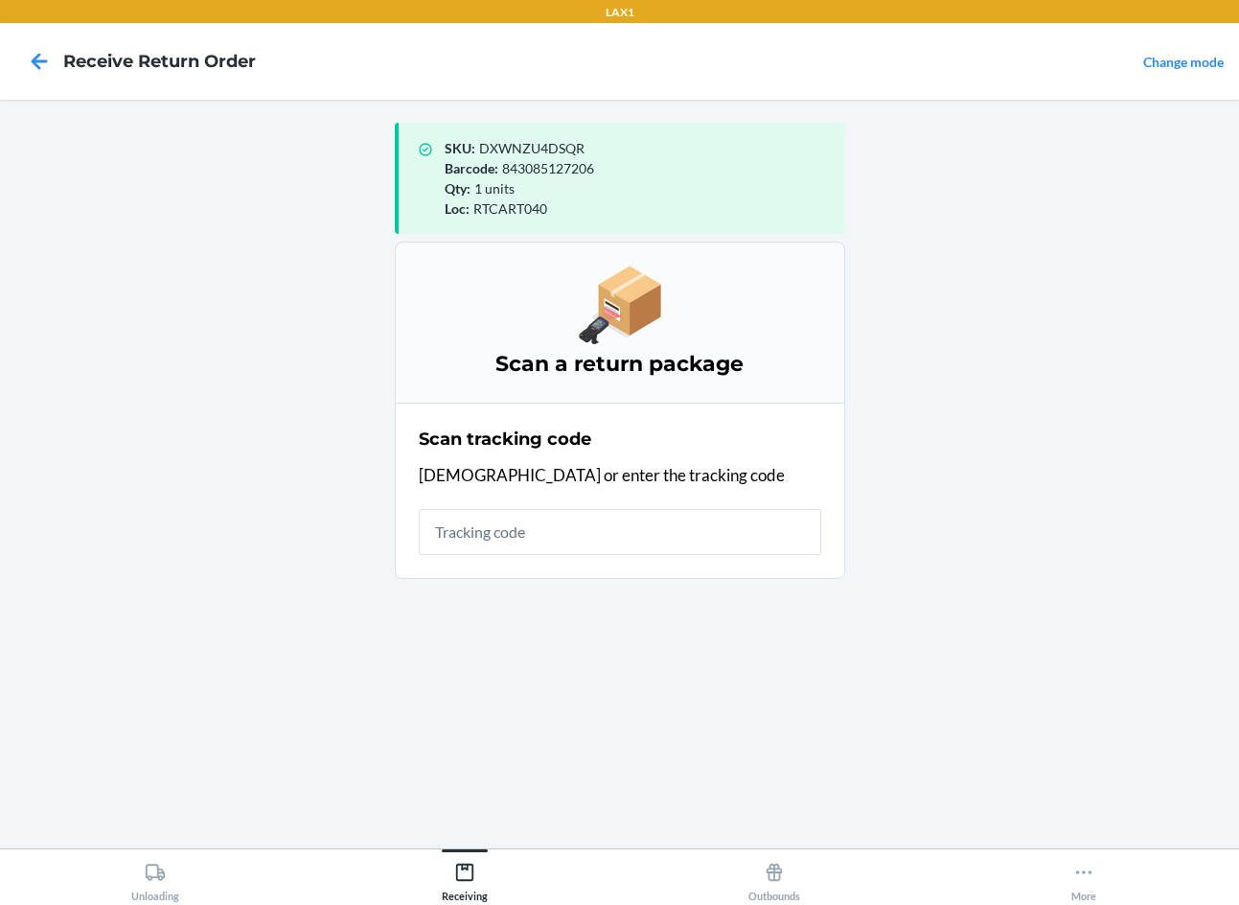
click at [540, 549] on input "text" at bounding box center [620, 532] width 403 height 46
click at [71, 366] on main "SKU : DXWNZU4DSQR Barcode : 843085127206 Qty : 1 units Loc : RTCART040 Scan a r…" at bounding box center [619, 474] width 1239 height 749
click at [196, 708] on main "SKU : DXWNZU4DSQR Barcode : 843085127206 Qty : 1 units Loc : RTCART040 Scan a r…" at bounding box center [619, 474] width 1239 height 749
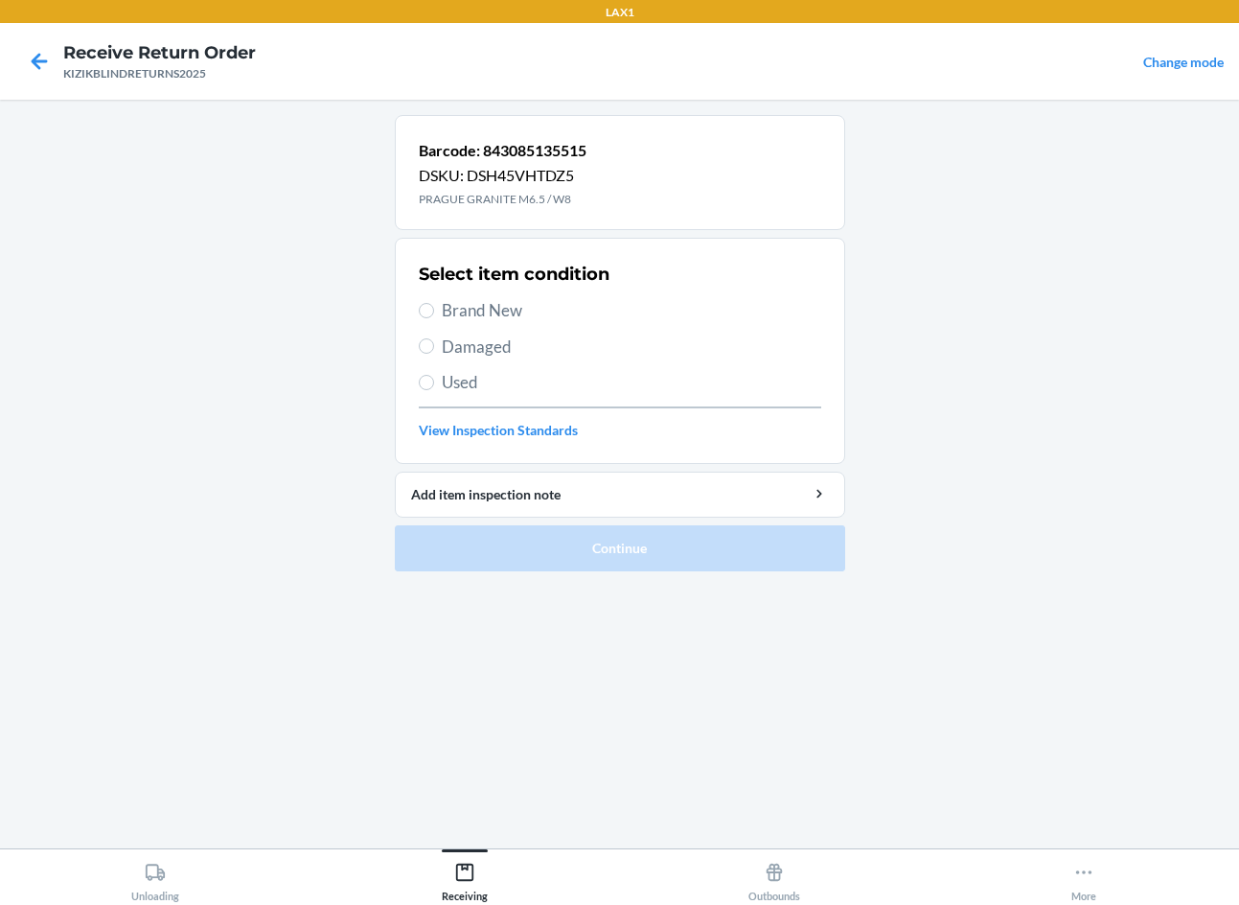
drag, startPoint x: 266, startPoint y: 621, endPoint x: 269, endPoint y: 598, distance: 23.2
click at [266, 621] on main "Barcode: 843085135515 DSKU: DSH45VHTDZ5 PRAGUE GRANITE M6.5 / W8 Select item co…" at bounding box center [619, 474] width 1239 height 749
click at [433, 315] on label "Brand New" at bounding box center [620, 310] width 403 height 25
click at [433, 315] on input "Brand New" at bounding box center [426, 310] width 15 height 15
radio input "true"
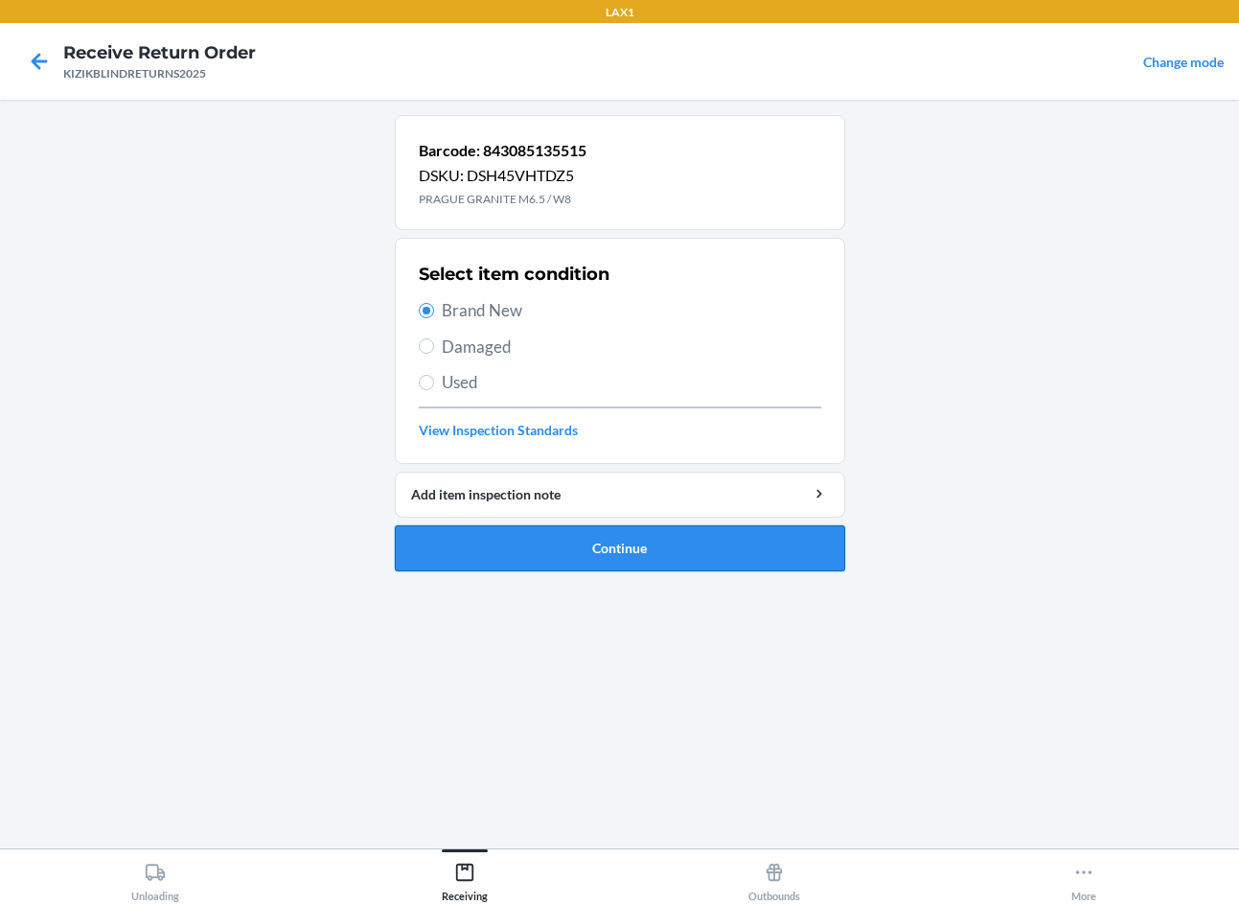
click at [656, 539] on button "Continue" at bounding box center [620, 548] width 450 height 46
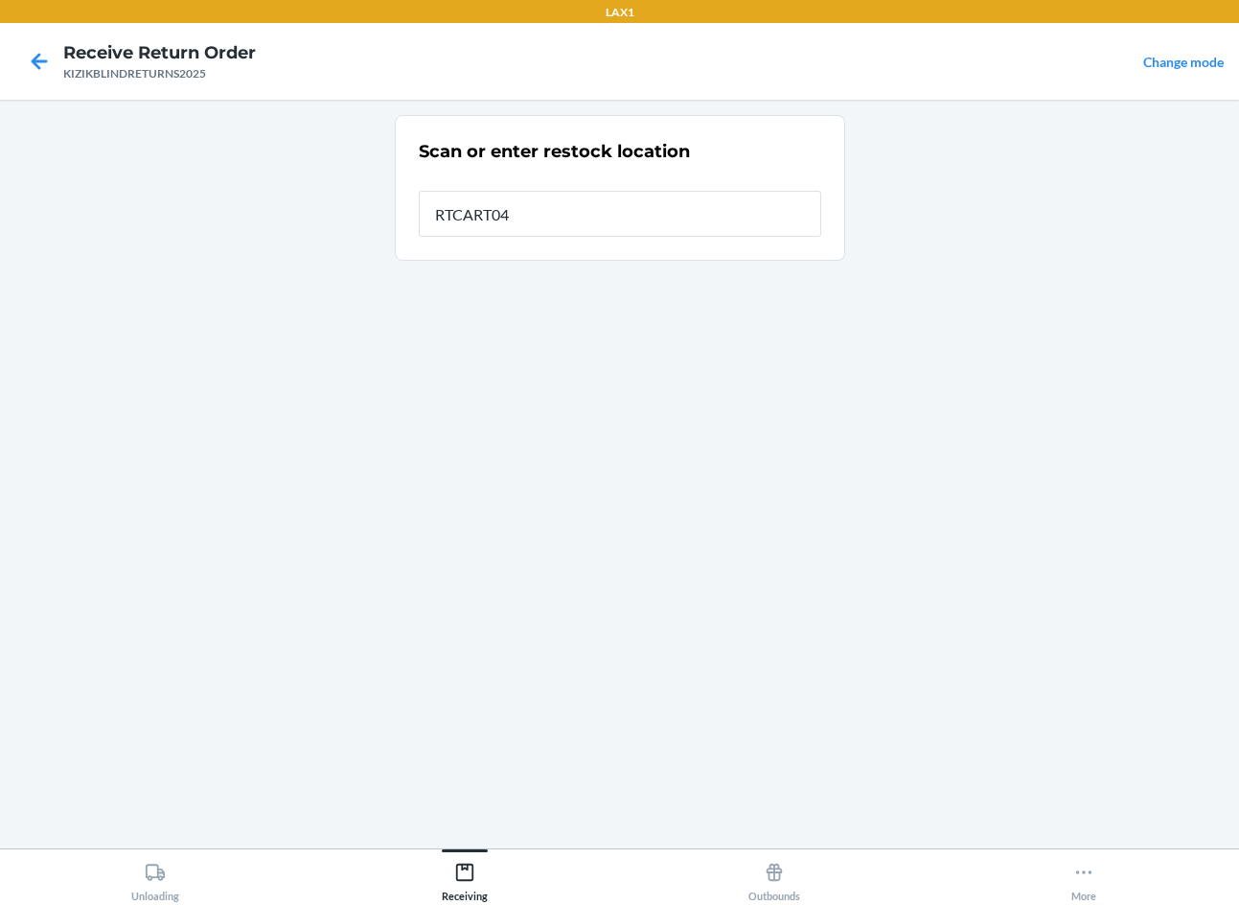
type input "RTCART040"
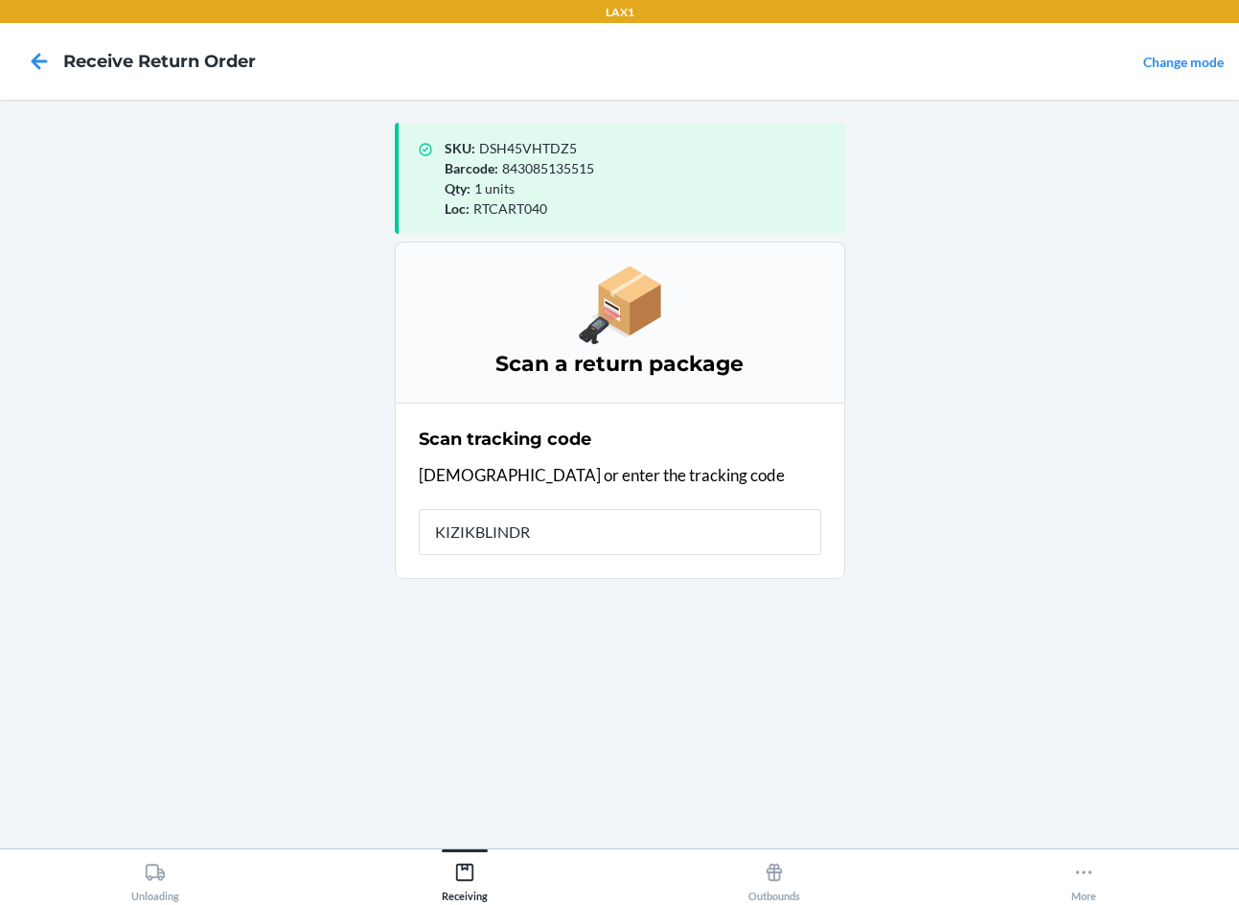
type input "KIZIKBLINDRE"
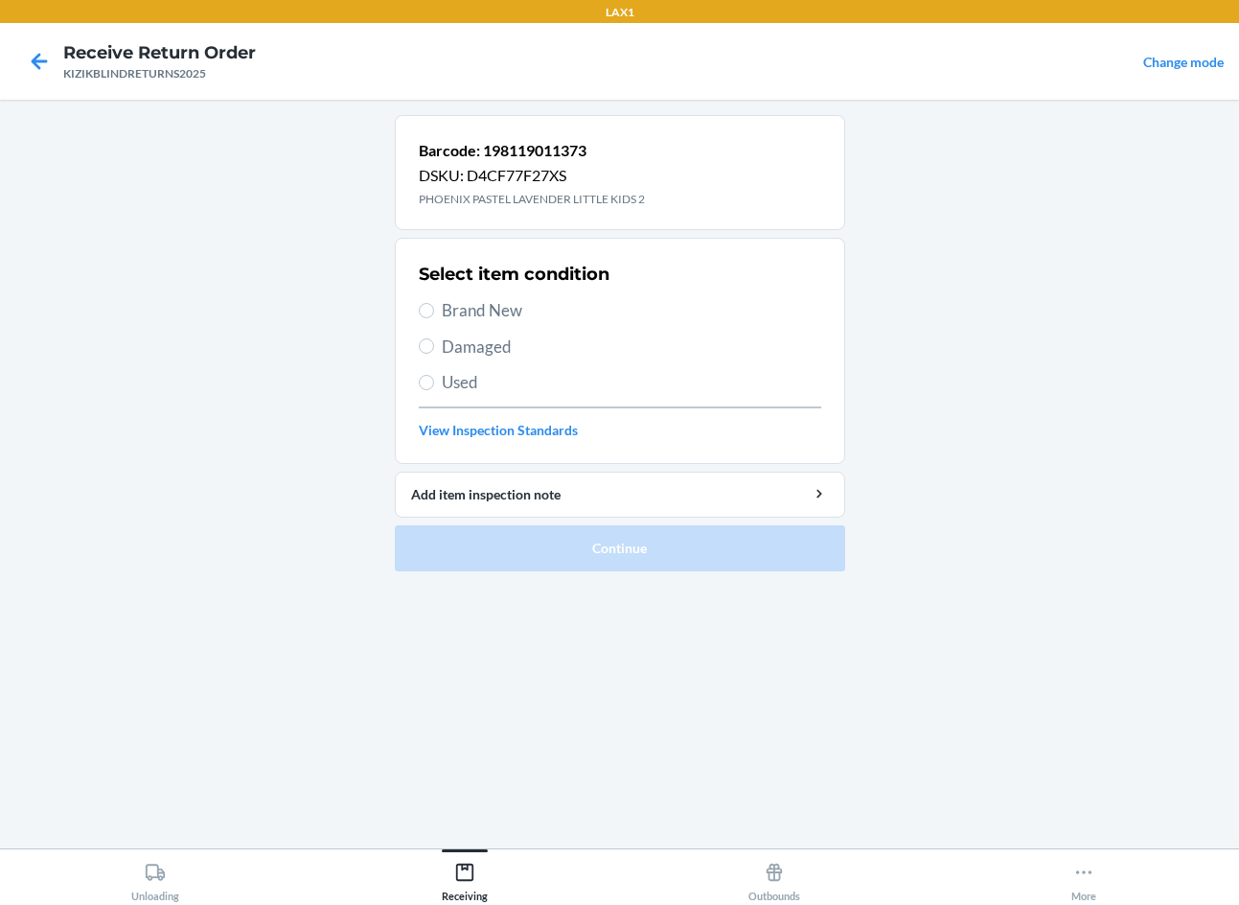
click at [519, 778] on div "Barcode: 198119011373 DSKU: D4CF77F27XS PHOENIX PASTEL LAVENDER LITTLE KIDS 2 S…" at bounding box center [620, 474] width 450 height 718
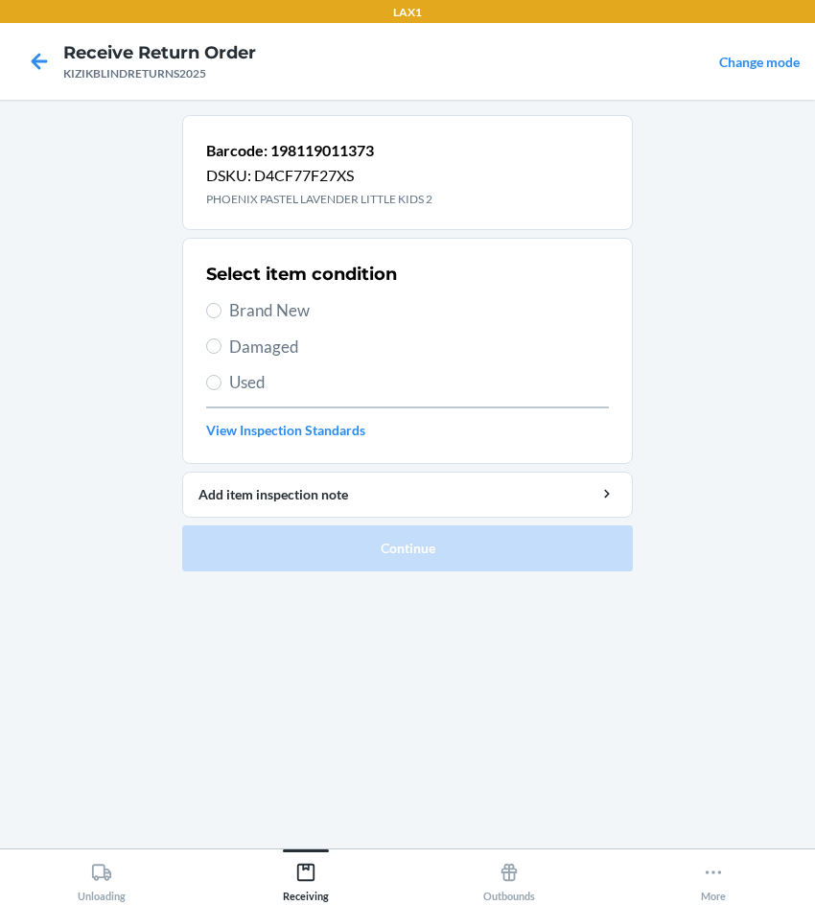
click at [730, 265] on main "Barcode: 198119011373 DSKU: D4CF77F27XS PHOENIX PASTEL LAVENDER LITTLE KIDS 2 S…" at bounding box center [407, 474] width 815 height 749
click at [276, 384] on span "Used" at bounding box center [419, 382] width 380 height 25
click at [221, 384] on input "Used" at bounding box center [213, 382] width 15 height 15
radio input "true"
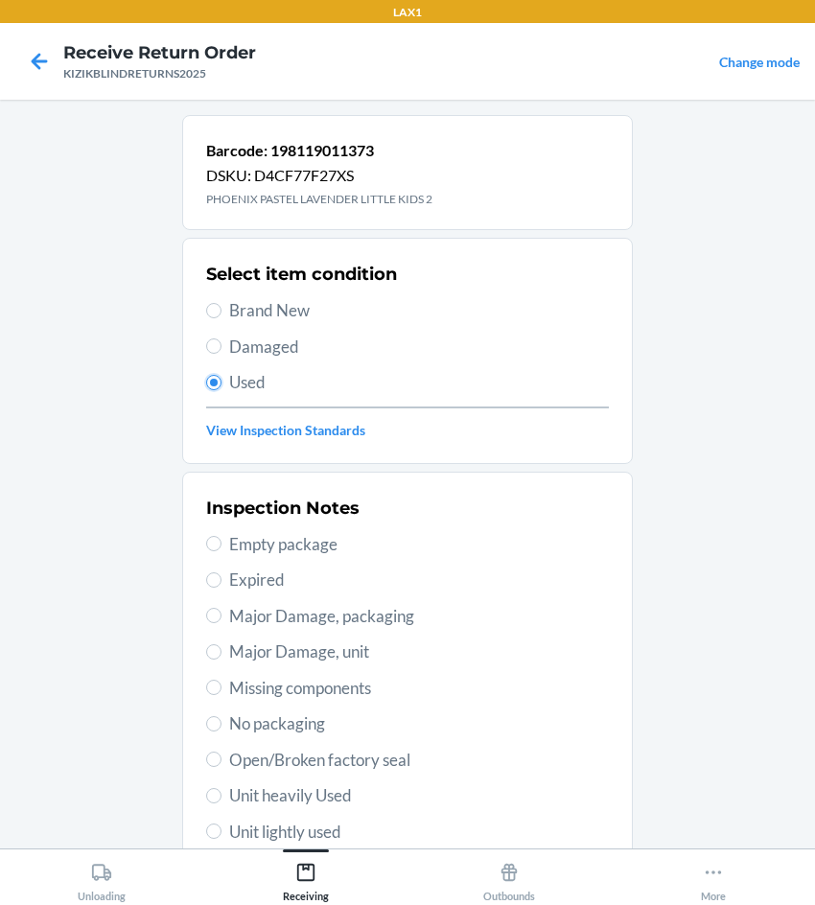
scroll to position [192, 0]
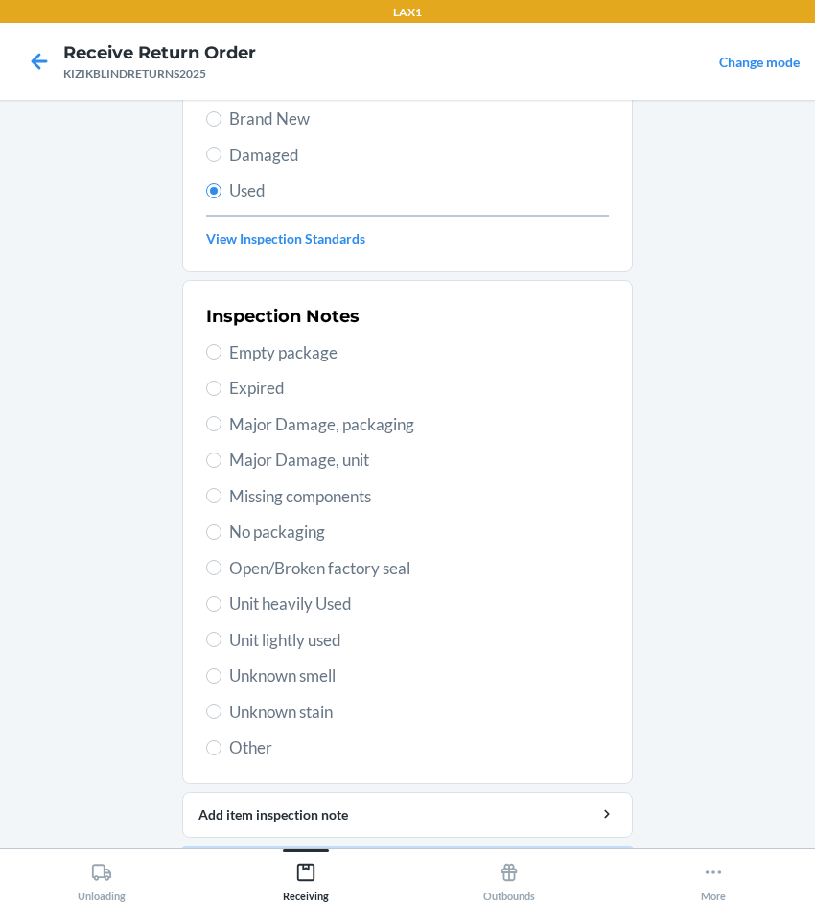
click at [315, 610] on span "Unit heavily Used" at bounding box center [419, 603] width 380 height 25
click at [221, 610] on input "Unit heavily Used" at bounding box center [213, 603] width 15 height 15
radio input "true"
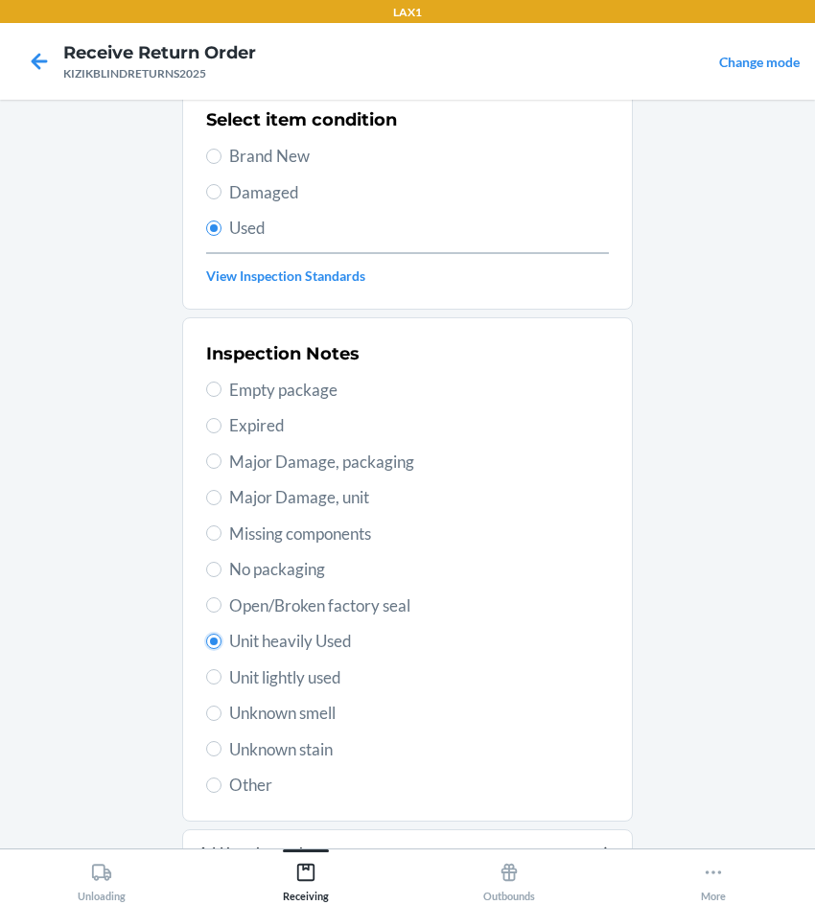
scroll to position [250, 0]
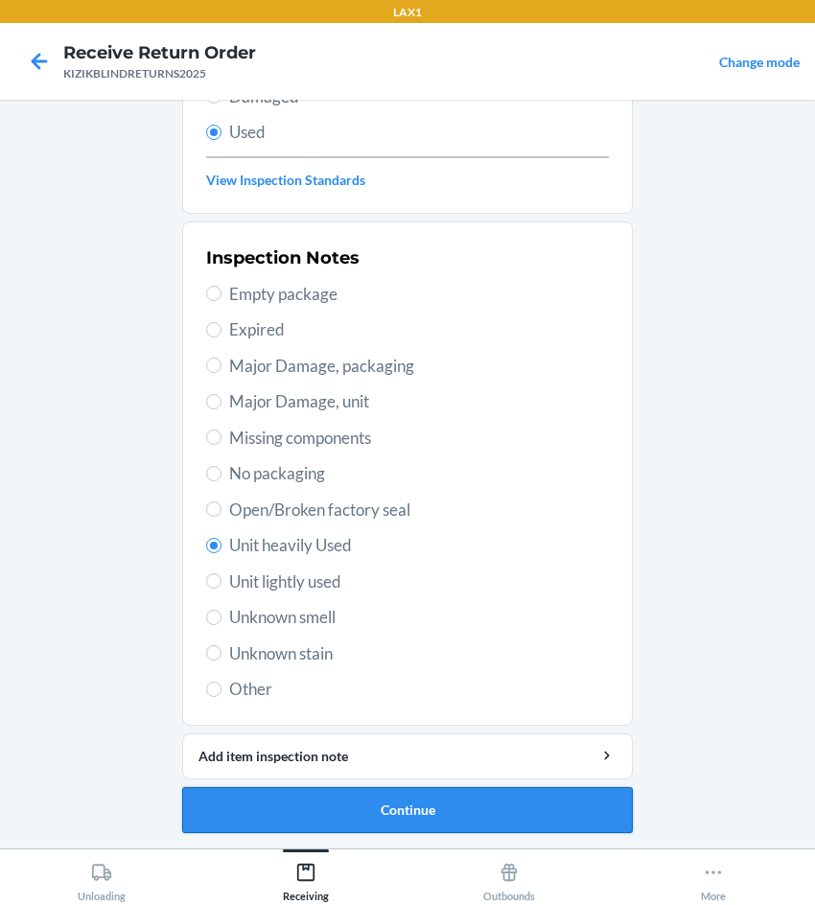
click at [496, 814] on button "Continue" at bounding box center [407, 810] width 450 height 46
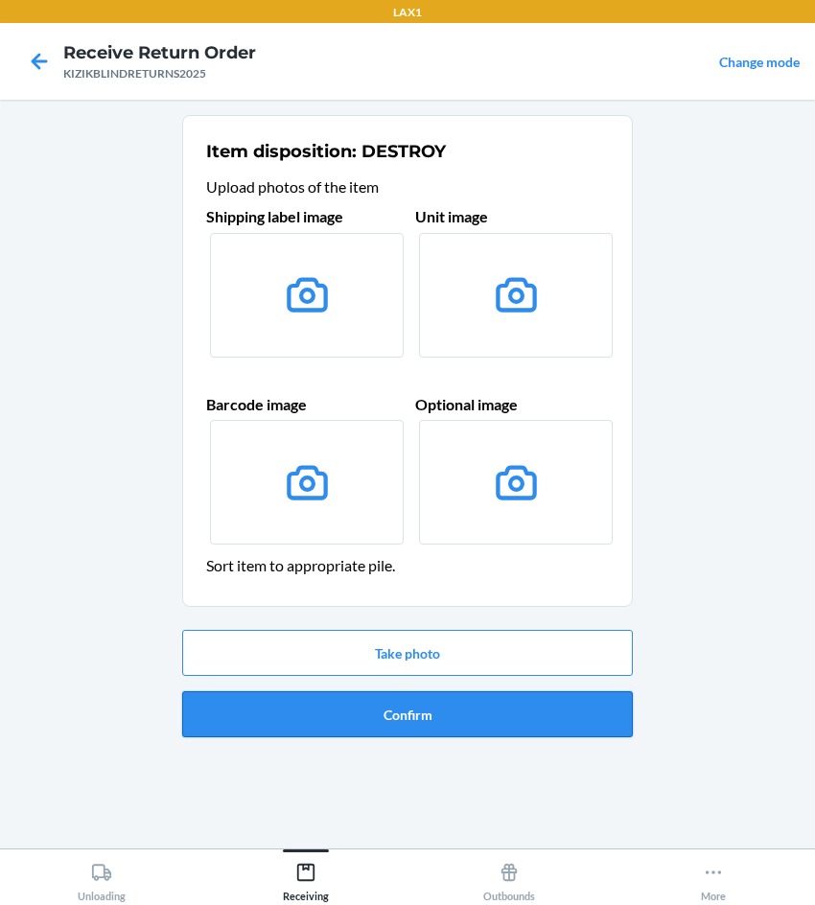
click at [479, 724] on button "Confirm" at bounding box center [407, 714] width 450 height 46
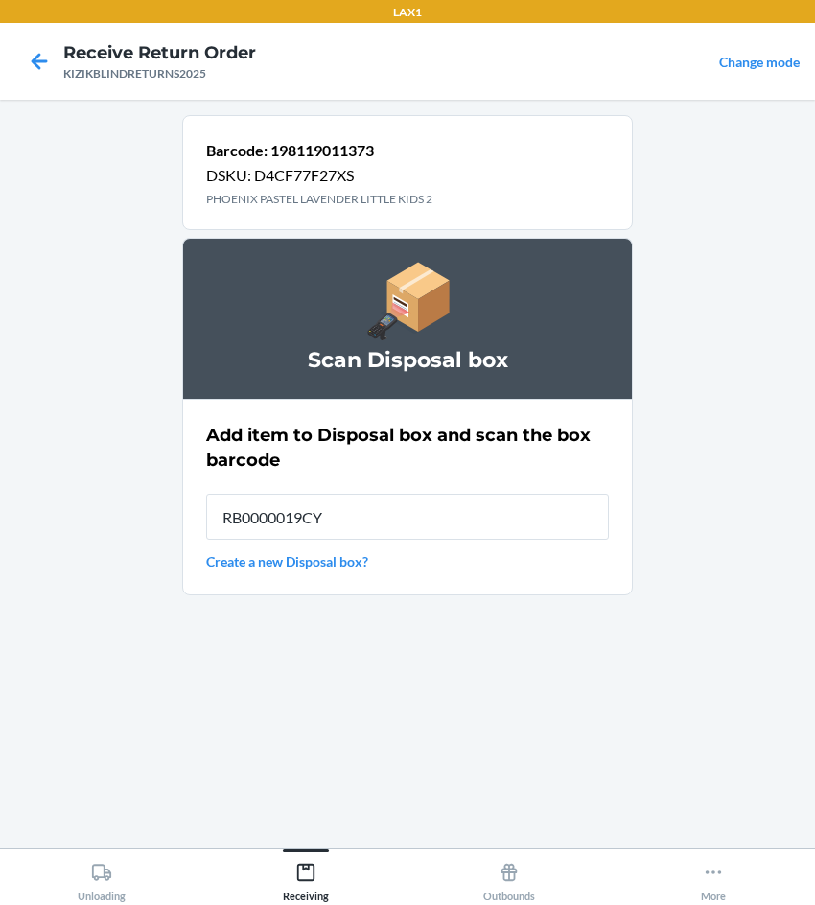
type input "RB0000019CY"
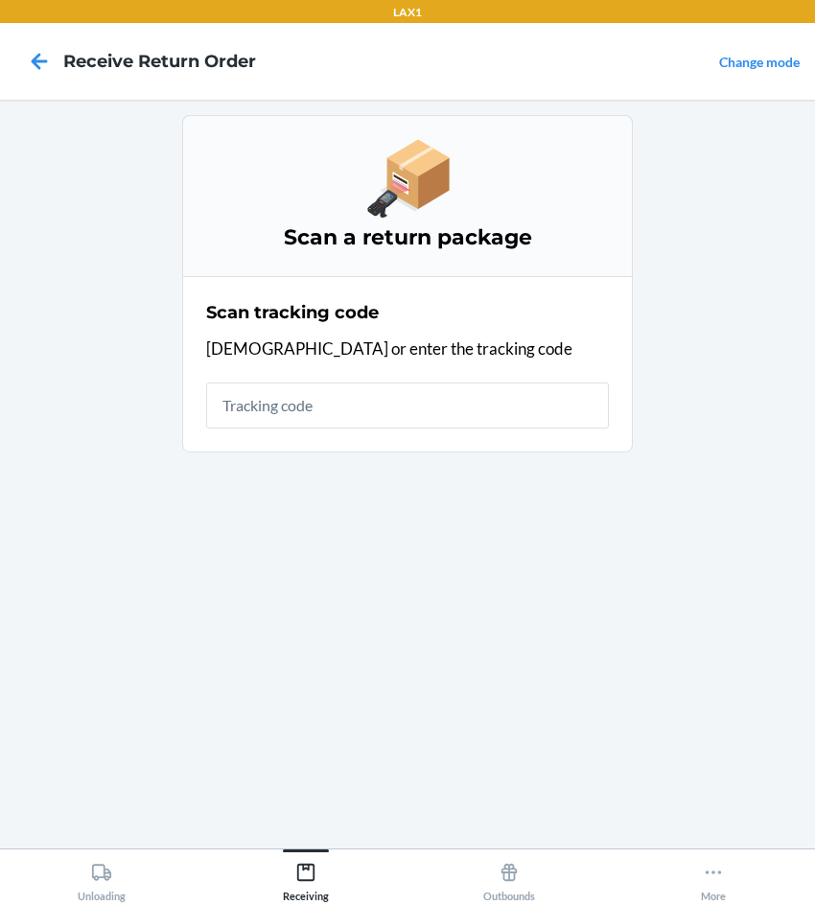
click at [424, 578] on div "Scan a return package Scan tracking code Scan or enter the tracking code" at bounding box center [407, 474] width 450 height 718
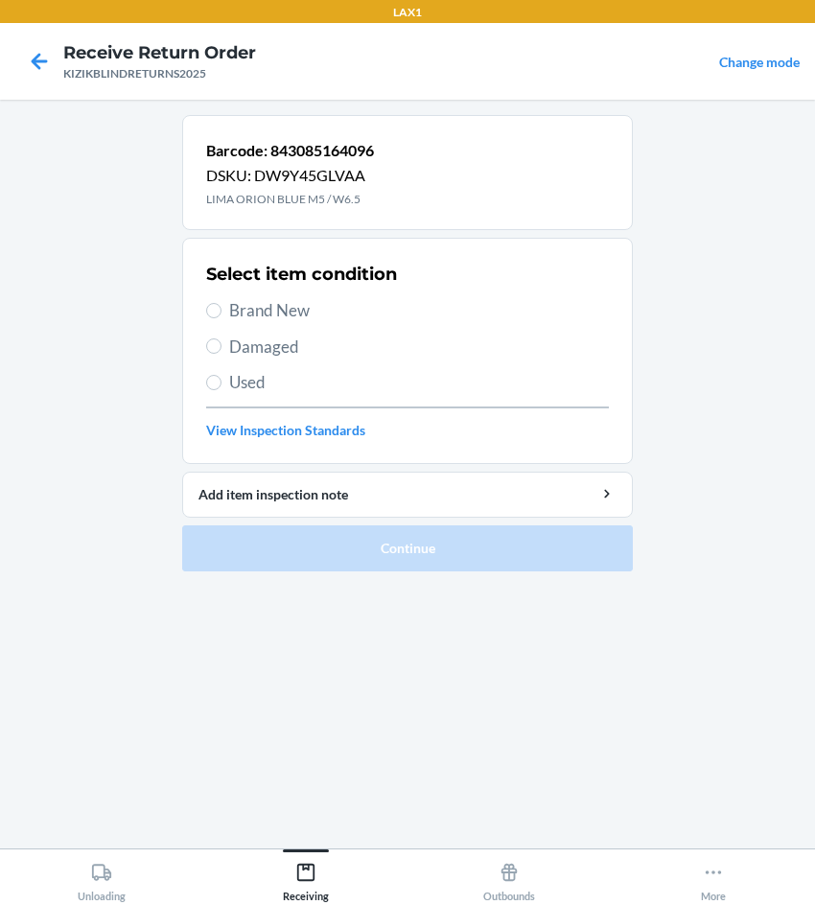
click at [624, 749] on div "Barcode: 843085164096 DSKU: DW9Y45GLVAA LIMA ORION BLUE M5 / W6.5 Select item c…" at bounding box center [407, 474] width 450 height 718
click at [709, 323] on main "Barcode: 843085164096 DSKU: DW9Y45GLVAA LIMA ORION BLUE M5 / W6.5 Select item c…" at bounding box center [407, 474] width 815 height 749
click at [51, 62] on icon at bounding box center [39, 61] width 33 height 33
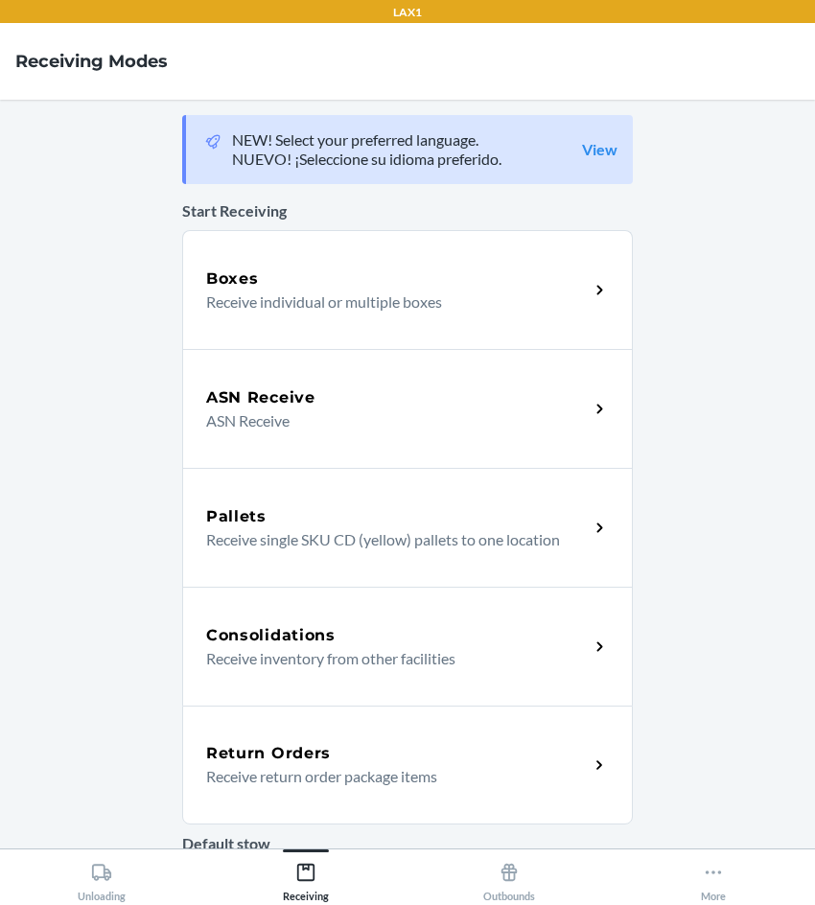
click at [260, 748] on h5 "Return Orders" at bounding box center [268, 753] width 125 height 23
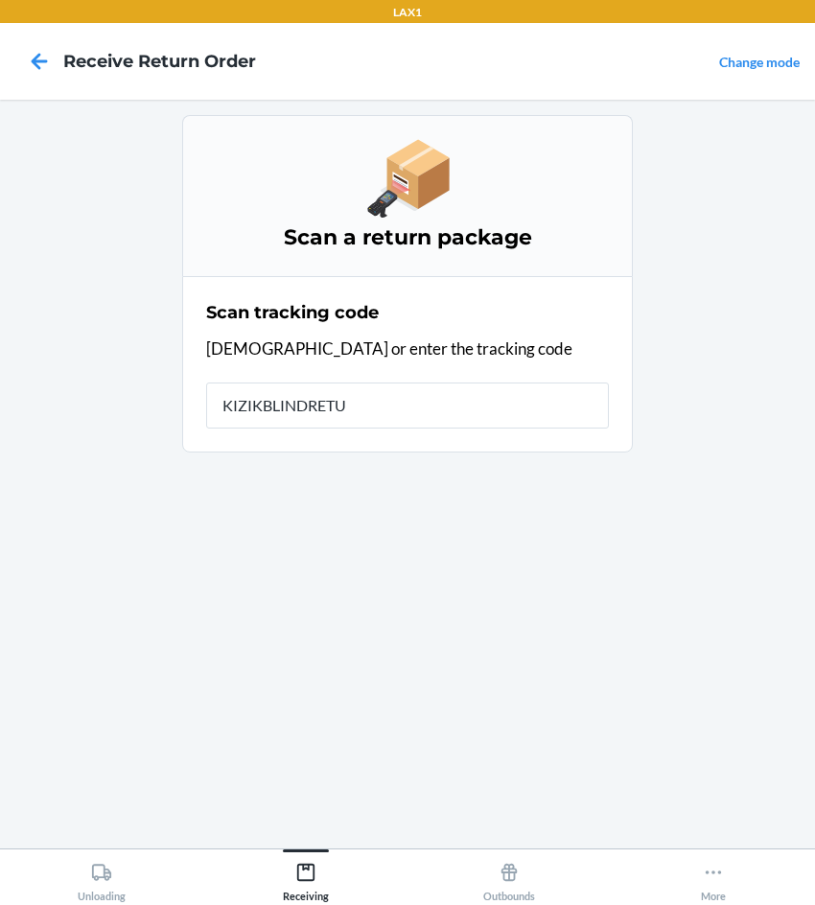
type input "KIZIKBLINDRETUR"
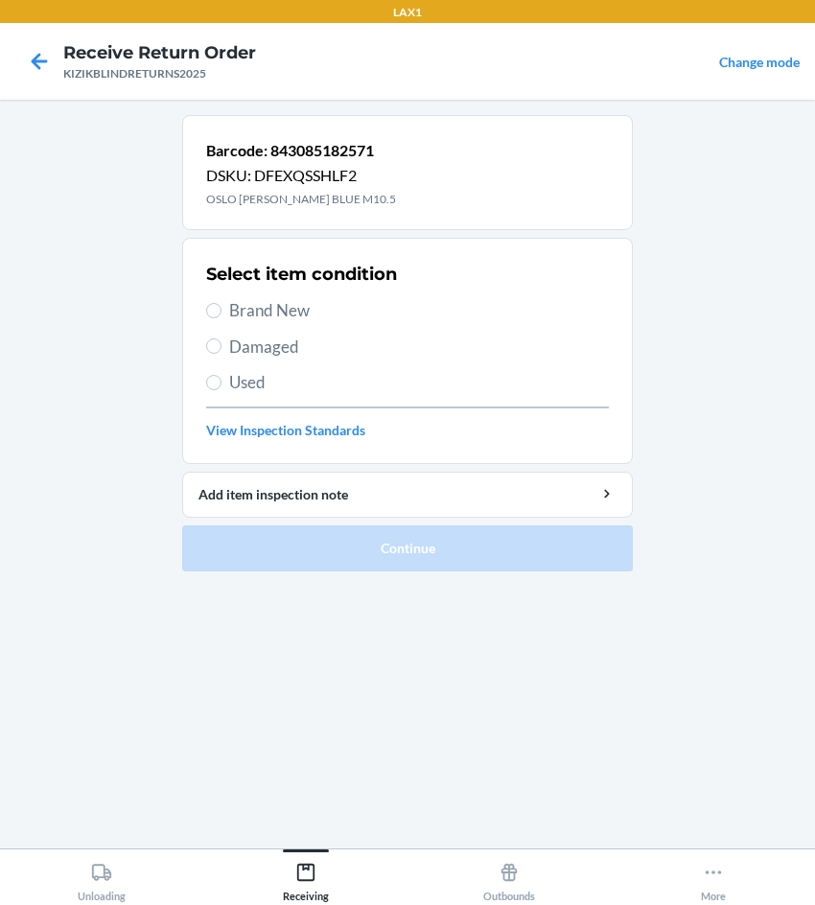
click at [293, 311] on span "Brand New" at bounding box center [419, 310] width 380 height 25
click at [221, 311] on input "Brand New" at bounding box center [213, 310] width 15 height 15
radio input "true"
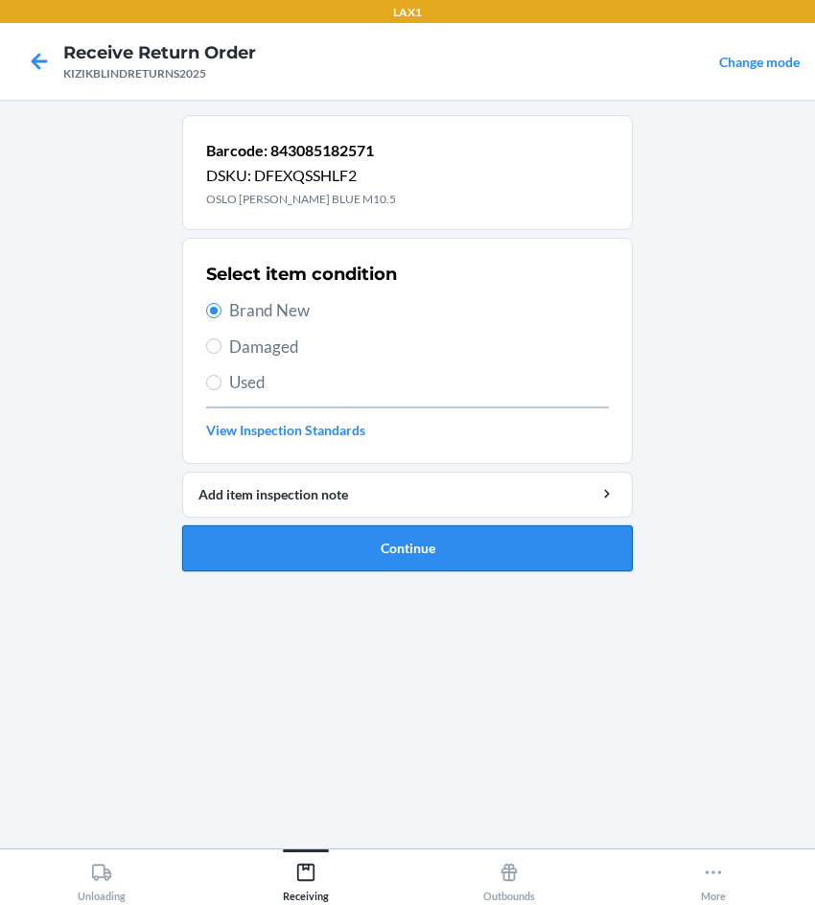
click at [355, 550] on button "Continue" at bounding box center [407, 548] width 450 height 46
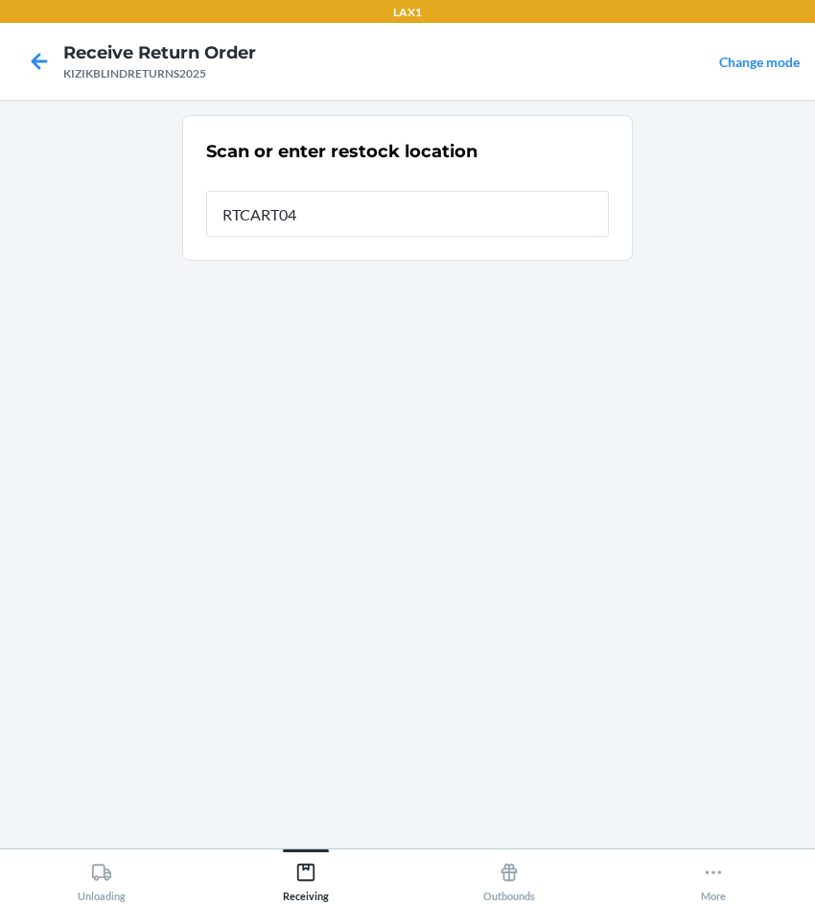
type input "RTCART040"
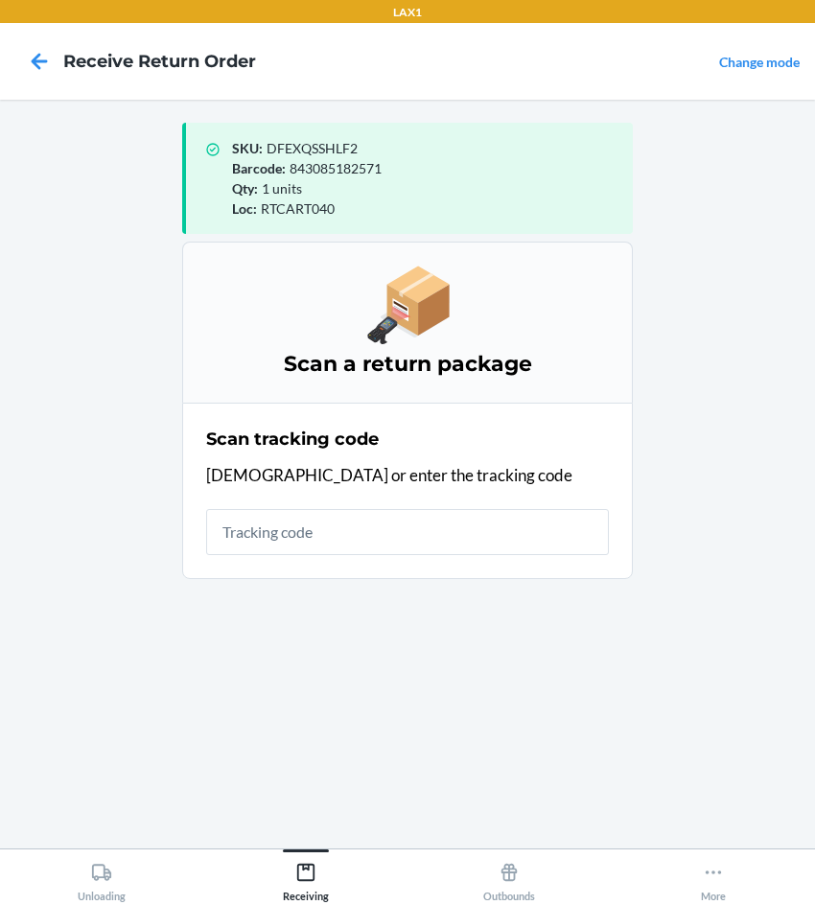
click at [284, 645] on div "SKU : DFEXQSSHLF2 Barcode : 843085182571 Qty : 1 units Loc : RTCART040 Scan a r…" at bounding box center [407, 474] width 450 height 718
click at [721, 238] on main "SKU : DFEXQSSHLF2 Barcode : 843085182571 Qty : 1 units Loc : RTCART040 Scan a r…" at bounding box center [407, 474] width 815 height 749
click at [745, 234] on main "SKU : DFEXQSSHLF2 Barcode : 843085182571 Qty : 1 units Loc : RTCART040 Scan a r…" at bounding box center [407, 474] width 815 height 749
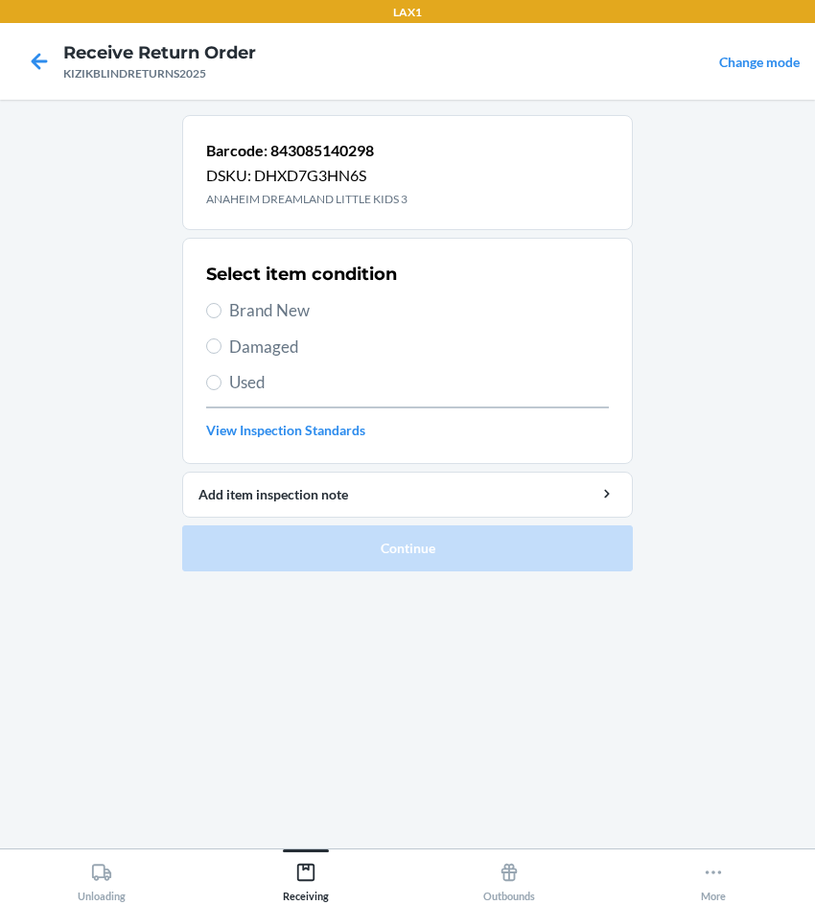
click at [245, 313] on span "Brand New" at bounding box center [419, 310] width 380 height 25
click at [221, 313] on input "Brand New" at bounding box center [213, 310] width 15 height 15
radio input "true"
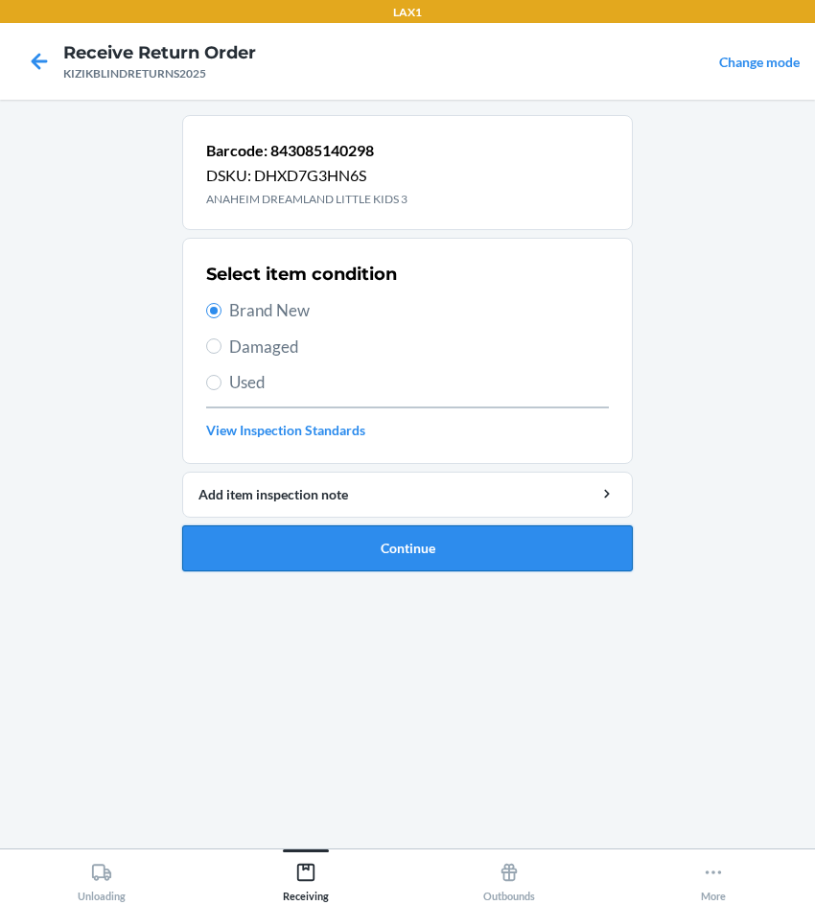
click at [223, 537] on button "Continue" at bounding box center [407, 548] width 450 height 46
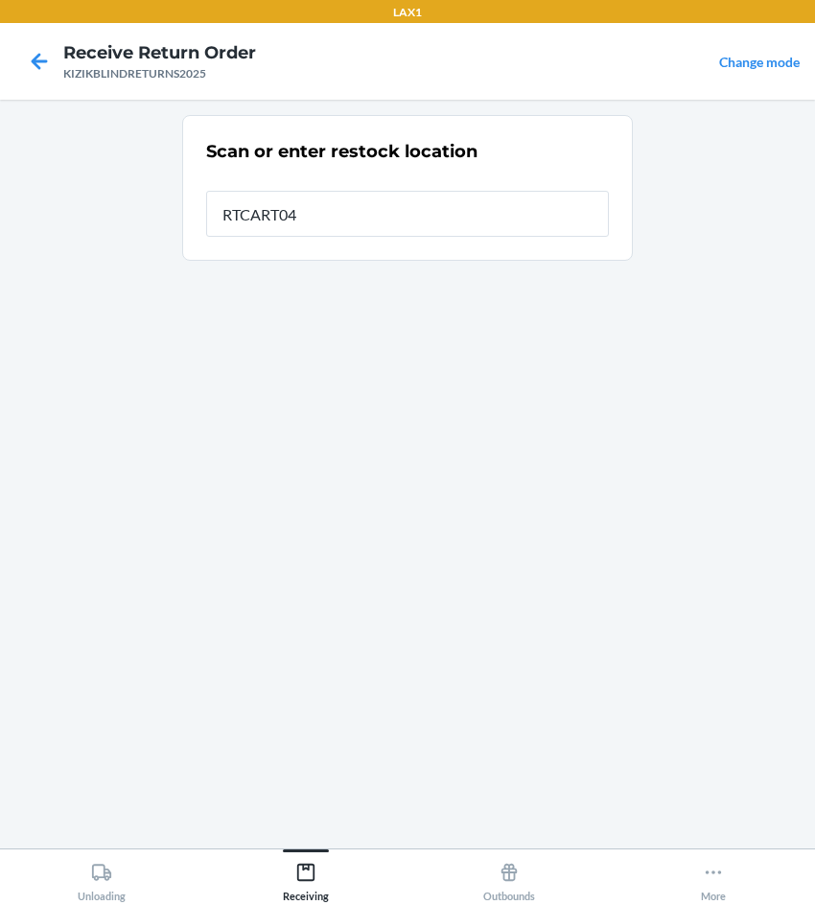
type input "RTCART040"
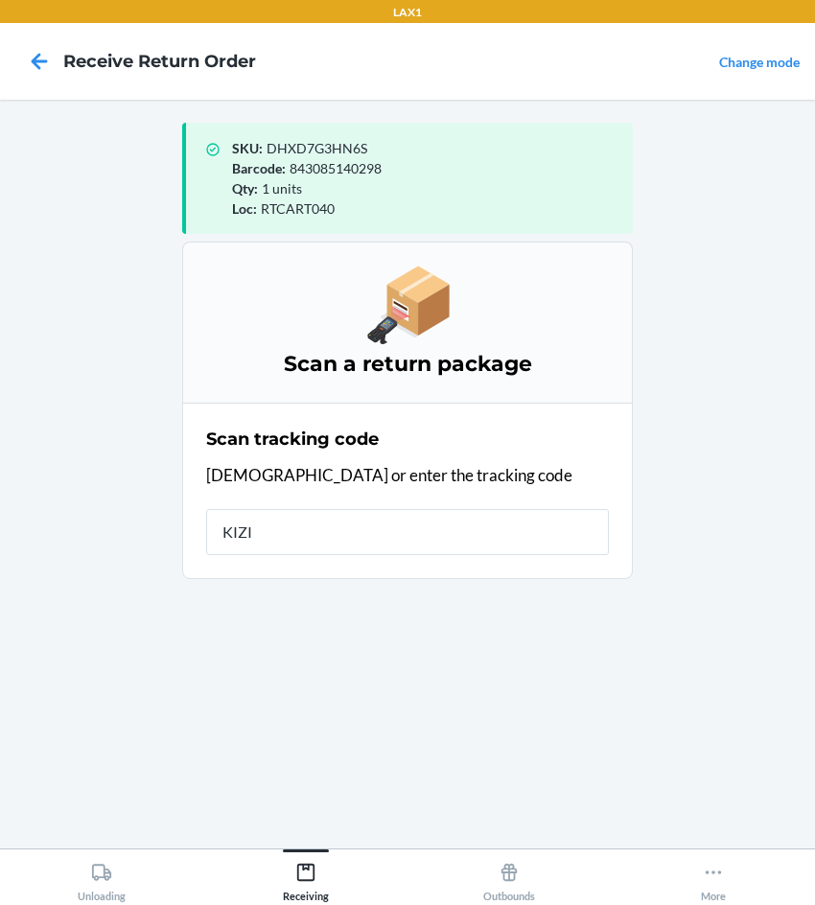
type input "KIZIK"
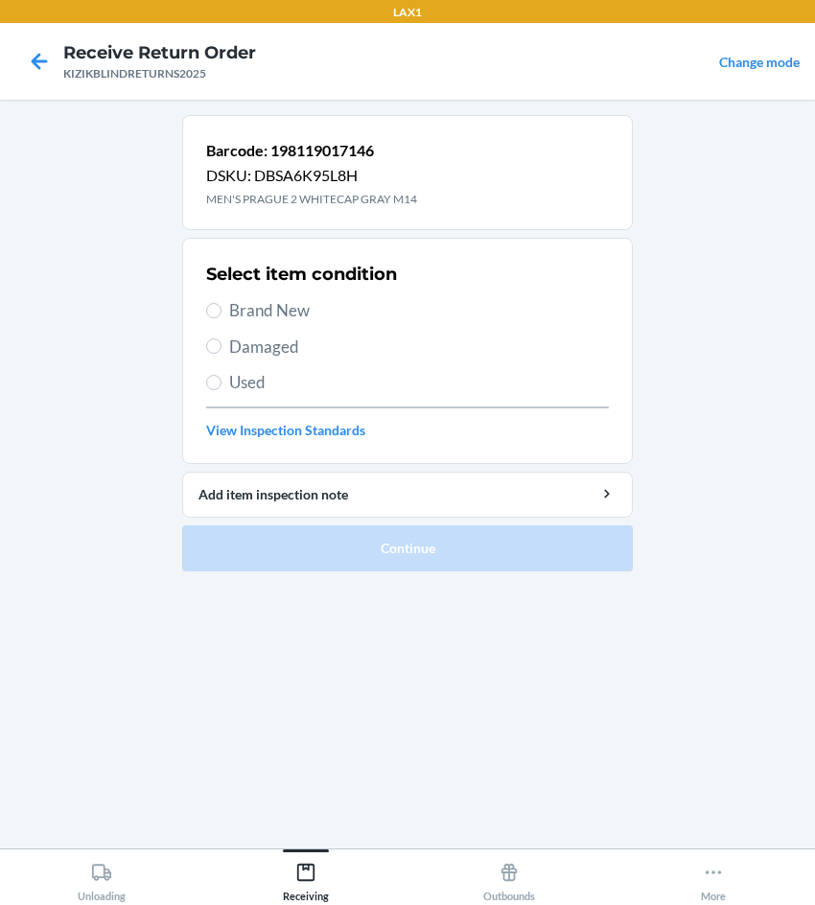
click at [203, 305] on section "Select item condition Brand New Damaged Used View Inspection Standards" at bounding box center [407, 351] width 450 height 226
click at [207, 307] on input "Brand New" at bounding box center [213, 310] width 15 height 15
radio input "true"
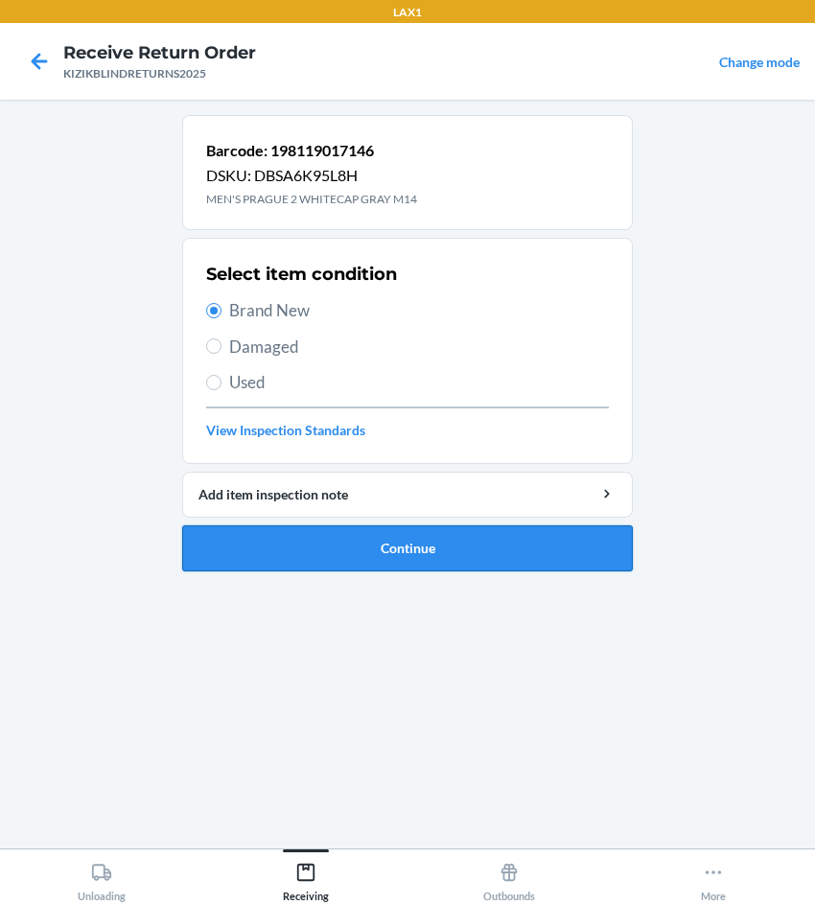
click at [334, 541] on button "Continue" at bounding box center [407, 548] width 450 height 46
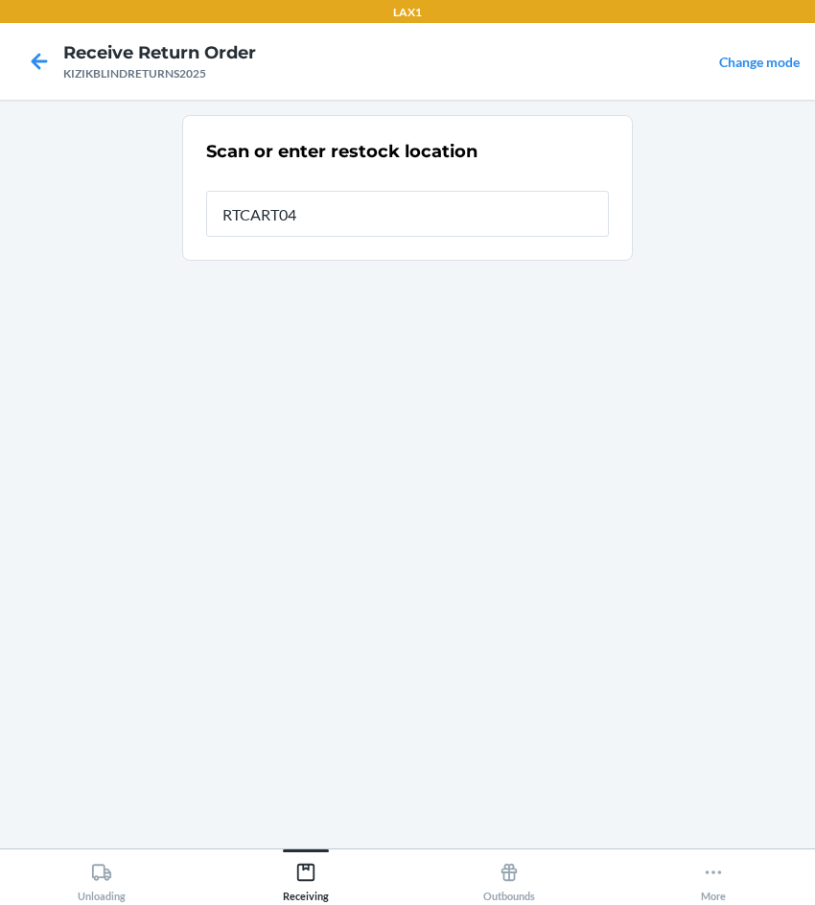
type input "RTCART040"
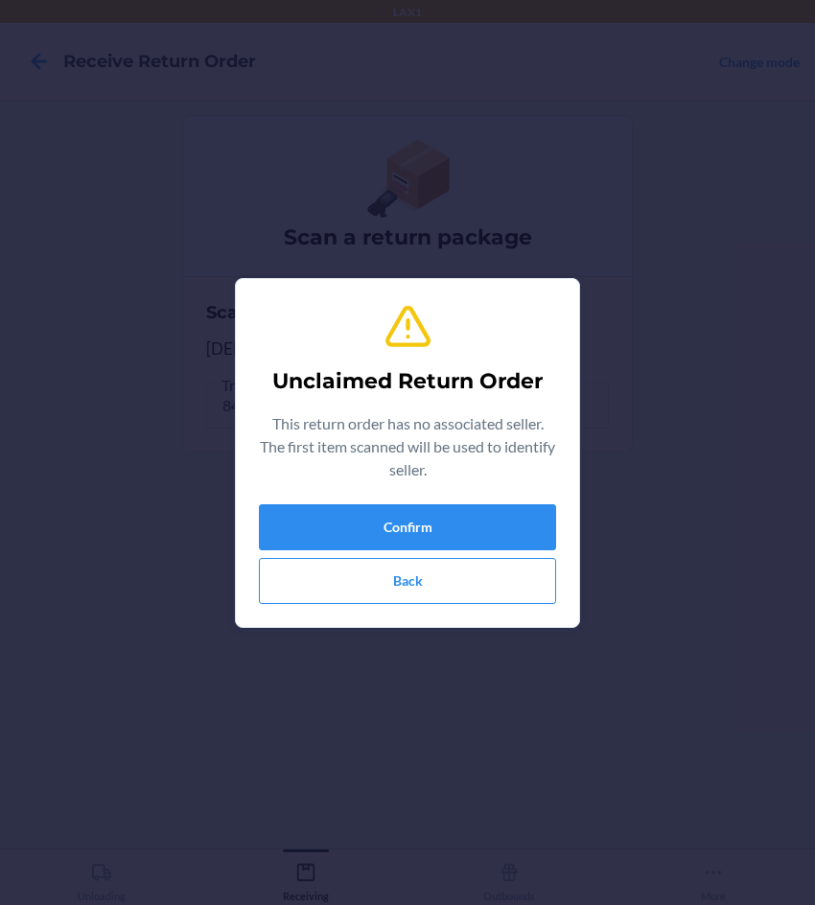
click at [366, 606] on div "Unclaimed Return Order This return order has no associated seller. The first it…" at bounding box center [407, 452] width 297 height 317
click at [366, 587] on button "Back" at bounding box center [407, 581] width 297 height 46
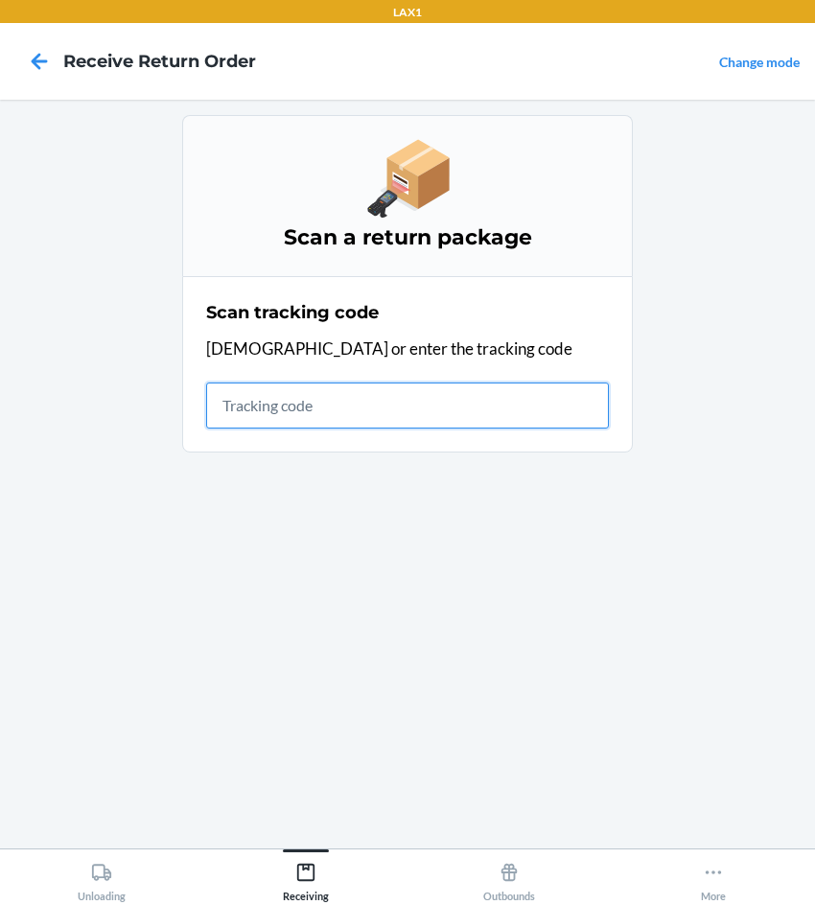
click at [333, 409] on input "text" at bounding box center [407, 405] width 403 height 46
type input "KIZIKBLINDRETURNS"
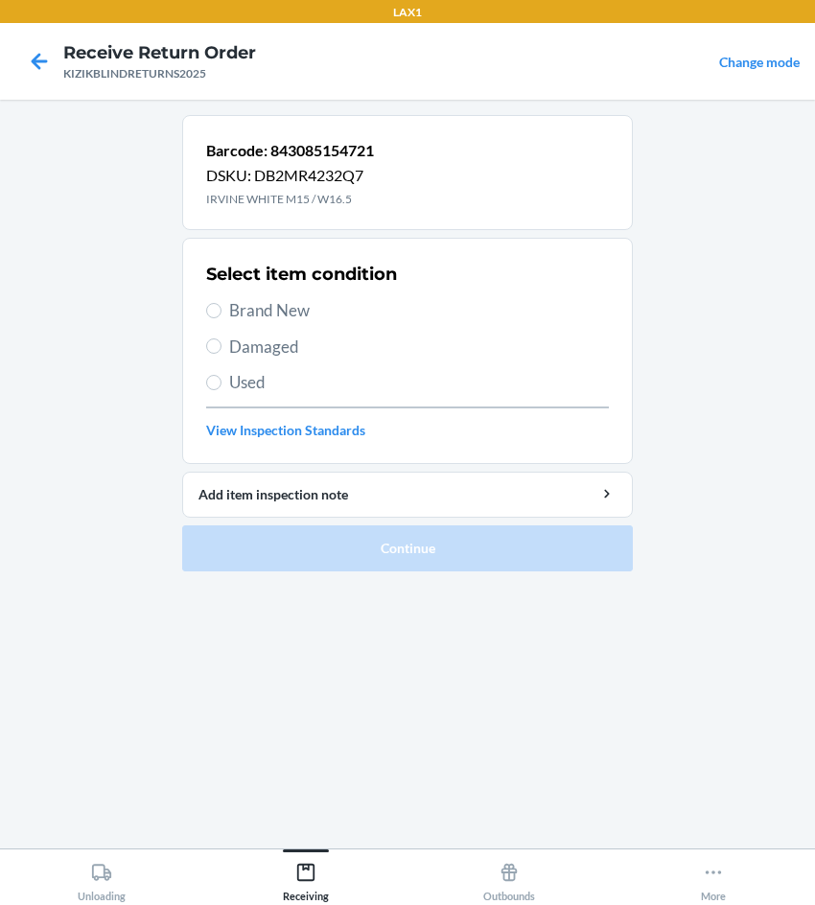
click at [606, 662] on div "Barcode: 843085154721 DSKU: DB2MR4232Q7 IRVINE WHITE M15 / W16.5 Select item co…" at bounding box center [407, 474] width 450 height 718
click at [242, 311] on span "Brand New" at bounding box center [419, 310] width 380 height 25
click at [221, 311] on input "Brand New" at bounding box center [213, 310] width 15 height 15
radio input "true"
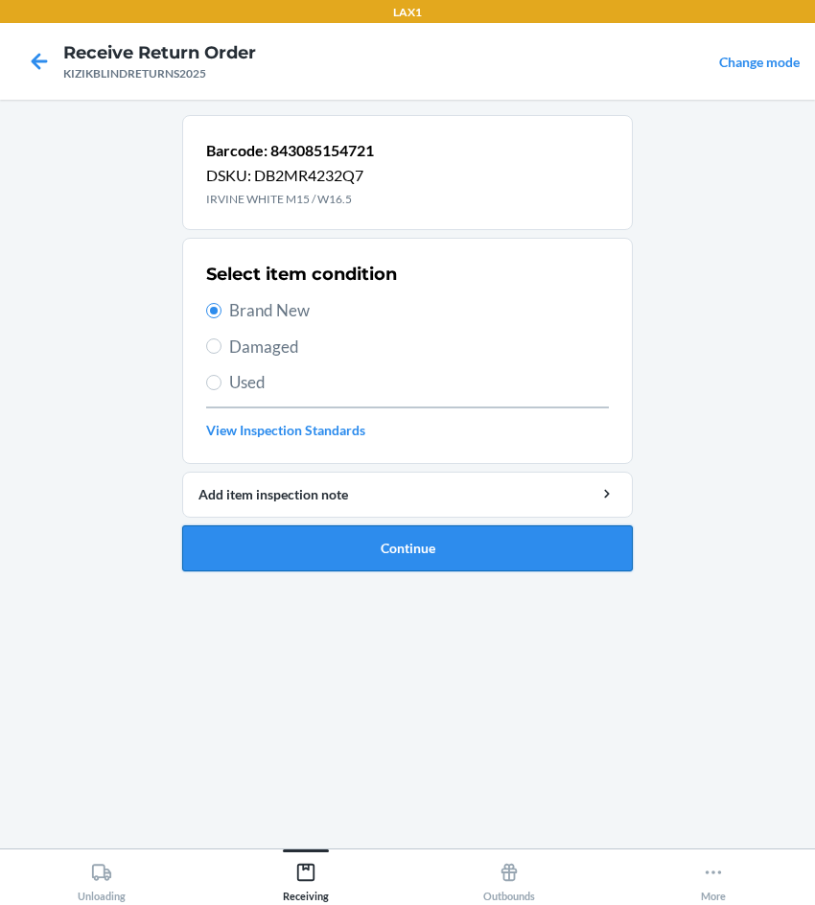
click at [286, 529] on button "Continue" at bounding box center [407, 548] width 450 height 46
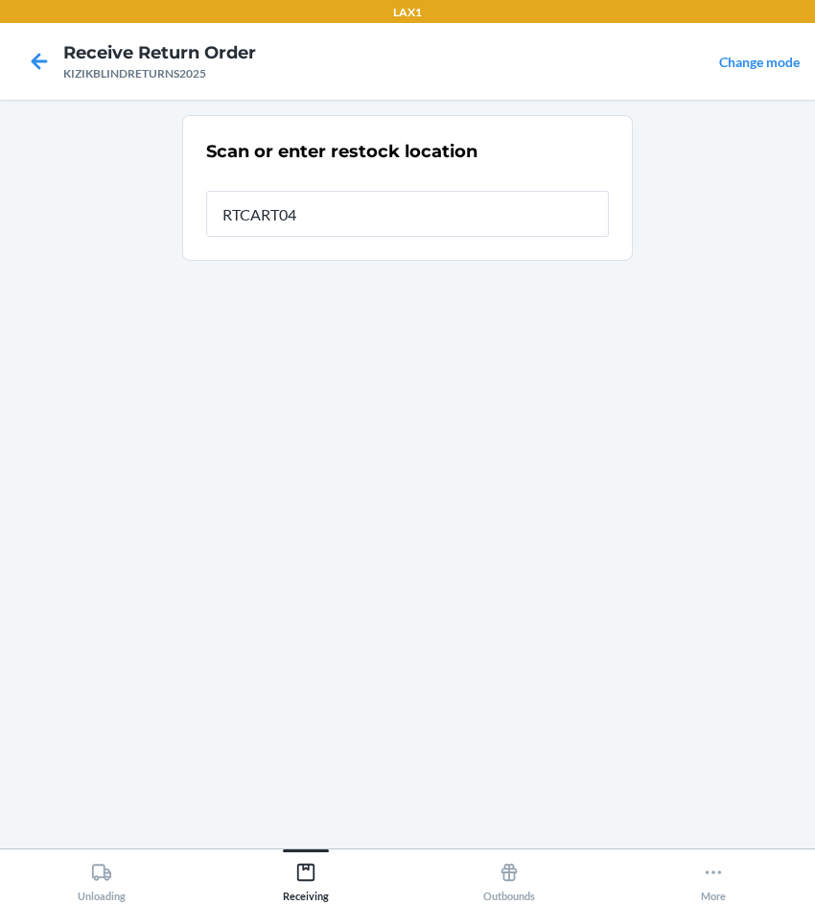
type input "RTCART040"
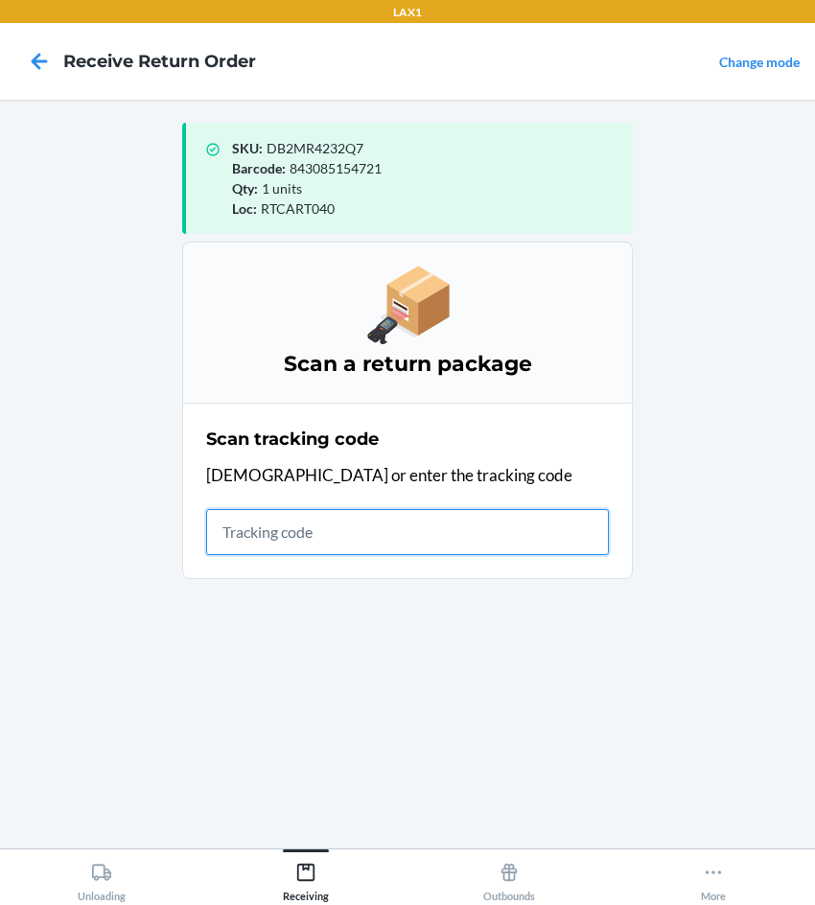
click at [419, 522] on input "text" at bounding box center [407, 532] width 403 height 46
type input "KIZIKBLINDRETURN"
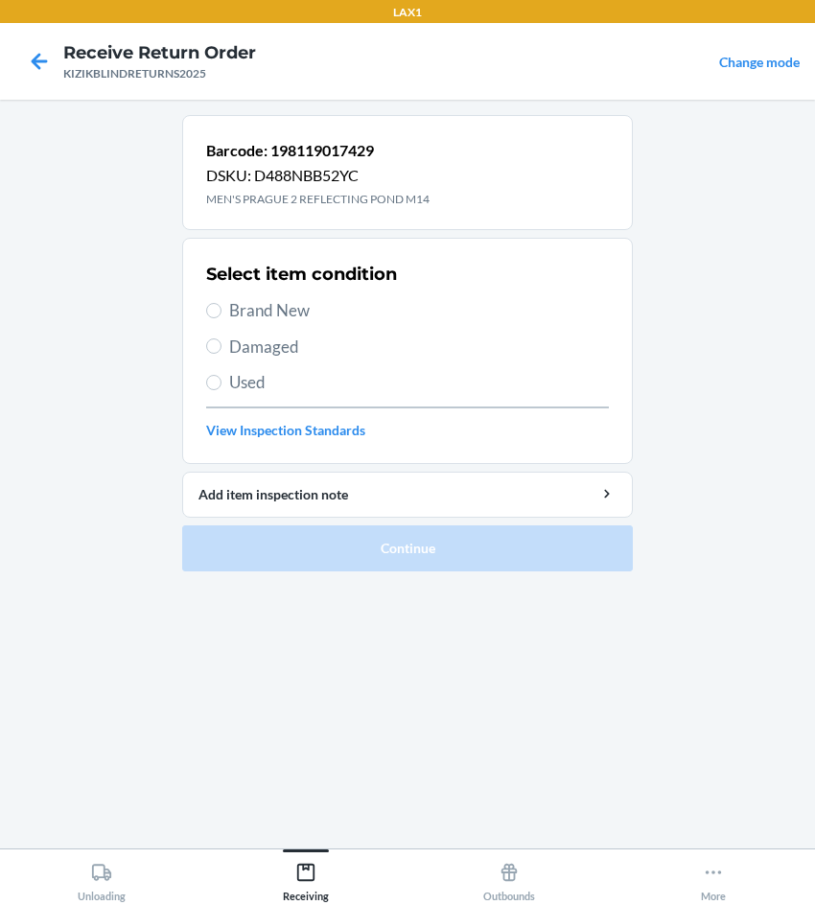
click at [289, 314] on span "Brand New" at bounding box center [419, 310] width 380 height 25
click at [221, 314] on input "Brand New" at bounding box center [213, 310] width 15 height 15
radio input "true"
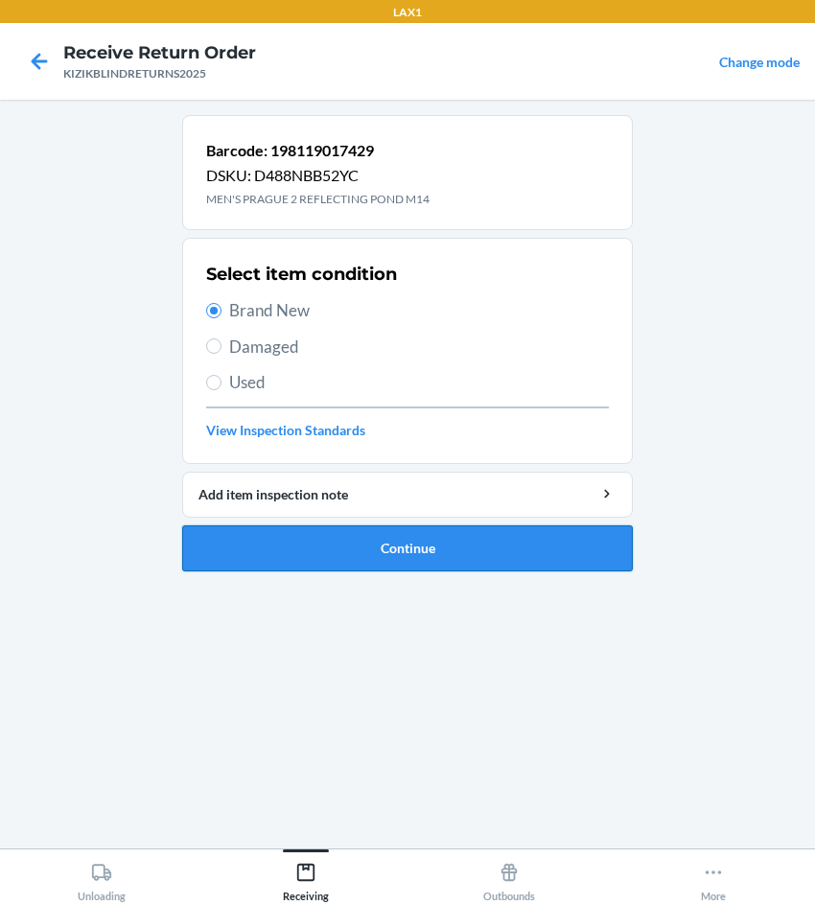
click at [296, 557] on button "Continue" at bounding box center [407, 548] width 450 height 46
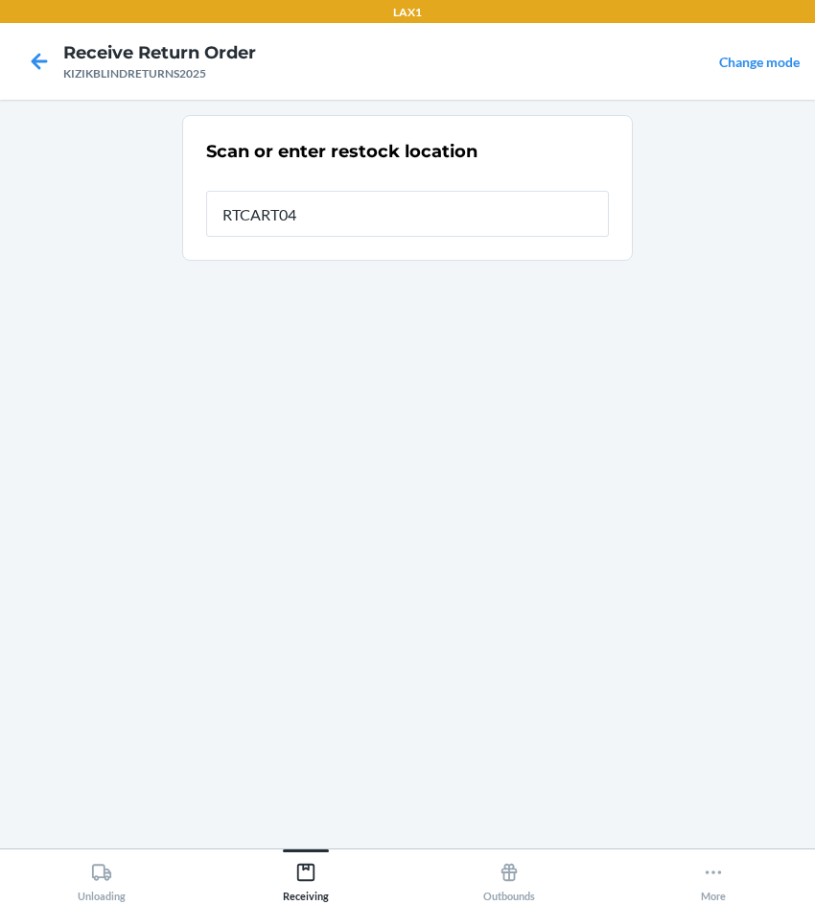
type input "RTCART040"
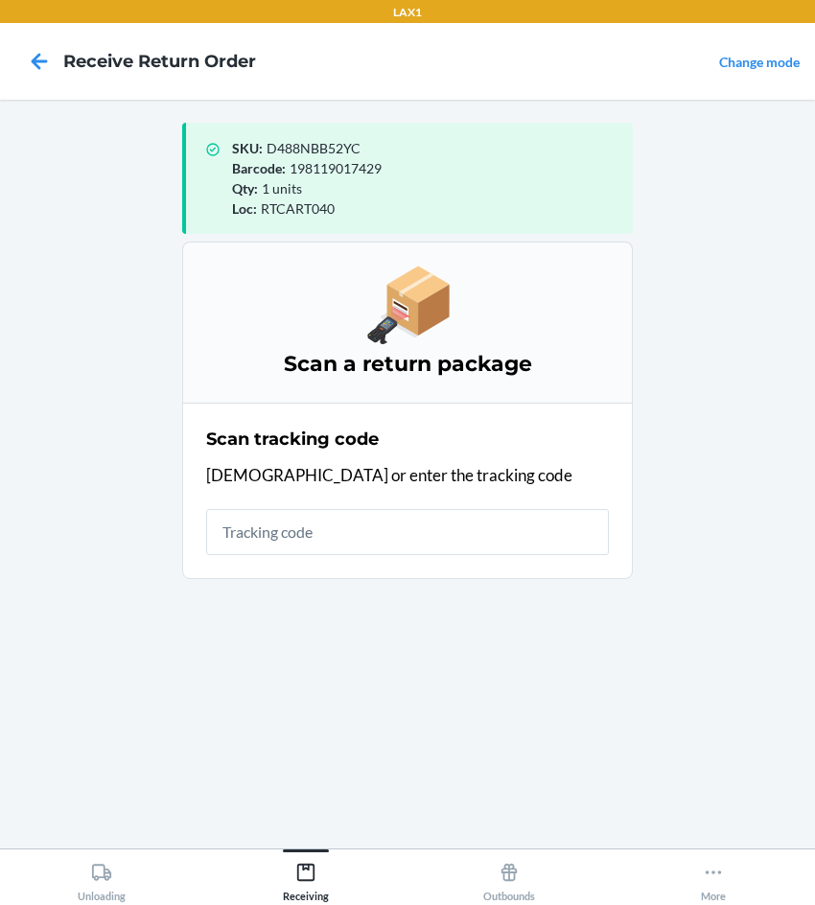
click at [310, 662] on div "SKU : D488NBB52YC Barcode : 198119017429 Qty : 1 units Loc : RTCART040 Scan a r…" at bounding box center [407, 474] width 450 height 718
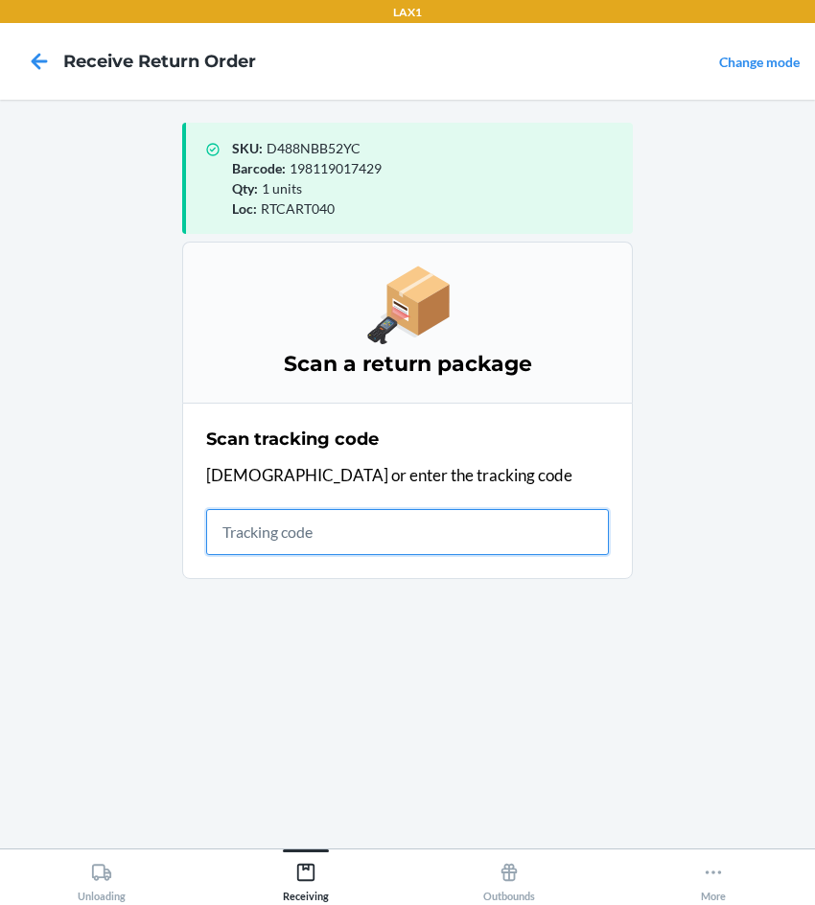
click at [336, 531] on input "text" at bounding box center [407, 532] width 403 height 46
type input "KIZIKBLINDRETUR"
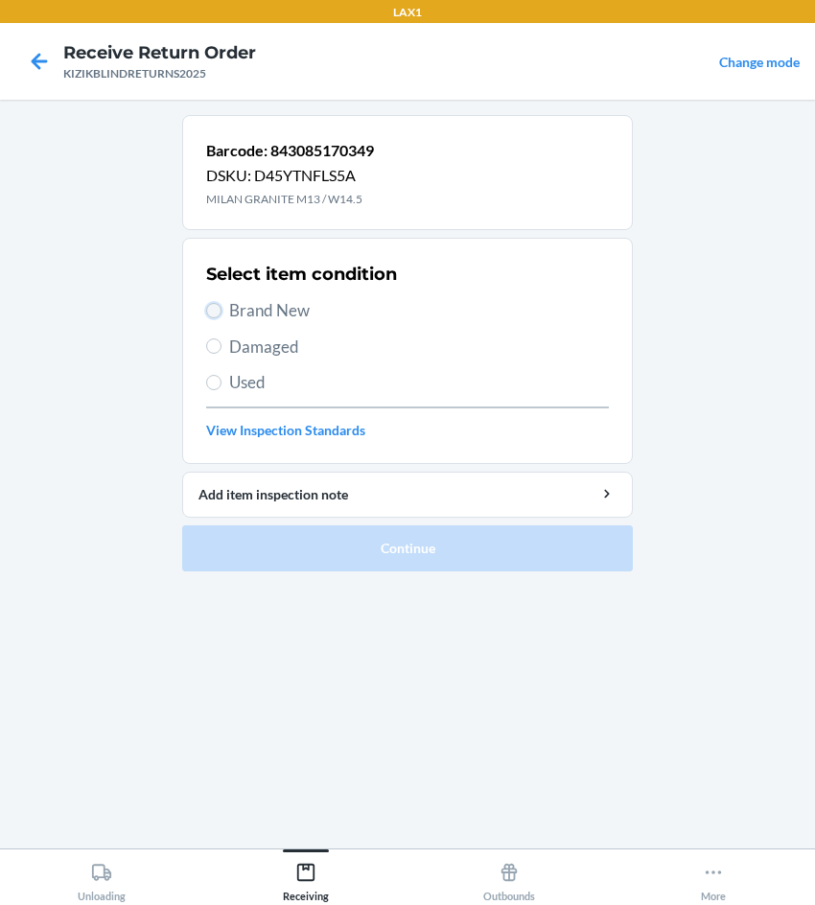
click at [214, 306] on input "Brand New" at bounding box center [213, 310] width 15 height 15
radio input "true"
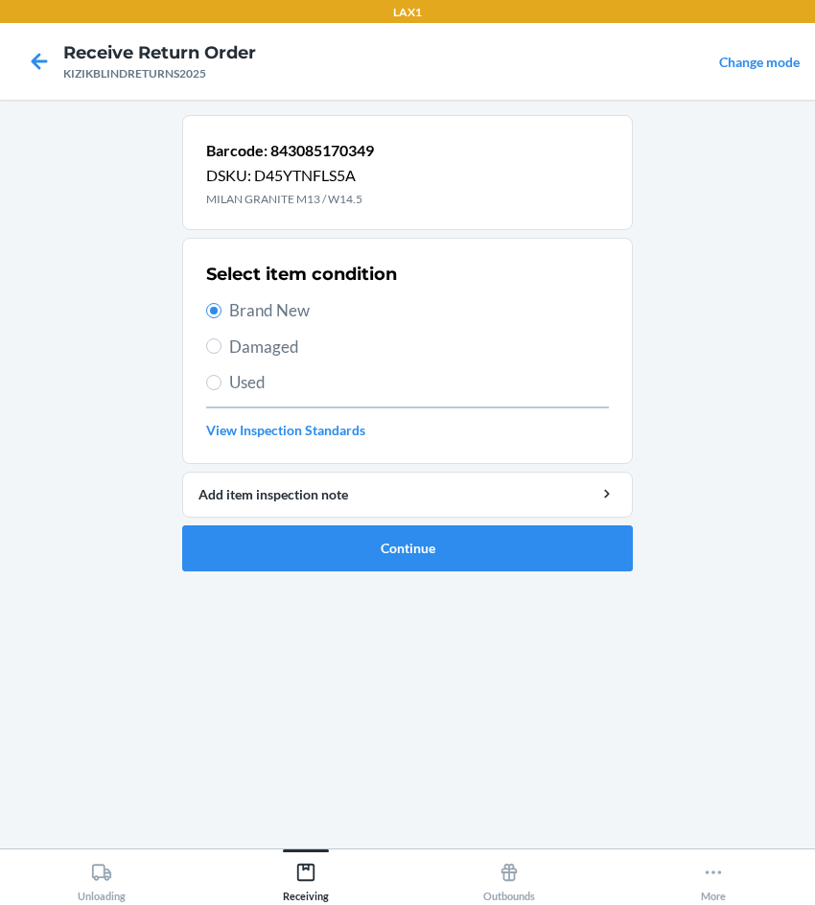
drag, startPoint x: 403, startPoint y: 519, endPoint x: 811, endPoint y: 500, distance: 407.8
click at [578, 504] on li "Barcode: 843085170349 DSKU: D45YTNFLS5A MILAN GRANITE M13 / W14.5 Select item c…" at bounding box center [407, 343] width 450 height 456
click at [411, 559] on button "Continue" at bounding box center [407, 548] width 450 height 46
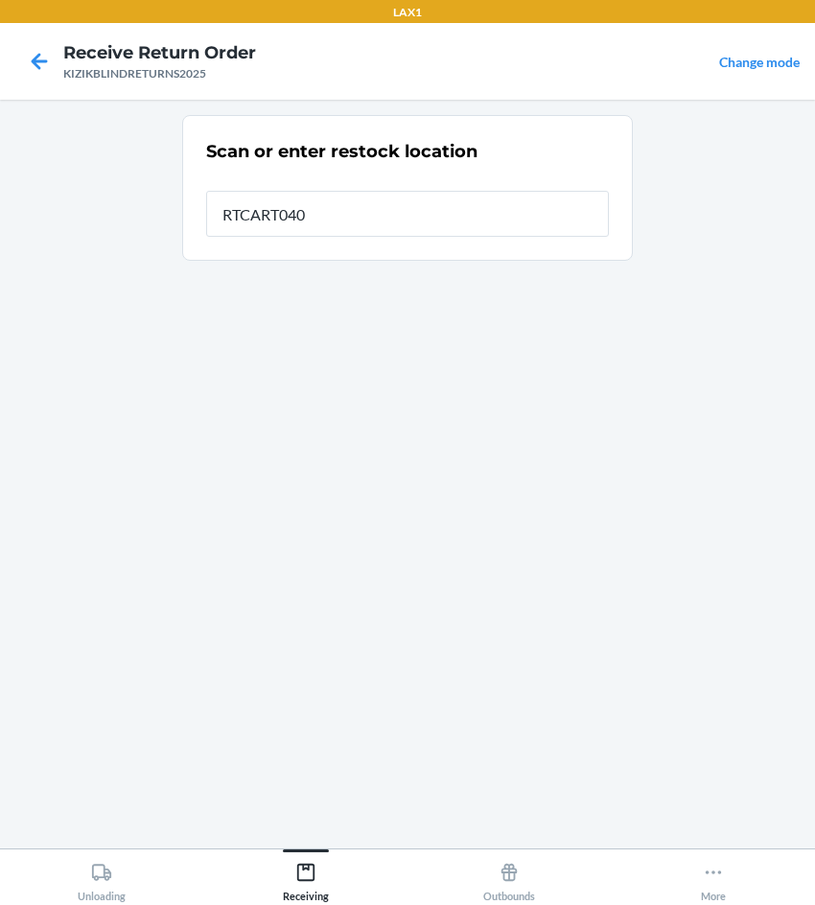
type input "RTCART040"
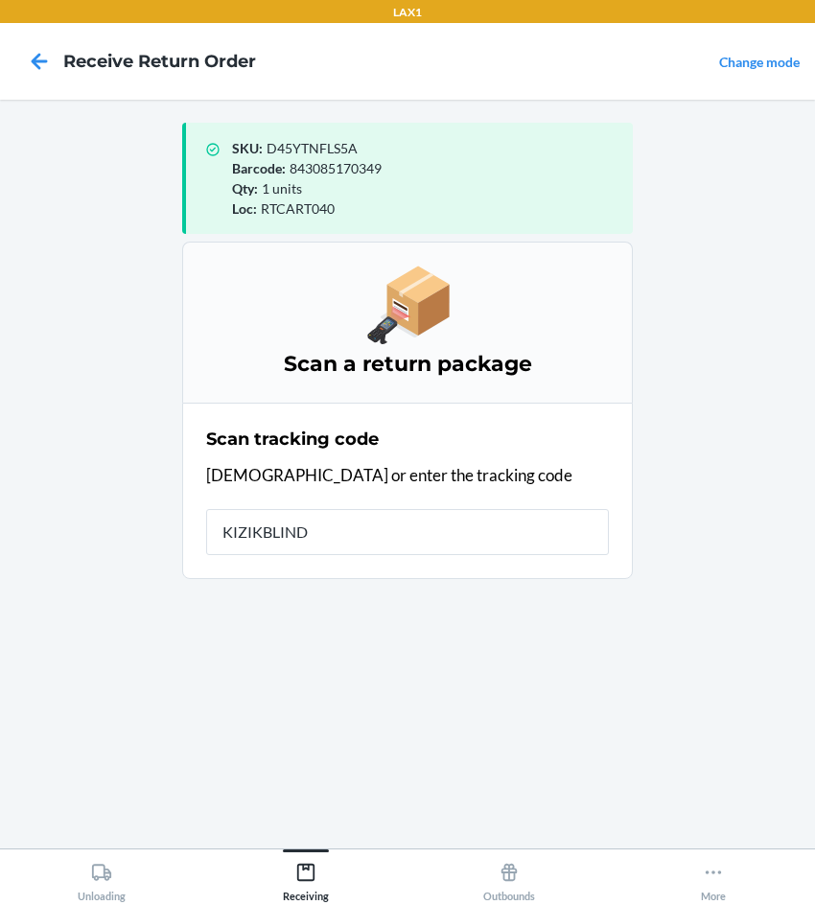
type input "KIZIKBLINDR"
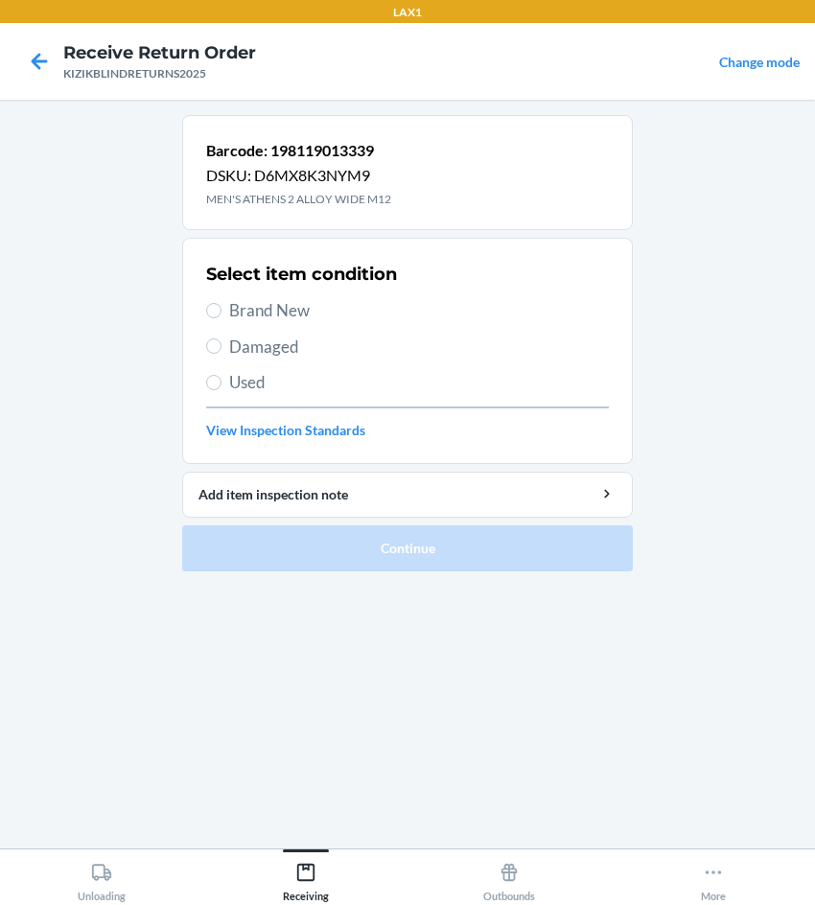
click at [417, 719] on div "Barcode: 198119013339 DSKU: D6MX8K3NYM9 MEN'S ATHENS 2 ALLOY WIDE M12 Select it…" at bounding box center [407, 474] width 450 height 718
click at [224, 311] on label "Brand New" at bounding box center [407, 310] width 403 height 25
click at [221, 311] on input "Brand New" at bounding box center [213, 310] width 15 height 15
radio input "true"
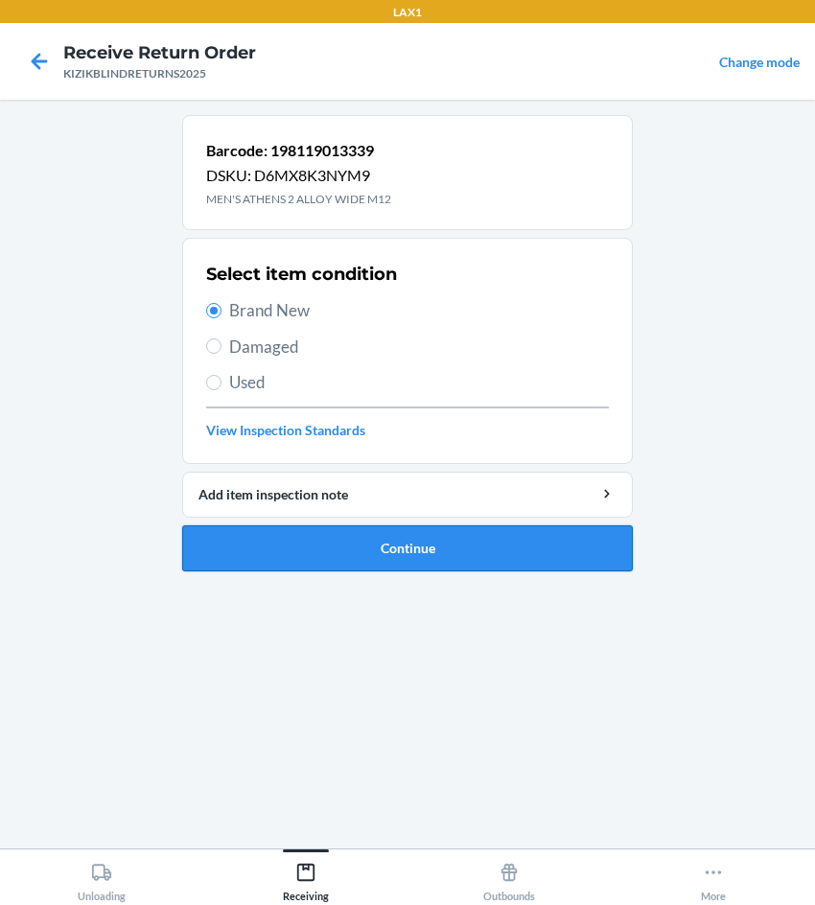
click at [380, 542] on button "Continue" at bounding box center [407, 548] width 450 height 46
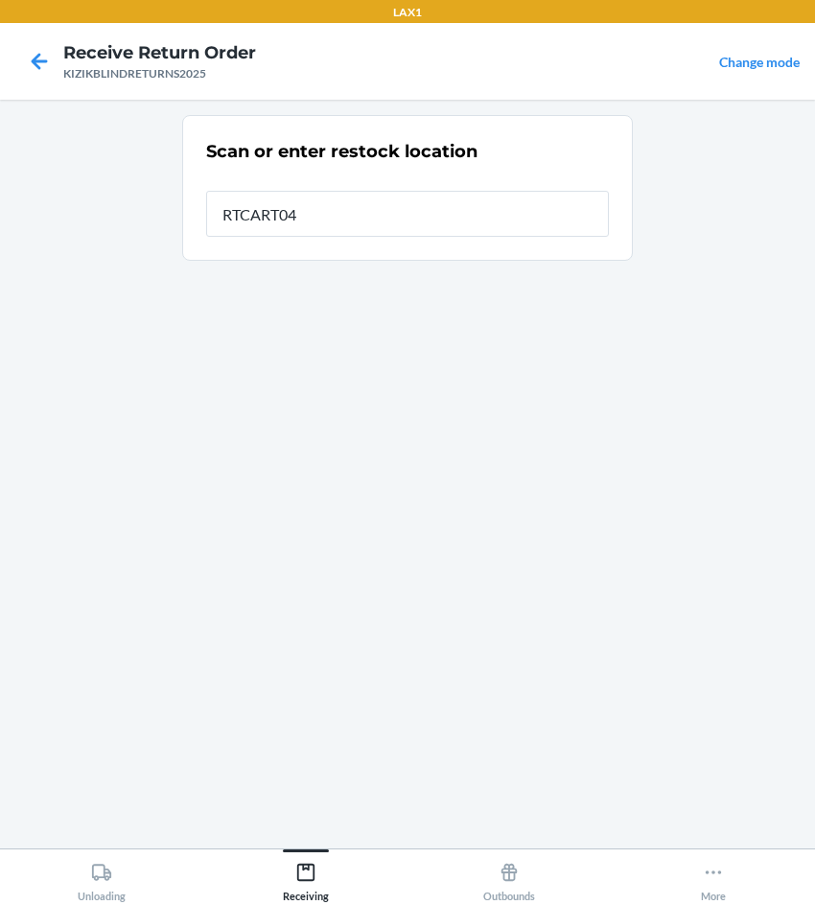
type input "RTCART040"
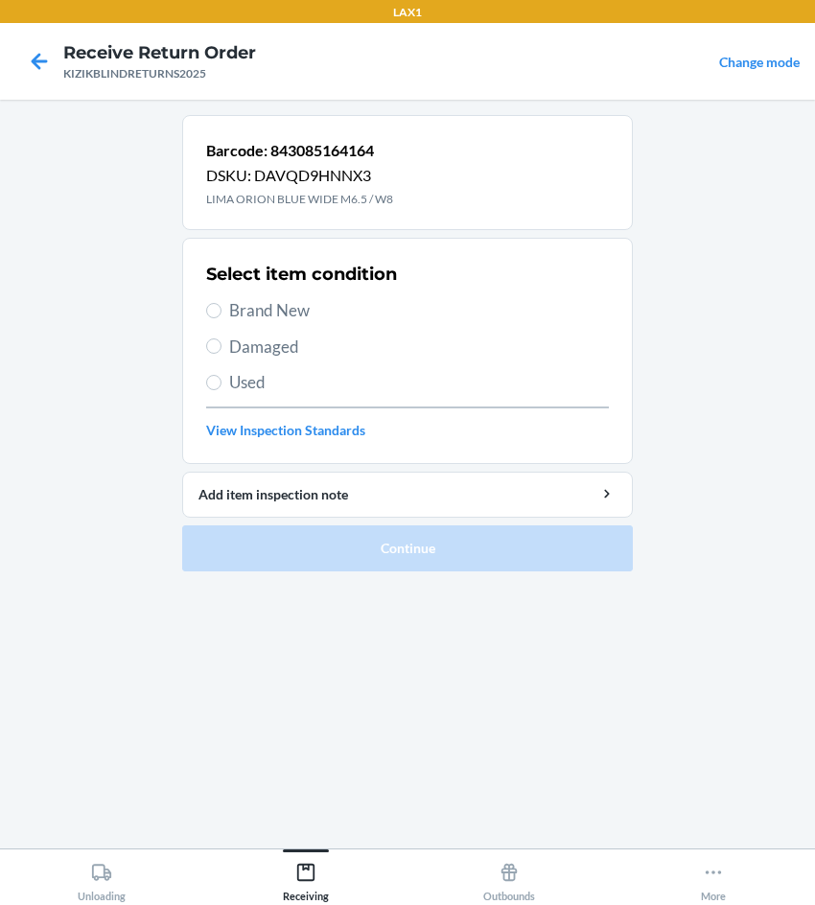
click at [272, 655] on div "Barcode: 843085164164 DSKU: DAVQD9HNNX3 LIMA ORION BLUE WIDE M6.5 / W8 Select i…" at bounding box center [407, 474] width 450 height 718
click at [703, 363] on main "Barcode: 843085164164 DSKU: DAVQD9HNNX3 LIMA ORION BLUE WIDE M6.5 / W8 Select i…" at bounding box center [407, 474] width 815 height 749
click at [265, 311] on span "Brand New" at bounding box center [419, 310] width 380 height 25
click at [221, 311] on input "Brand New" at bounding box center [213, 310] width 15 height 15
radio input "true"
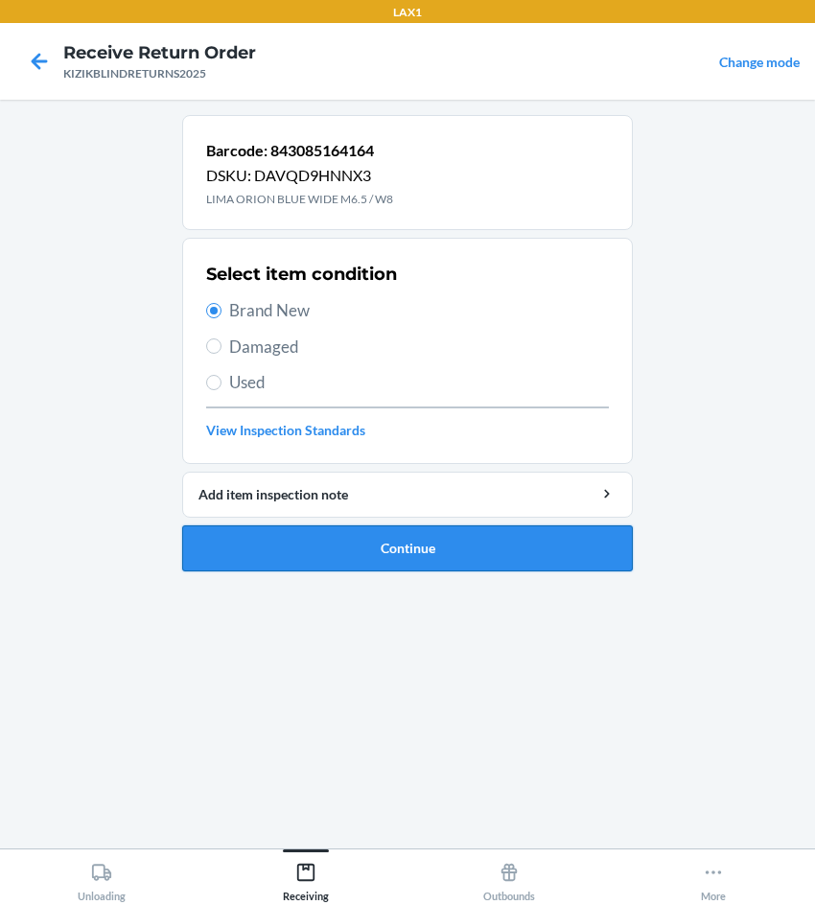
click at [319, 546] on button "Continue" at bounding box center [407, 548] width 450 height 46
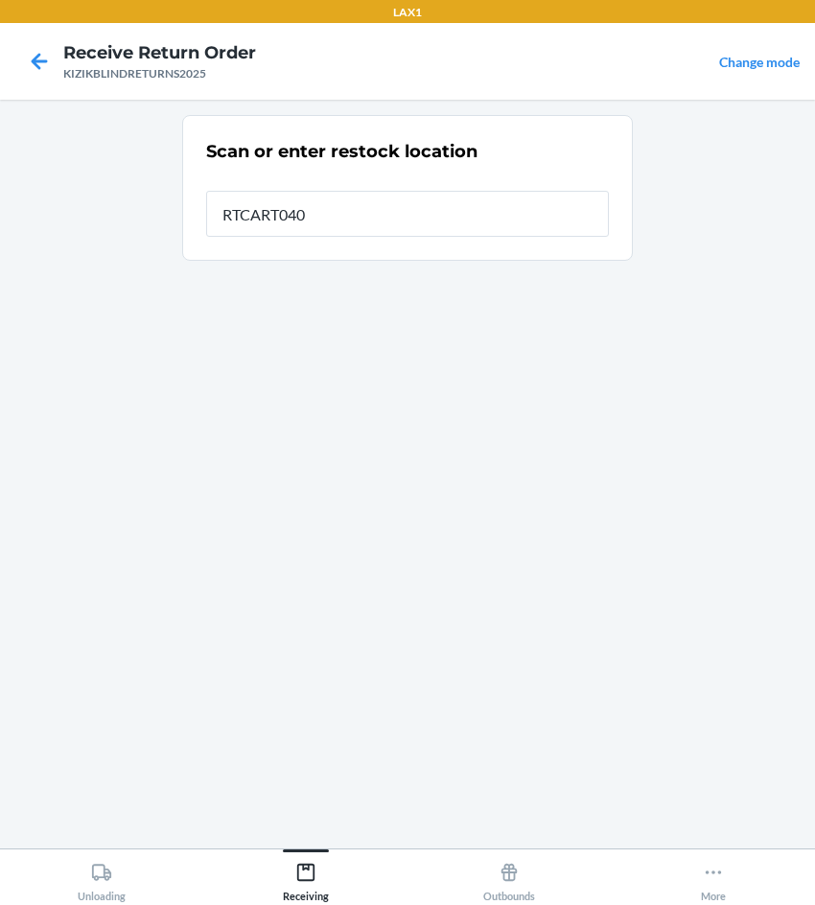
type input "RTCART040"
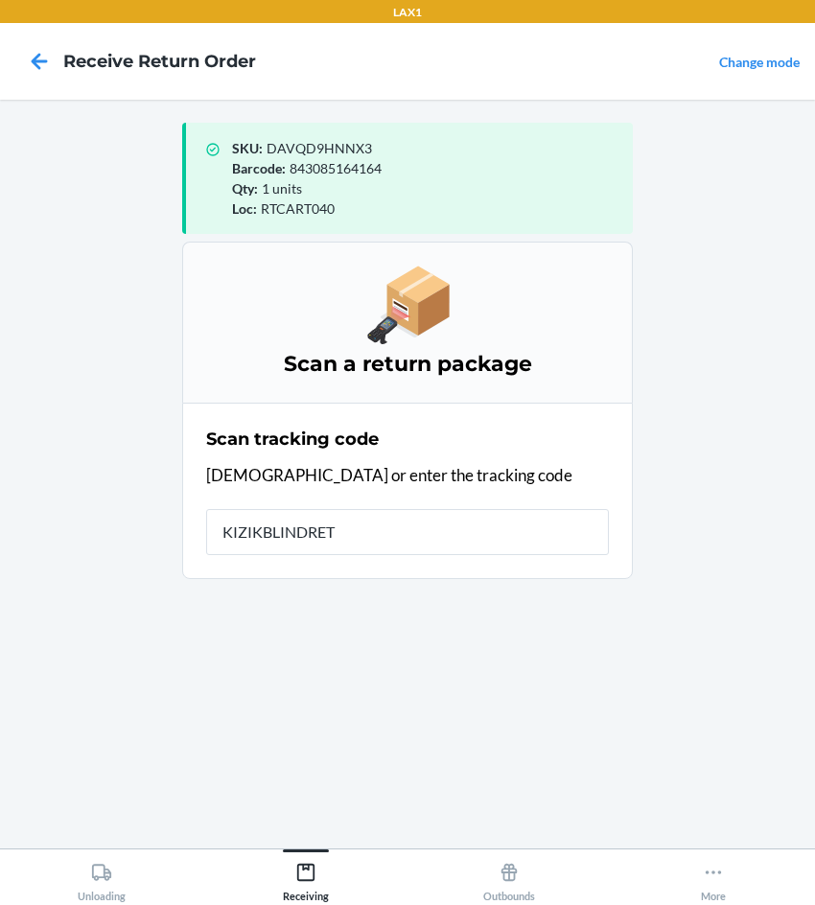
type input "KIZIKBLINDRETU"
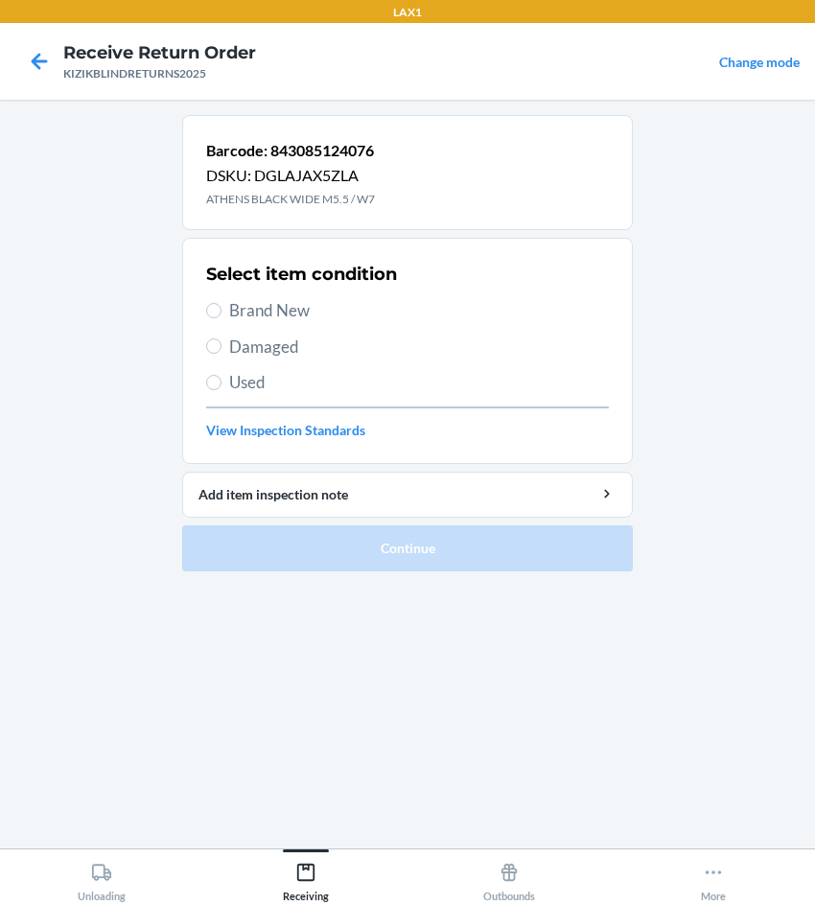
click at [311, 308] on span "Brand New" at bounding box center [419, 310] width 380 height 25
click at [221, 308] on input "Brand New" at bounding box center [213, 310] width 15 height 15
radio input "true"
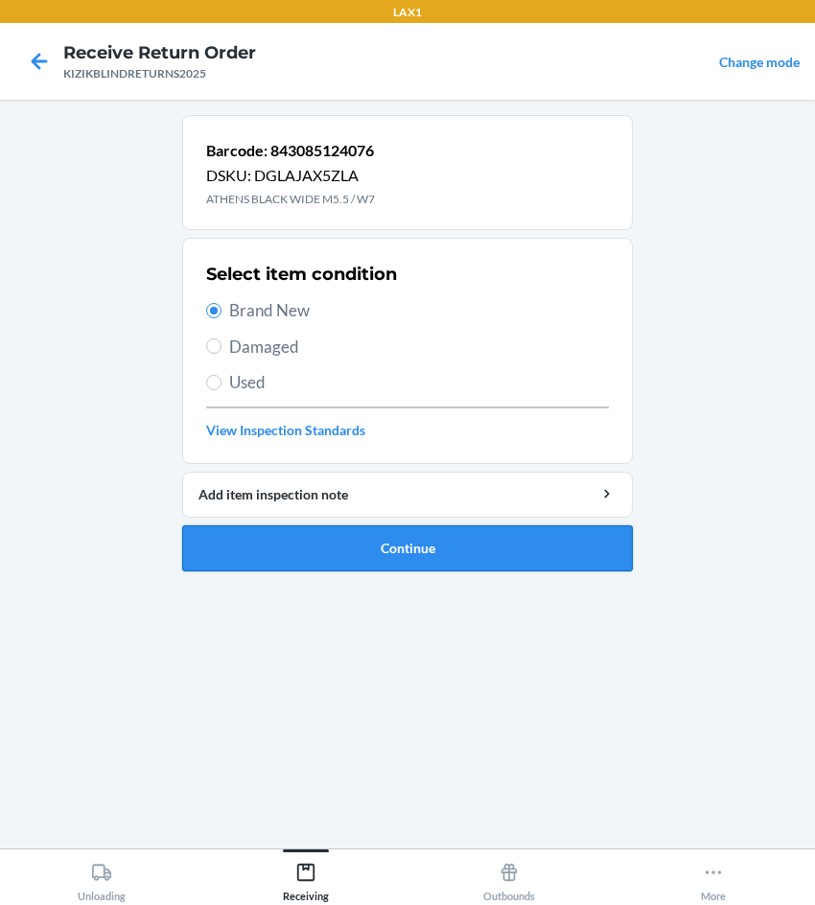
click at [398, 543] on button "Continue" at bounding box center [407, 548] width 450 height 46
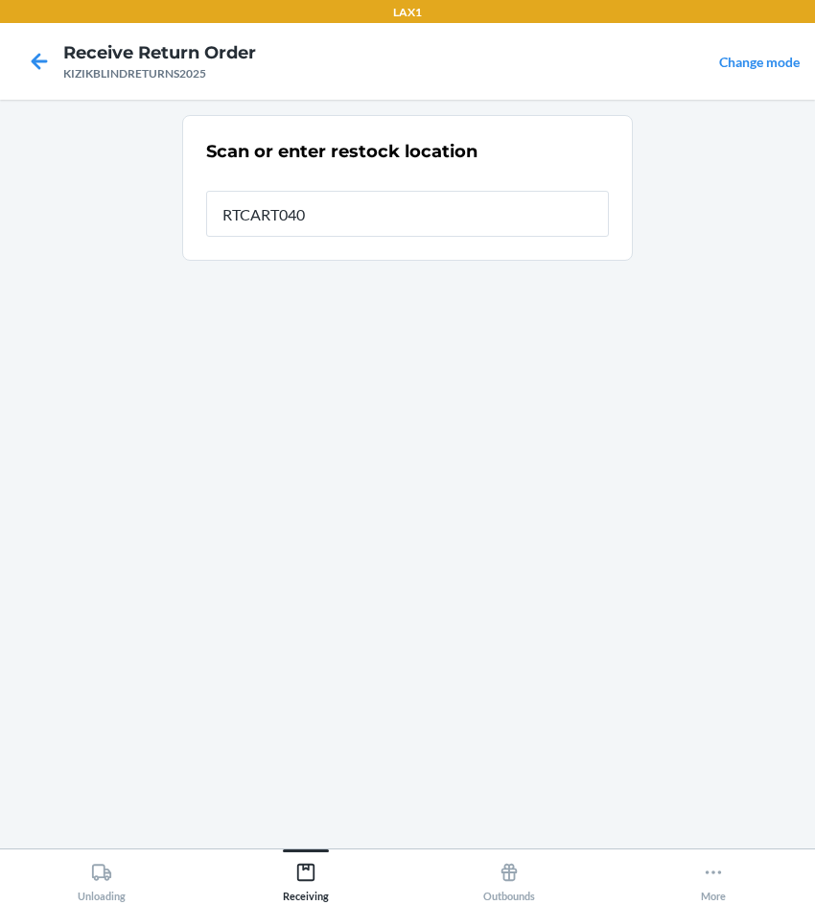
type input "RTCART040"
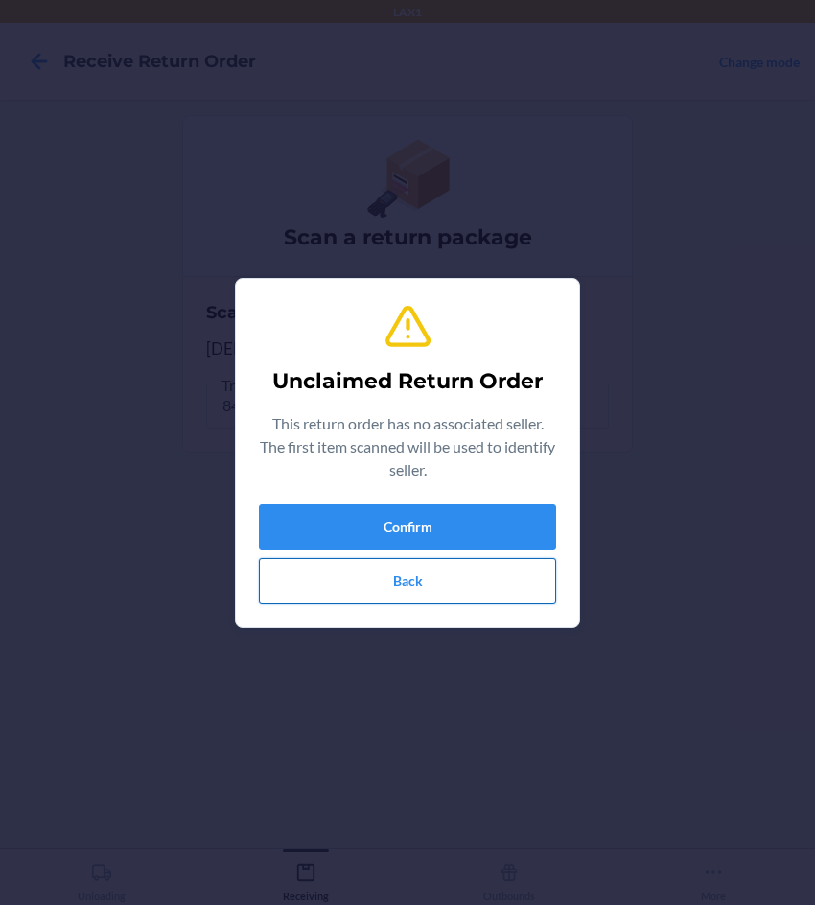
click at [432, 586] on button "Back" at bounding box center [407, 581] width 297 height 46
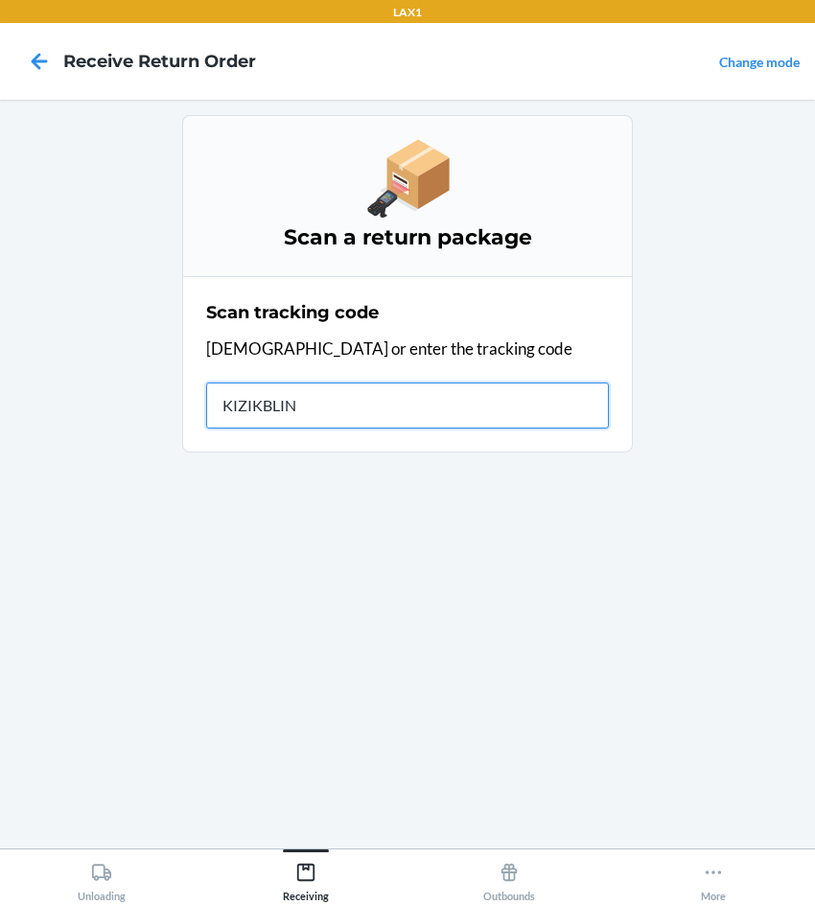
type input "KIZIKBLIND"
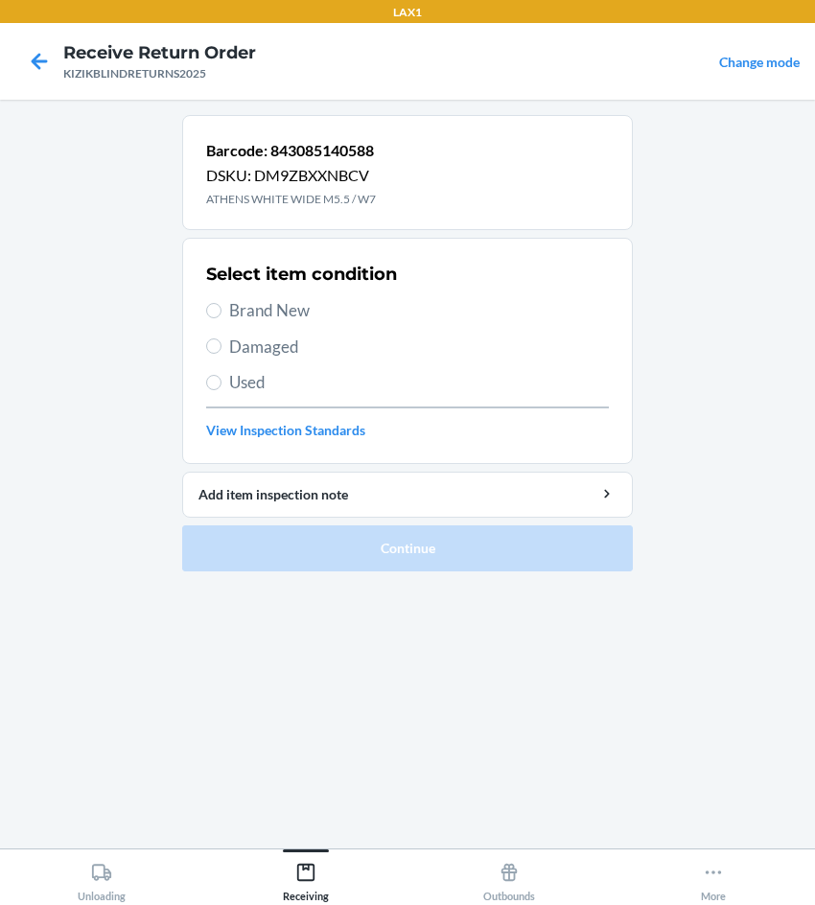
click at [243, 305] on span "Brand New" at bounding box center [419, 310] width 380 height 25
click at [221, 305] on input "Brand New" at bounding box center [213, 310] width 15 height 15
radio input "true"
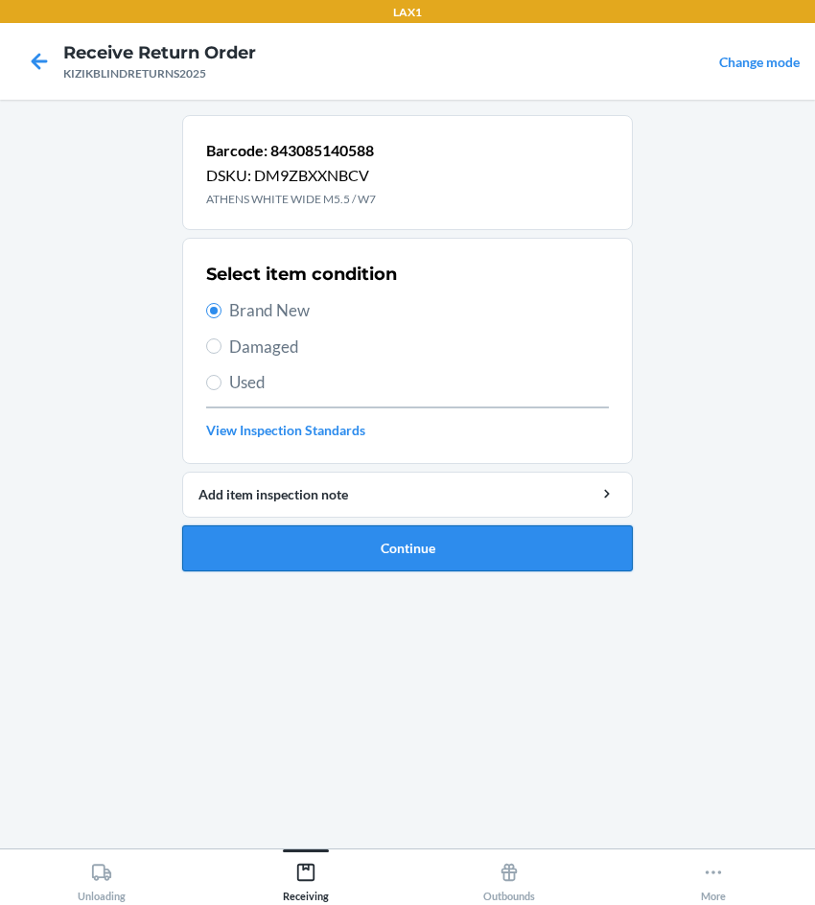
click at [295, 553] on button "Continue" at bounding box center [407, 548] width 450 height 46
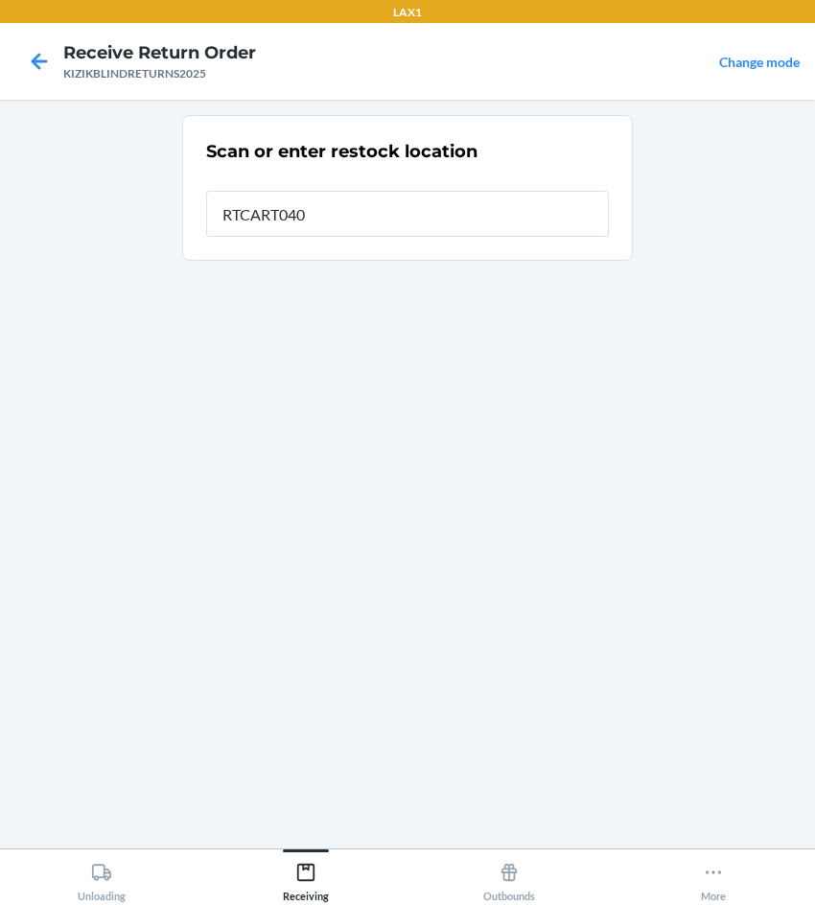
type input "RTCART040"
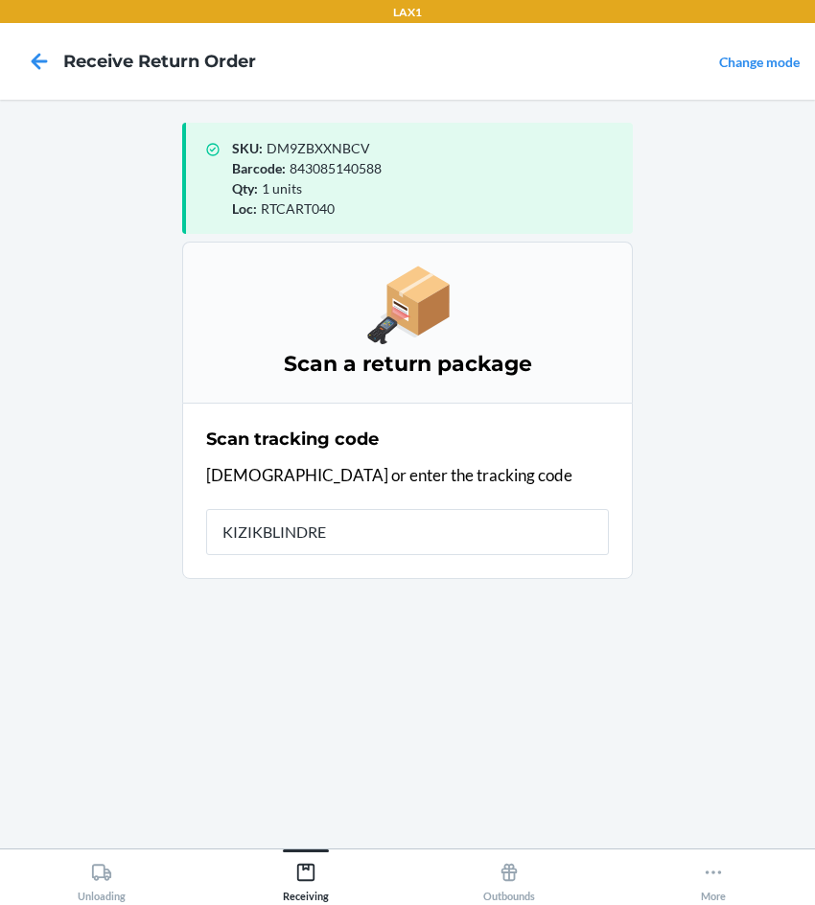
type input "KIZIKBLINDRET"
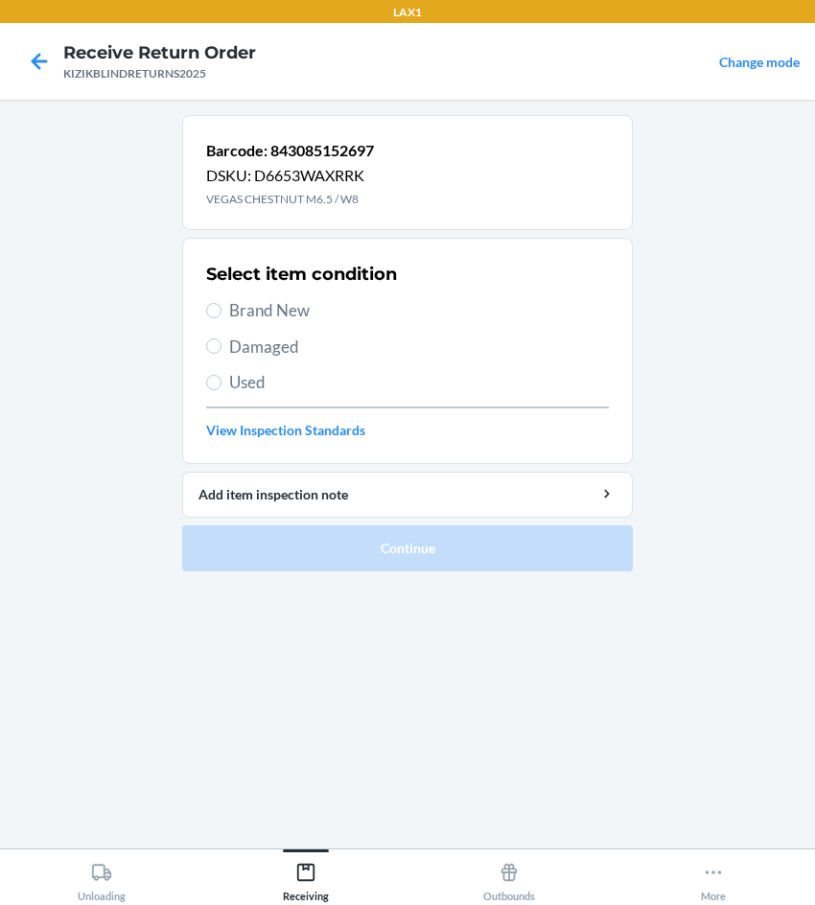
click at [523, 622] on div "Barcode: 843085152697 DSKU: D6653WAXRRK VEGAS CHESTNUT M6.5 / W8 Select item co…" at bounding box center [407, 474] width 450 height 718
click at [34, 62] on icon at bounding box center [40, 61] width 16 height 16
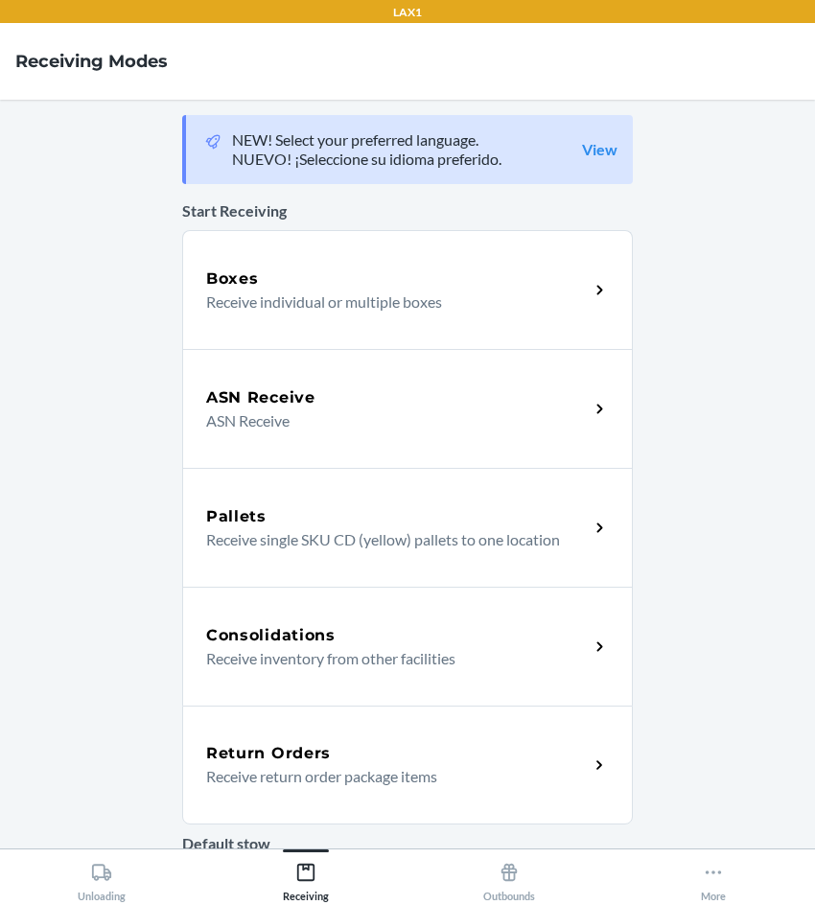
click at [339, 756] on div "Return Orders" at bounding box center [397, 753] width 382 height 23
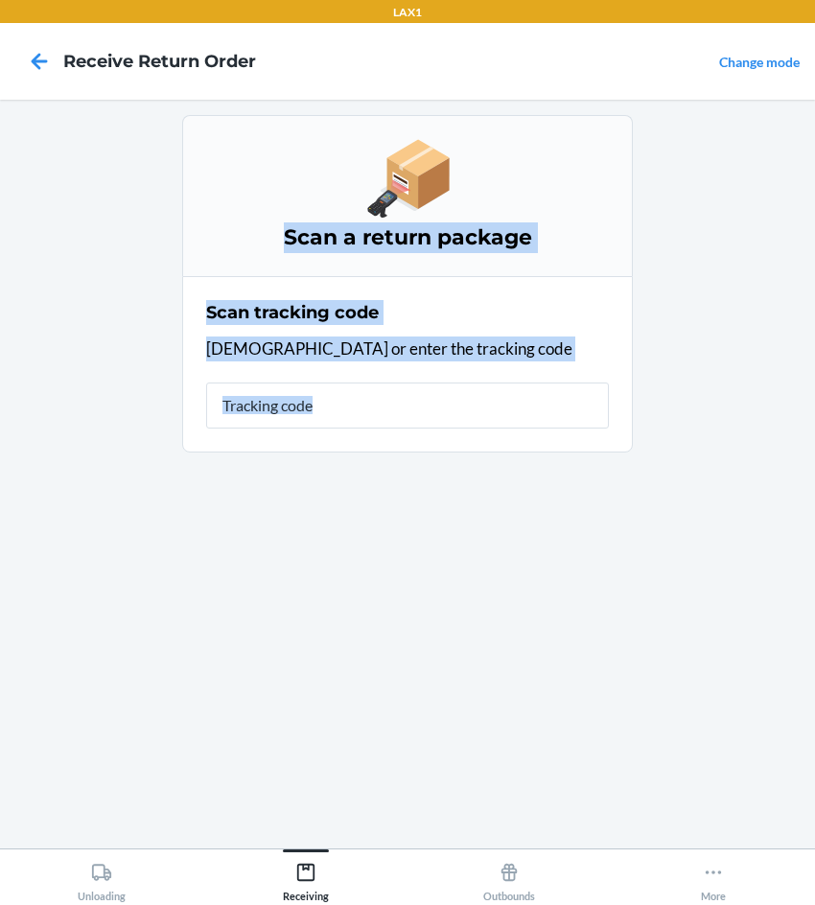
click at [339, 756] on div "Scan a return package Scan tracking code Scan or enter the tracking code" at bounding box center [407, 474] width 450 height 718
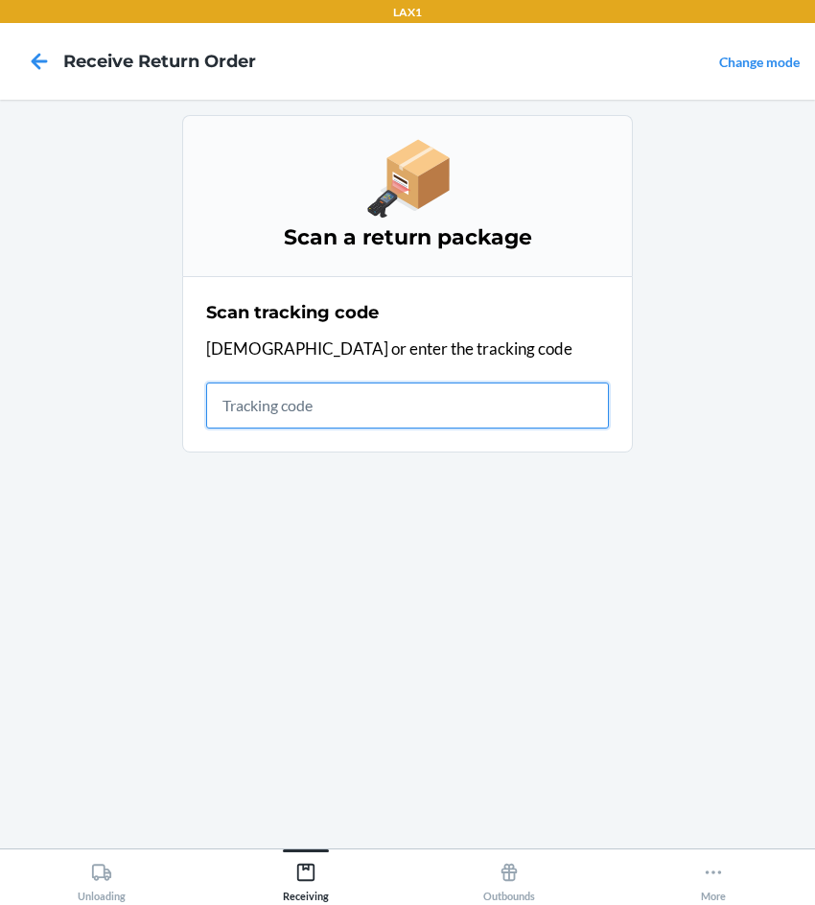
click at [336, 407] on input "text" at bounding box center [407, 405] width 403 height 46
type input "KIZIKBLINDRETURNS202"
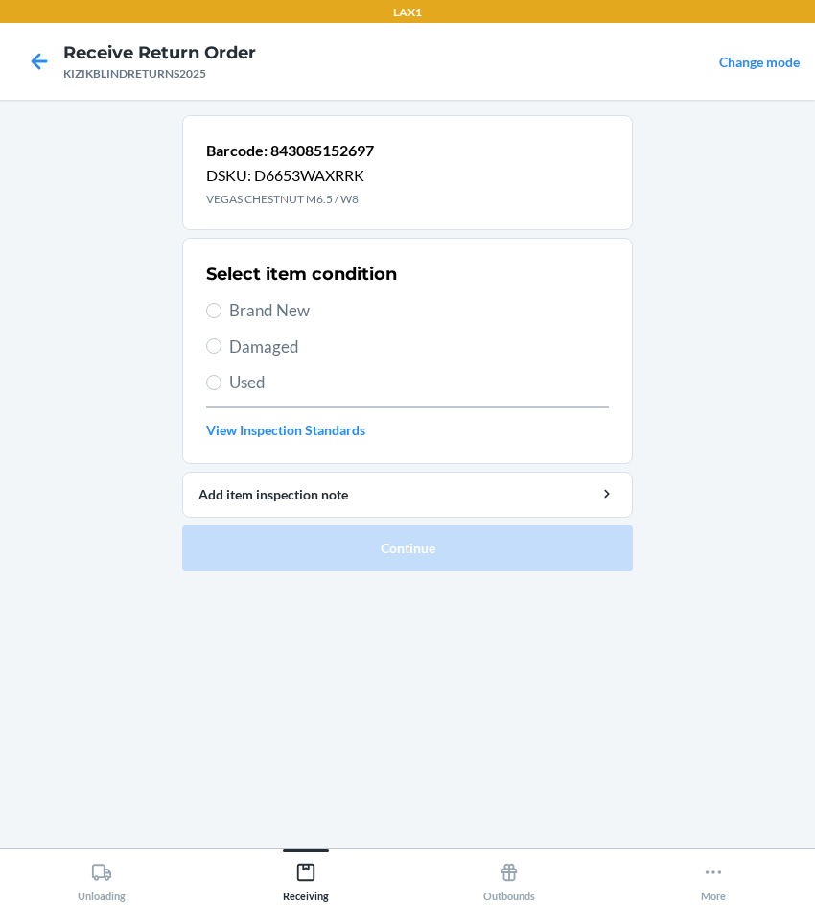
click at [357, 326] on div "Select item condition Brand New Damaged Used View Inspection Standards" at bounding box center [407, 351] width 403 height 190
click at [264, 310] on span "Brand New" at bounding box center [419, 310] width 380 height 25
click at [221, 310] on input "Brand New" at bounding box center [213, 310] width 15 height 15
radio input "true"
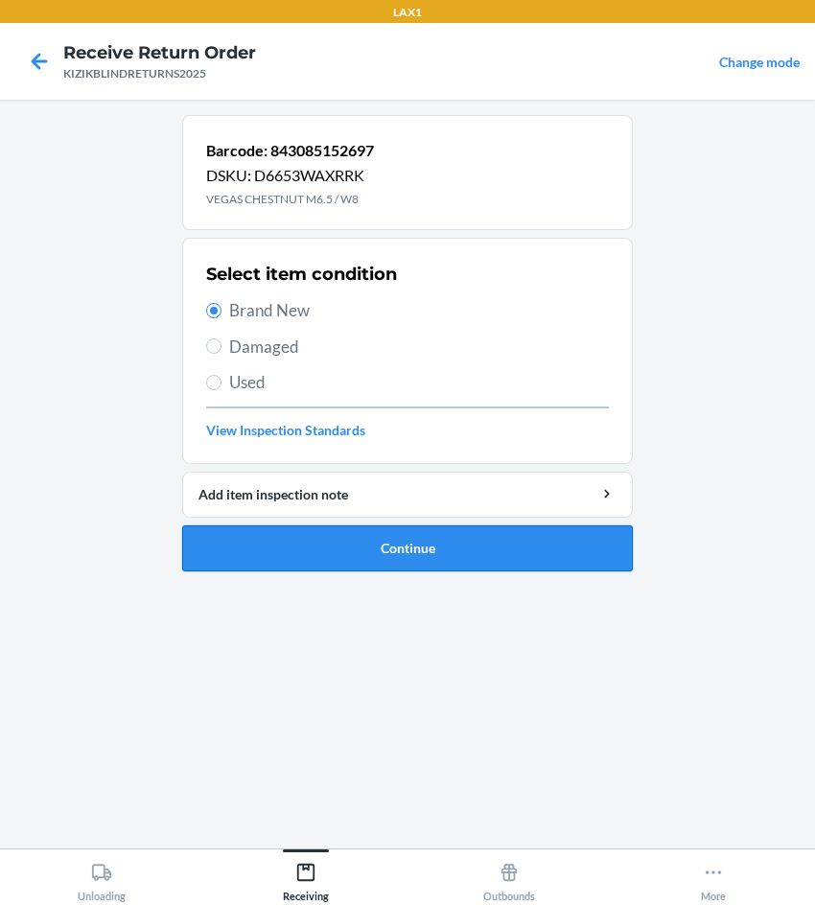
click at [347, 551] on button "Continue" at bounding box center [407, 548] width 450 height 46
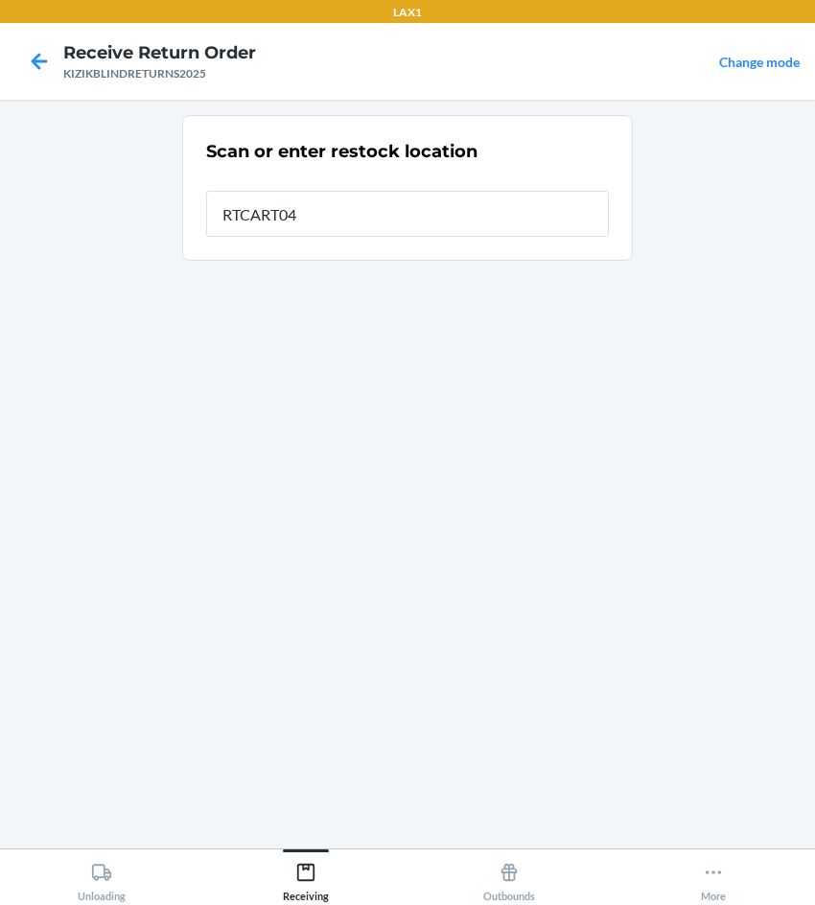
type input "RTCART040"
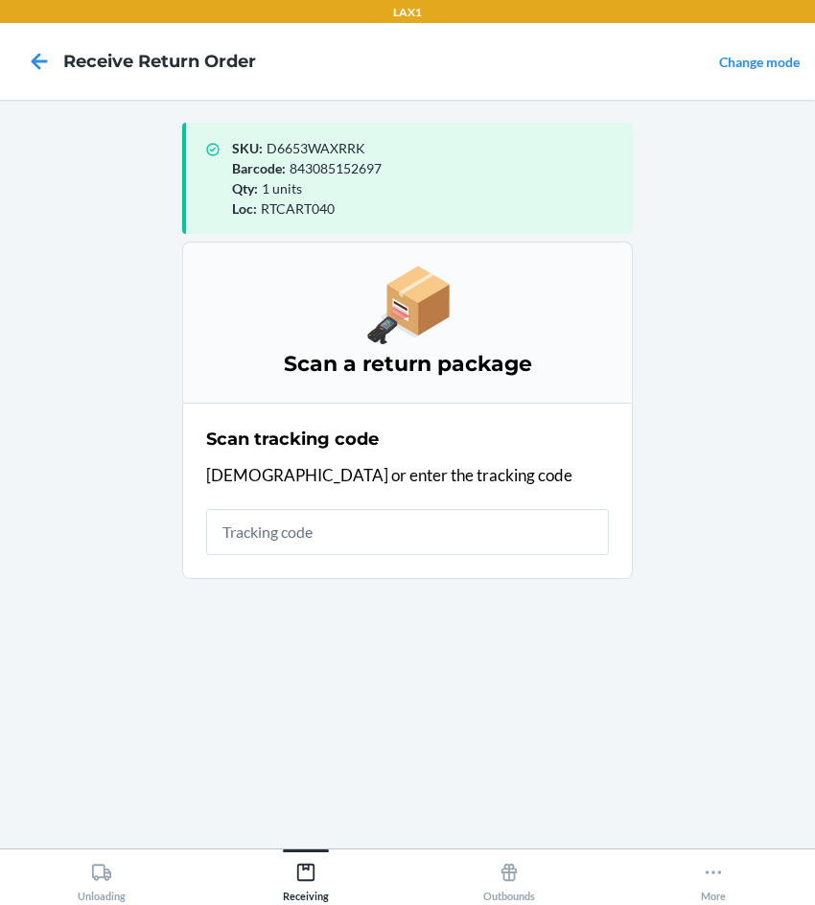
click at [713, 474] on main "SKU : D6653WAXRRK Barcode : 843085152697 Qty : 1 units Loc : RTCART040 Scan a r…" at bounding box center [407, 474] width 815 height 749
click at [739, 377] on main "SKU : D6653WAXRRK Barcode : 843085152697 Qty : 1 units Loc : RTCART040 Scan a r…" at bounding box center [407, 474] width 815 height 749
click at [268, 561] on section "Scan tracking code Scan or enter the tracking code" at bounding box center [407, 491] width 450 height 176
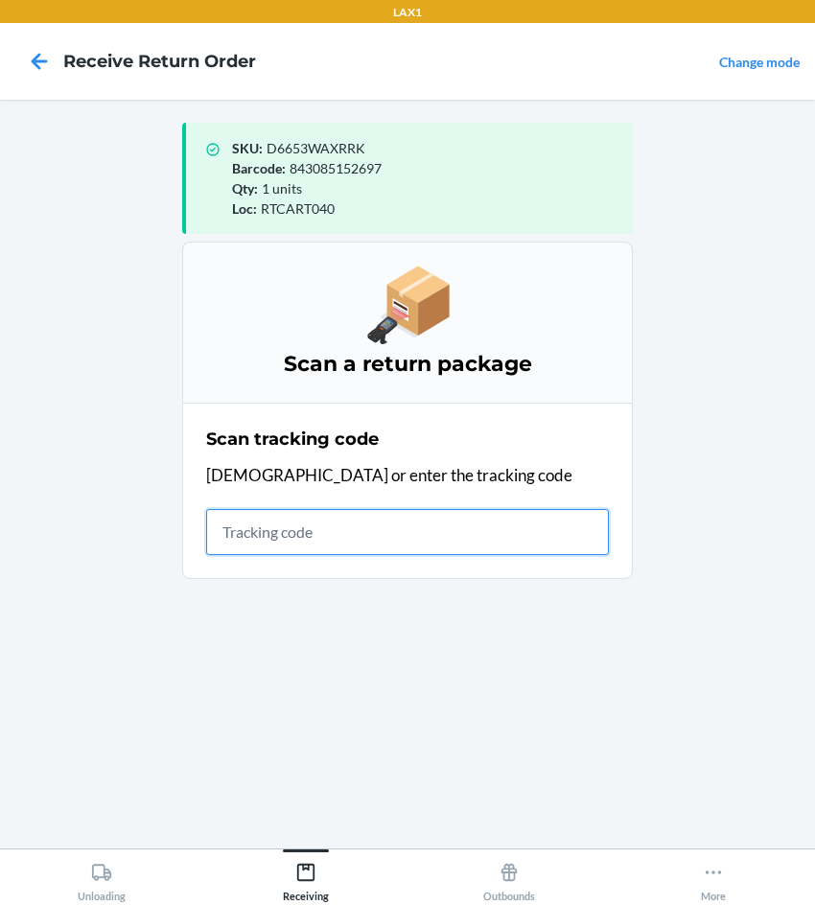
click at [272, 544] on input "text" at bounding box center [407, 532] width 403 height 46
type input "KIZIKBLINDRETURNS"
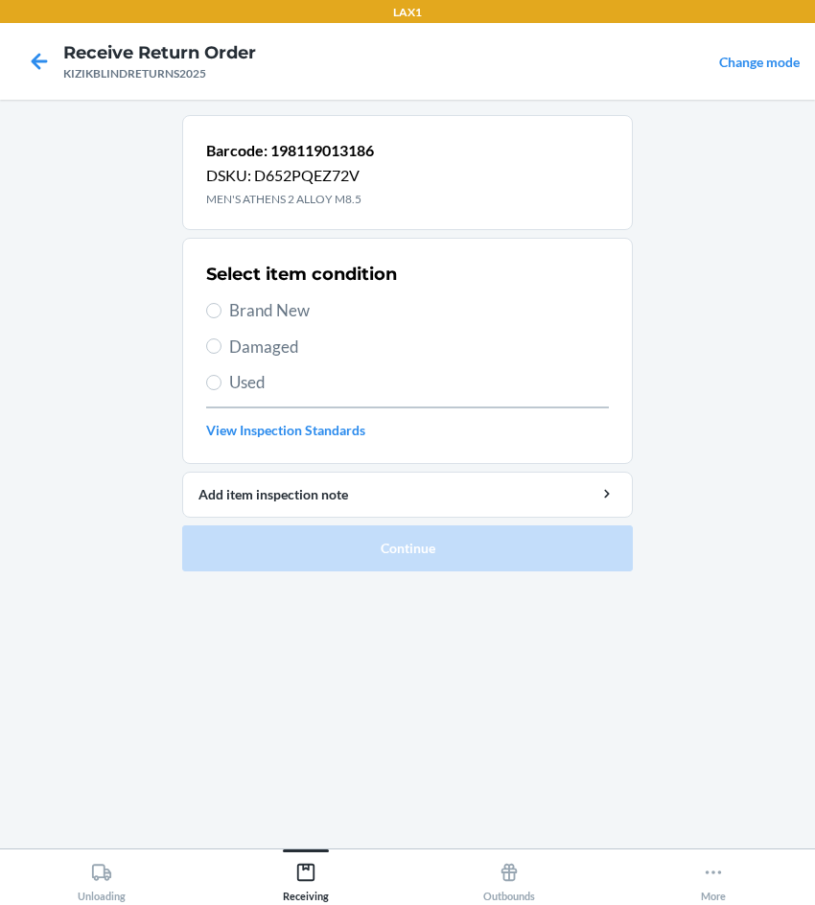
click at [783, 233] on main "Barcode: 198119013186 DSKU: D652PQEZ72V MEN'S ATHENS 2 ALLOY M8.5 Select item c…" at bounding box center [407, 474] width 815 height 749
click at [277, 307] on span "Brand New" at bounding box center [419, 310] width 380 height 25
click at [221, 307] on input "Brand New" at bounding box center [213, 310] width 15 height 15
radio input "true"
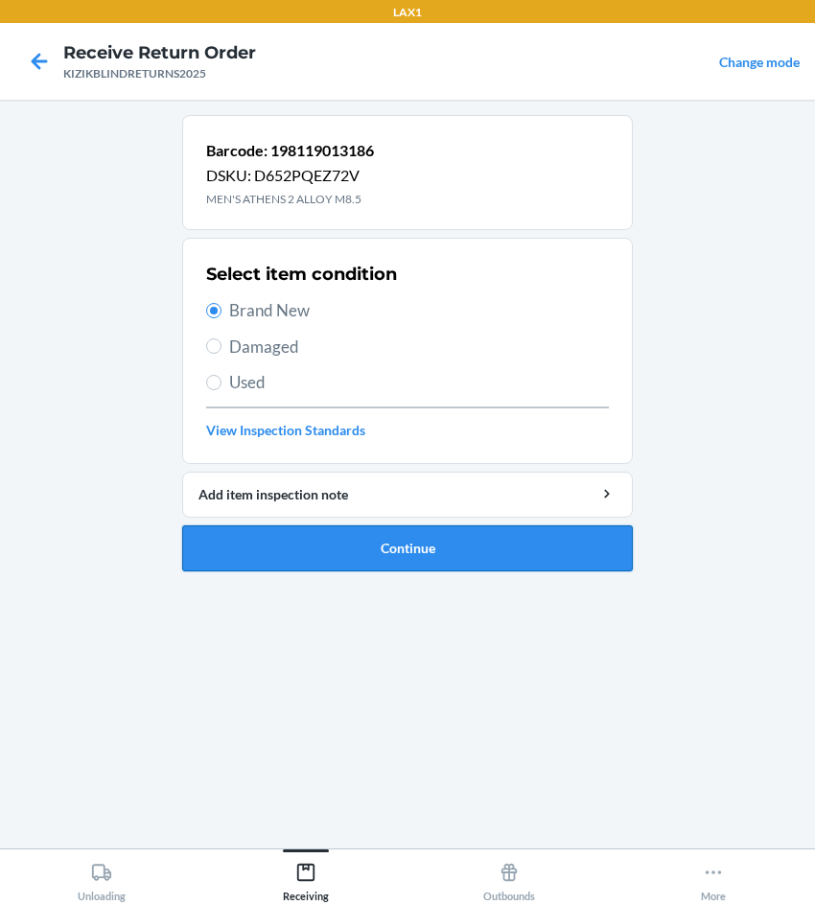
click at [314, 546] on button "Continue" at bounding box center [407, 548] width 450 height 46
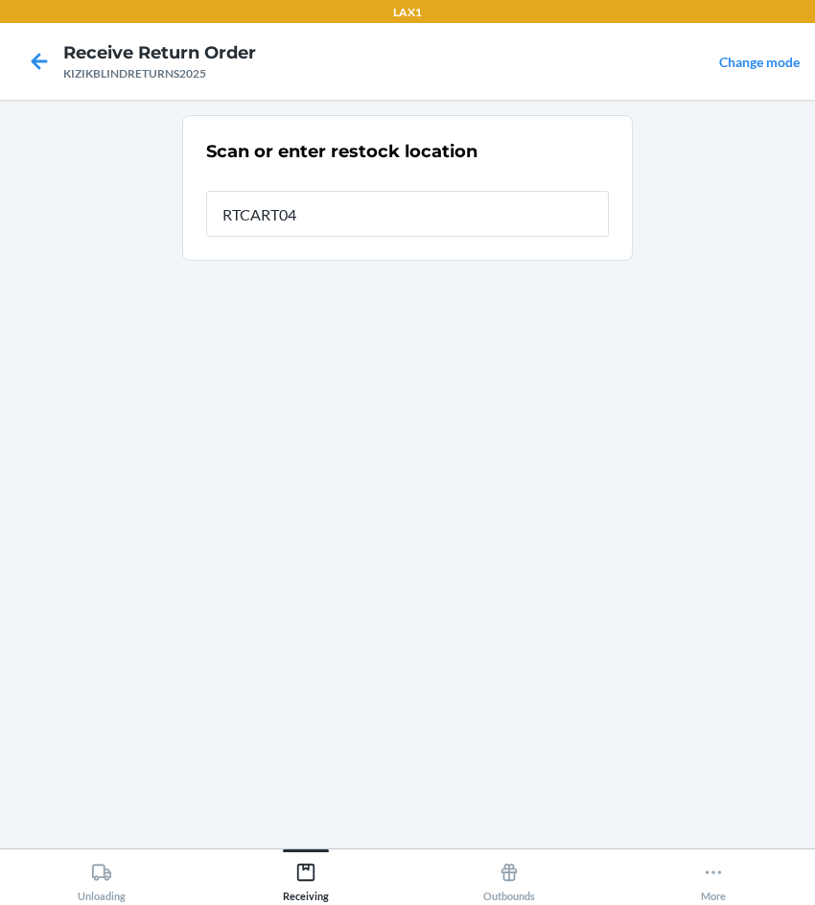
type input "RTCART040"
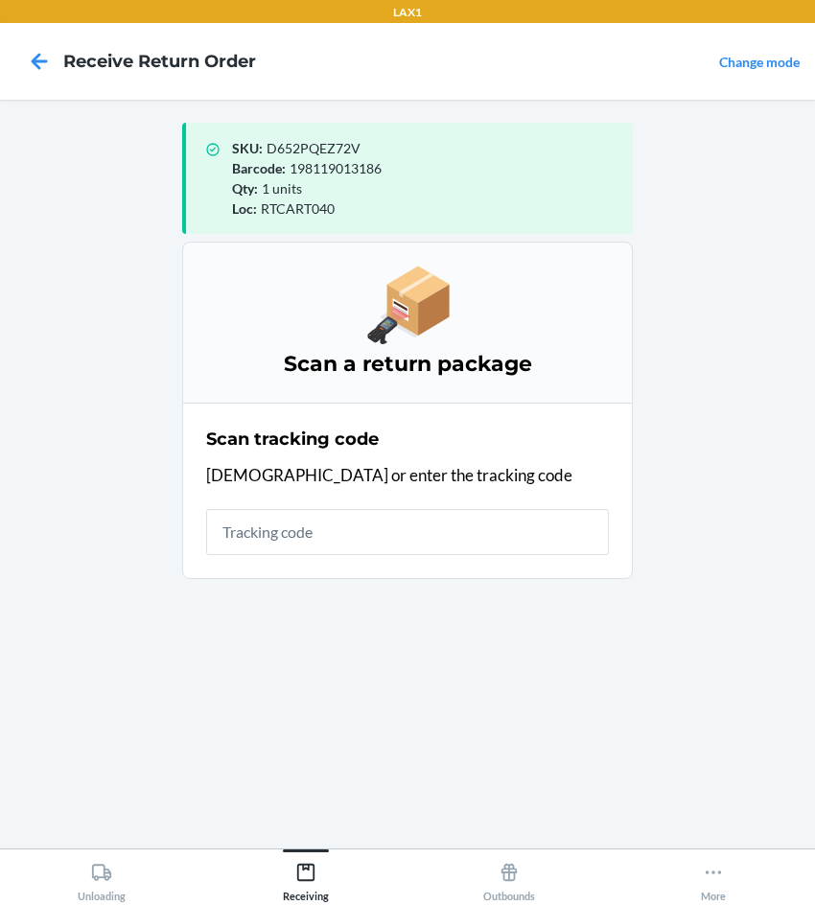
click at [756, 203] on main "SKU : D652PQEZ72V Barcode : 198119013186 Qty : 1 units Loc : RTCART040 Scan a r…" at bounding box center [407, 474] width 815 height 749
click at [702, 321] on main "SKU : D652PQEZ72V Barcode : 198119013186 Qty : 1 units Loc : RTCART040 Scan a r…" at bounding box center [407, 474] width 815 height 749
click at [402, 561] on section "Scan tracking code Scan or enter the tracking code" at bounding box center [407, 491] width 450 height 176
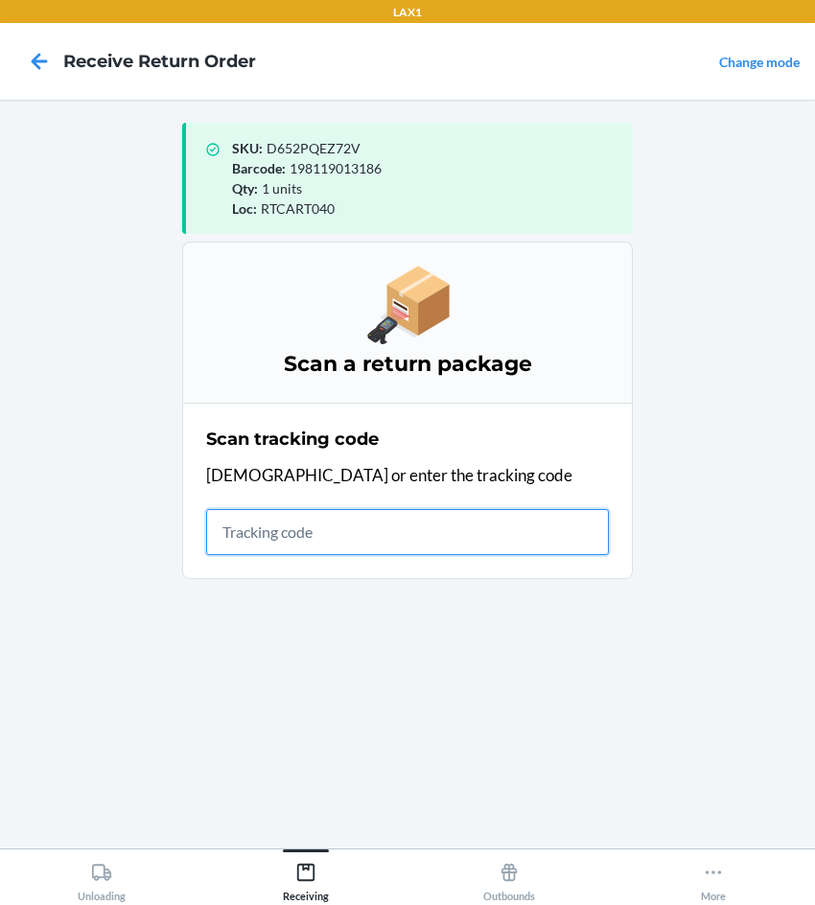
click at [402, 545] on input "text" at bounding box center [407, 532] width 403 height 46
type input "KIZIKBLINDRETUR"
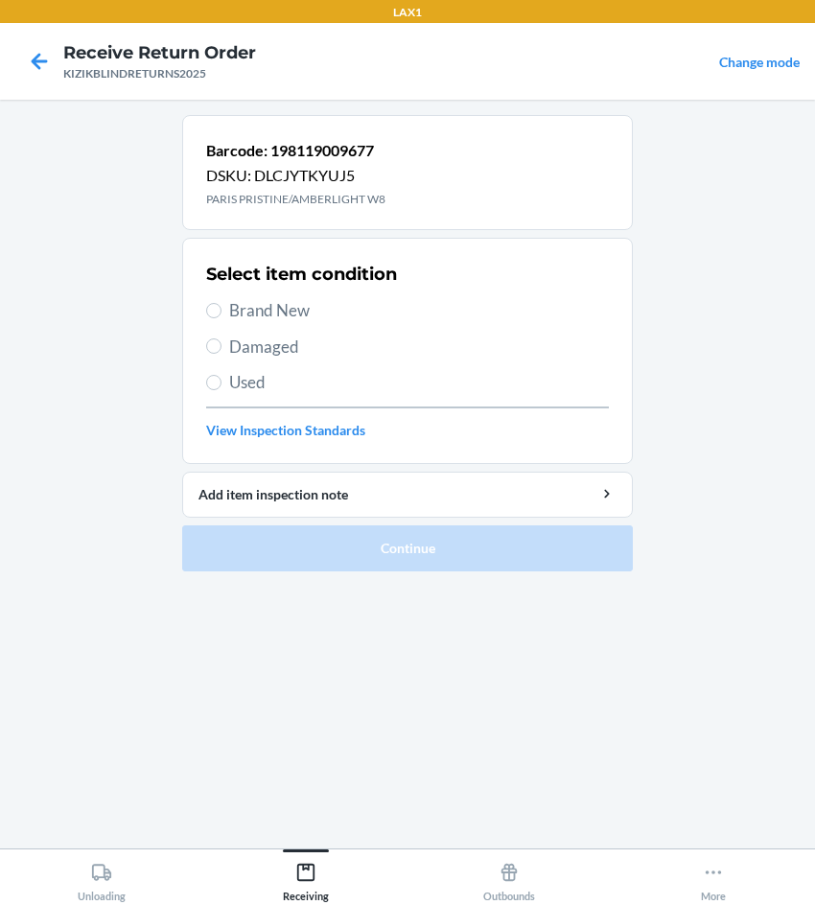
click at [224, 304] on label "Brand New" at bounding box center [407, 310] width 403 height 25
click at [221, 304] on input "Brand New" at bounding box center [213, 310] width 15 height 15
radio input "true"
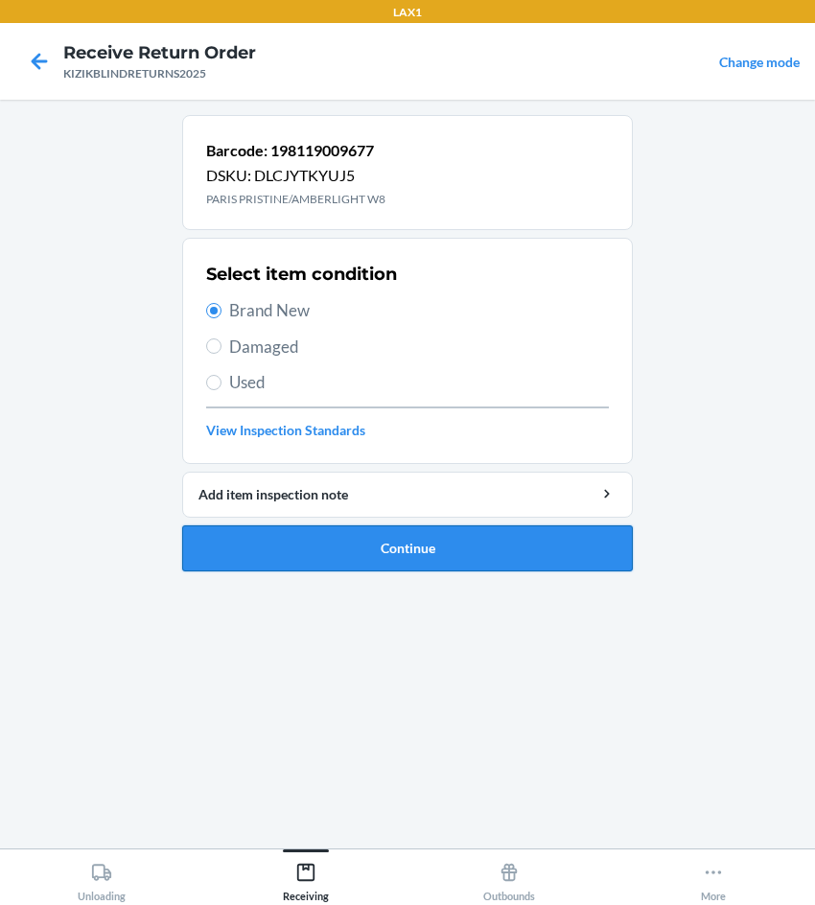
click at [288, 535] on button "Continue" at bounding box center [407, 548] width 450 height 46
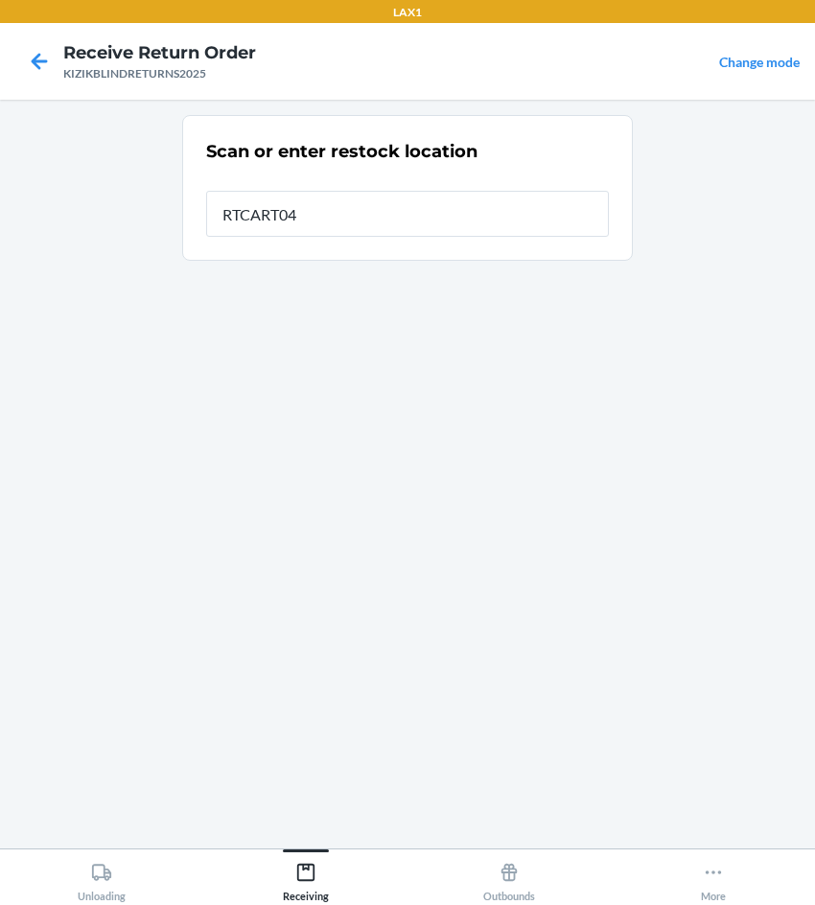
type input "RTCART040"
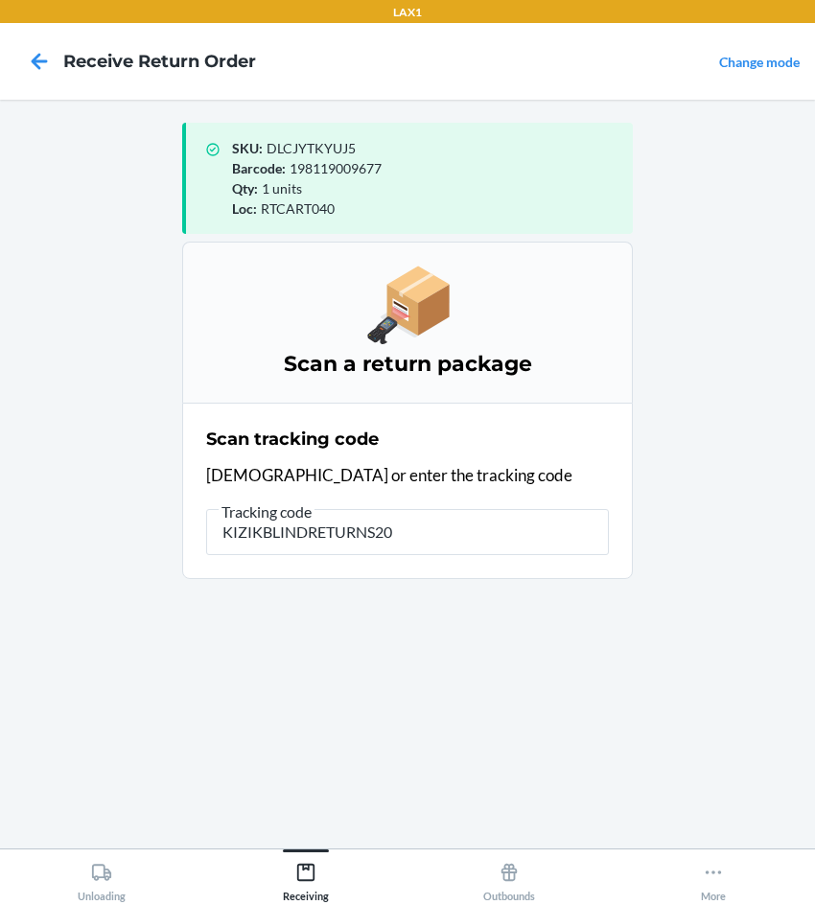
type input "KIZIKBLINDRETURNS202"
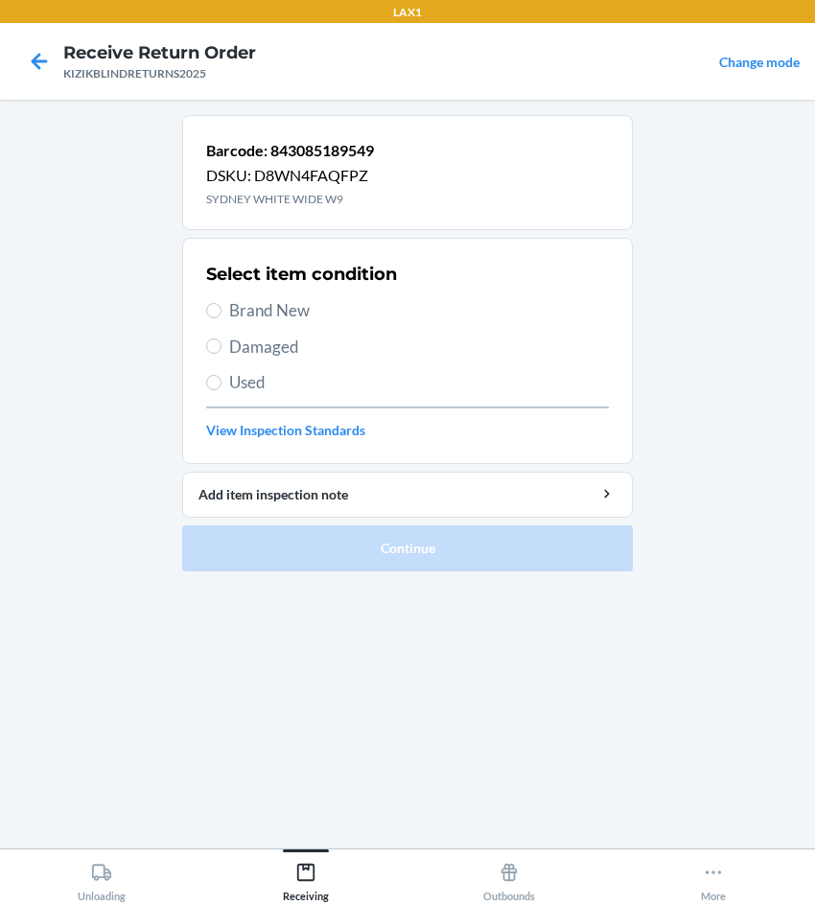
click at [228, 302] on label "Brand New" at bounding box center [407, 310] width 403 height 25
click at [221, 303] on input "Brand New" at bounding box center [213, 310] width 15 height 15
radio input "true"
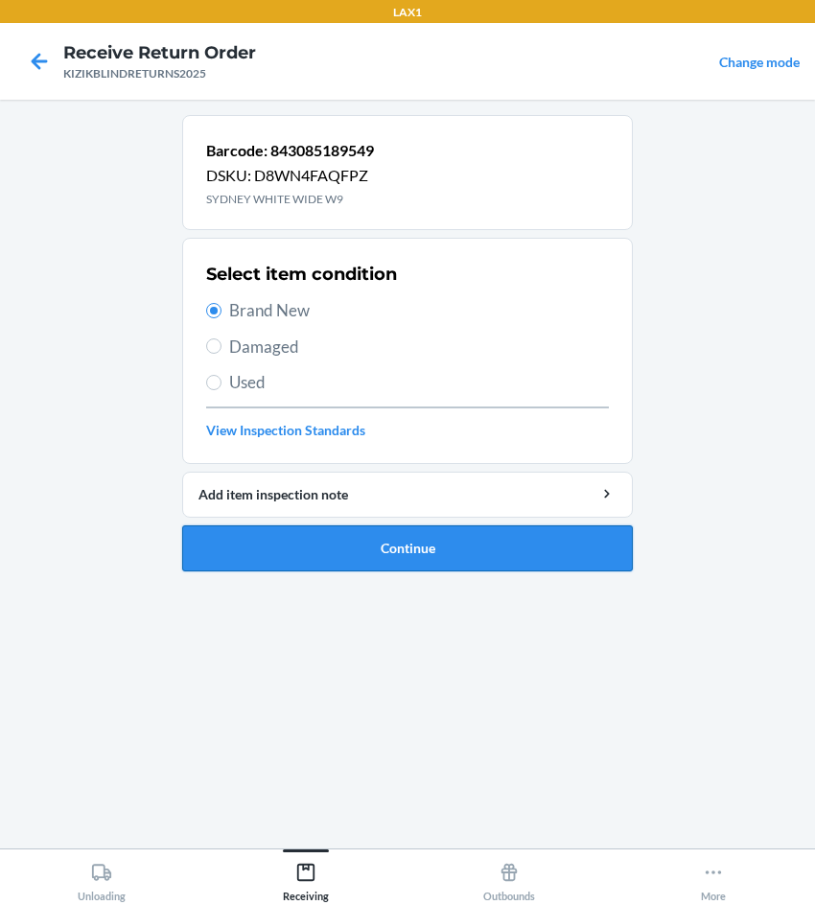
click at [297, 562] on button "Continue" at bounding box center [407, 548] width 450 height 46
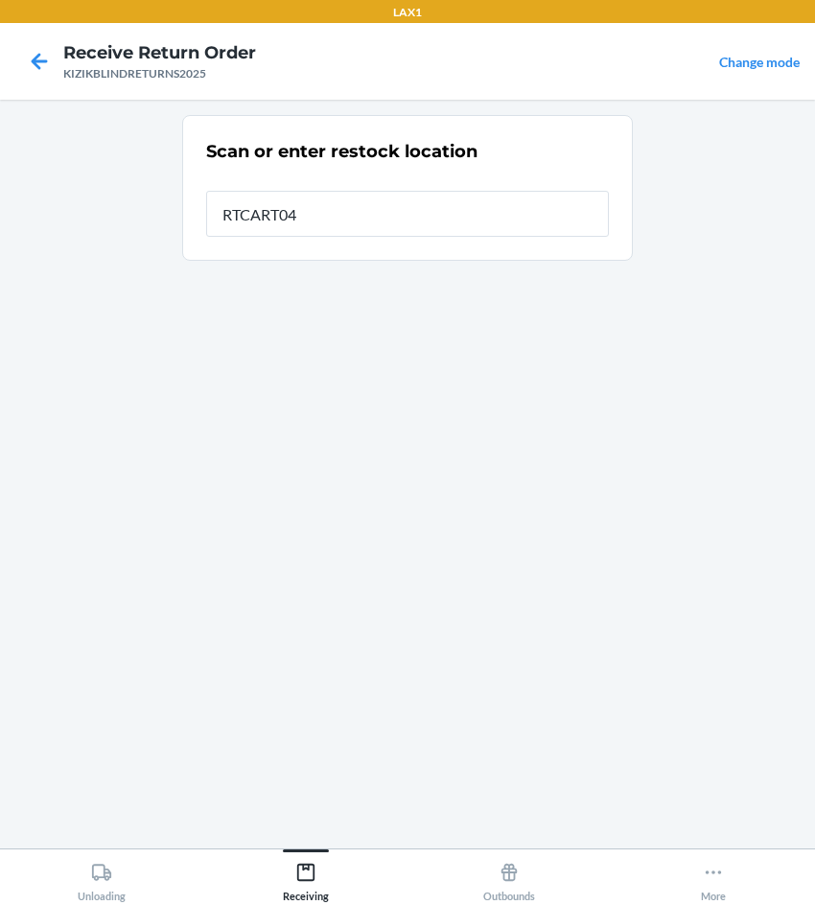
type input "RTCART040"
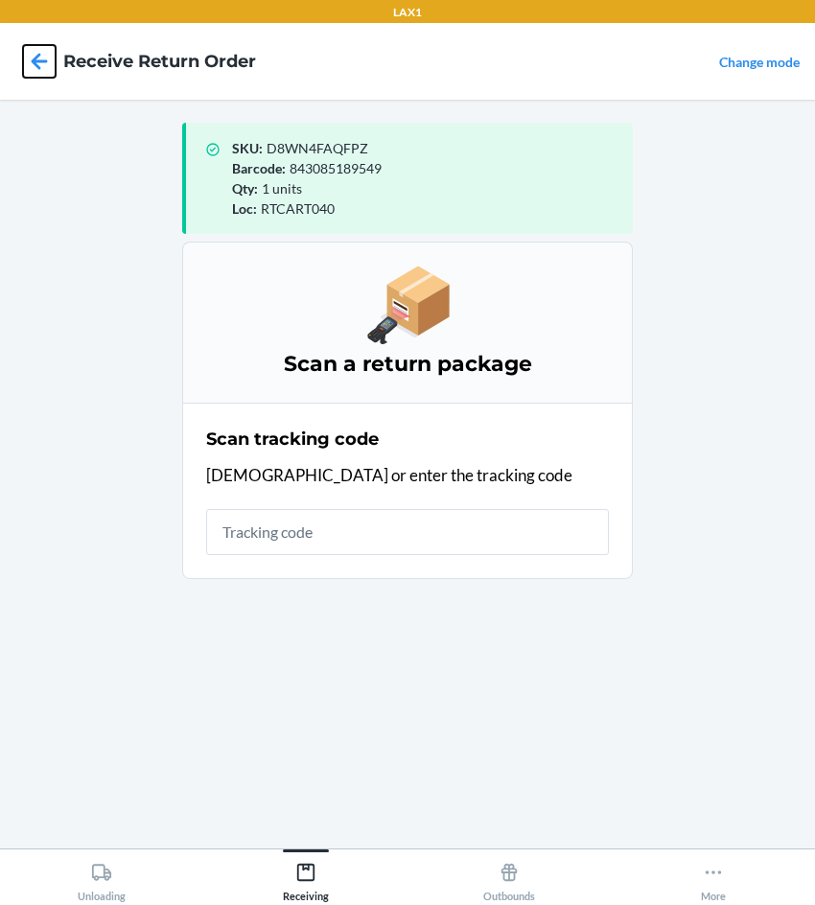
click at [44, 59] on icon at bounding box center [39, 61] width 33 height 33
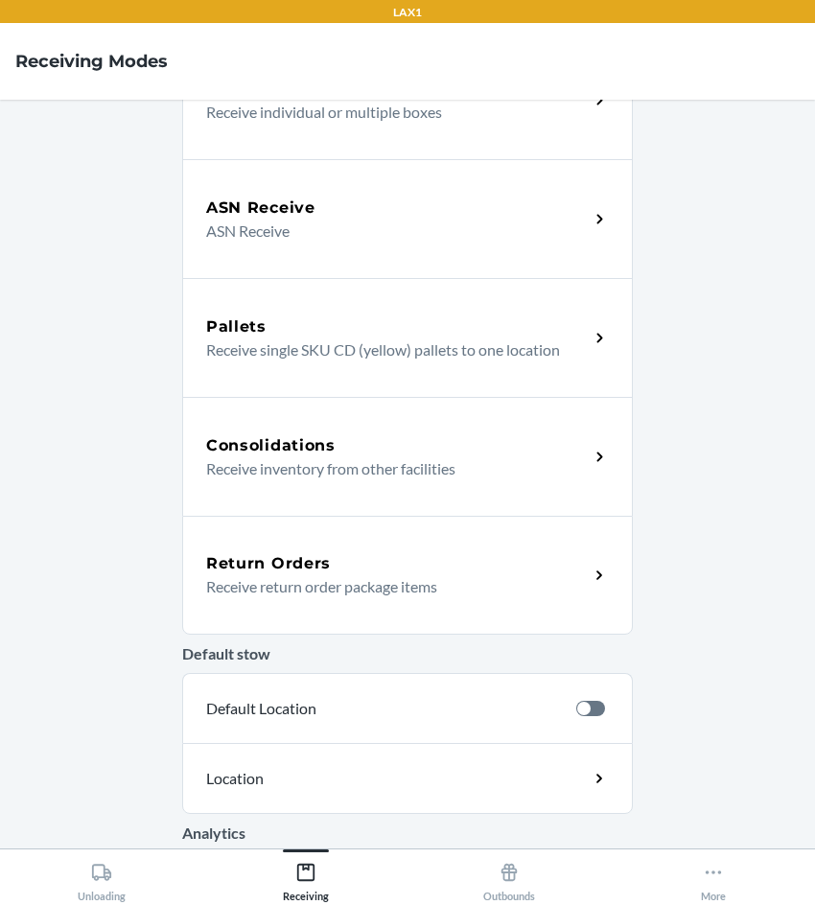
scroll to position [192, 0]
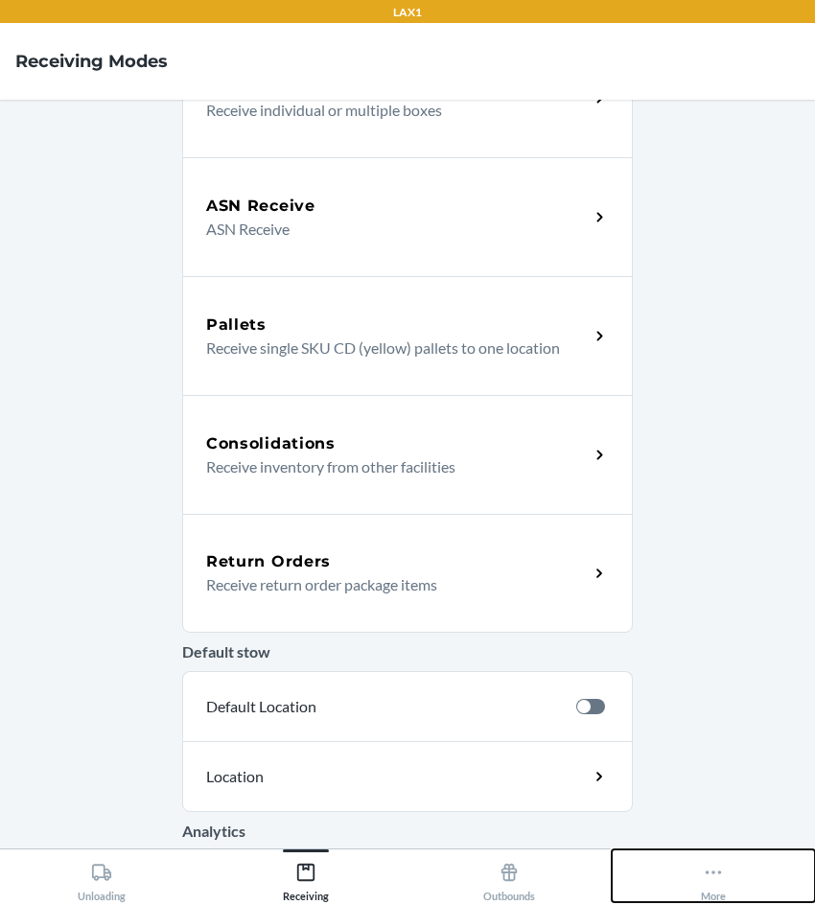
click at [687, 882] on button "More" at bounding box center [713, 875] width 204 height 53
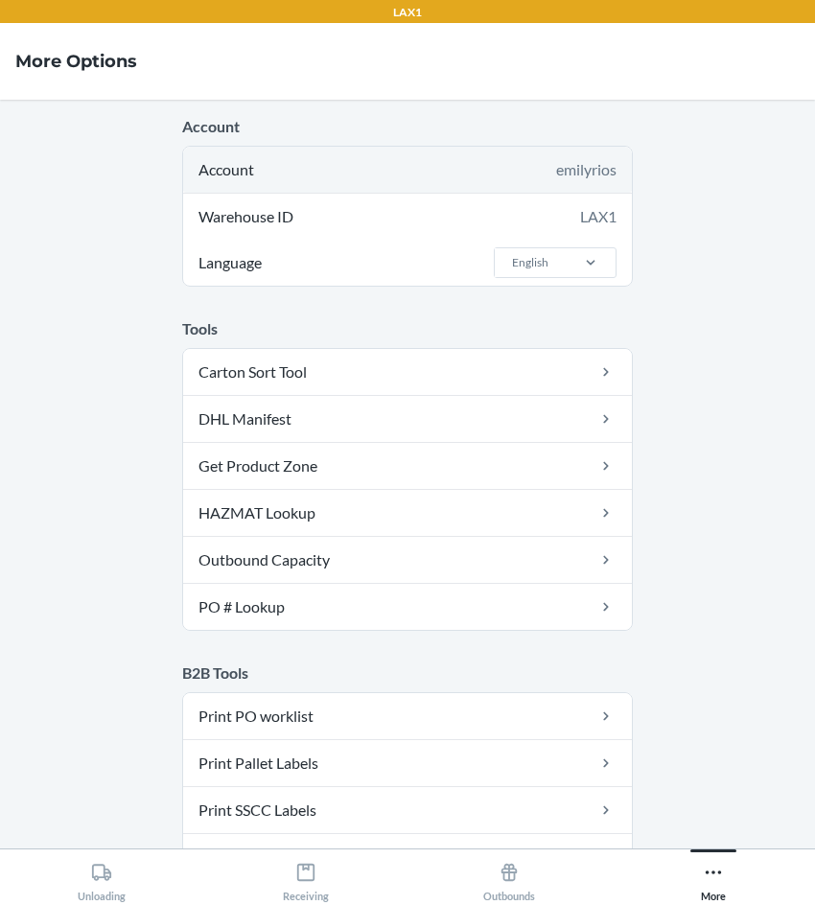
click at [364, 167] on div "Account emilyrios" at bounding box center [407, 170] width 449 height 46
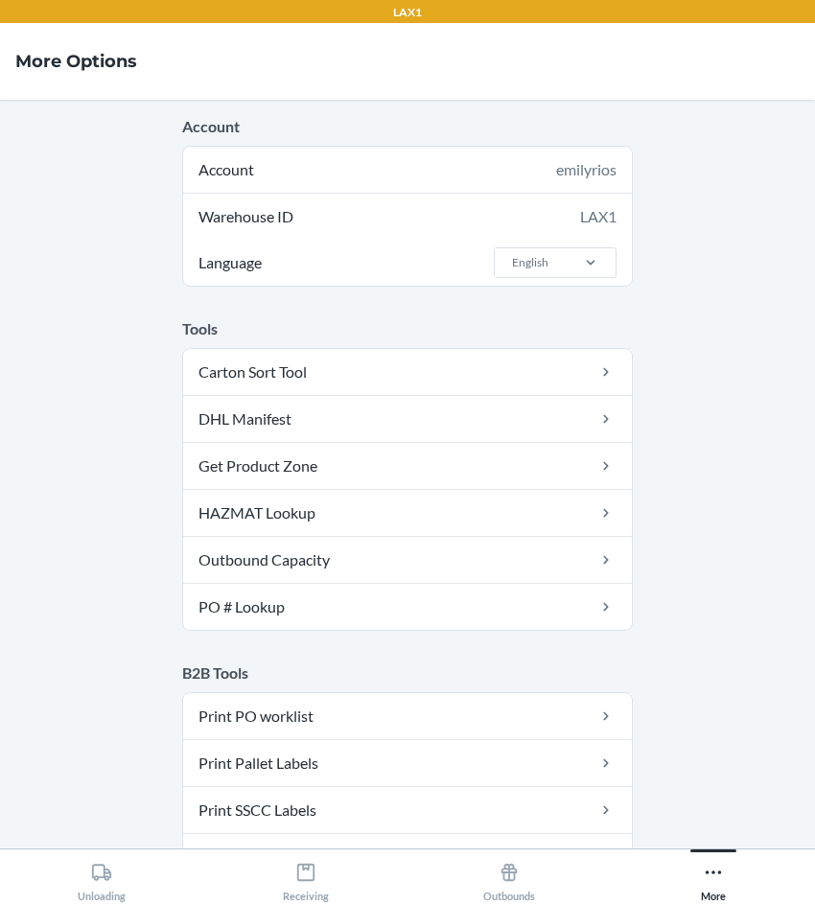
click at [107, 501] on main "Account Account emilyrios Warehouse ID LAX1 Language English Tools Carton Sort …" at bounding box center [407, 474] width 815 height 749
click at [74, 72] on h4 "More Options" at bounding box center [76, 61] width 122 height 25
click at [74, 68] on h4 "More Options" at bounding box center [76, 61] width 122 height 25
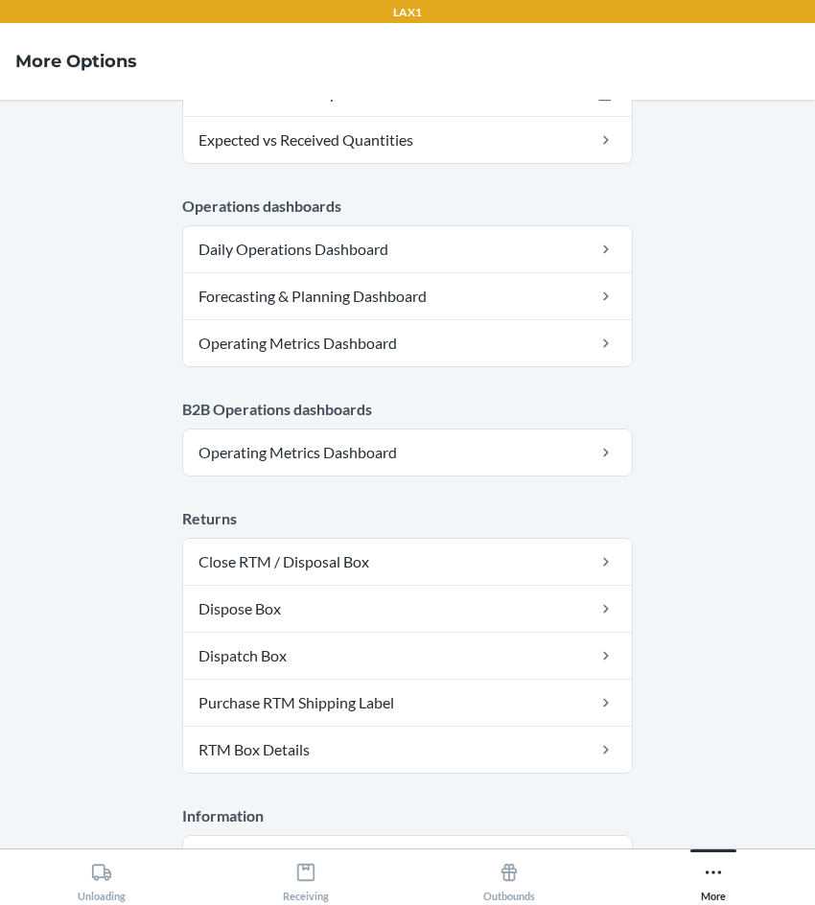
scroll to position [937, 0]
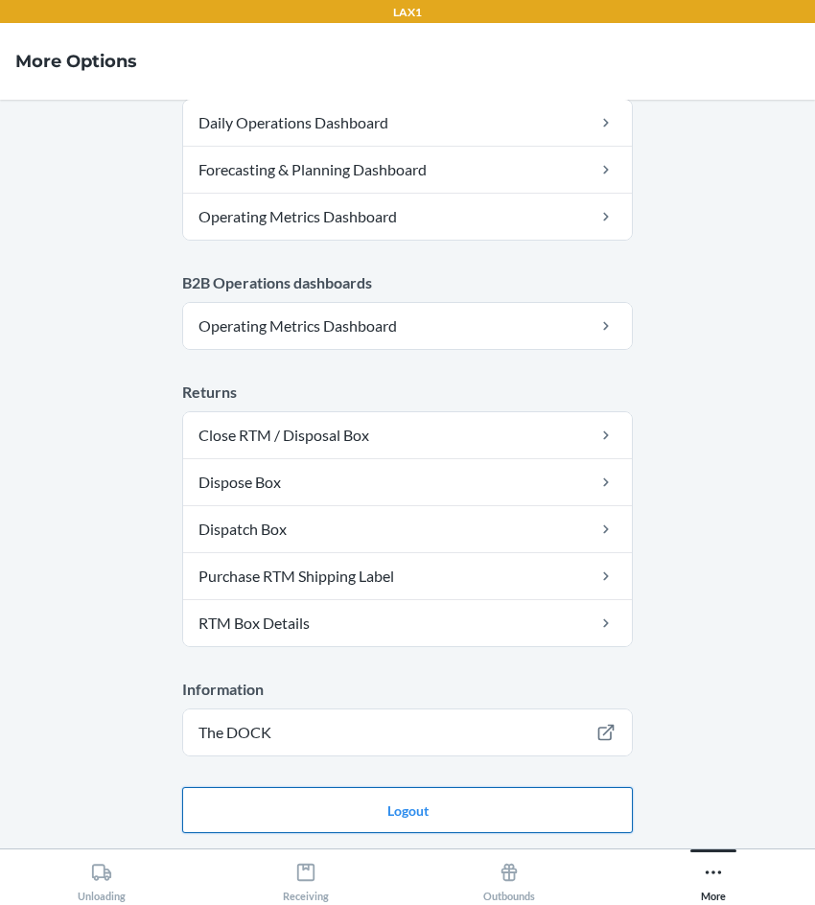
click at [380, 803] on button "Logout" at bounding box center [407, 810] width 450 height 46
